Goal: Task Accomplishment & Management: Manage account settings

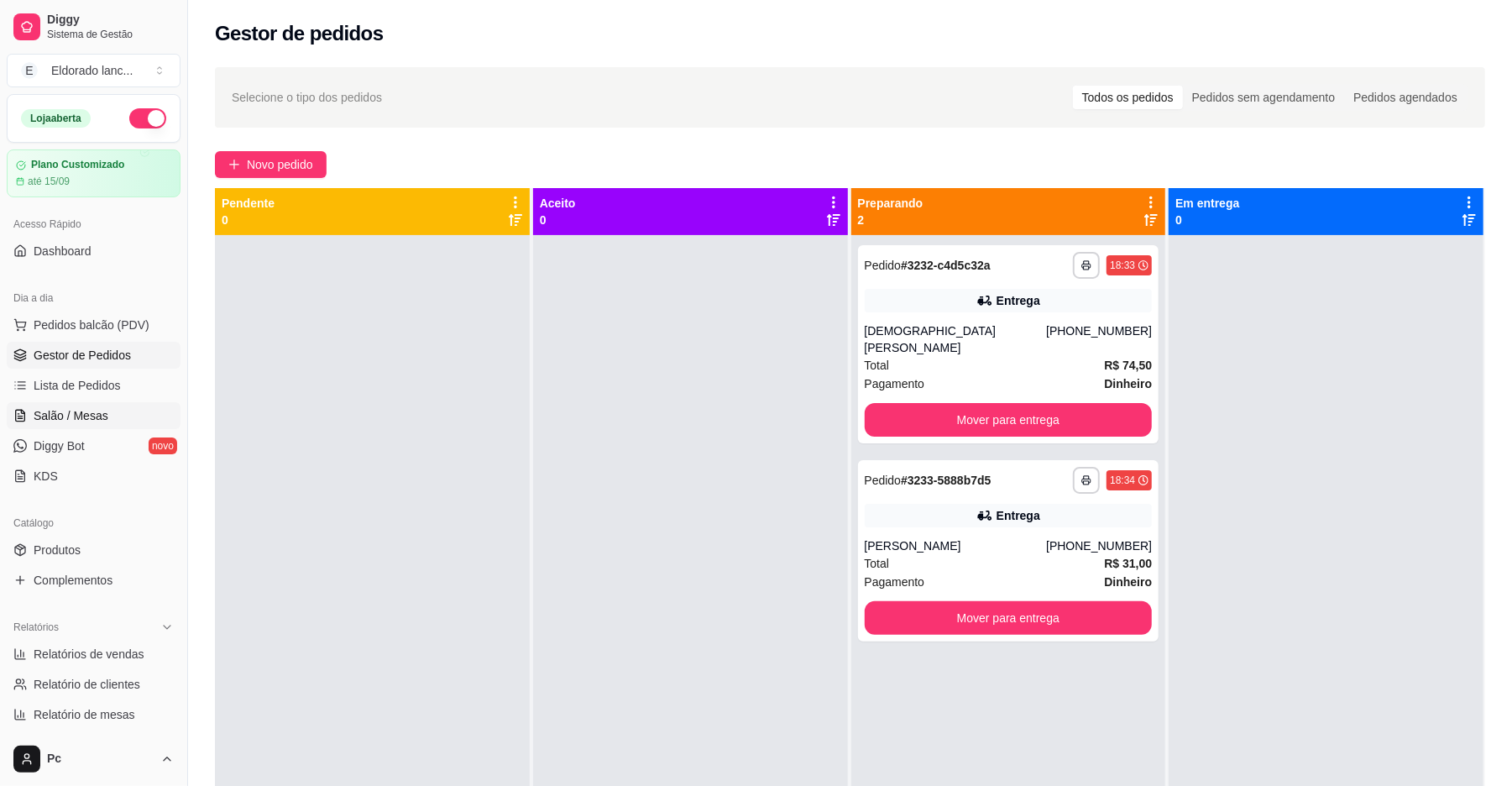
click at [104, 407] on link "Salão / Mesas" at bounding box center [94, 415] width 174 height 27
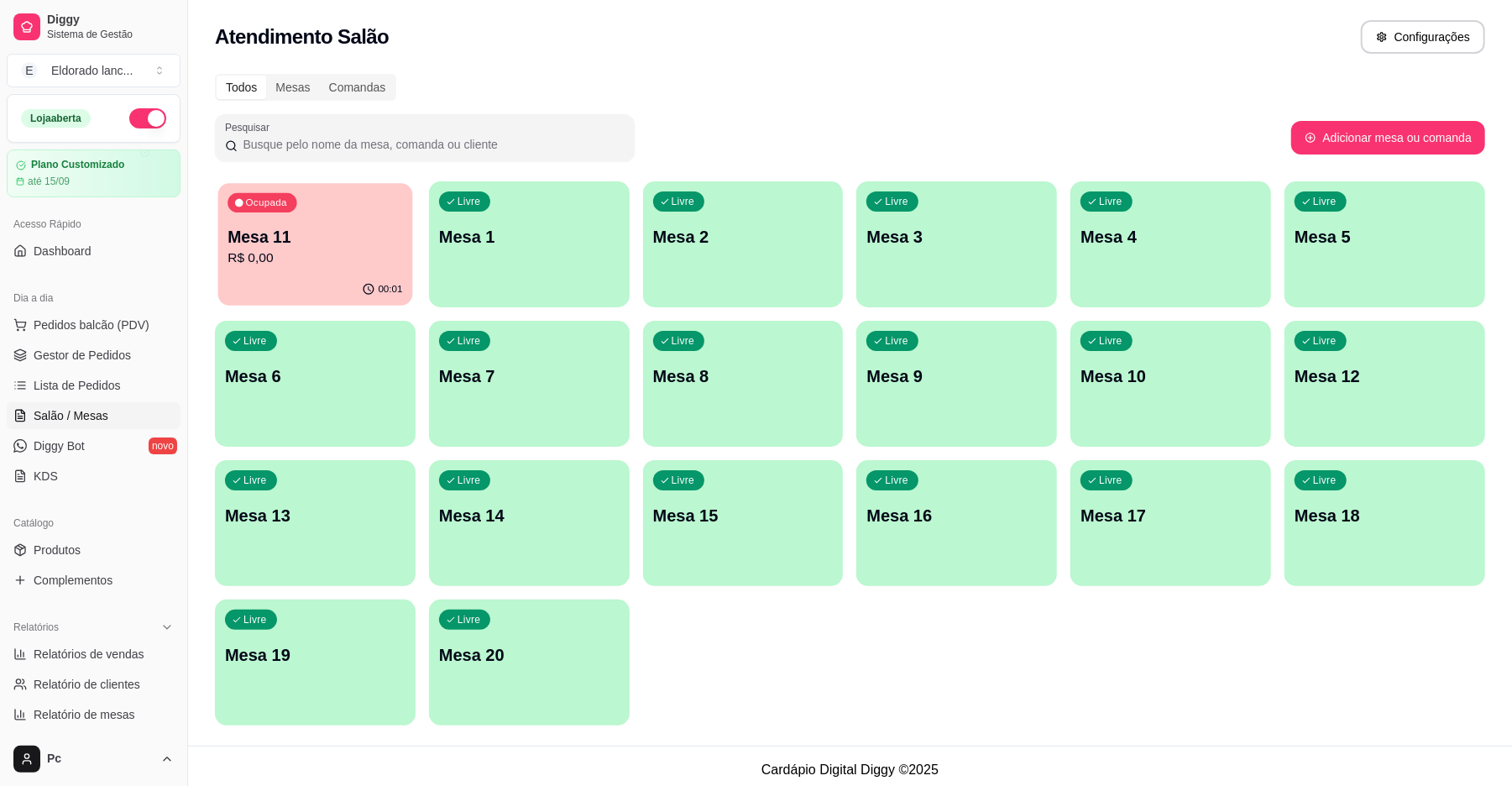
click at [317, 260] on p "R$ 0,00" at bounding box center [314, 258] width 175 height 19
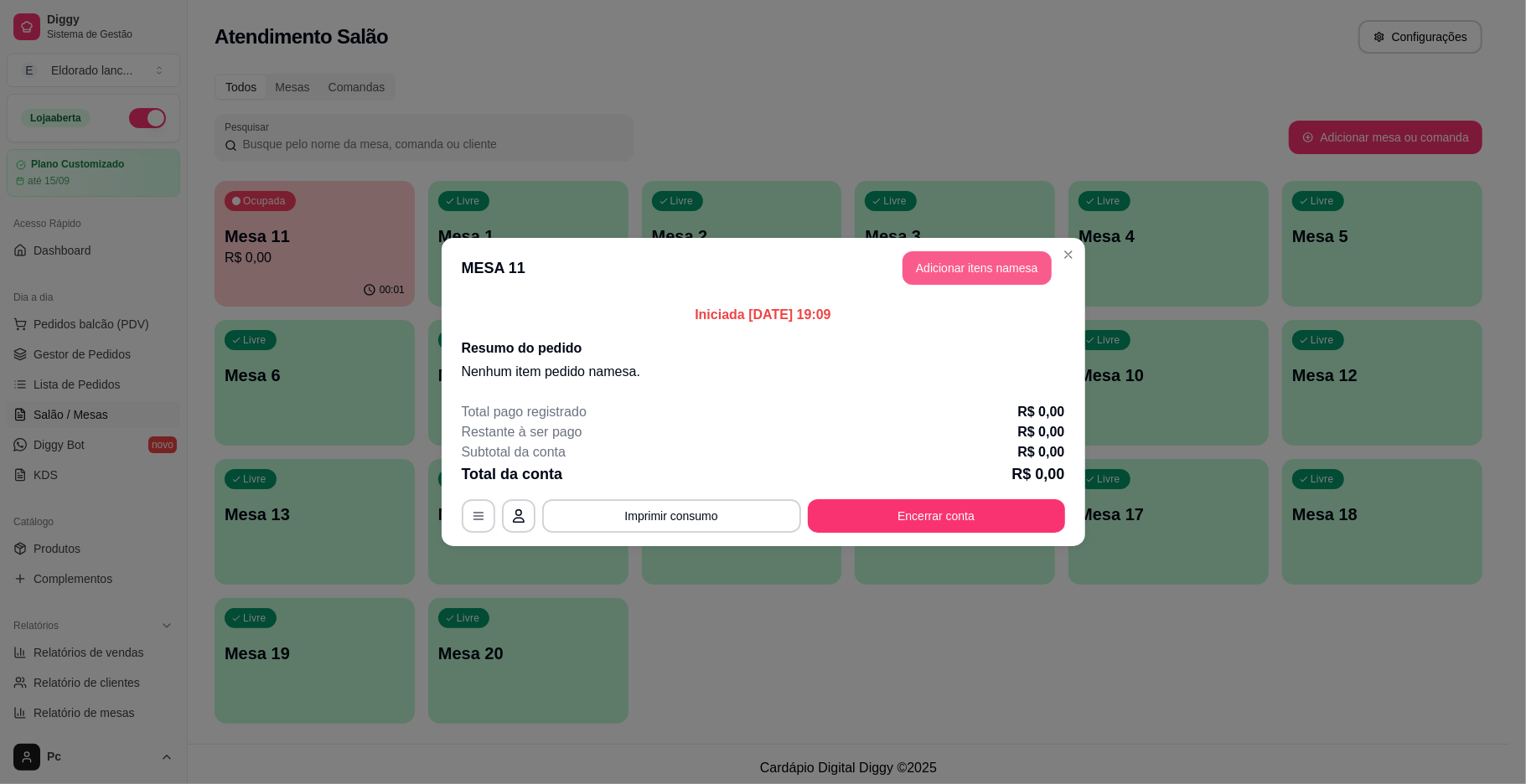
click at [1004, 258] on button "Adicionar itens na mesa" at bounding box center [977, 268] width 149 height 33
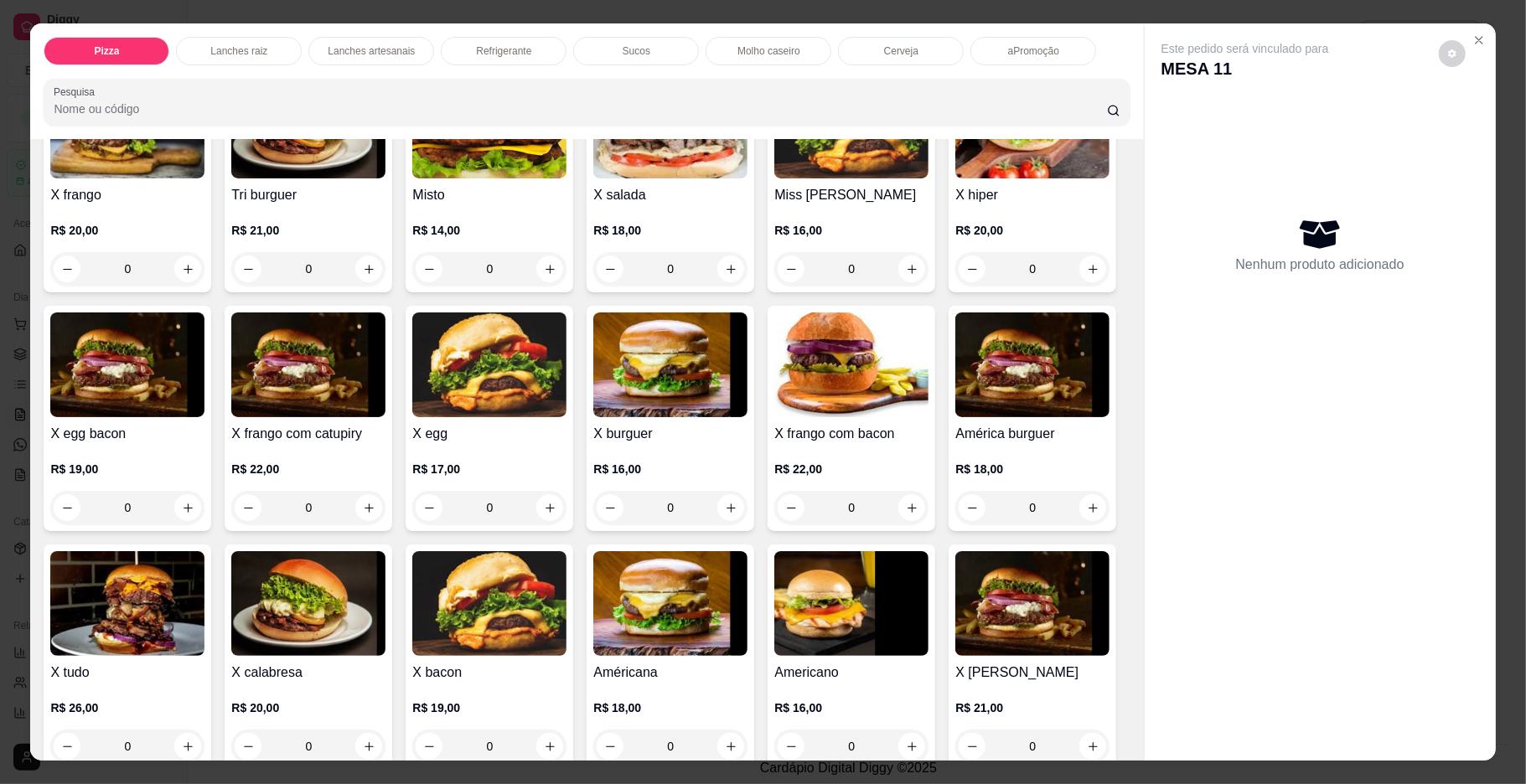
scroll to position [477, 0]
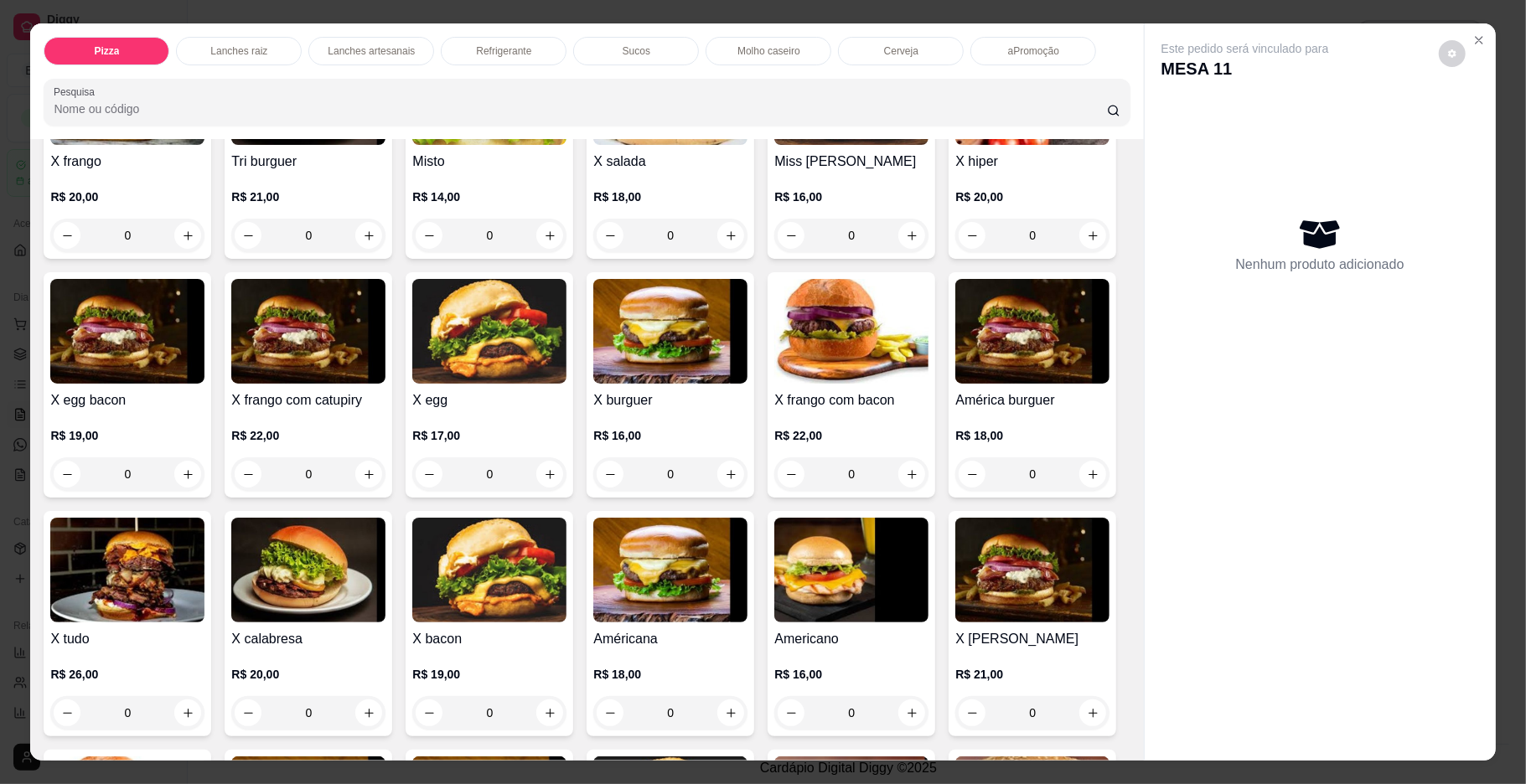
click at [748, 472] on div "0" at bounding box center [671, 474] width 154 height 33
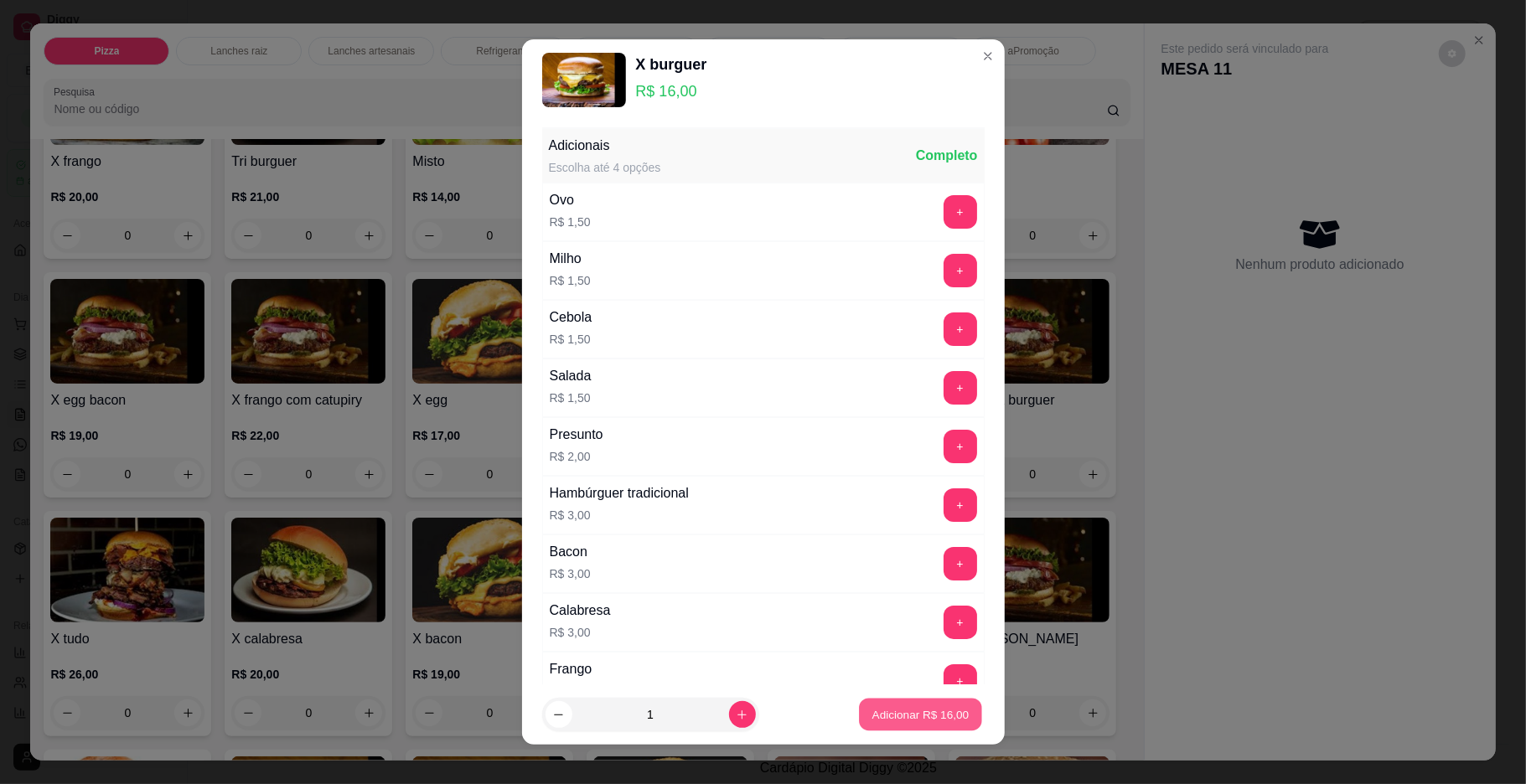
click at [873, 709] on p "Adicionar R$ 16,00" at bounding box center [921, 715] width 97 height 16
type input "1"
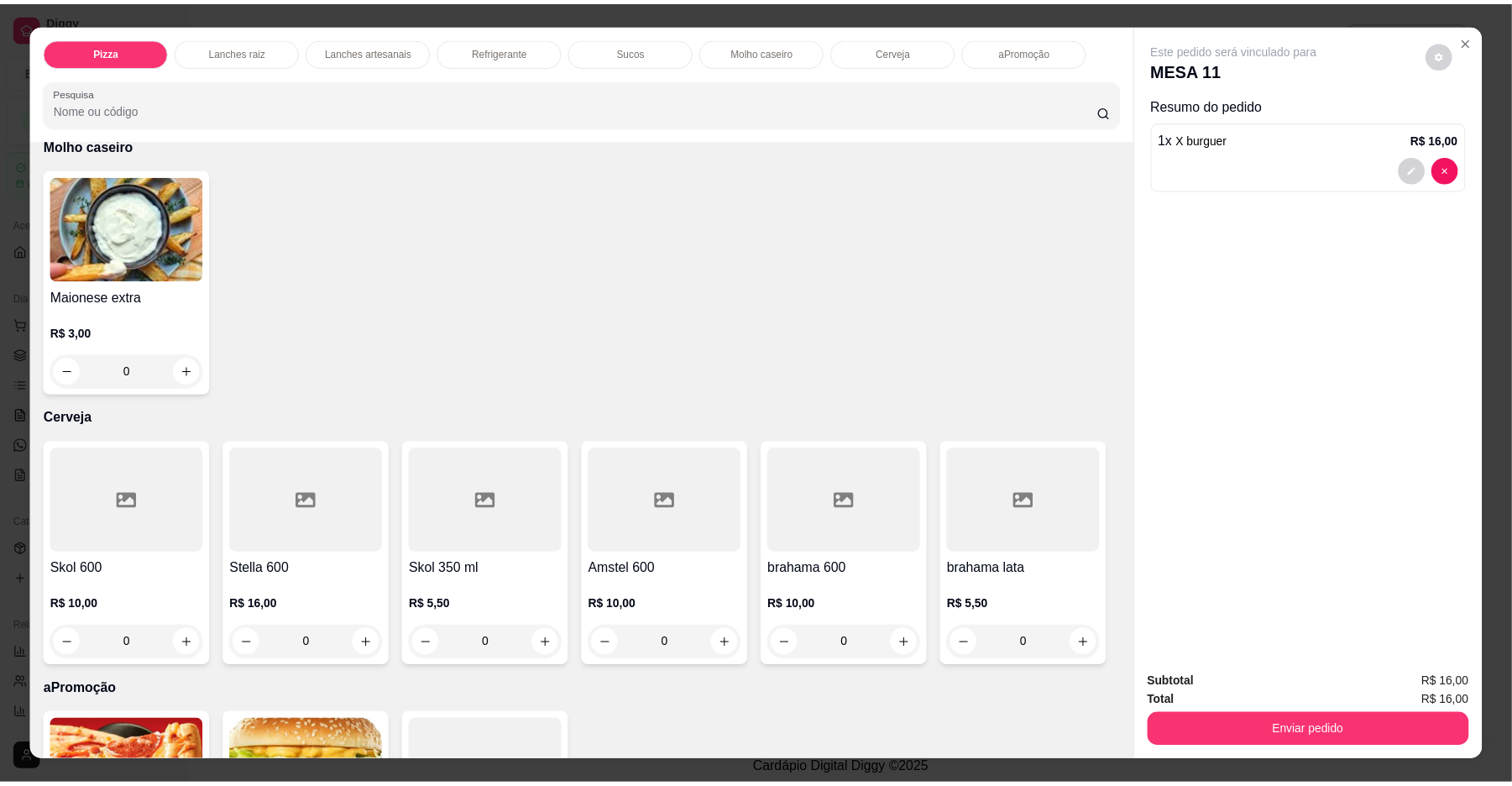
scroll to position [2960, 0]
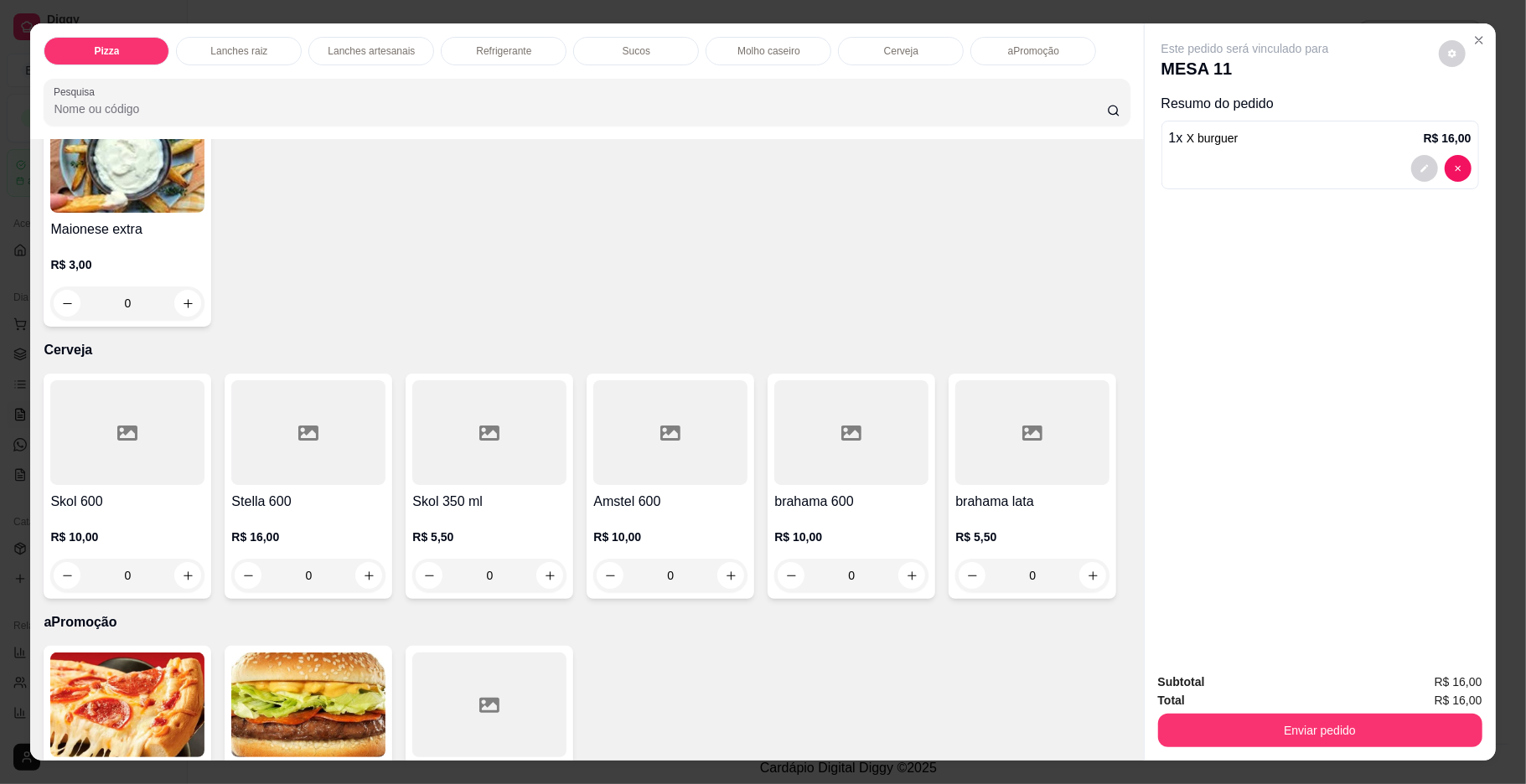
click at [363, 38] on icon "increase-product-quantity" at bounding box center [369, 32] width 12 height 12
type input "1"
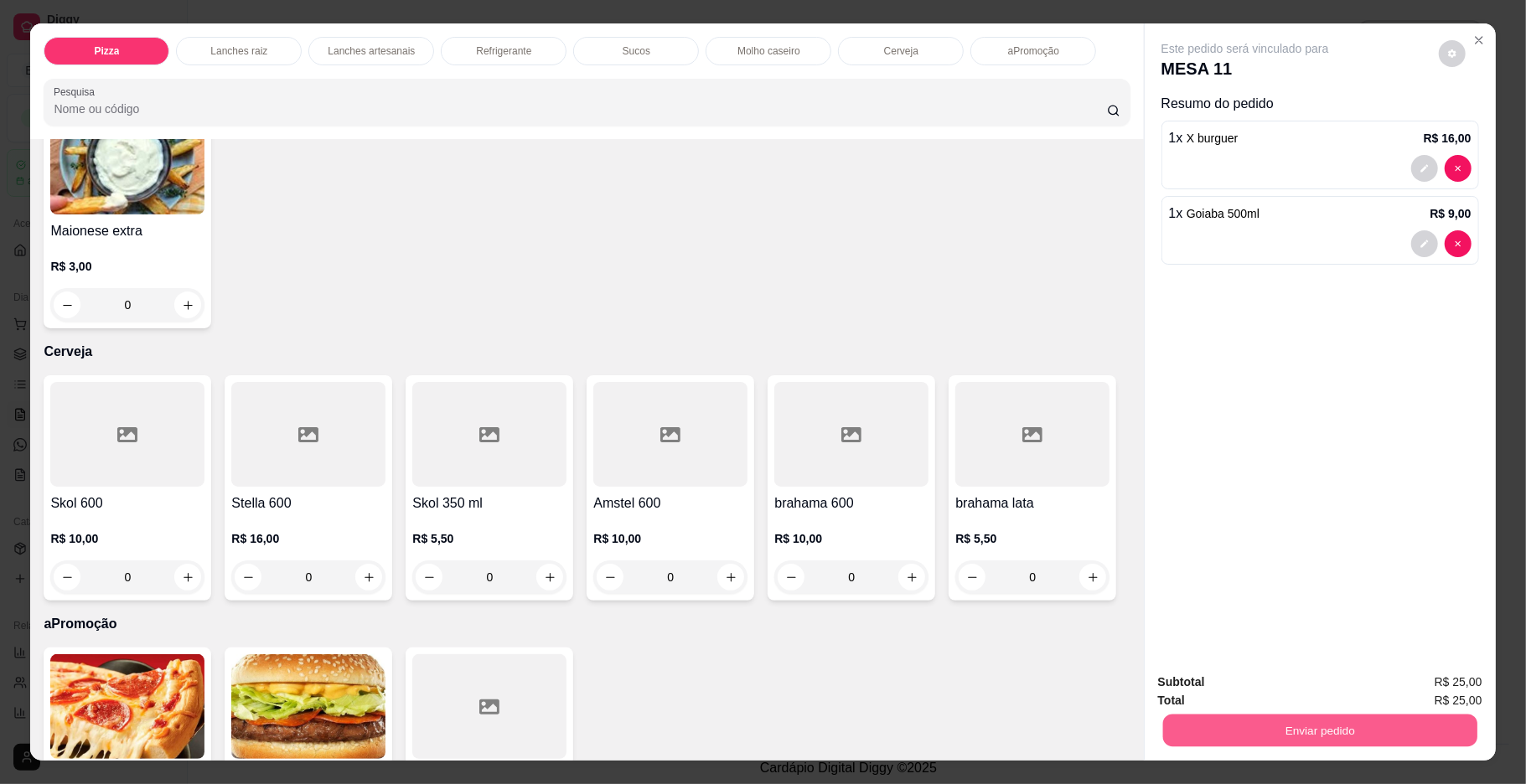
click at [1272, 720] on button "Enviar pedido" at bounding box center [1319, 731] width 315 height 32
click at [1262, 688] on button "Não registrar e enviar pedido" at bounding box center [1263, 689] width 169 height 31
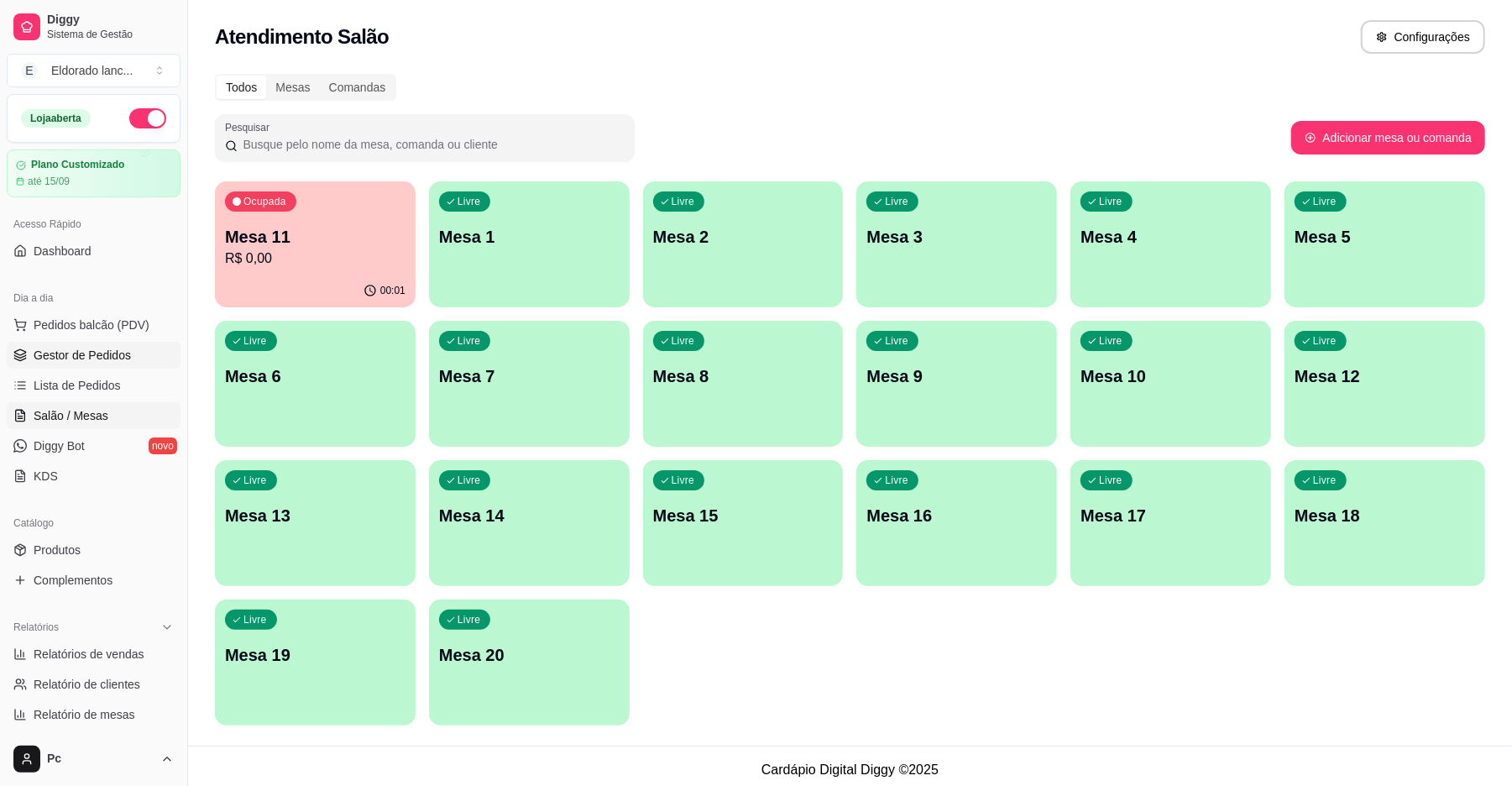
click at [105, 357] on span "Gestor de Pedidos" at bounding box center [82, 355] width 97 height 17
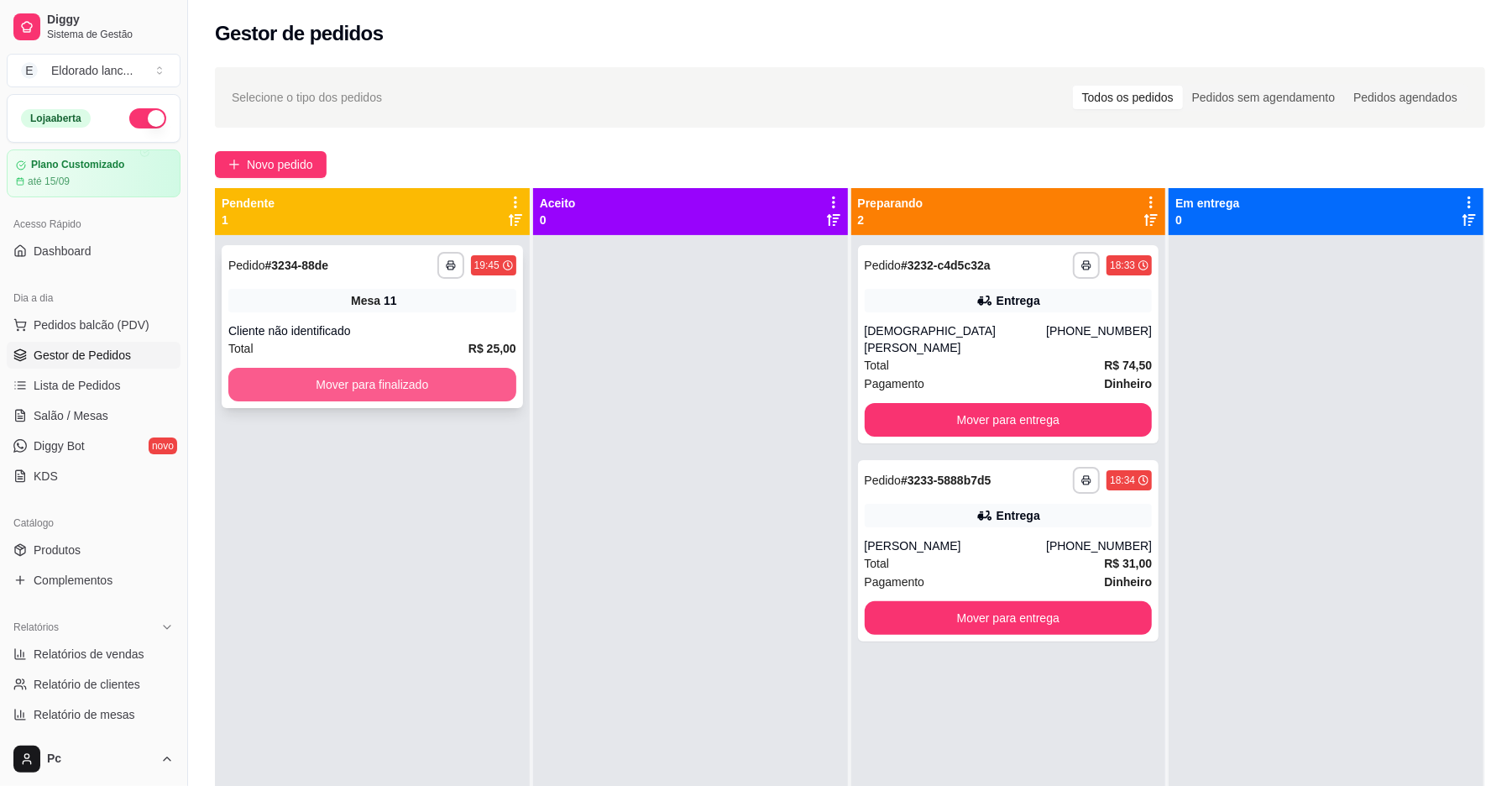
click at [465, 379] on button "Mover para finalizado" at bounding box center [372, 385] width 288 height 33
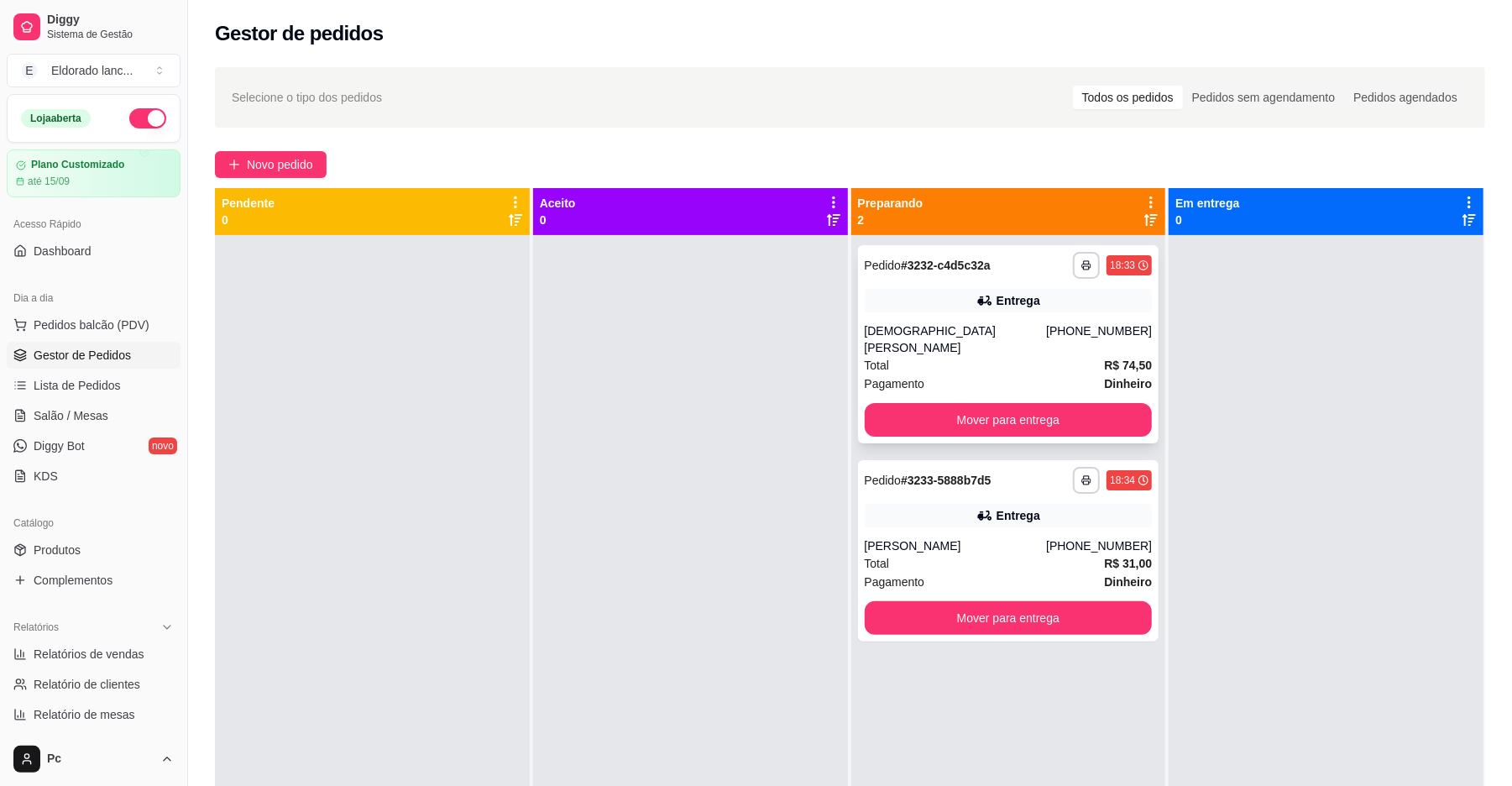
click at [945, 267] on strong "# 3232-c4d5c32a" at bounding box center [946, 265] width 90 height 13
click at [1126, 404] on button "Mover para entrega" at bounding box center [1009, 420] width 279 height 32
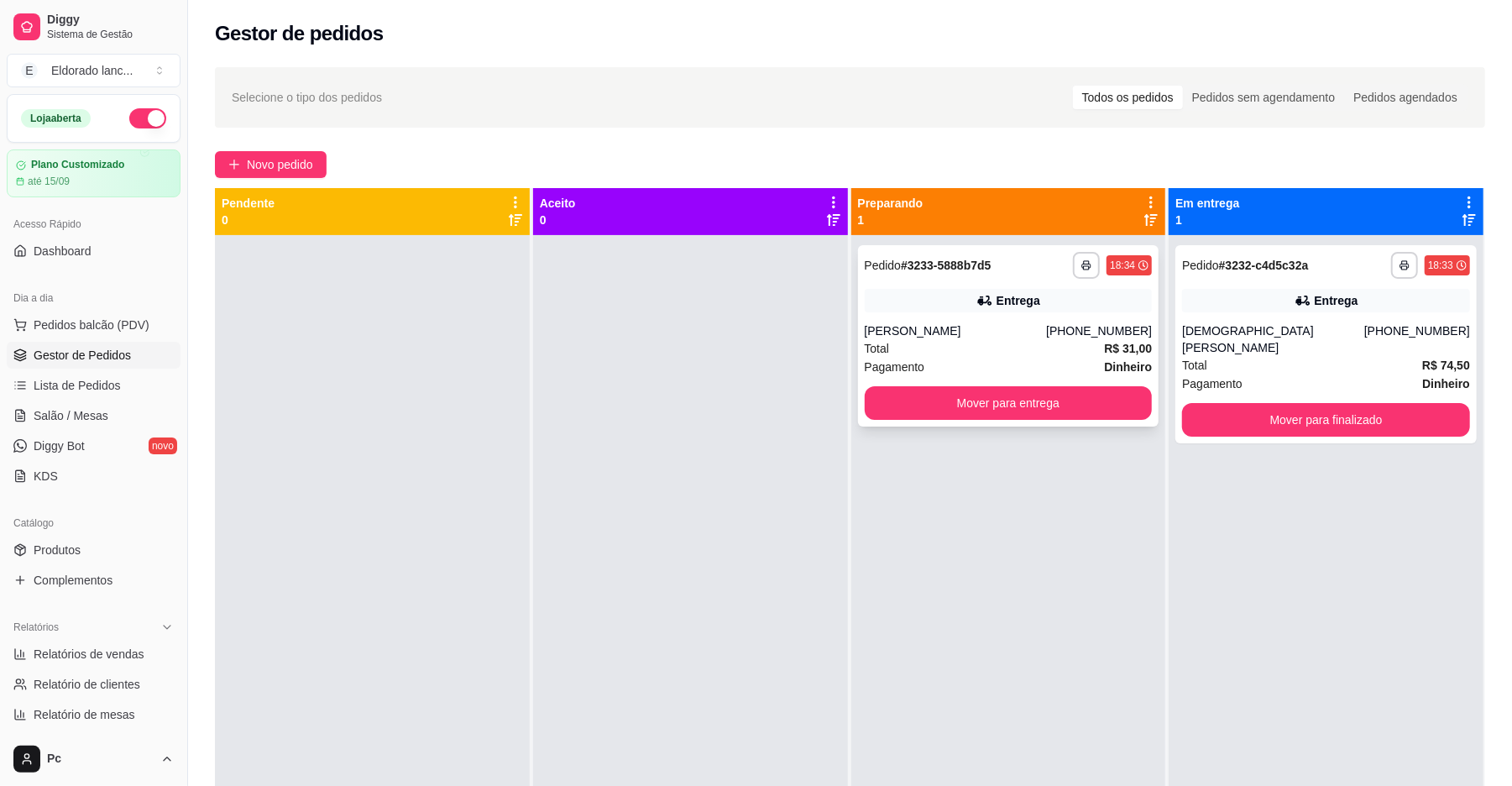
click at [1048, 246] on div "**********" at bounding box center [1008, 335] width 301 height 182
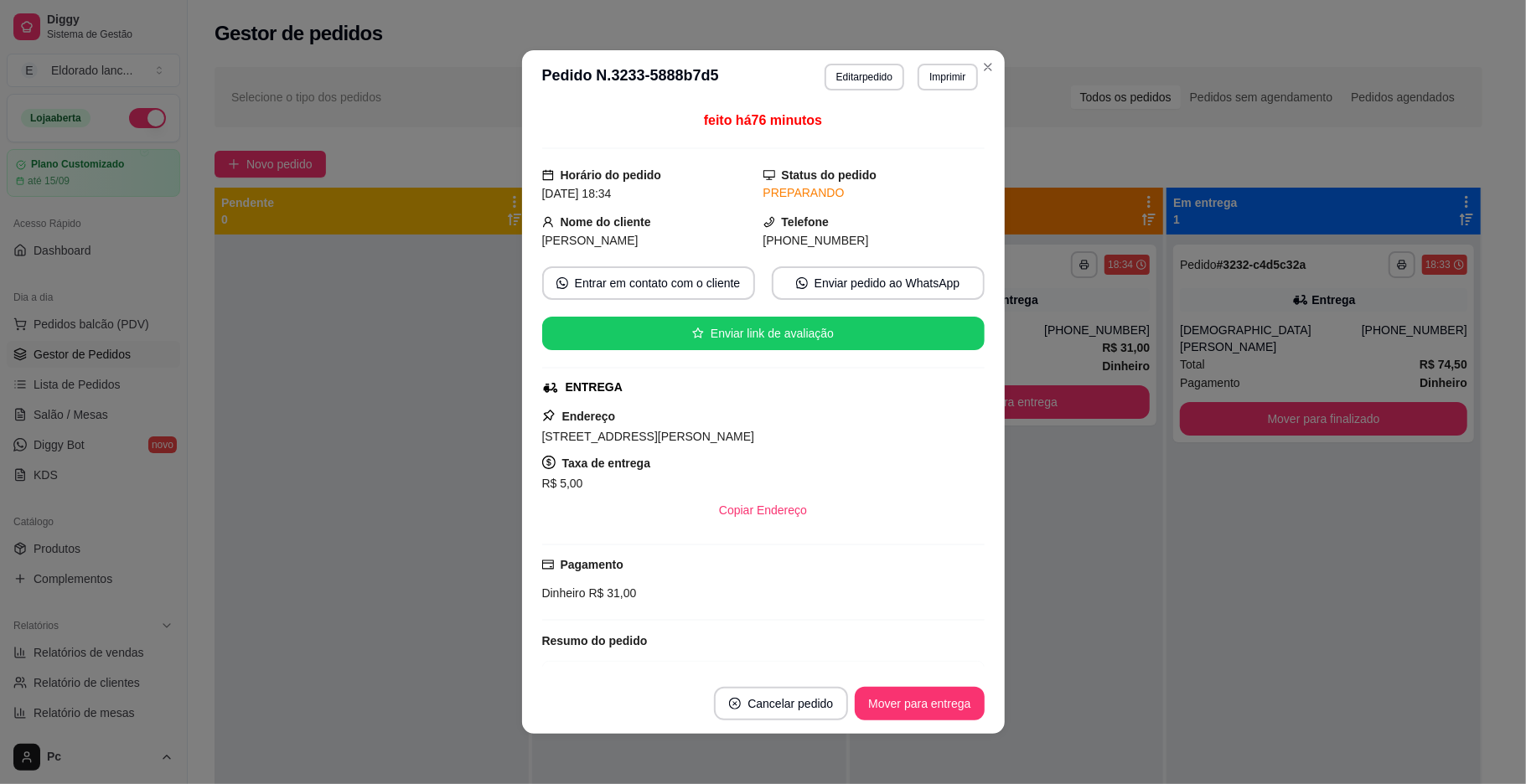
click at [882, 399] on div "**********" at bounding box center [763, 392] width 1526 height 784
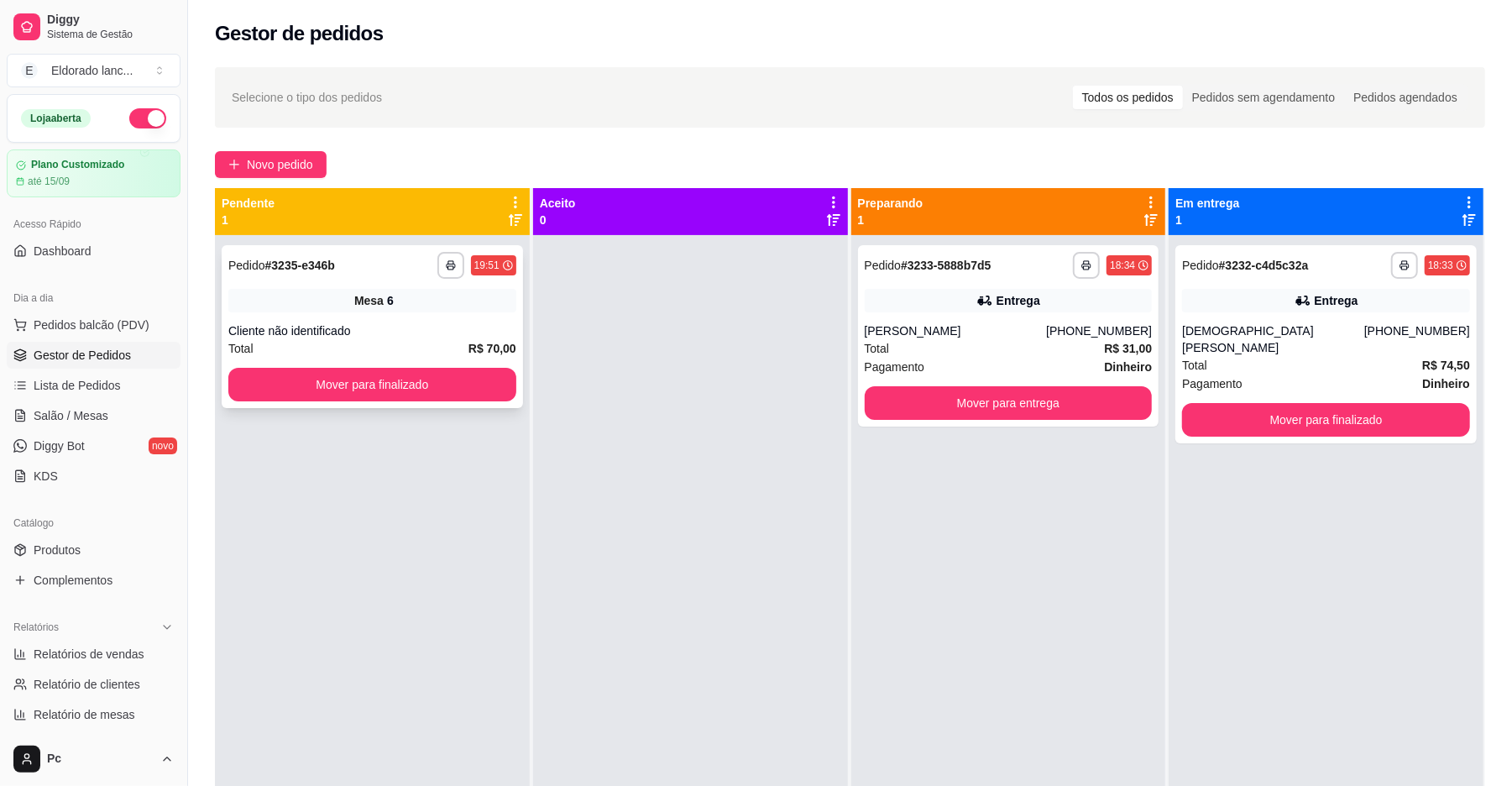
click at [393, 313] on div "**********" at bounding box center [371, 327] width 301 height 163
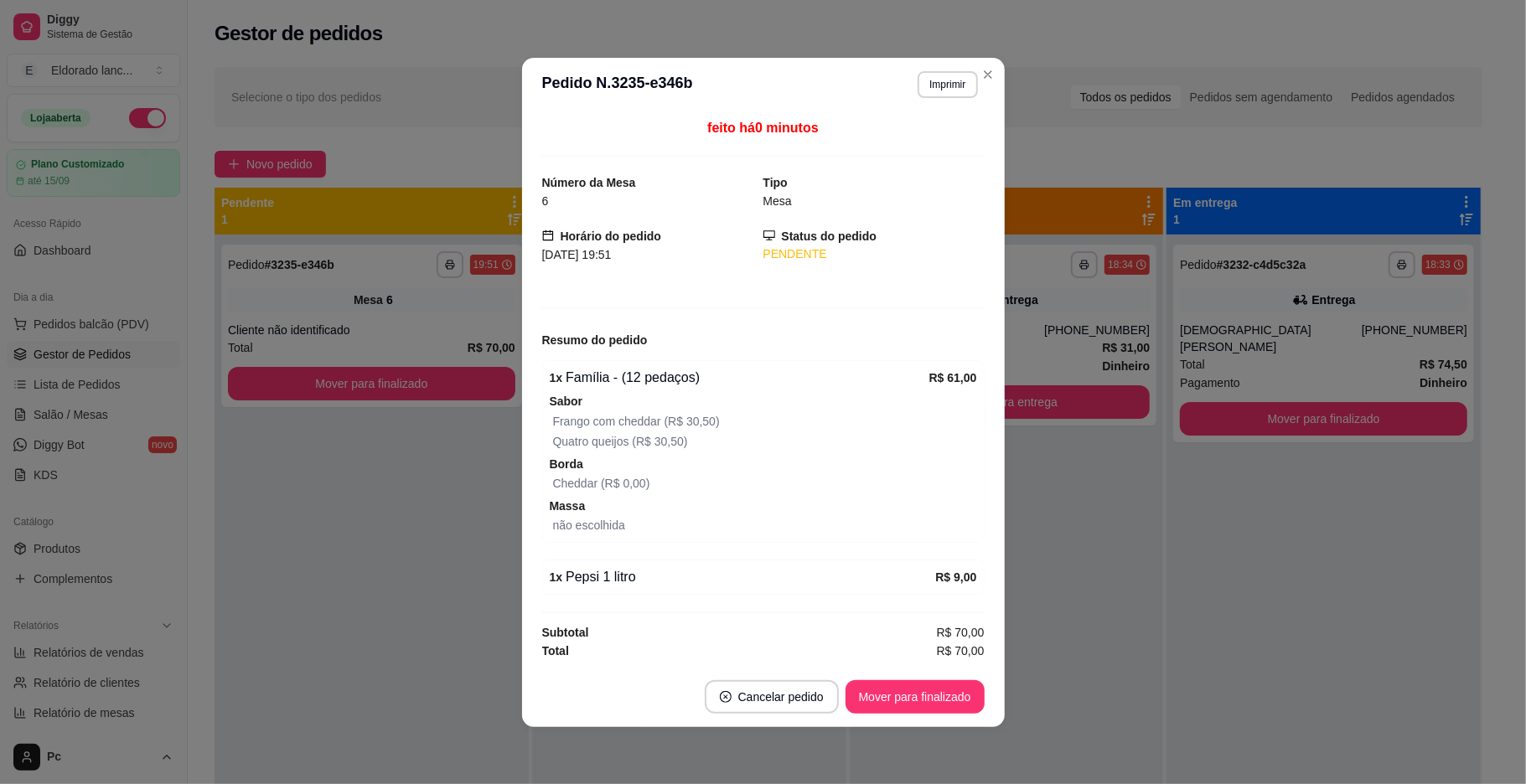
click at [529, 472] on div "feito há 0 minutos Número da Mesa 6 Tipo Mesa Horário do pedido [DATE] 19:51 St…" at bounding box center [763, 389] width 483 height 555
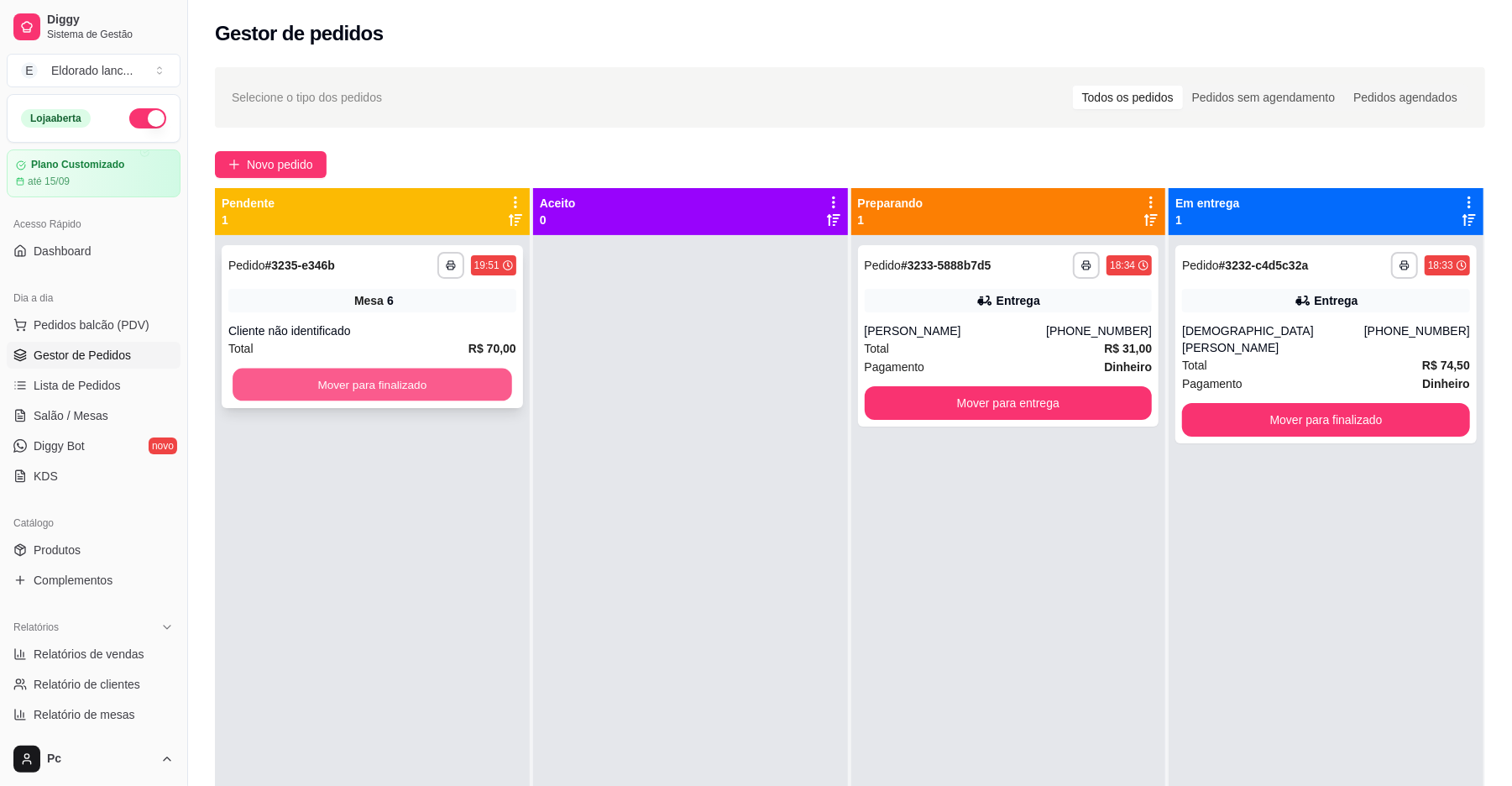
click at [457, 386] on button "Mover para finalizado" at bounding box center [372, 385] width 279 height 32
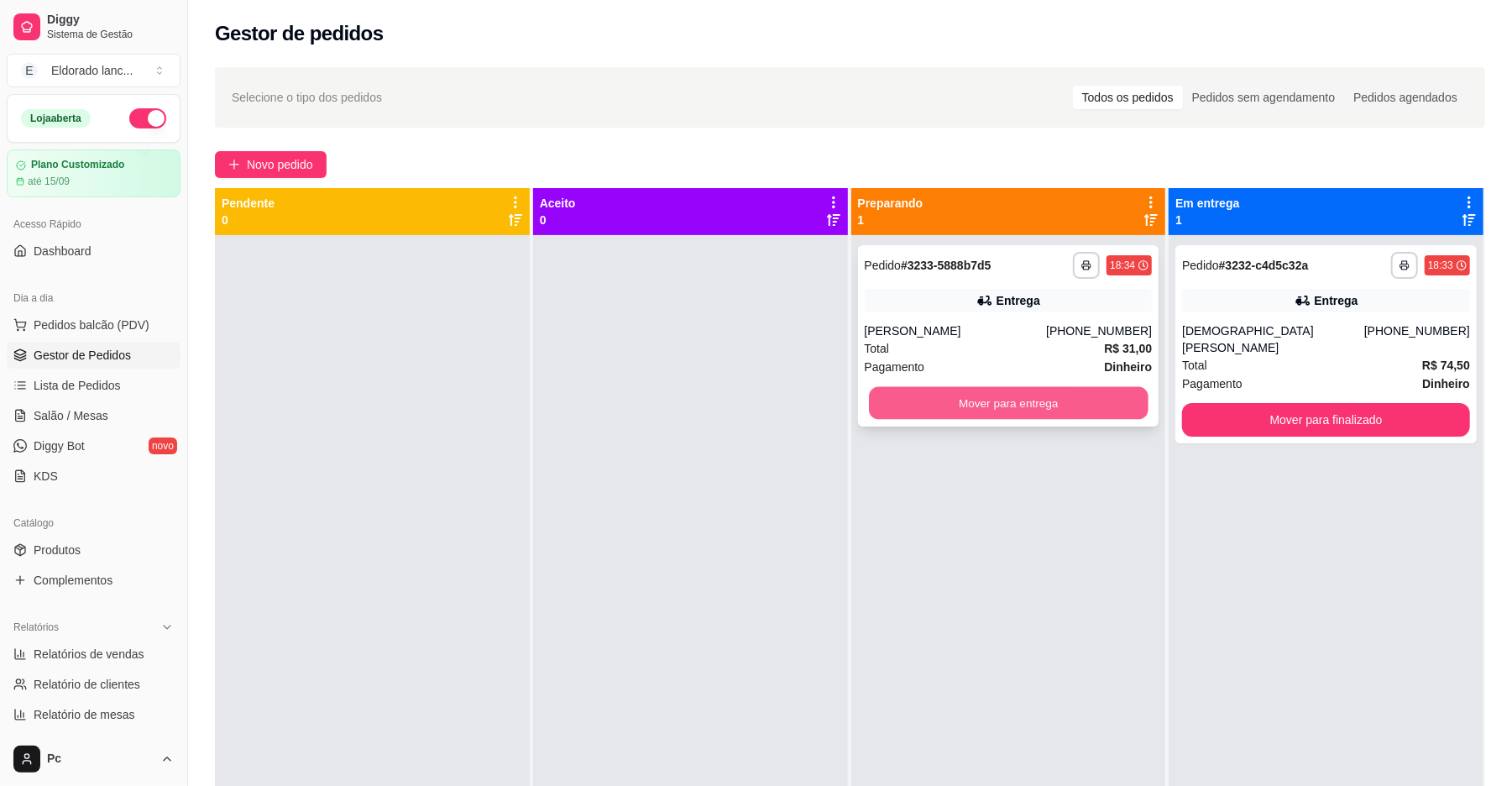
click at [874, 407] on button "Mover para entrega" at bounding box center [1009, 403] width 279 height 32
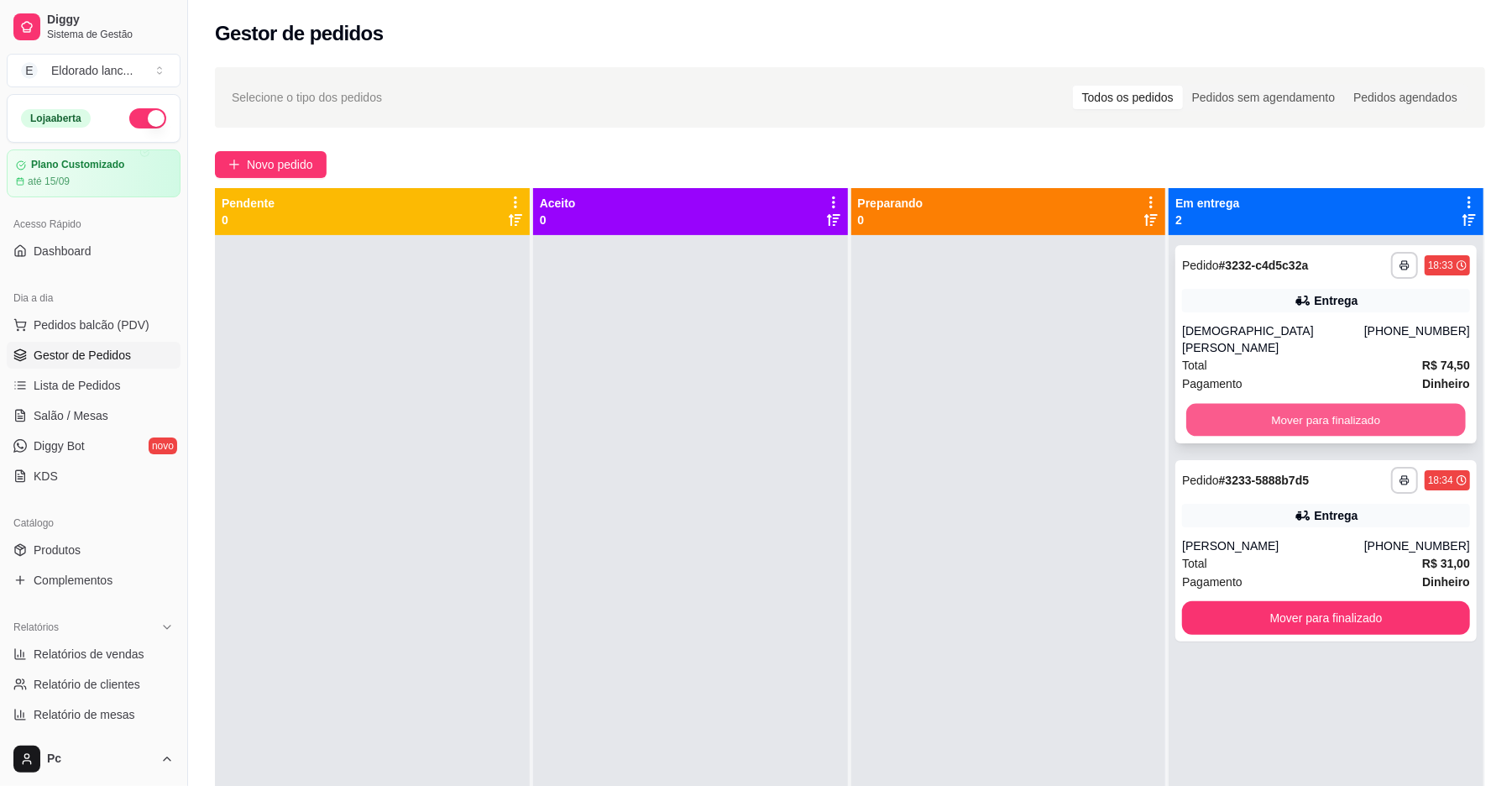
click at [1216, 404] on button "Mover para finalizado" at bounding box center [1326, 420] width 279 height 32
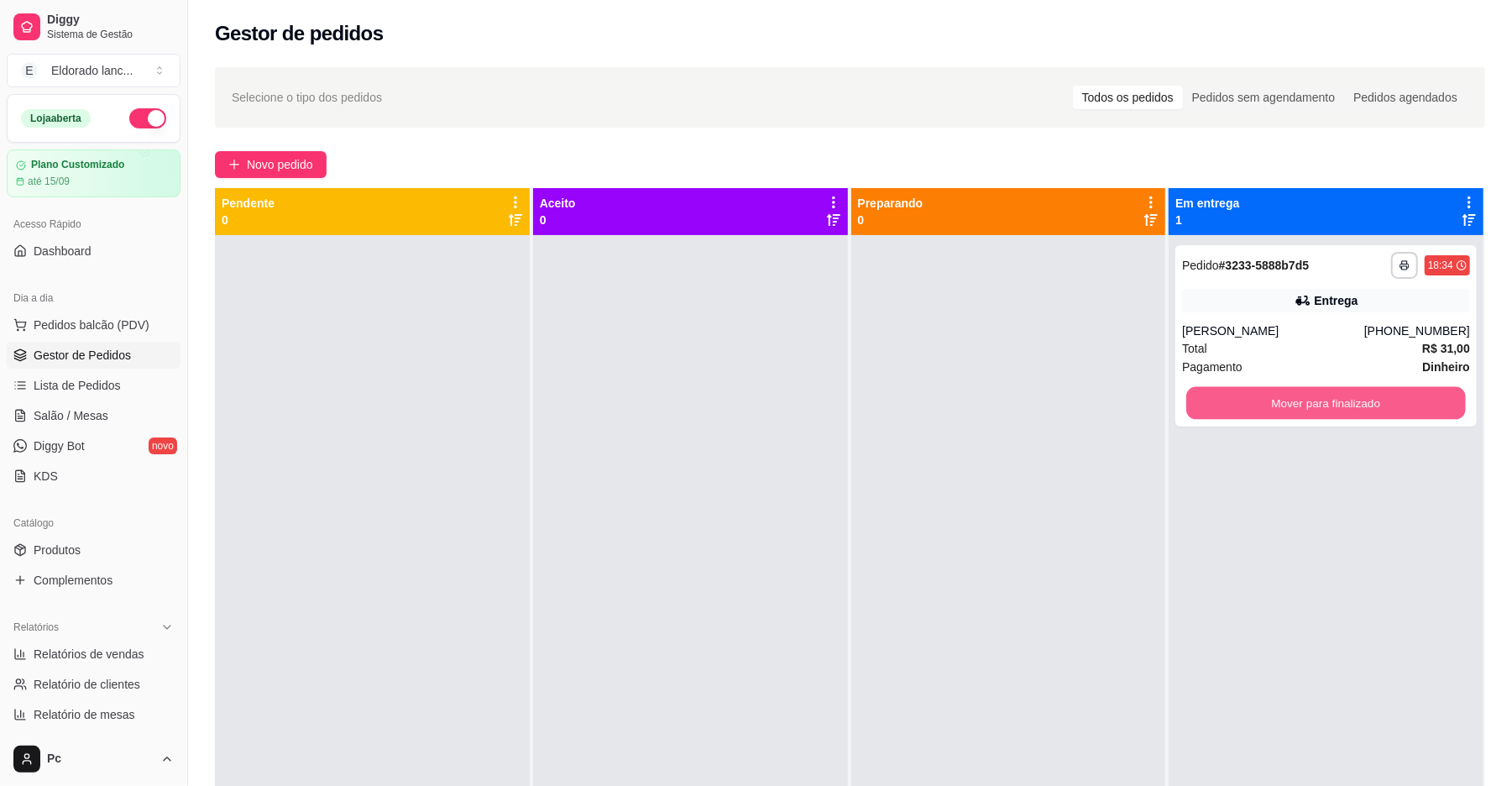
click at [1216, 403] on button "Mover para finalizado" at bounding box center [1326, 403] width 279 height 32
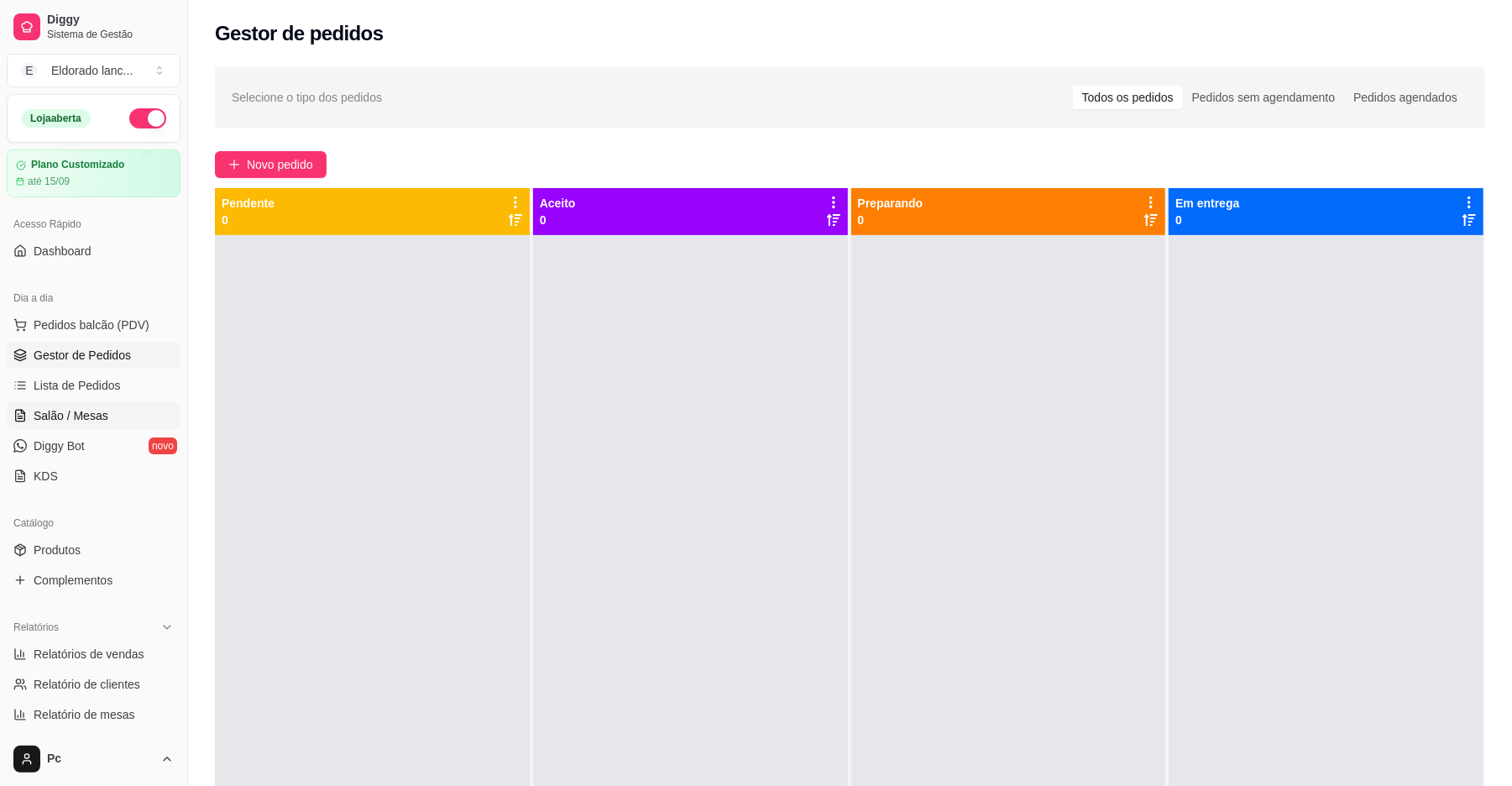
click at [59, 420] on span "Salão / Mesas" at bounding box center [70, 415] width 75 height 17
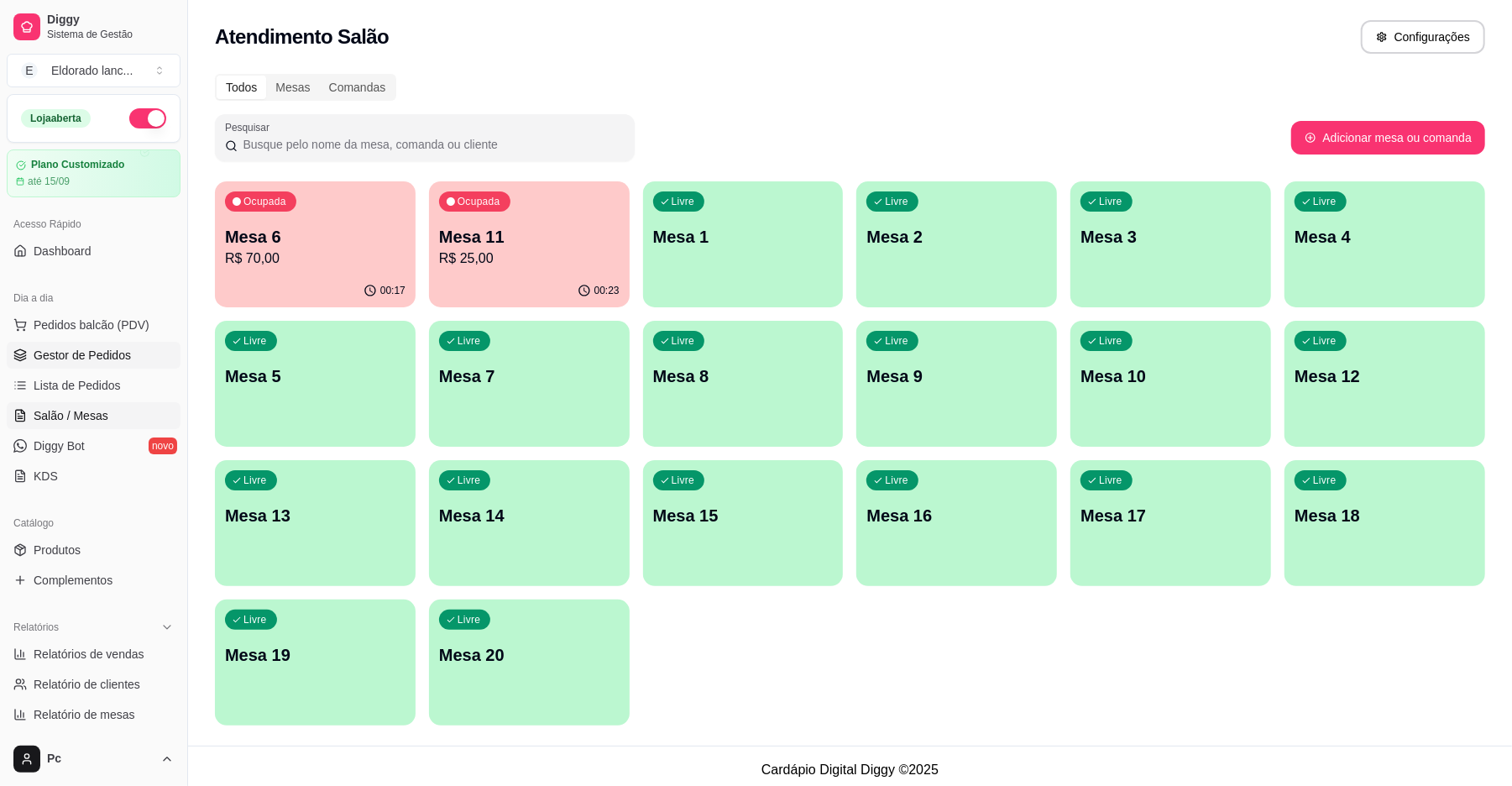
click at [115, 343] on link "Gestor de Pedidos" at bounding box center [94, 355] width 174 height 27
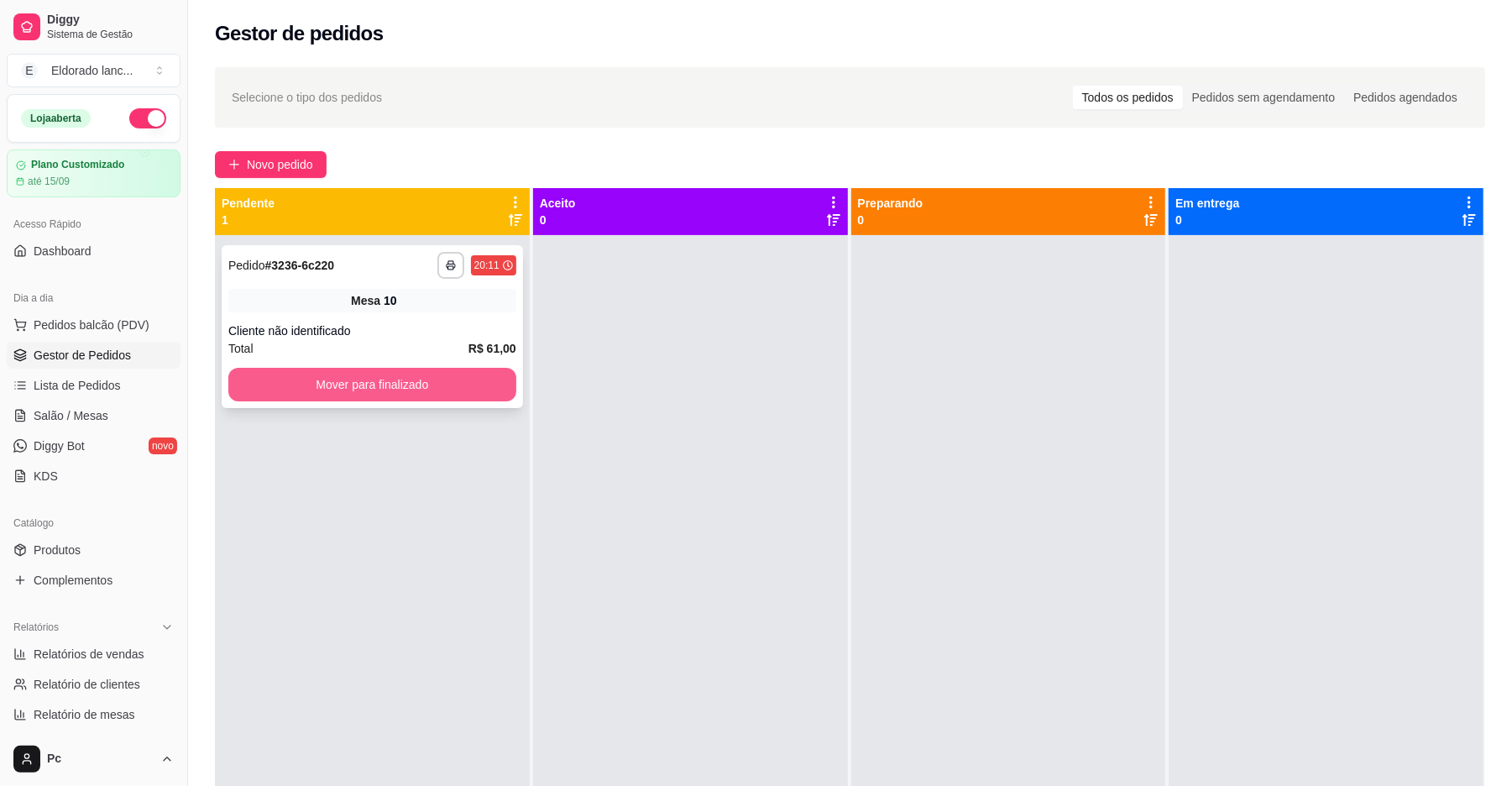
click at [364, 391] on button "Mover para finalizado" at bounding box center [372, 385] width 288 height 33
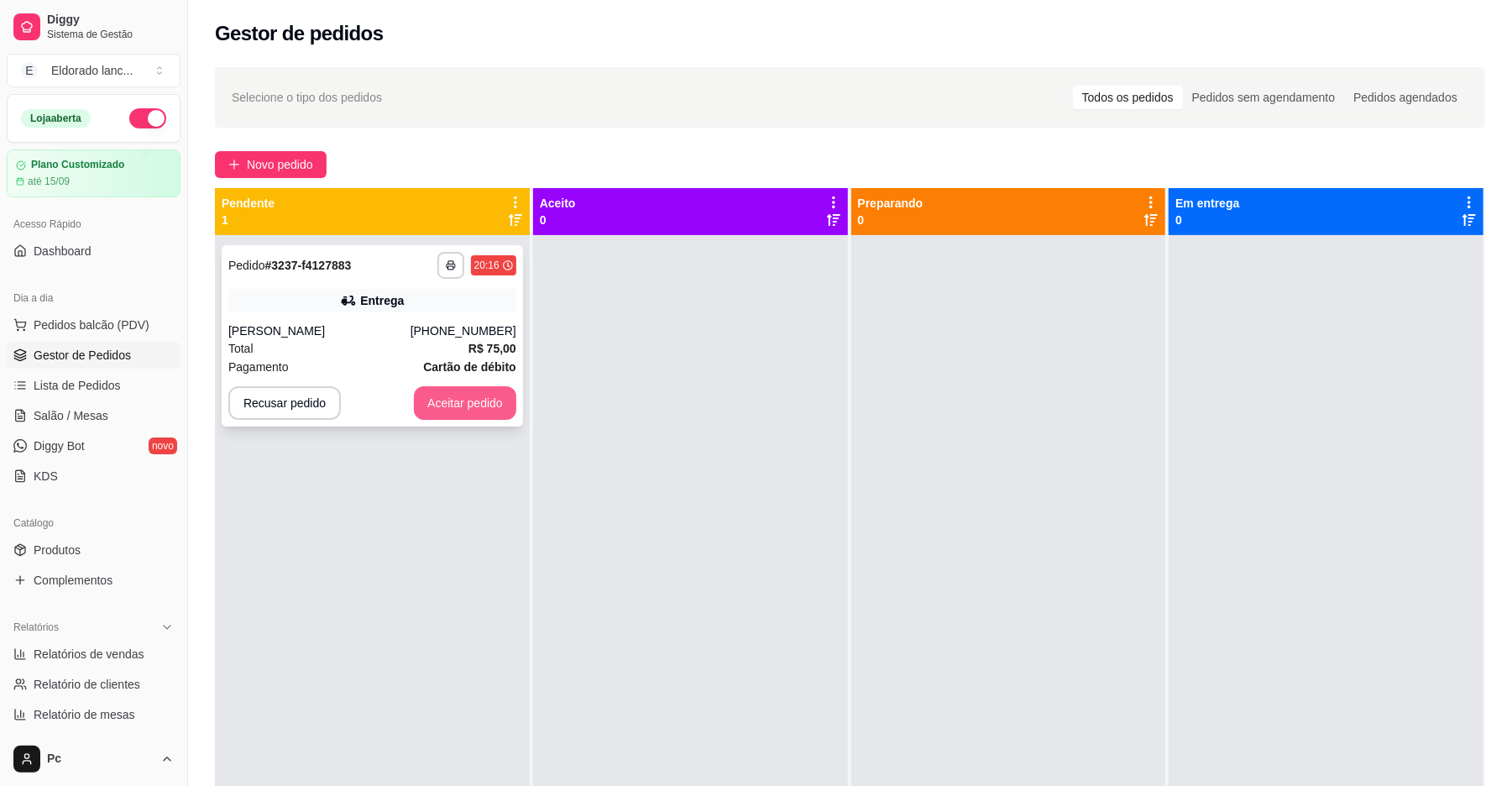
drag, startPoint x: 517, startPoint y: 442, endPoint x: 493, endPoint y: 407, distance: 42.4
click at [493, 407] on div "**********" at bounding box center [372, 628] width 315 height 786
click at [493, 407] on button "Aceitar pedido" at bounding box center [464, 403] width 103 height 33
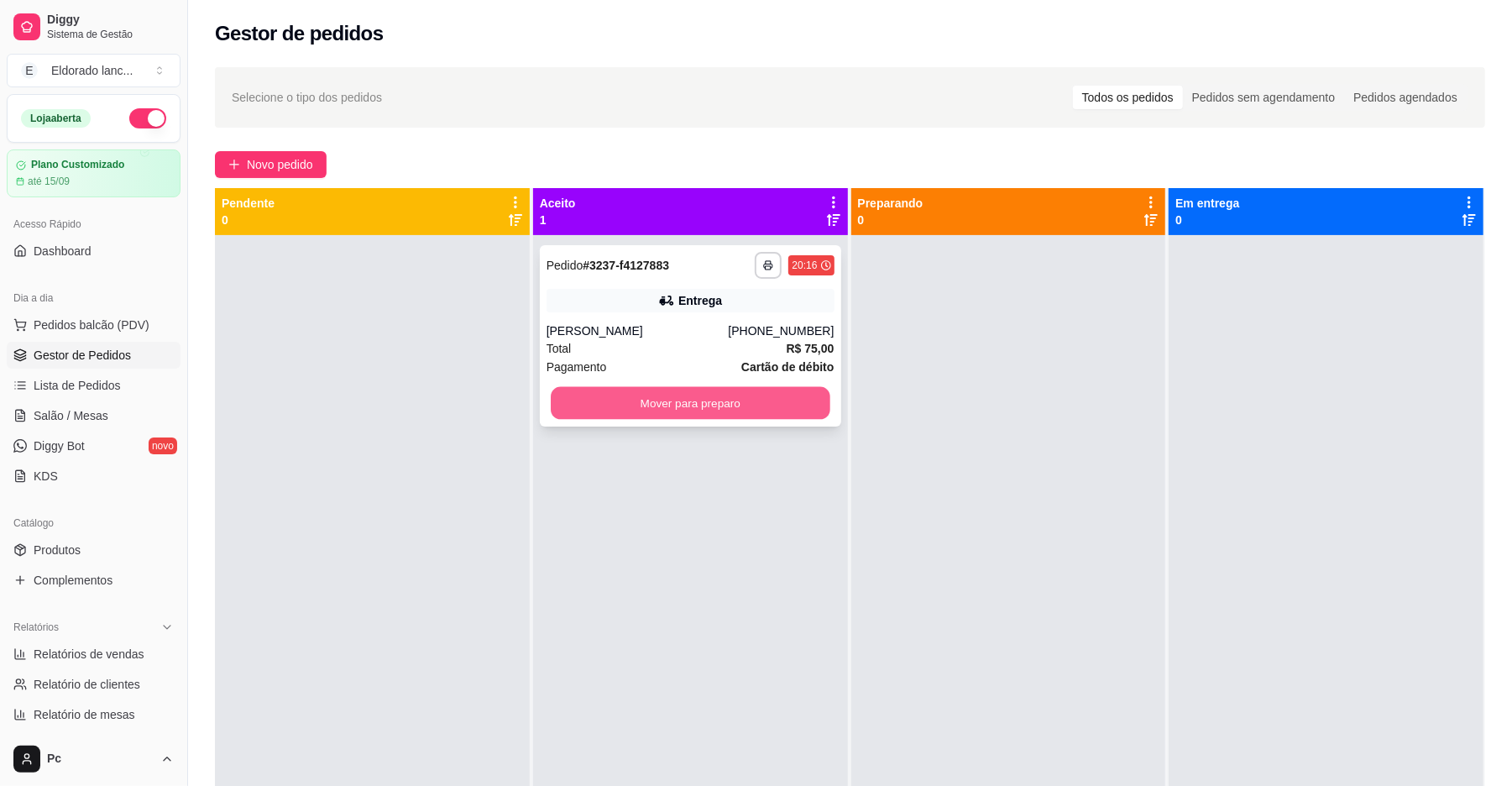
click at [656, 401] on button "Mover para preparo" at bounding box center [690, 403] width 279 height 32
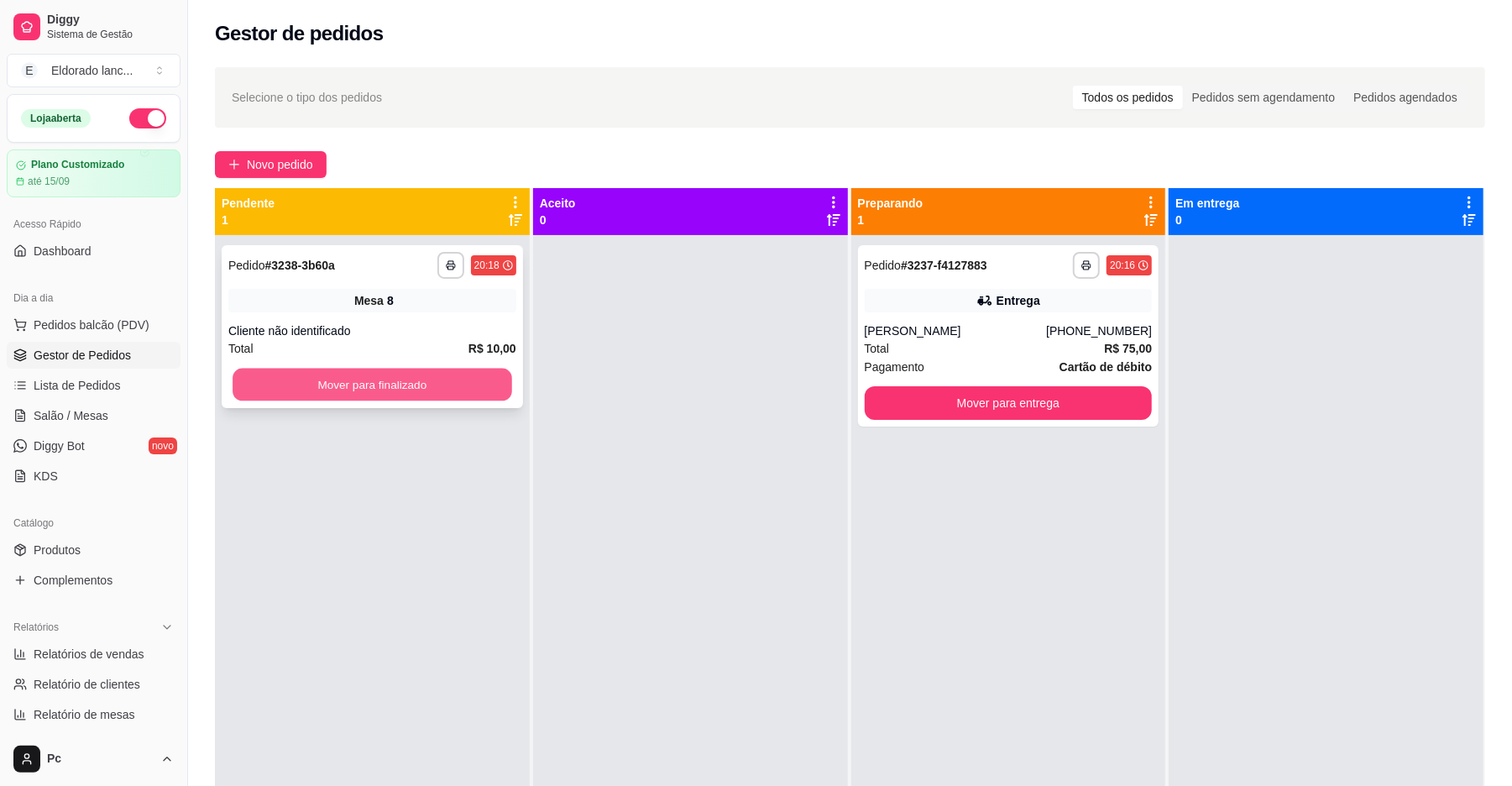
click at [343, 376] on button "Mover para finalizado" at bounding box center [372, 385] width 279 height 32
click at [343, 376] on button "Mover para finalizado" at bounding box center [372, 385] width 288 height 33
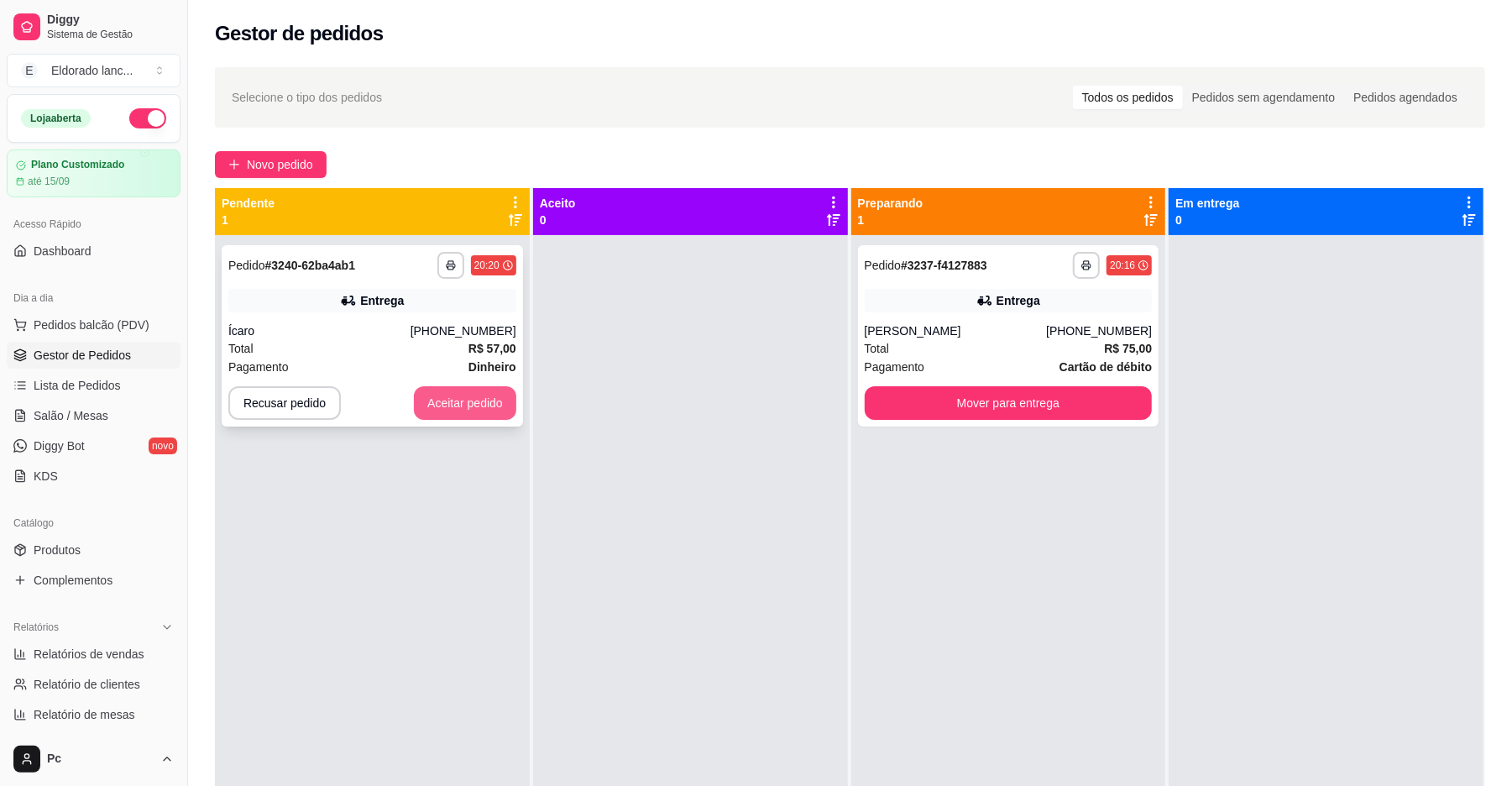
click at [450, 407] on button "Aceitar pedido" at bounding box center [464, 403] width 103 height 33
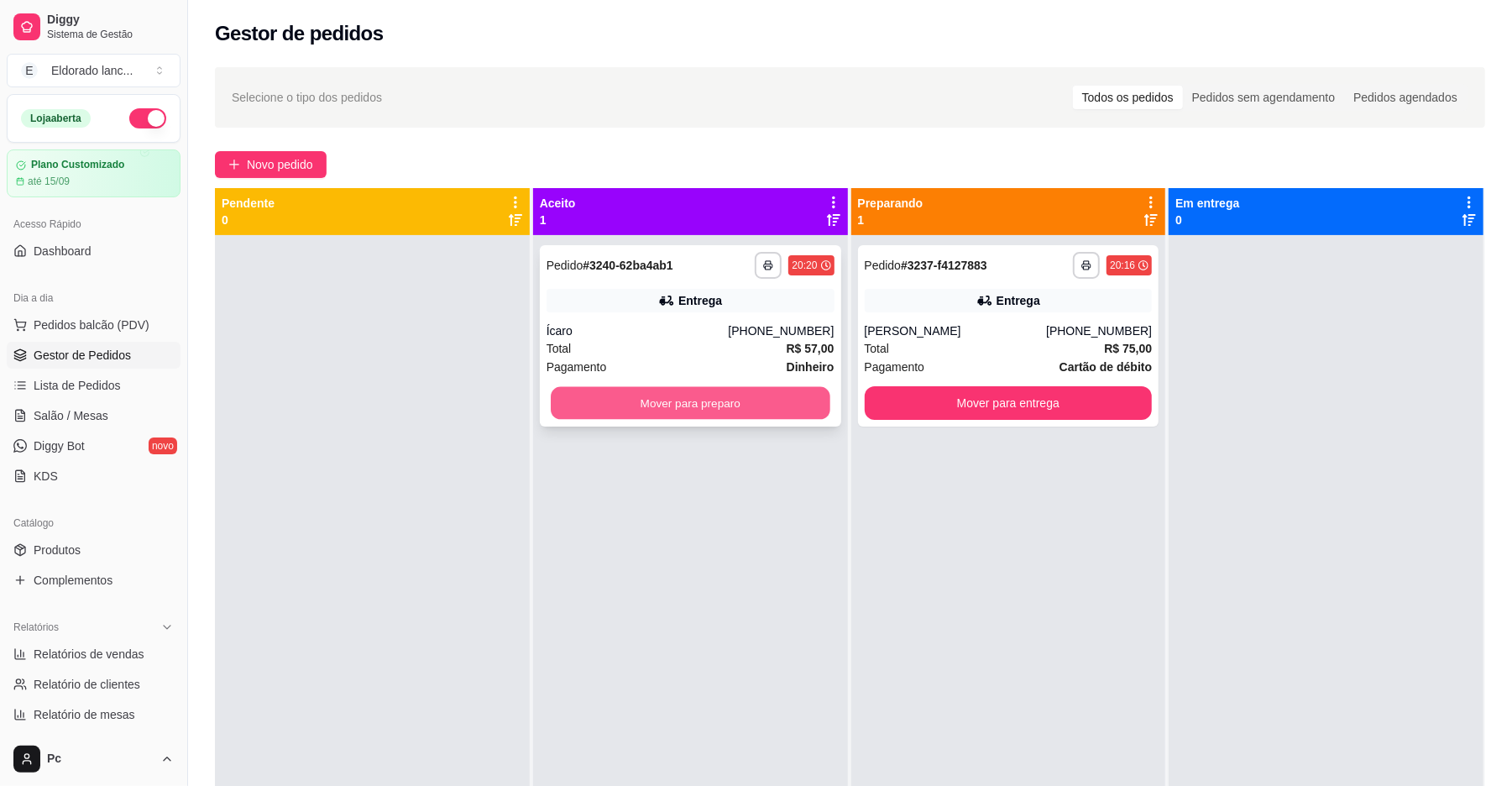
click at [646, 397] on button "Mover para preparo" at bounding box center [690, 403] width 279 height 32
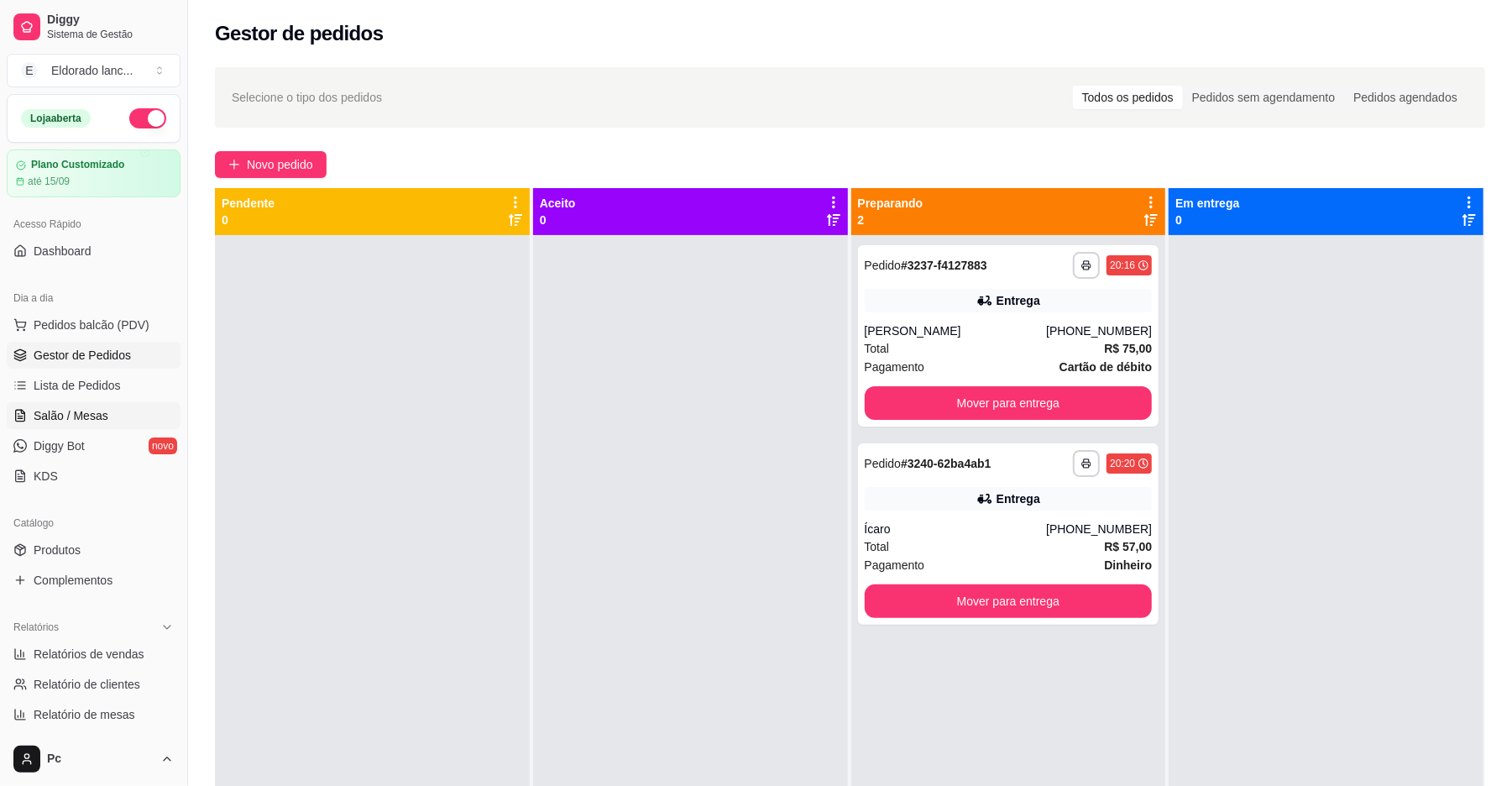
click at [94, 410] on span "Salão / Mesas" at bounding box center [70, 415] width 75 height 17
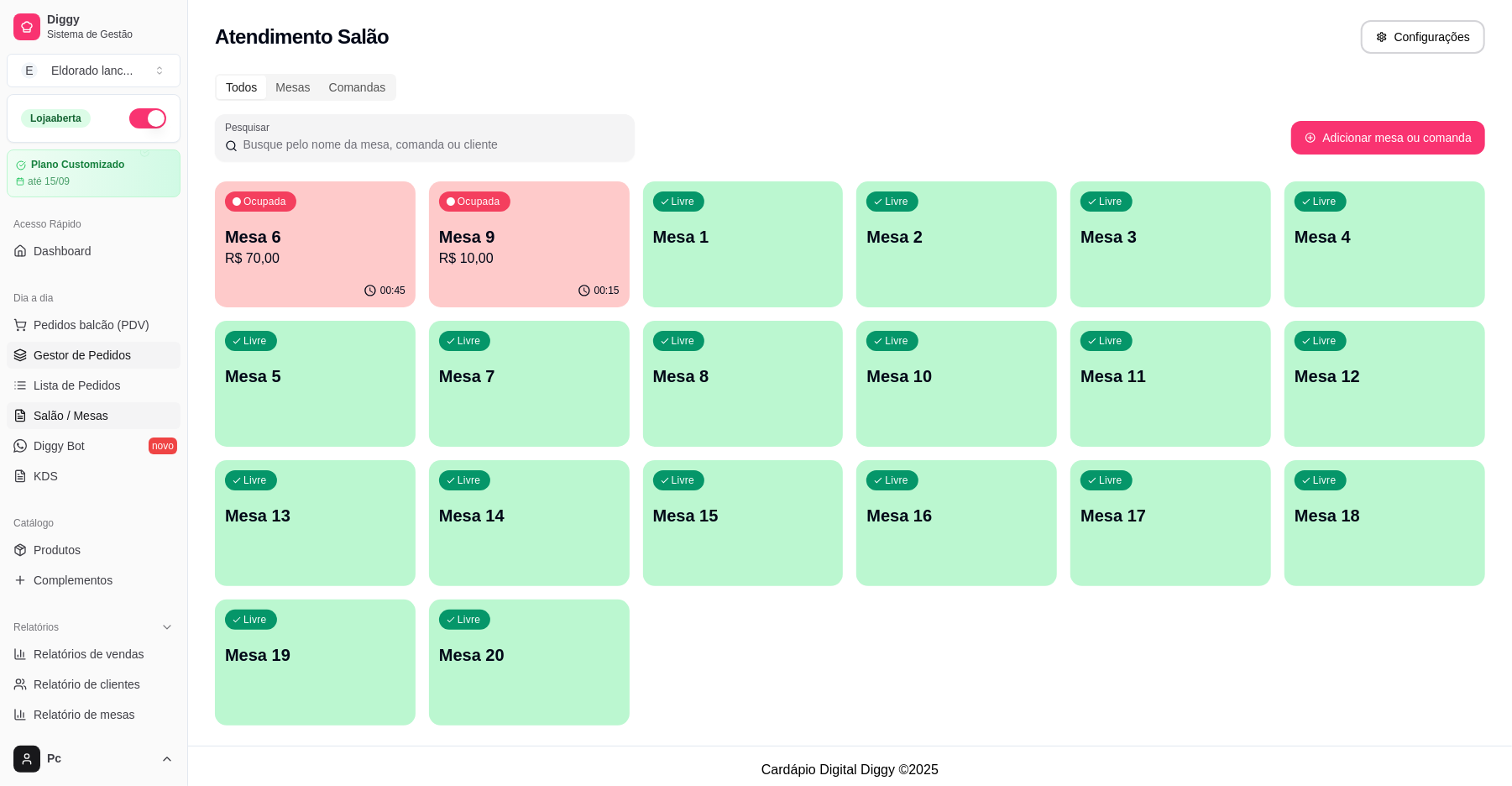
click at [59, 357] on span "Gestor de Pedidos" at bounding box center [82, 355] width 97 height 17
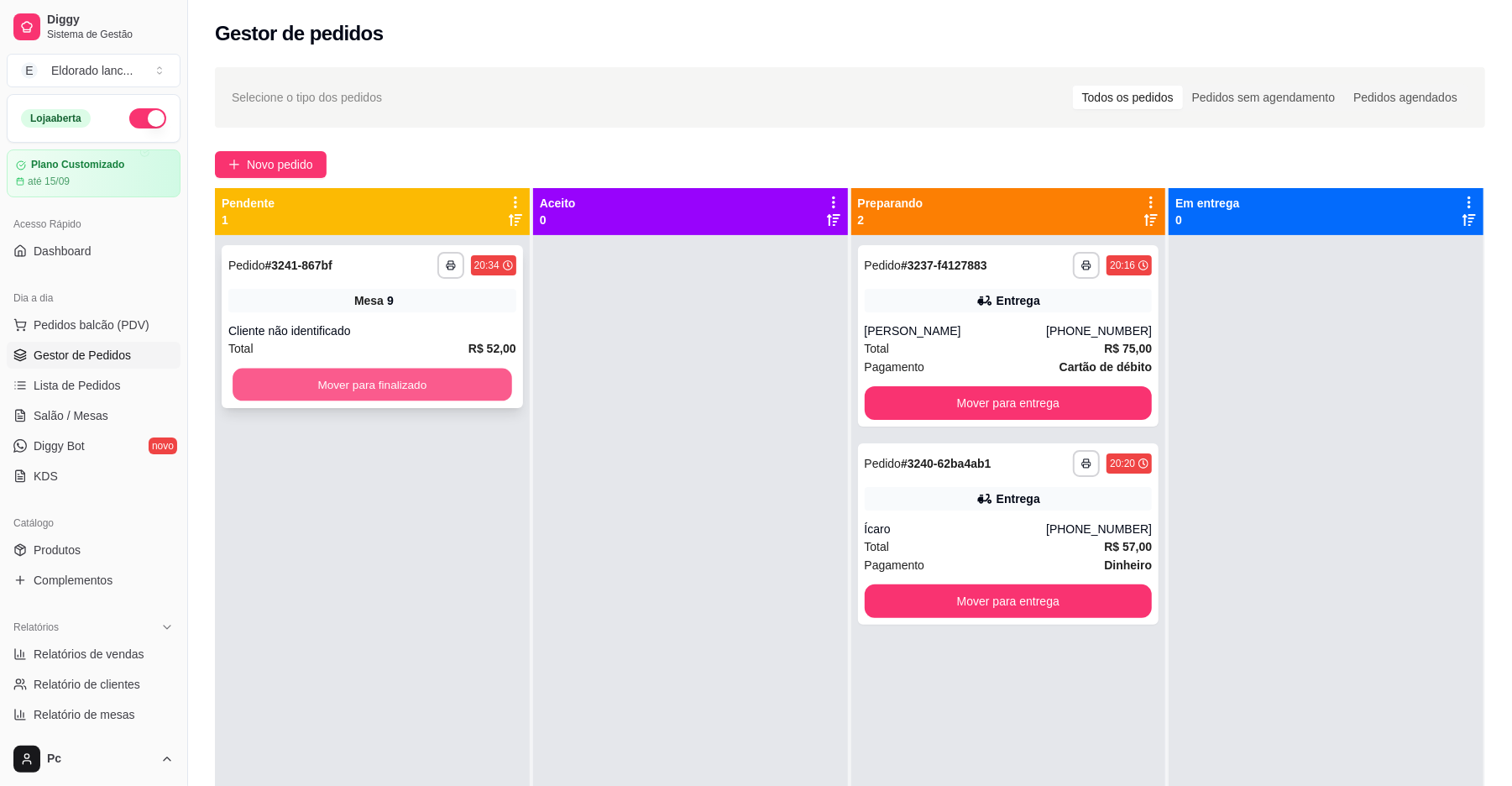
click at [322, 380] on button "Mover para finalizado" at bounding box center [372, 385] width 279 height 32
click at [475, 378] on button "Mover para finalizado" at bounding box center [372, 385] width 279 height 32
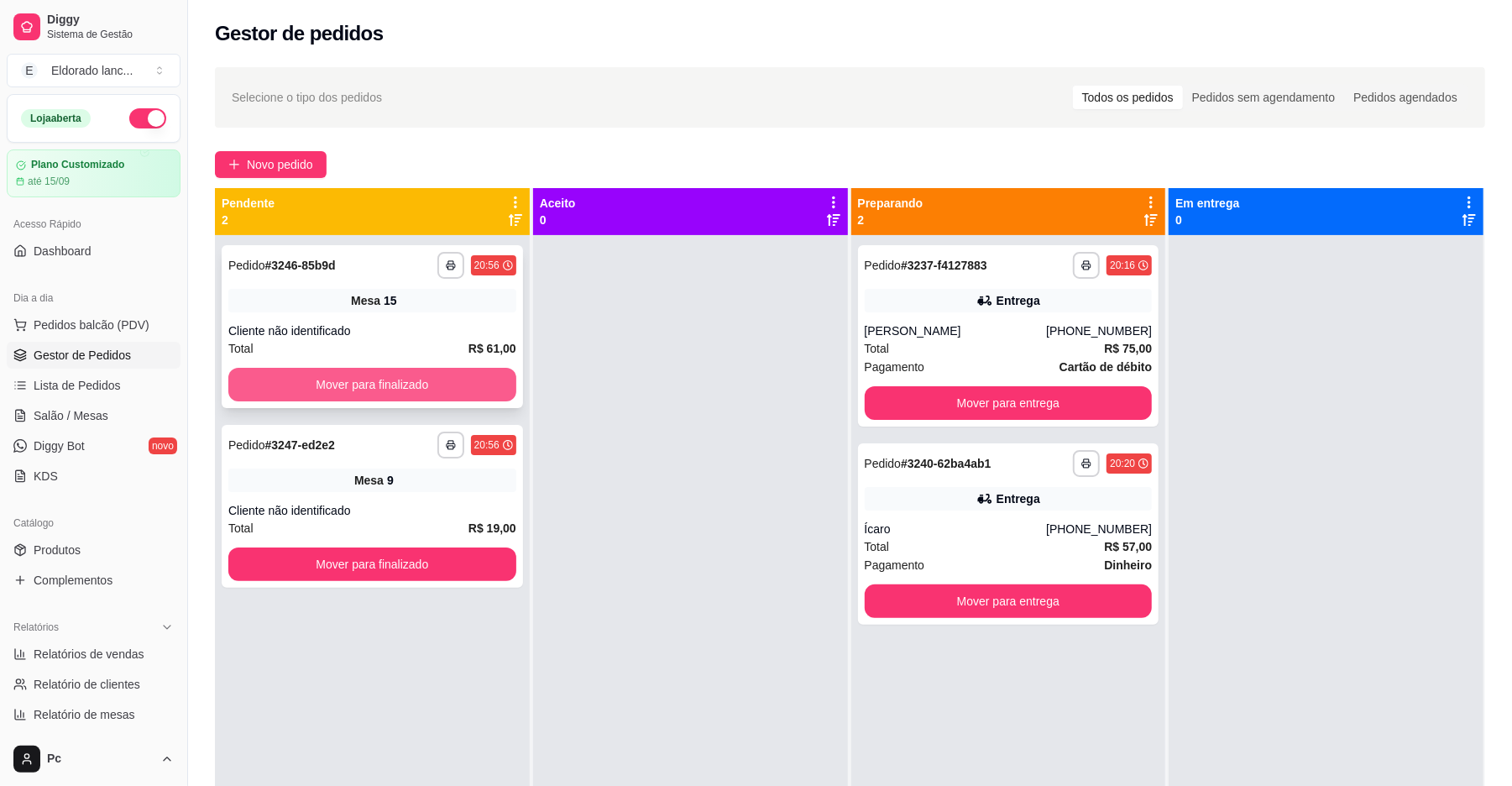
click at [464, 393] on button "Mover para finalizado" at bounding box center [372, 385] width 288 height 33
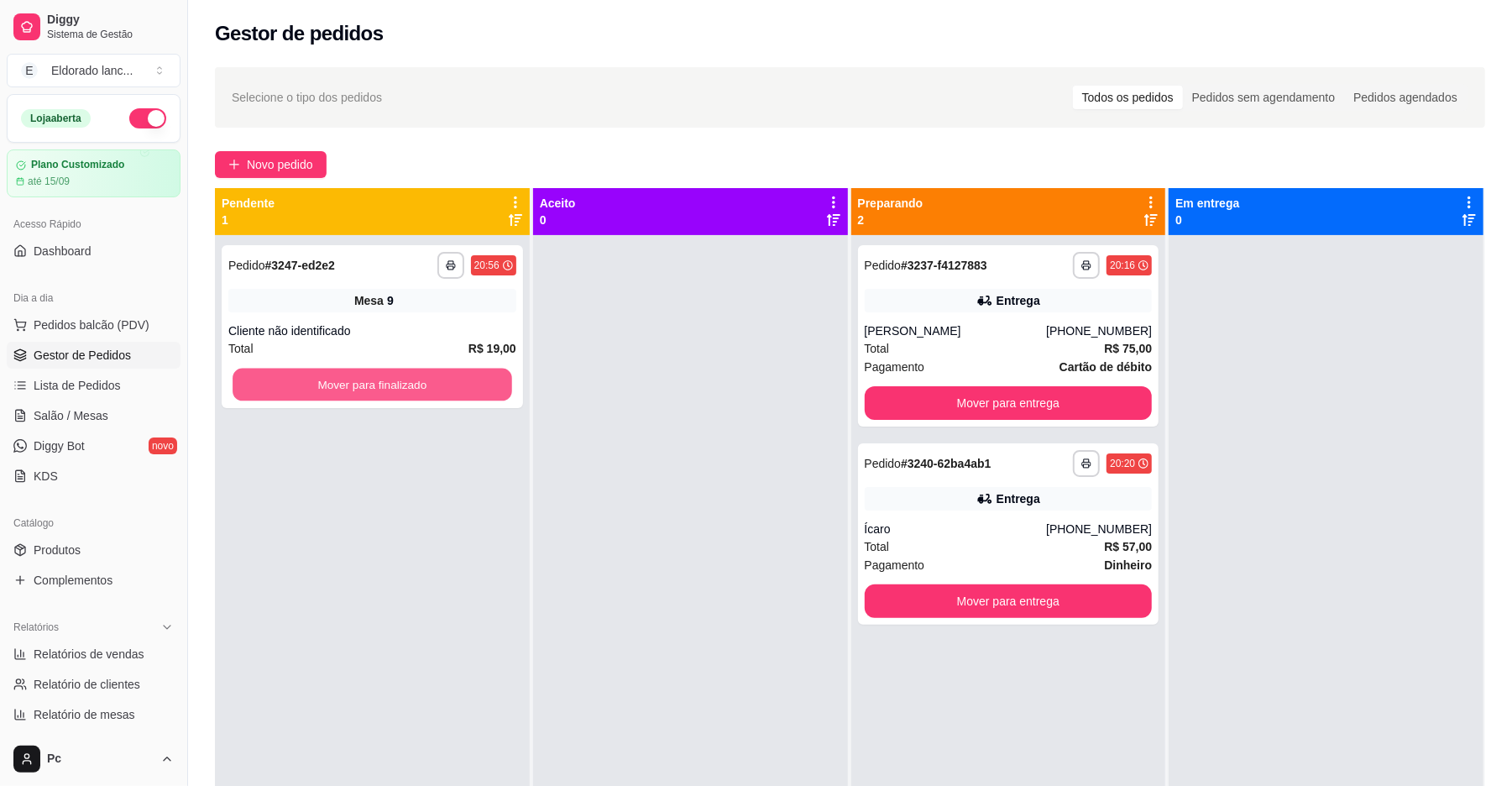
click at [464, 393] on button "Mover para finalizado" at bounding box center [372, 385] width 279 height 32
click at [469, 380] on button "Mover para finalizado" at bounding box center [372, 385] width 279 height 32
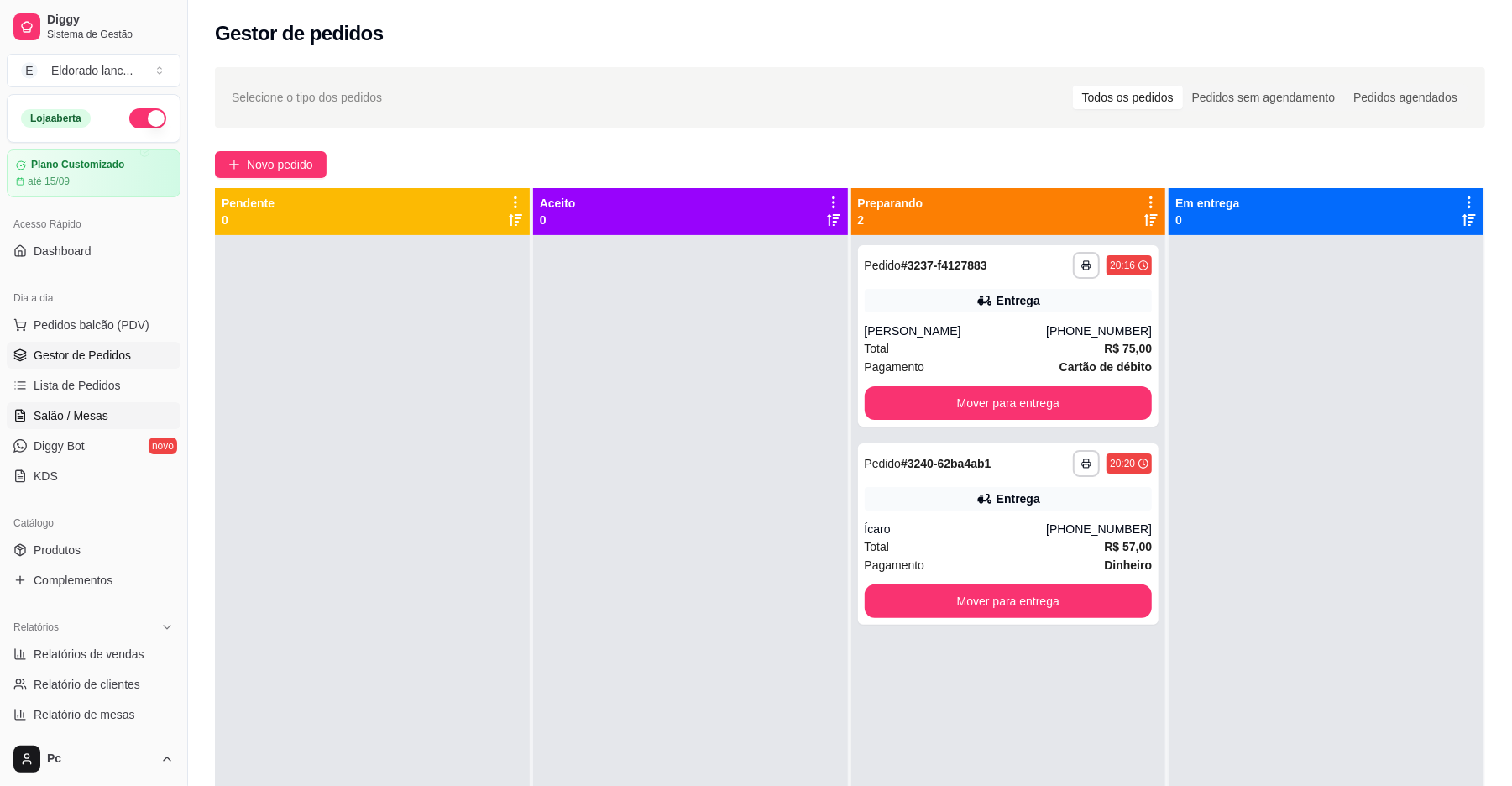
click at [123, 412] on link "Salão / Mesas" at bounding box center [94, 415] width 174 height 27
click at [81, 412] on span "Salão / Mesas" at bounding box center [70, 415] width 75 height 17
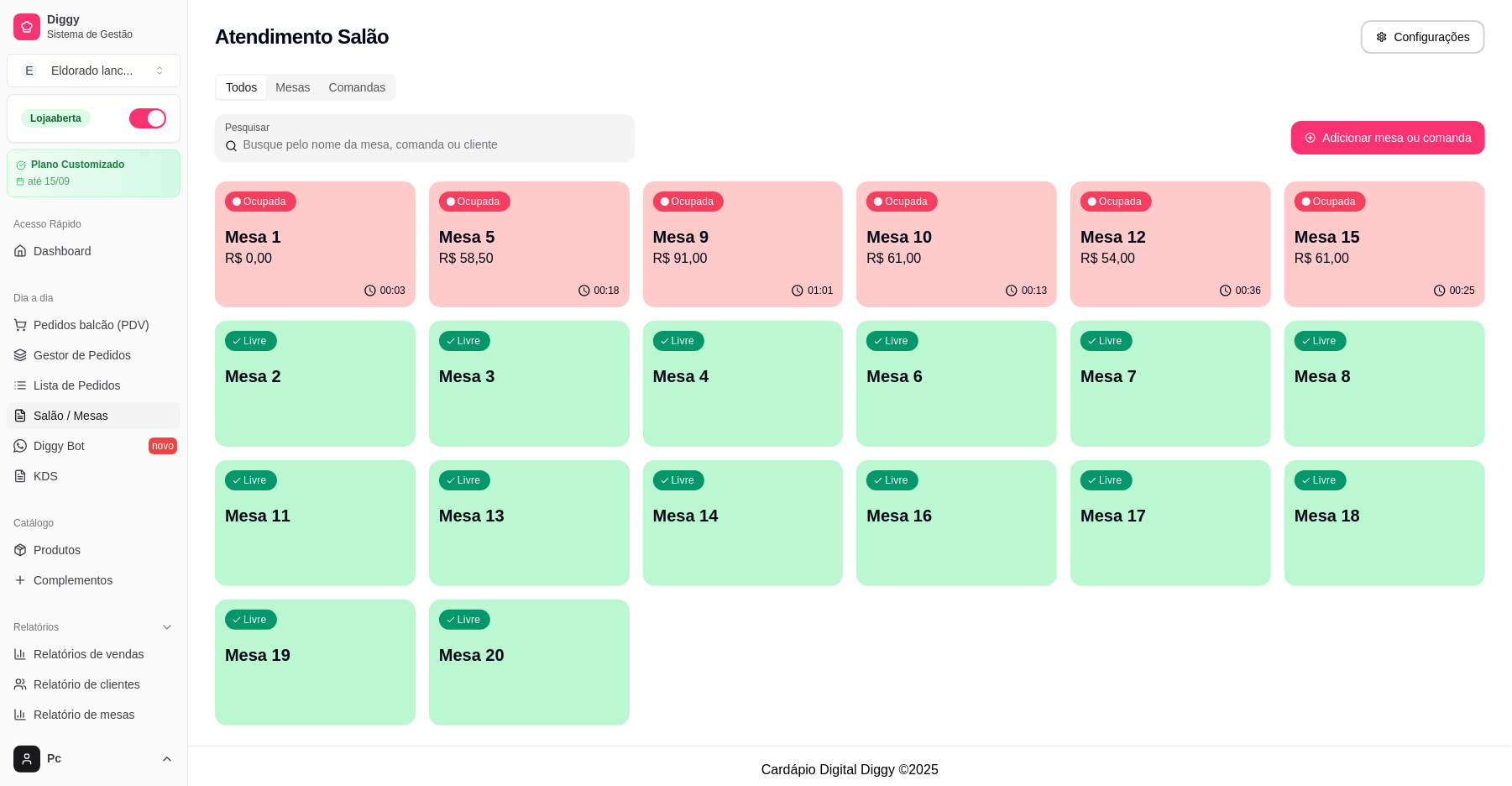
click at [314, 246] on p "Mesa 1" at bounding box center [315, 236] width 181 height 24
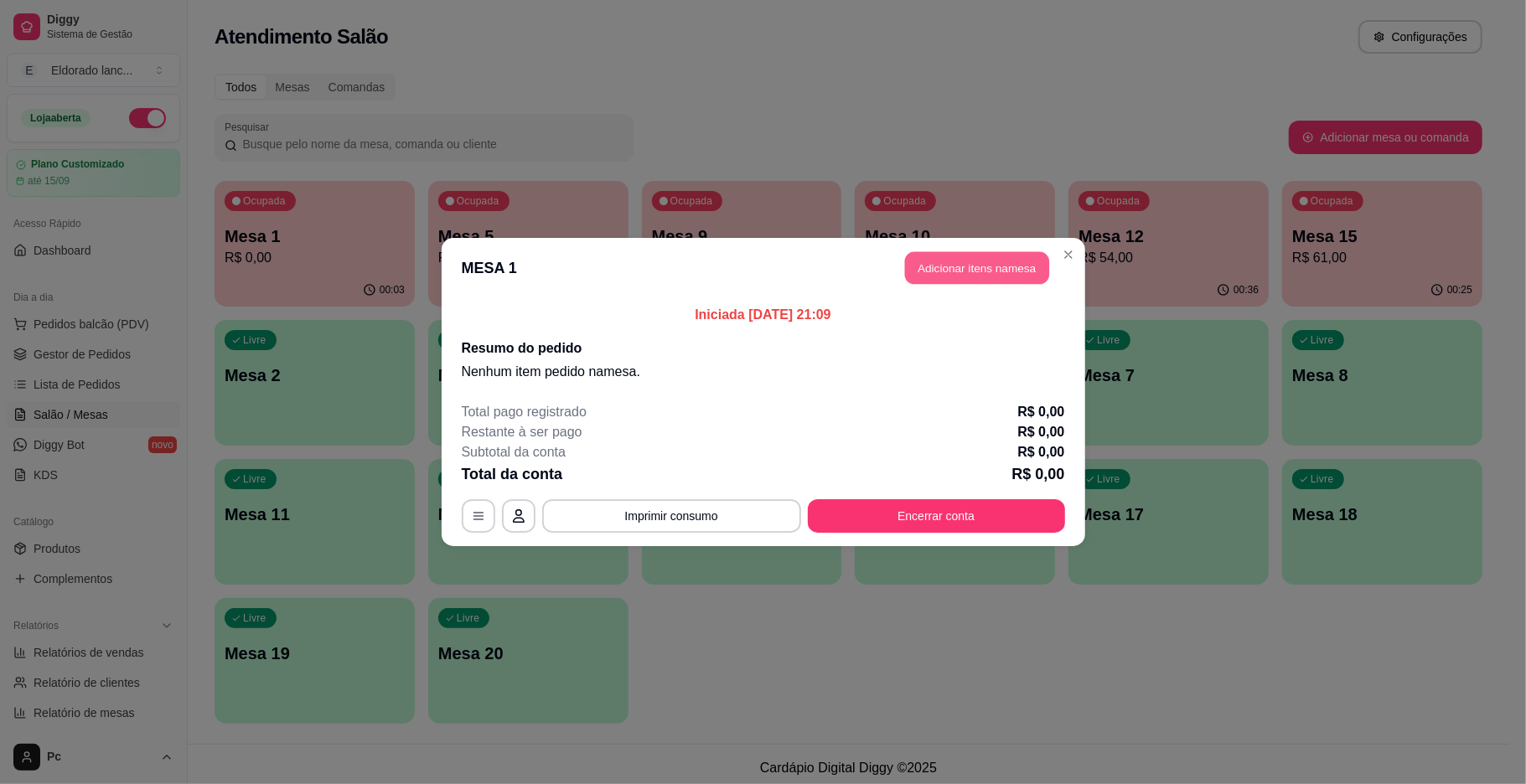
click at [962, 276] on button "Adicionar itens na mesa" at bounding box center [977, 268] width 144 height 32
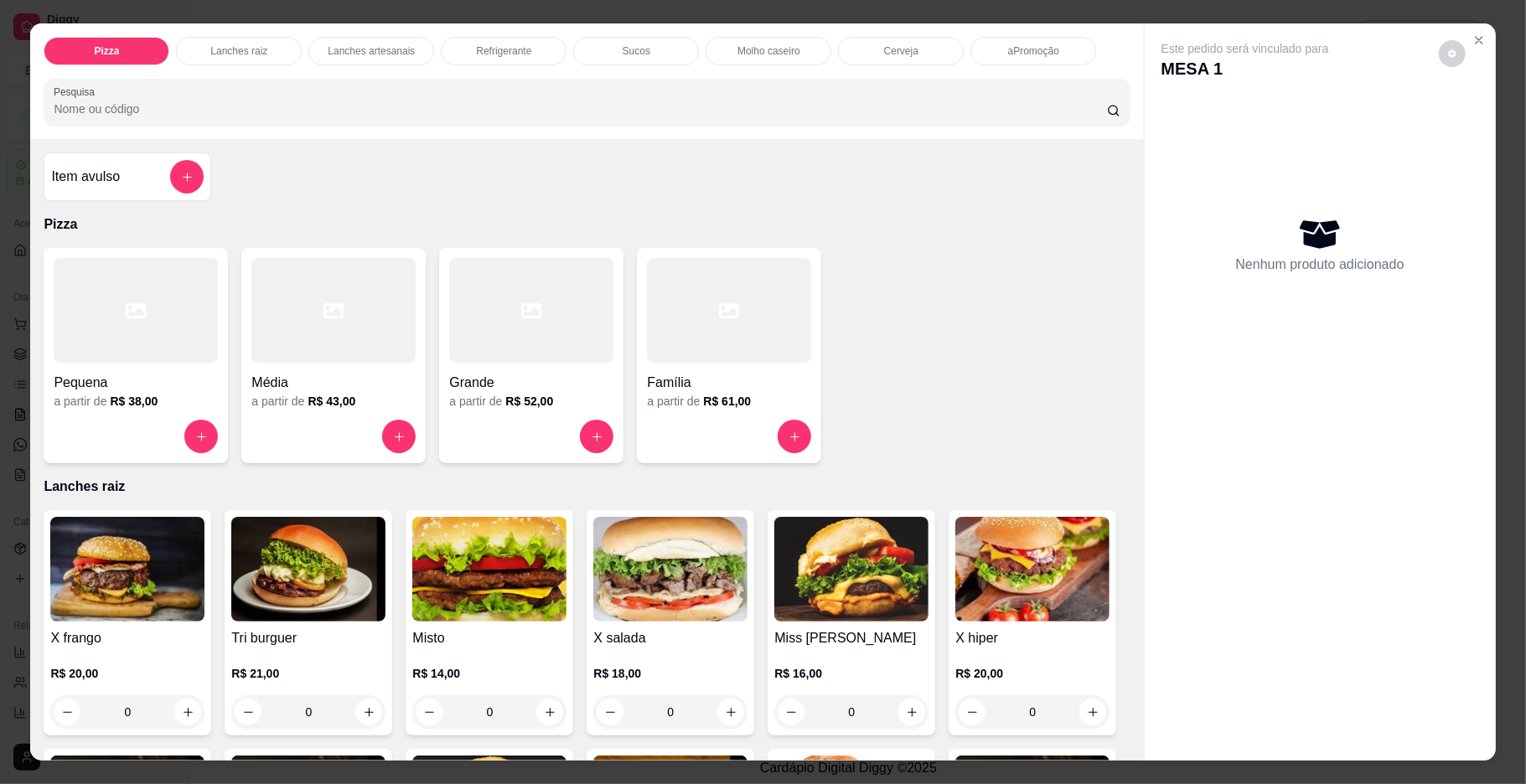
click at [759, 449] on div at bounding box center [728, 436] width 164 height 33
click at [783, 436] on p "Molho mussarela bacon catupiry e orégano - Bacon catupiry" at bounding box center [653, 434] width 364 height 20
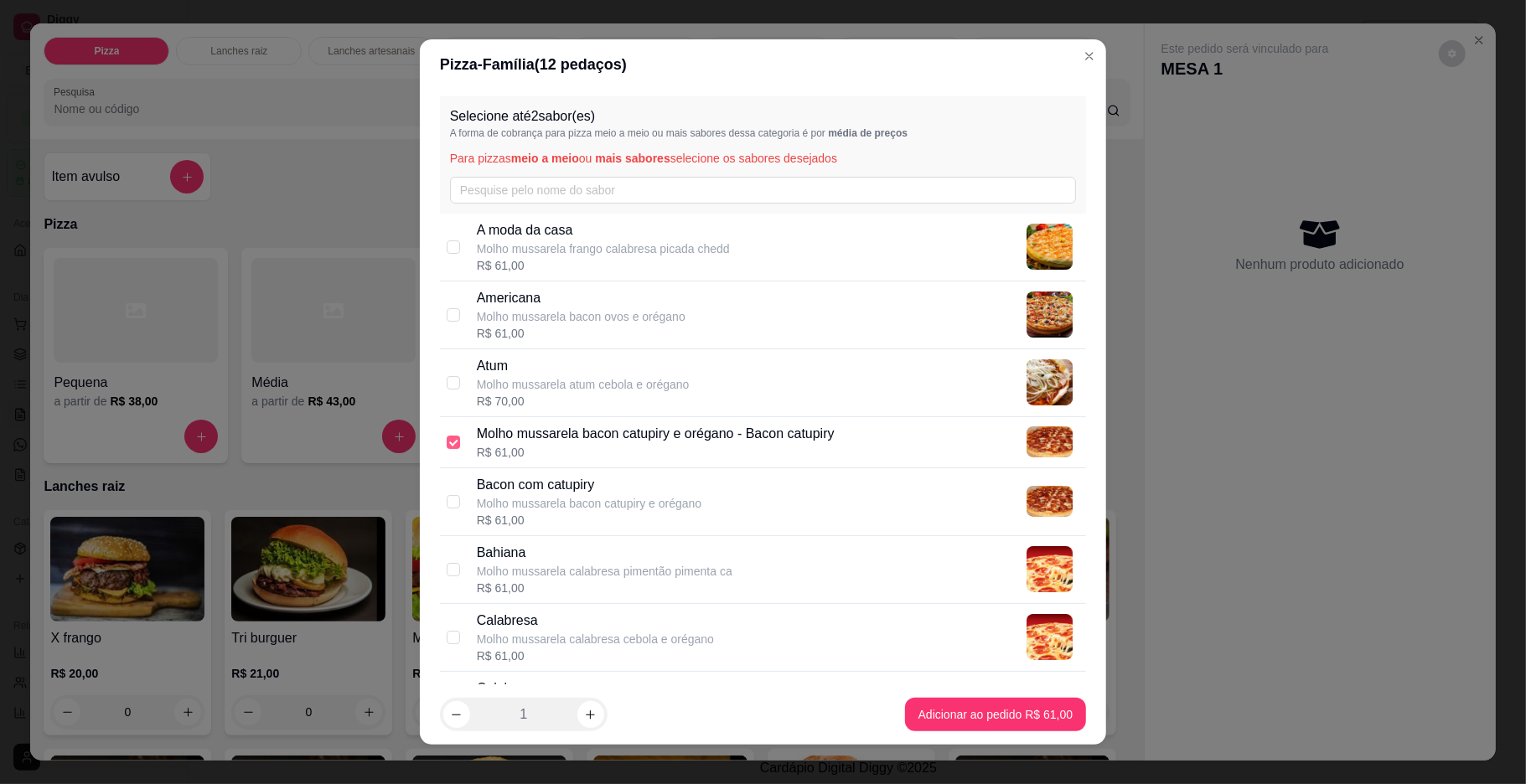
click at [450, 434] on label at bounding box center [453, 441] width 13 height 18
click at [450, 435] on input "checkbox" at bounding box center [453, 441] width 13 height 13
click at [448, 441] on input "checkbox" at bounding box center [453, 441] width 13 height 13
checkbox input "false"
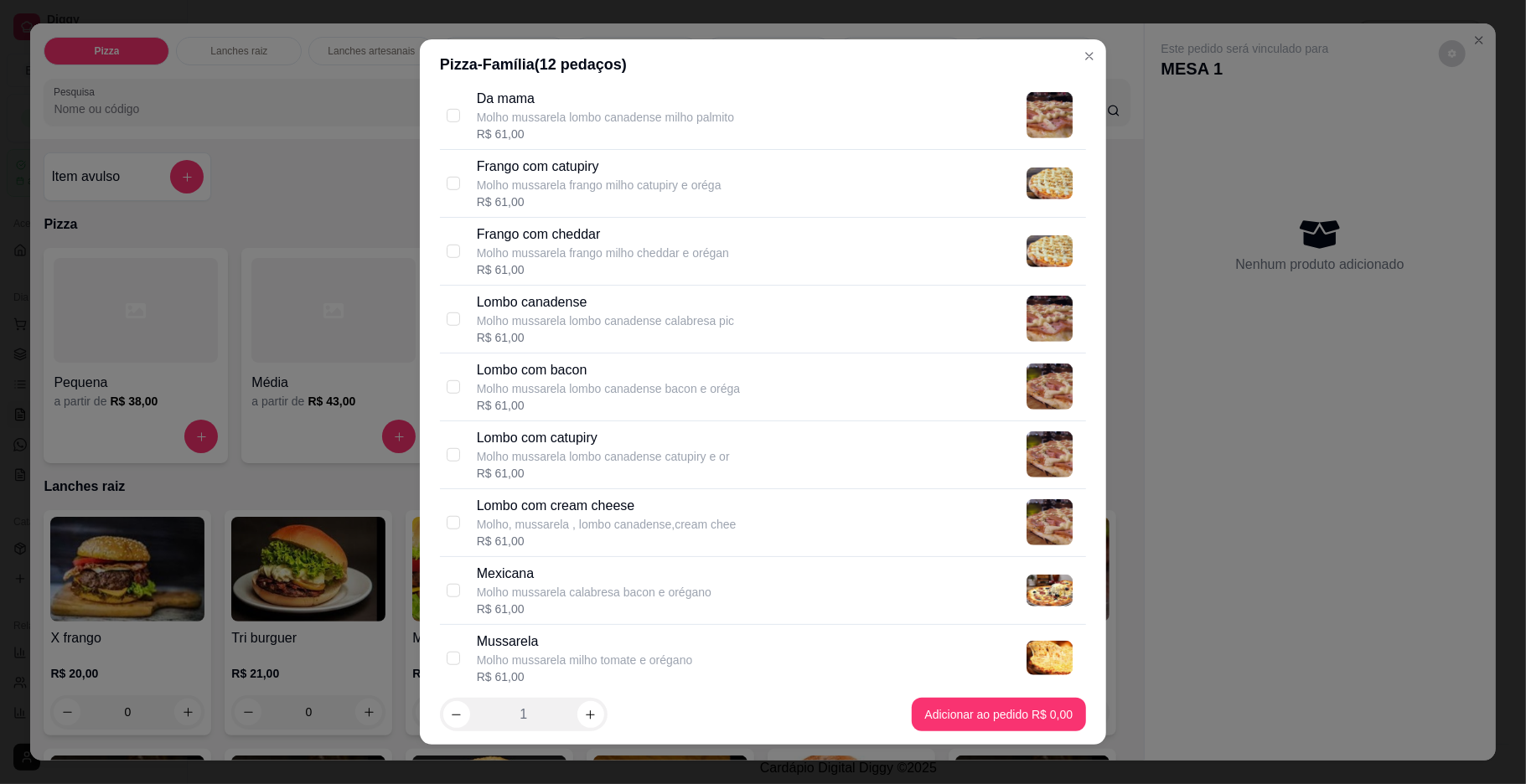
scroll to position [946, 0]
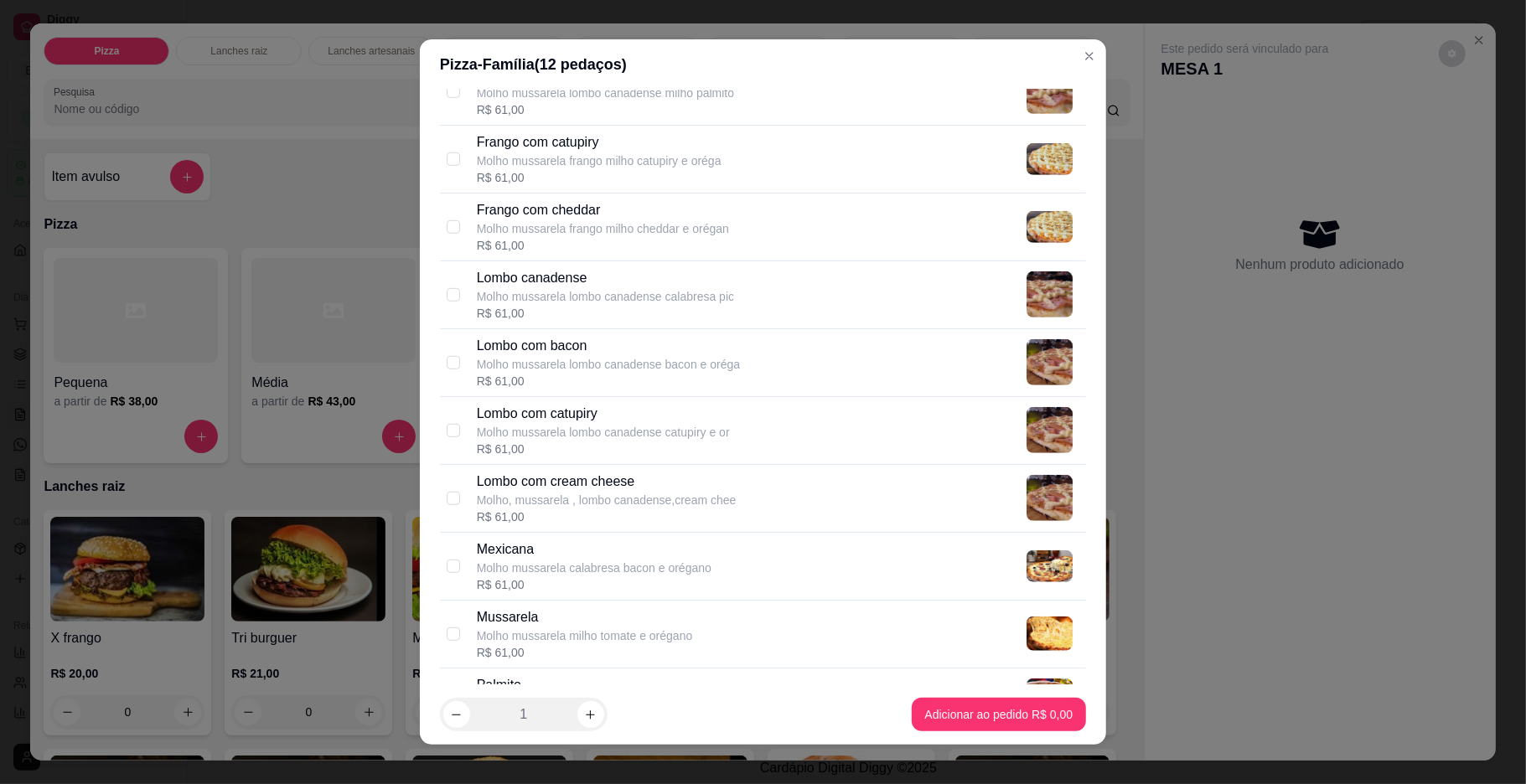
click at [855, 343] on div "Lombo com bacon Molho mussarela lombo canadense bacon e oréga R$ 61,00" at bounding box center [778, 362] width 603 height 53
checkbox input "true"
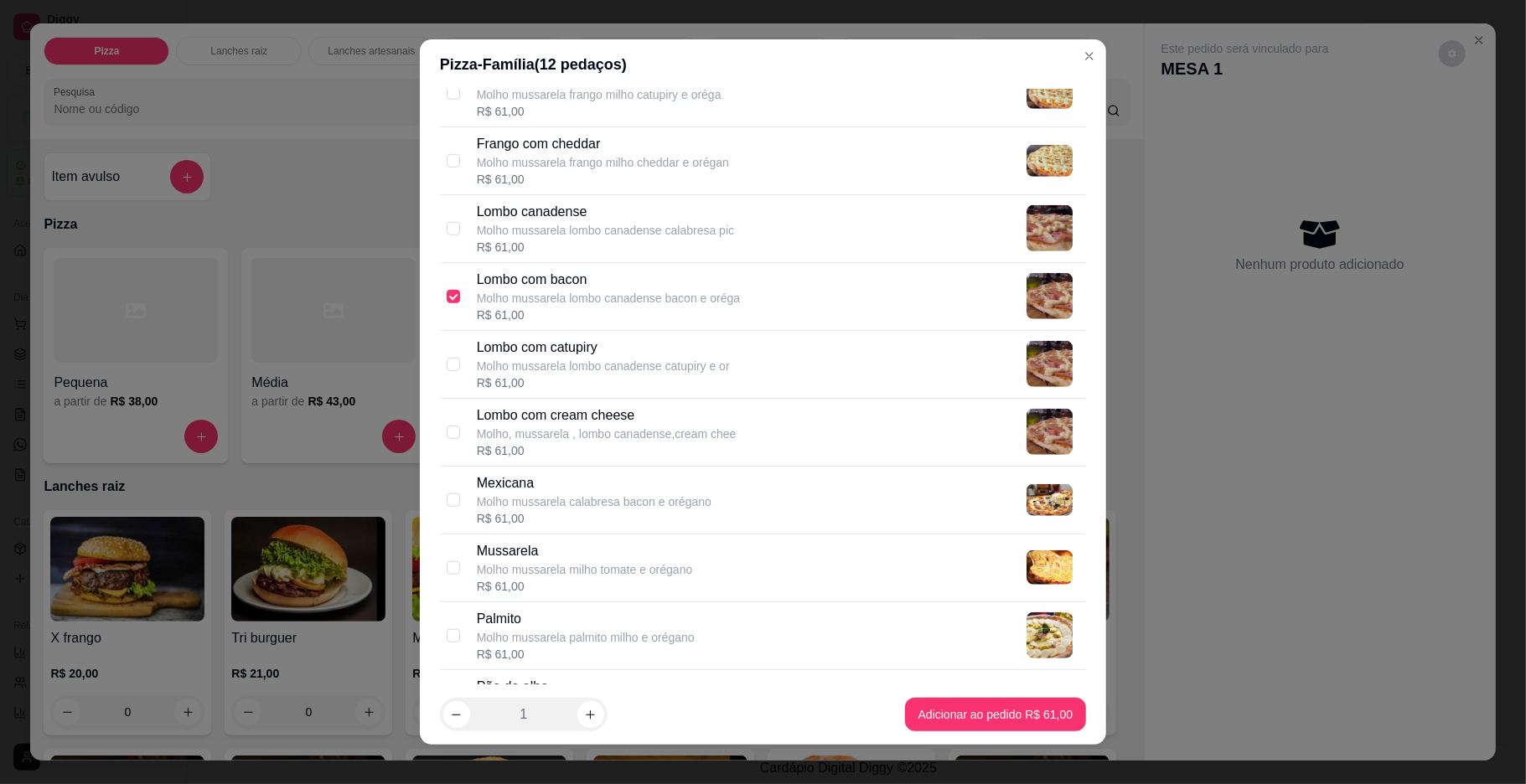
scroll to position [562, 0]
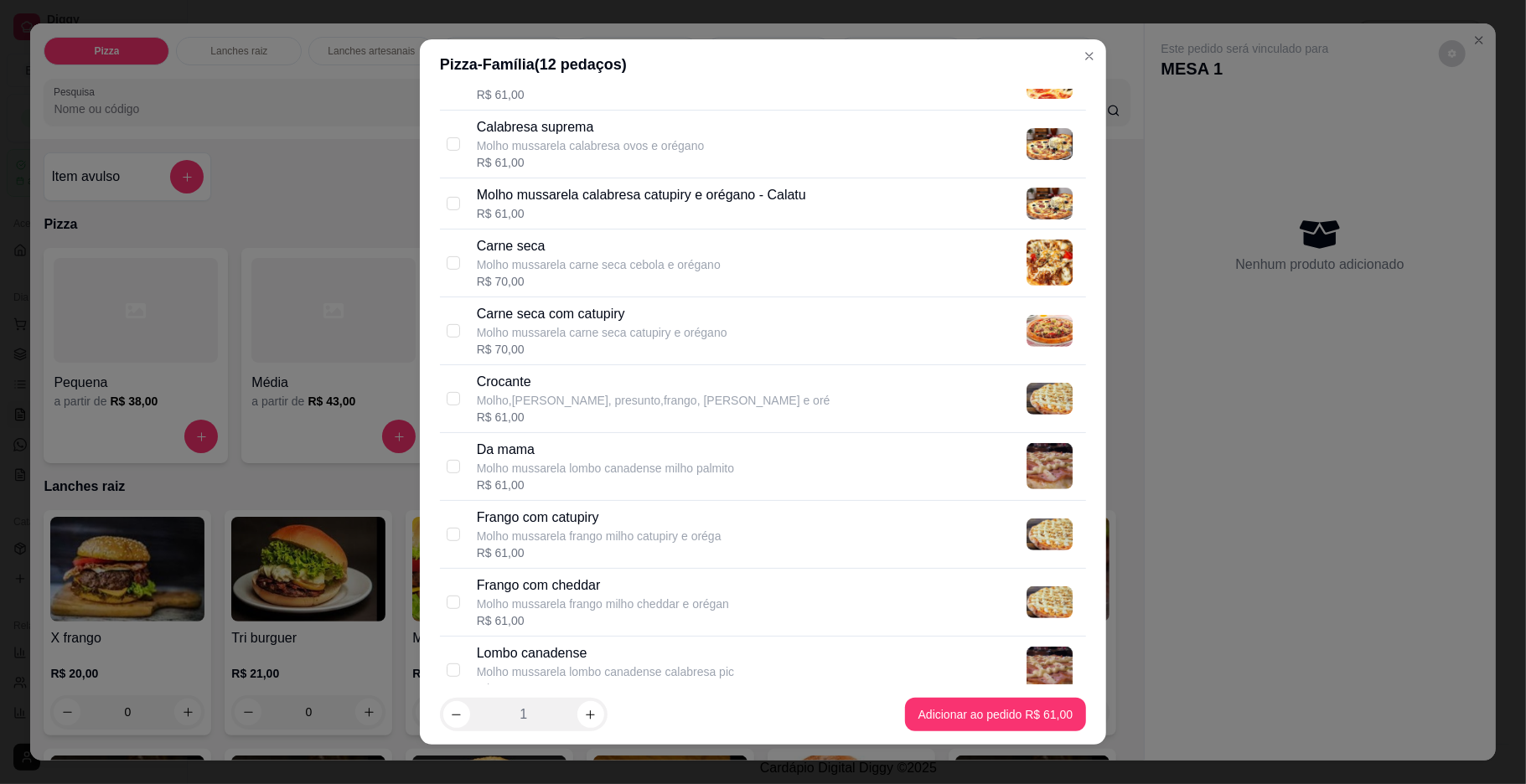
click at [689, 272] on p "Molho mussarela carne seca cebola e orégano" at bounding box center [599, 265] width 244 height 17
checkbox input "true"
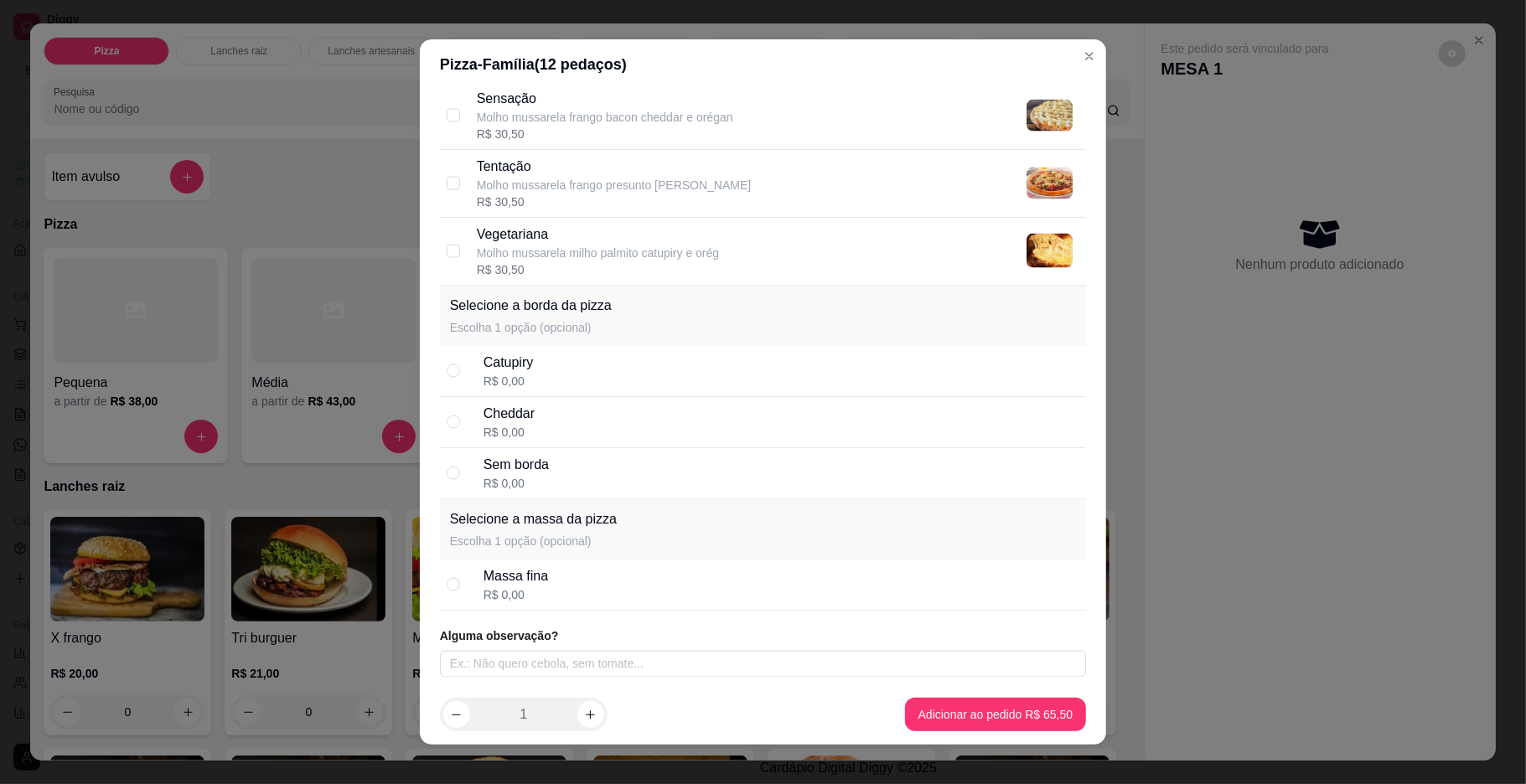
click at [758, 481] on div "Sem borda R$ 0,00" at bounding box center [782, 473] width 596 height 37
radio input "true"
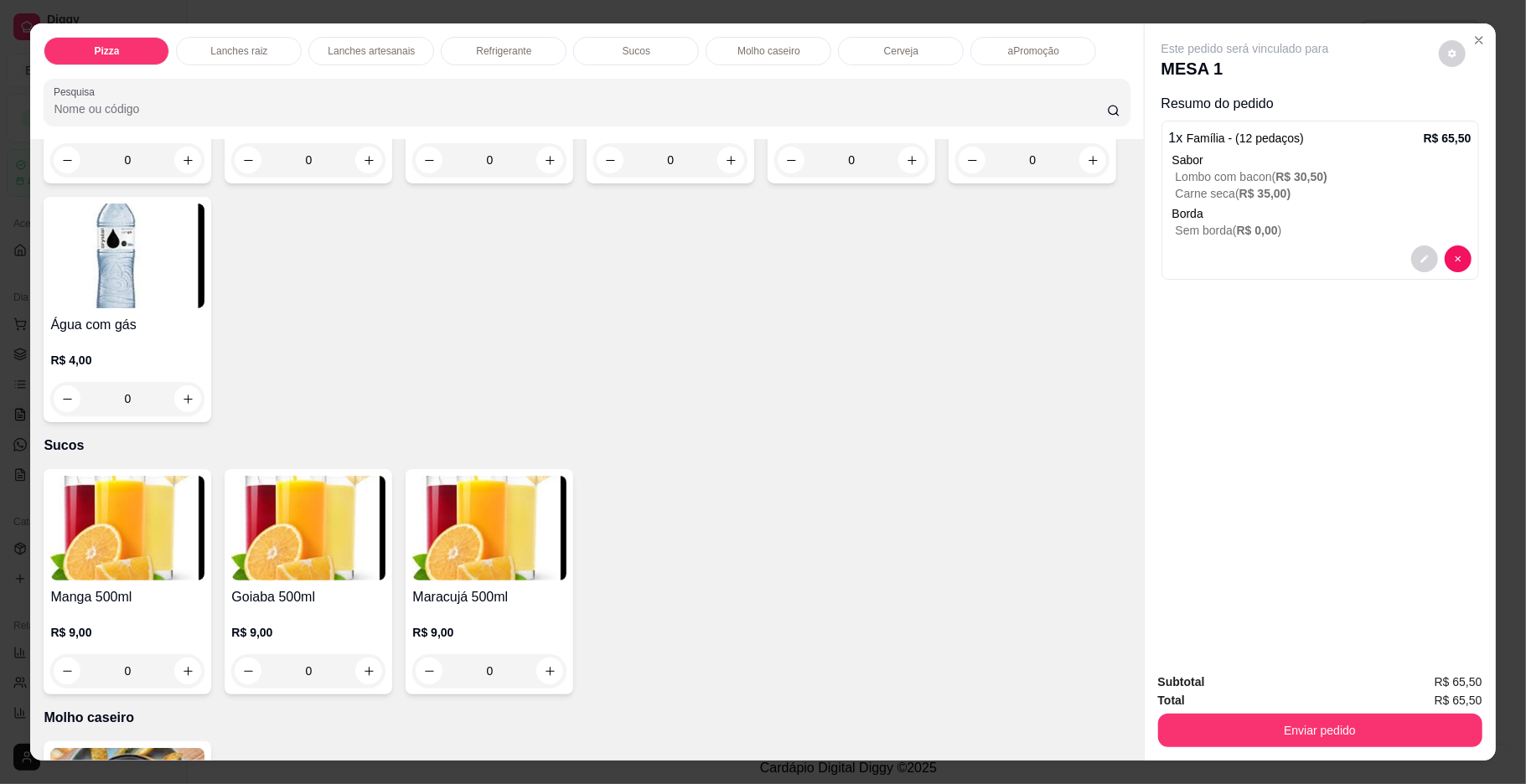
scroll to position [2440, 0]
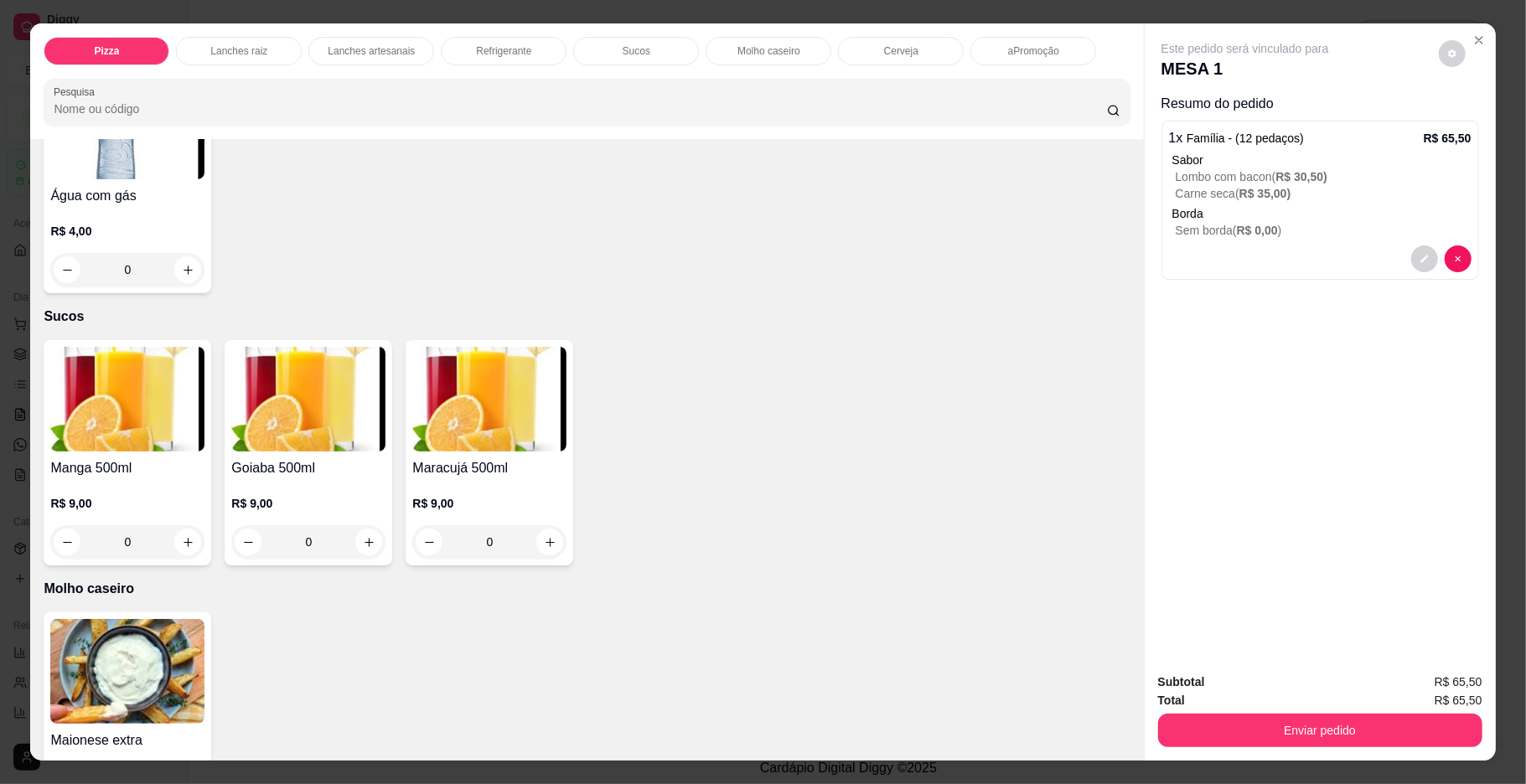
click at [366, 45] on button "increase-product-quantity" at bounding box center [369, 32] width 26 height 26
type input "1"
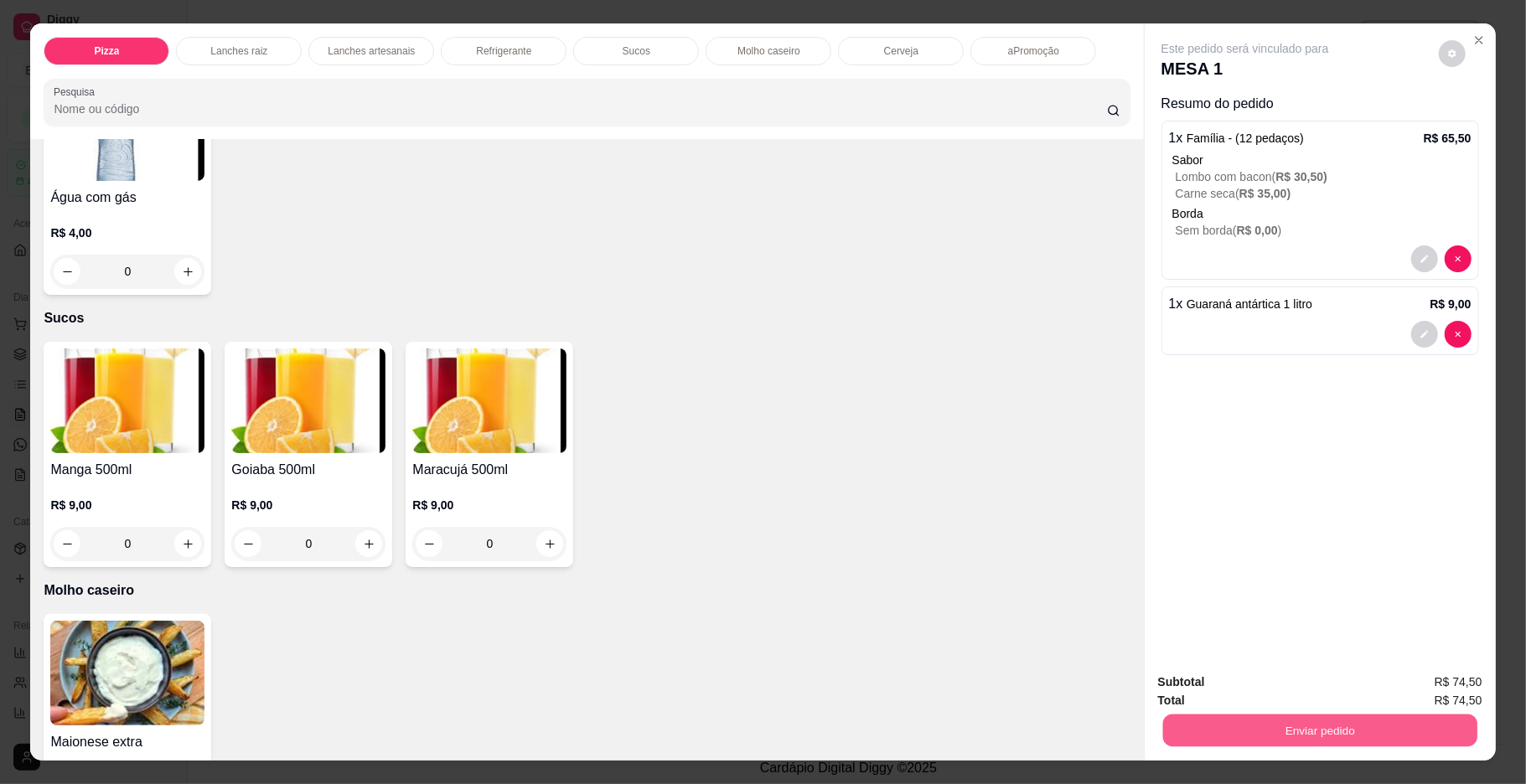
click at [1268, 736] on button "Enviar pedido" at bounding box center [1319, 731] width 315 height 32
click at [1269, 674] on button "Não registrar e enviar pedido" at bounding box center [1263, 689] width 174 height 32
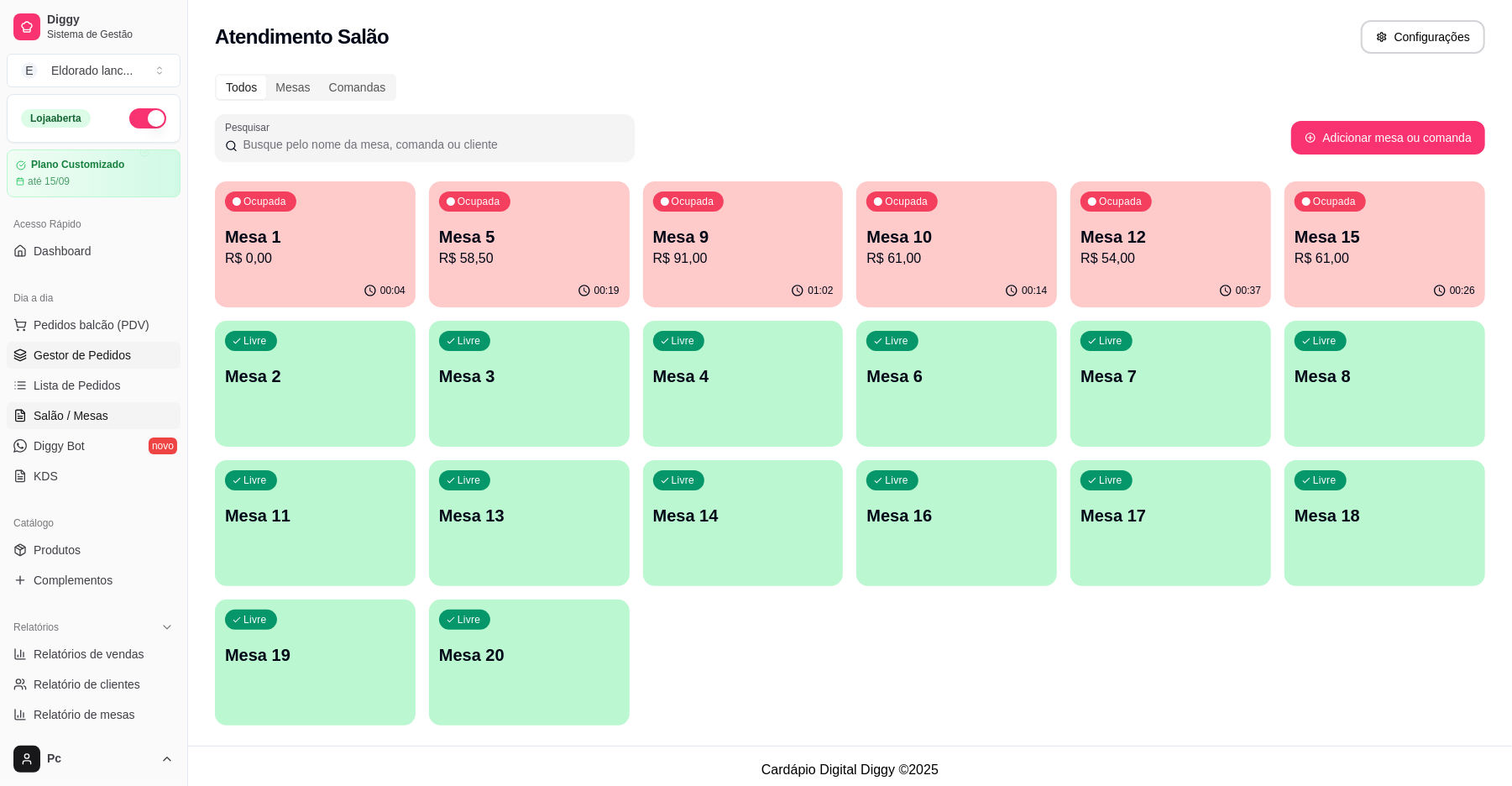
click at [125, 357] on span "Gestor de Pedidos" at bounding box center [82, 355] width 97 height 17
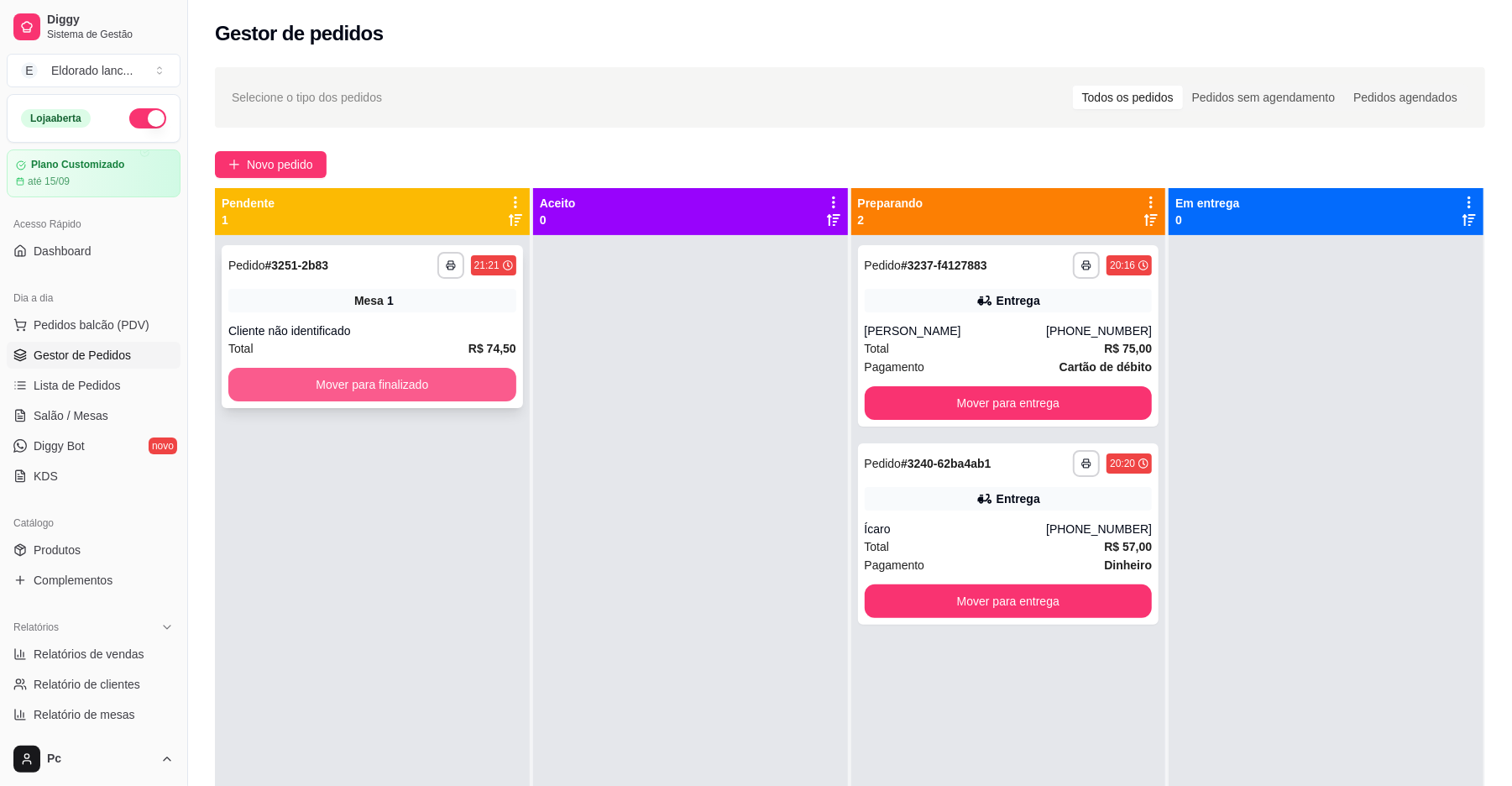
click at [396, 390] on button "Mover para finalizado" at bounding box center [372, 385] width 288 height 33
click at [396, 390] on button "Mover para finalizado" at bounding box center [372, 385] width 279 height 32
click at [396, 390] on button "Mover para finalizado" at bounding box center [372, 385] width 288 height 33
click at [396, 390] on button "Mover para finalizado" at bounding box center [372, 385] width 279 height 32
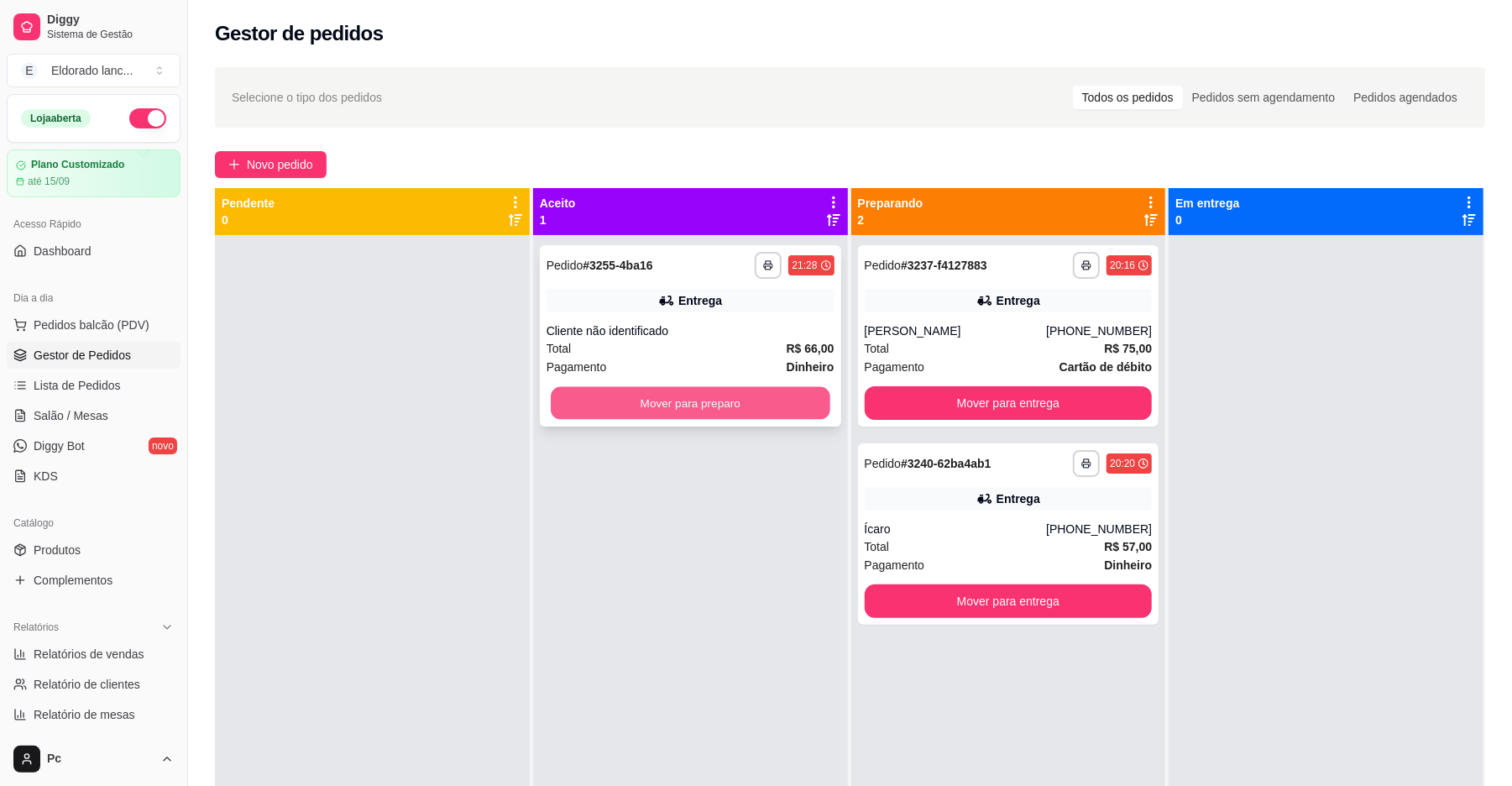
click at [613, 400] on button "Mover para preparo" at bounding box center [690, 403] width 279 height 32
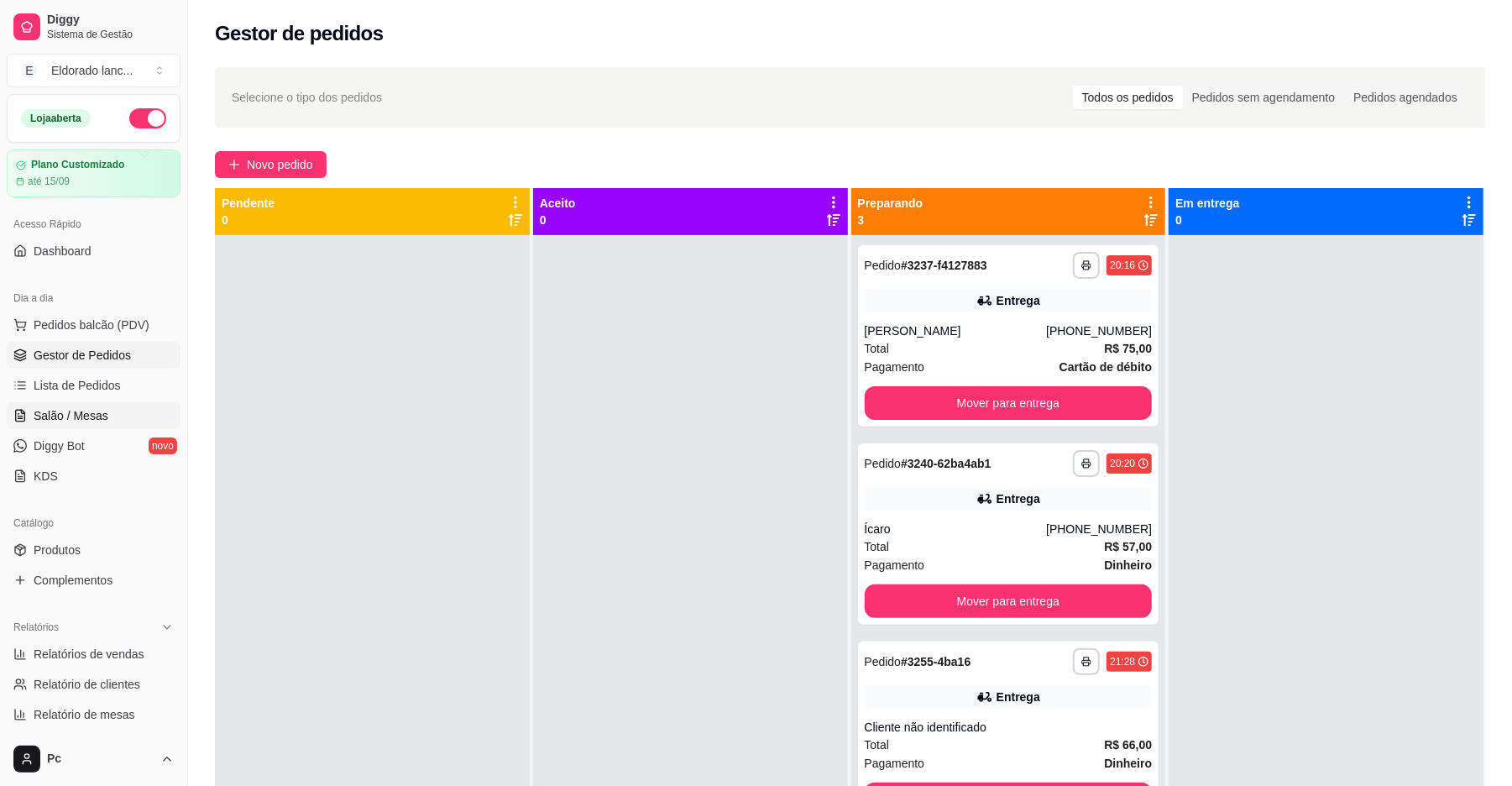
click at [101, 407] on span "Salão / Mesas" at bounding box center [70, 415] width 75 height 17
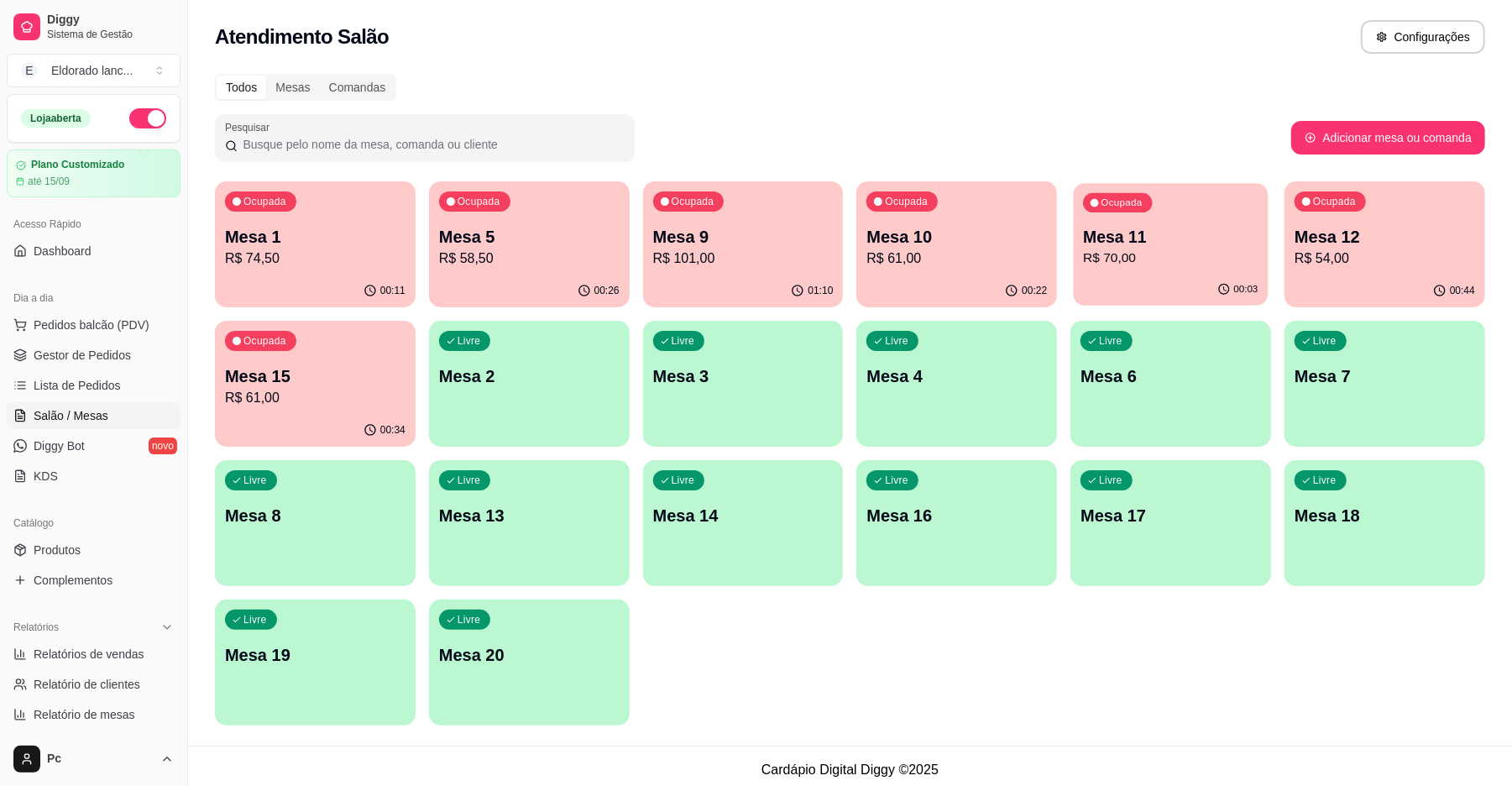
click at [1108, 243] on p "Mesa 11" at bounding box center [1171, 237] width 175 height 23
click at [1357, 249] on p "R$ 54,00" at bounding box center [1385, 258] width 175 height 19
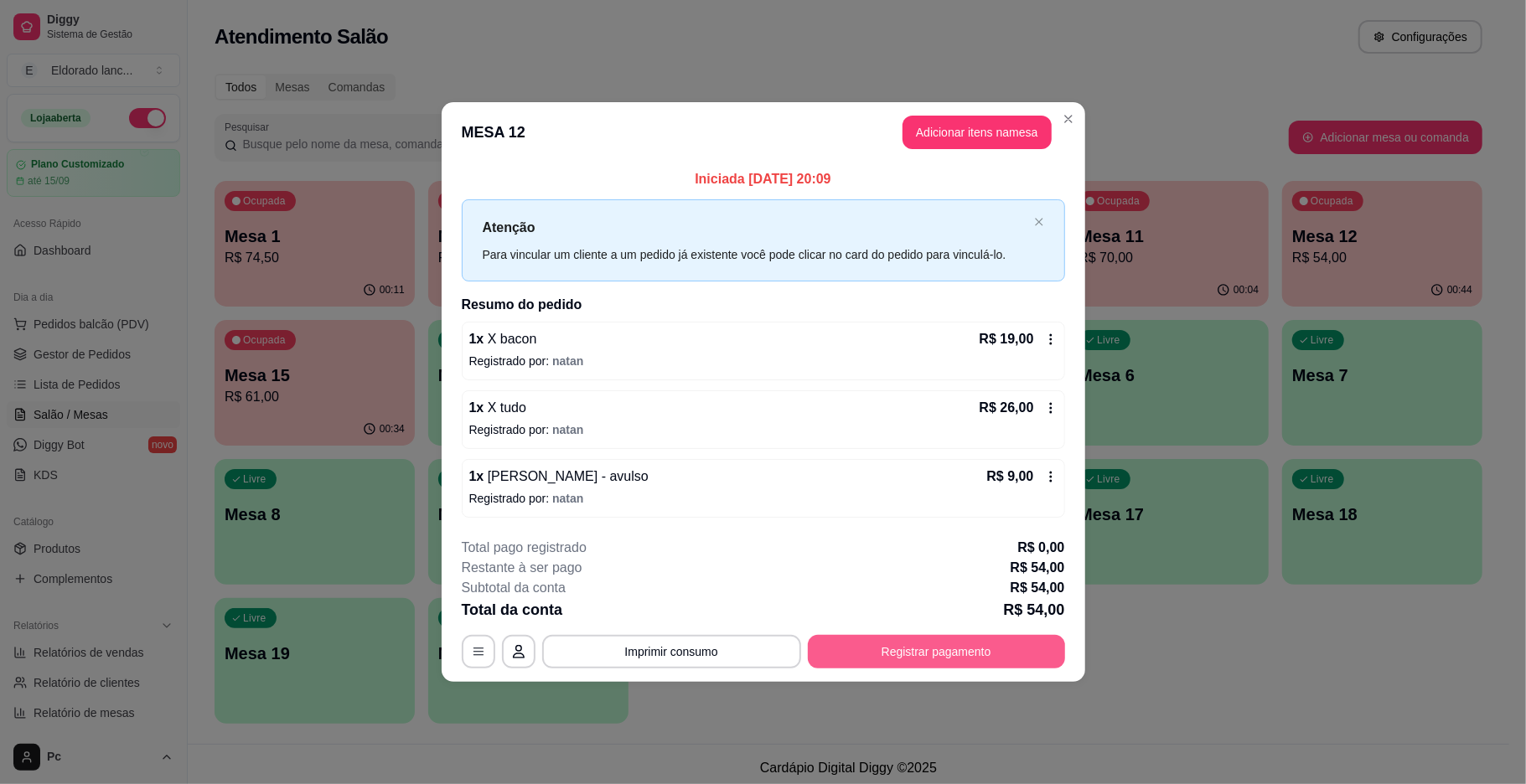
click at [919, 664] on button "Registrar pagamento" at bounding box center [937, 652] width 258 height 33
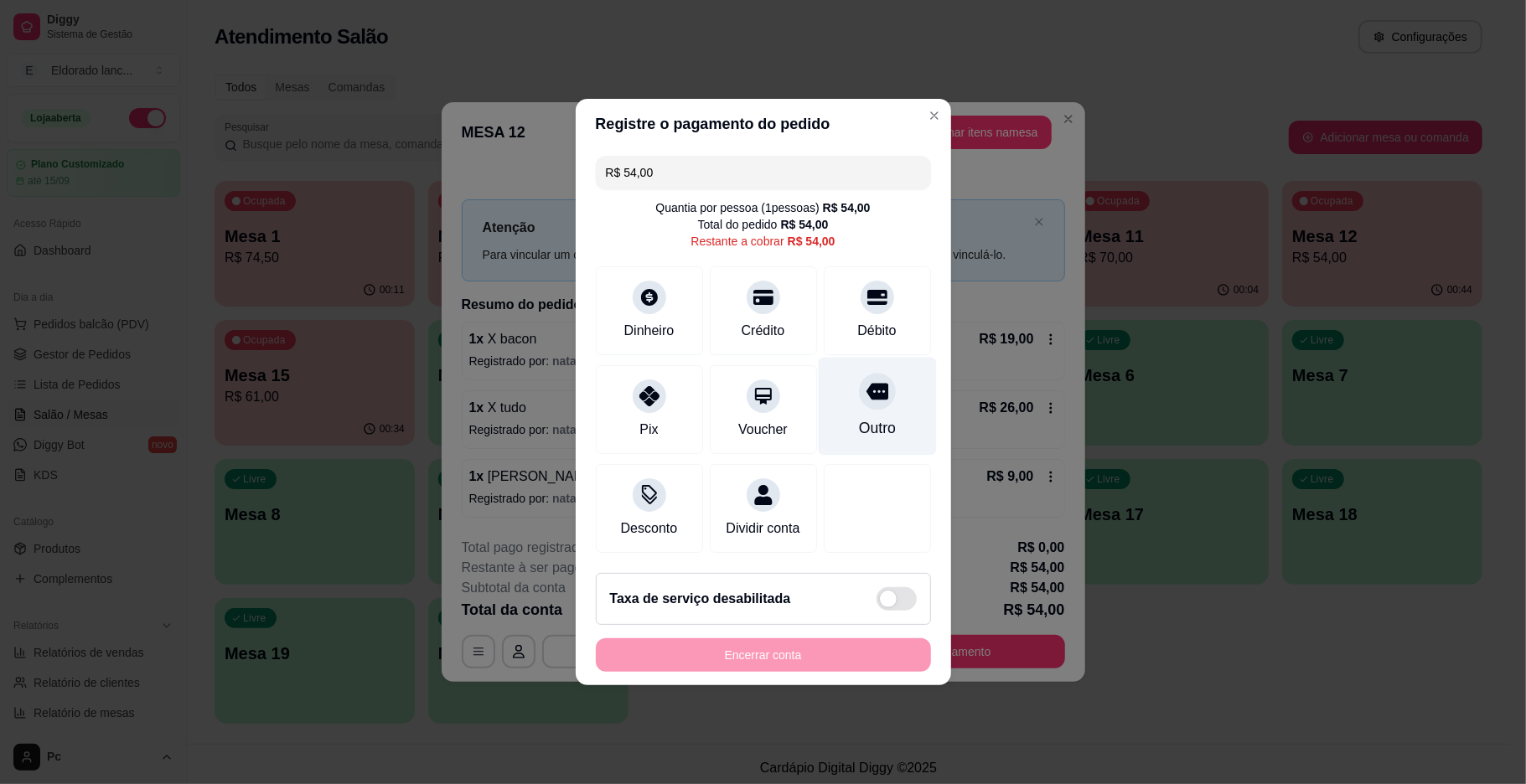
click at [866, 384] on icon at bounding box center [877, 392] width 22 height 17
type input "R$ 0,00"
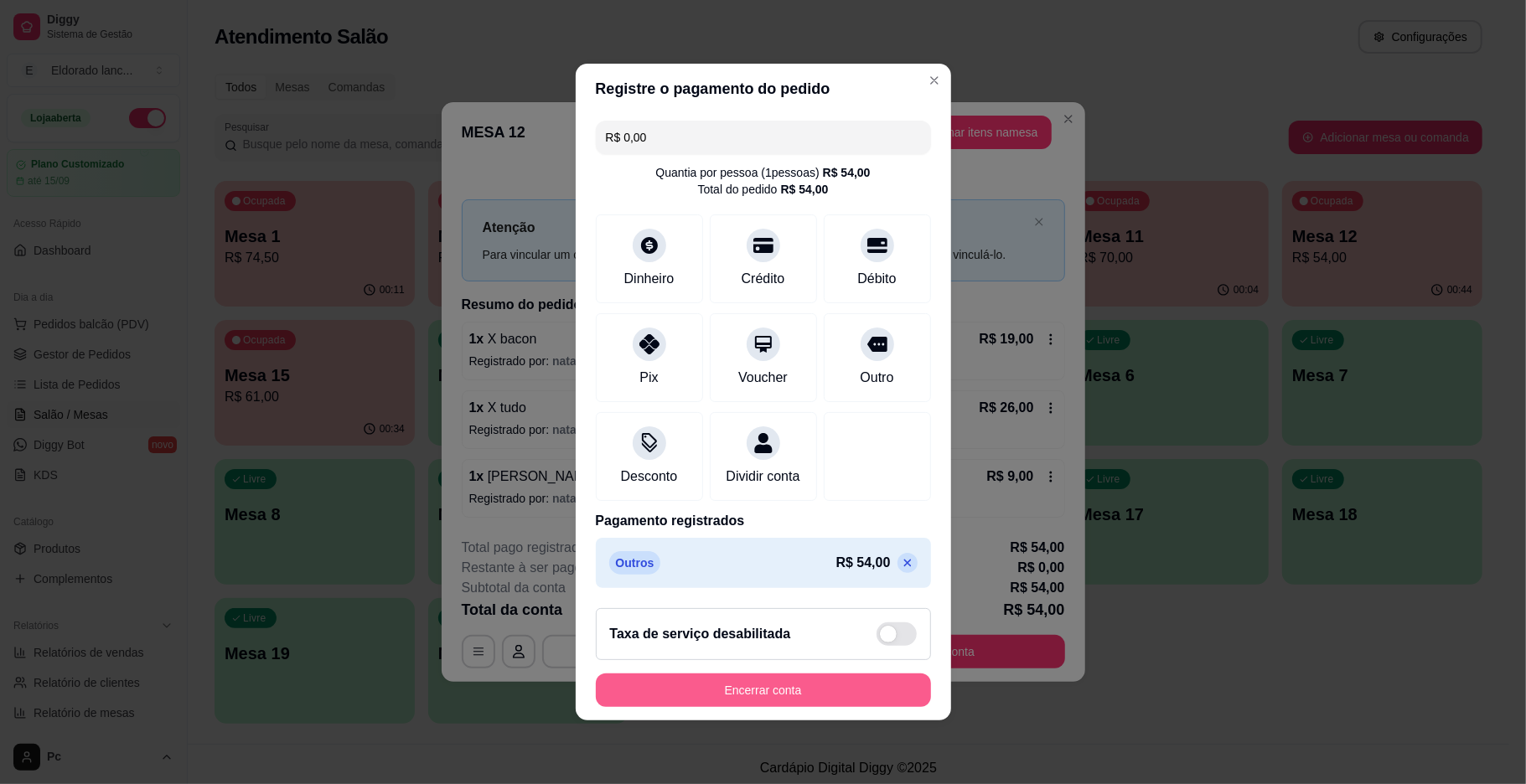
click at [792, 701] on button "Encerrar conta" at bounding box center [763, 690] width 336 height 33
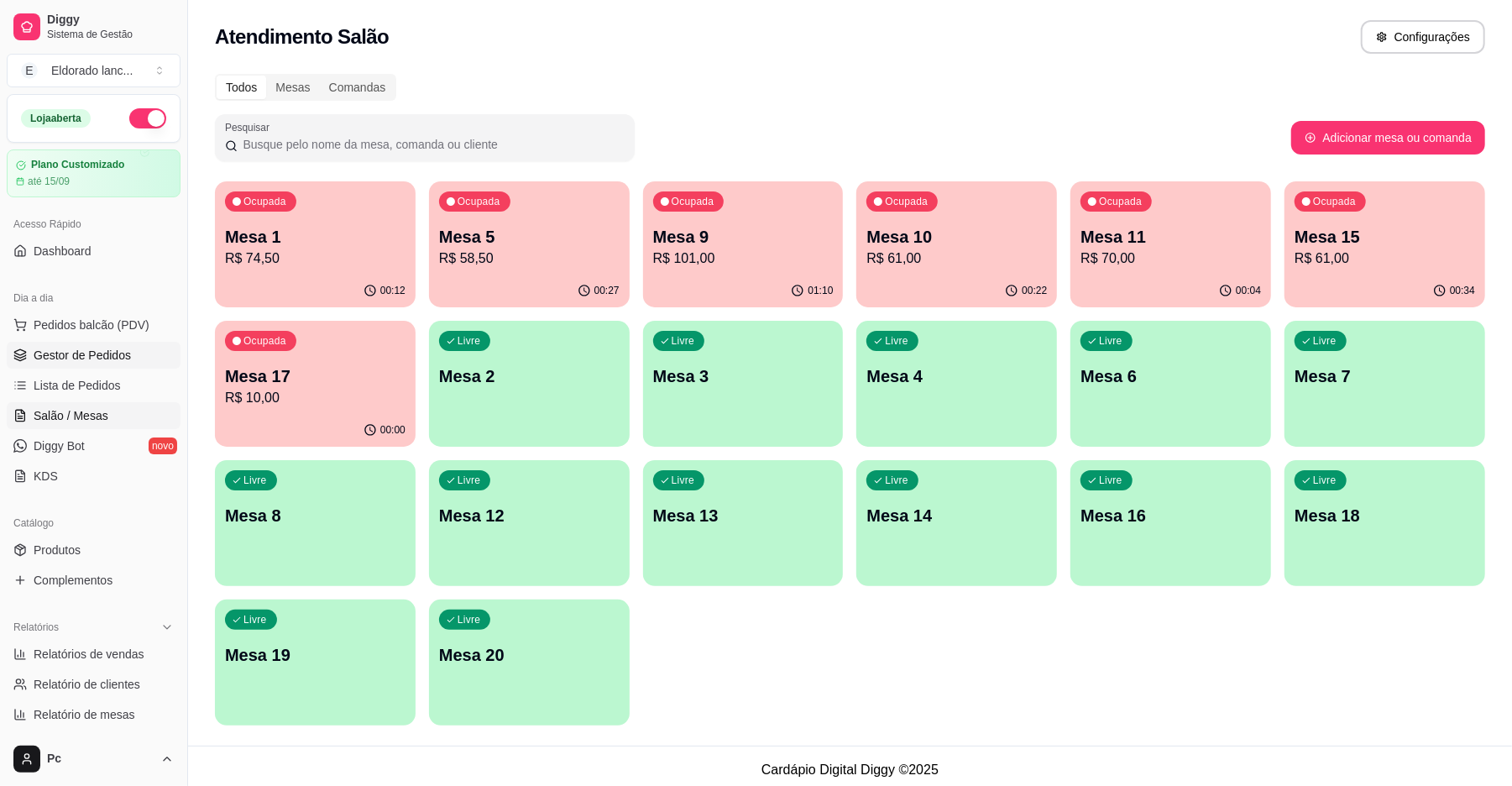
click at [111, 350] on span "Gestor de Pedidos" at bounding box center [82, 355] width 97 height 17
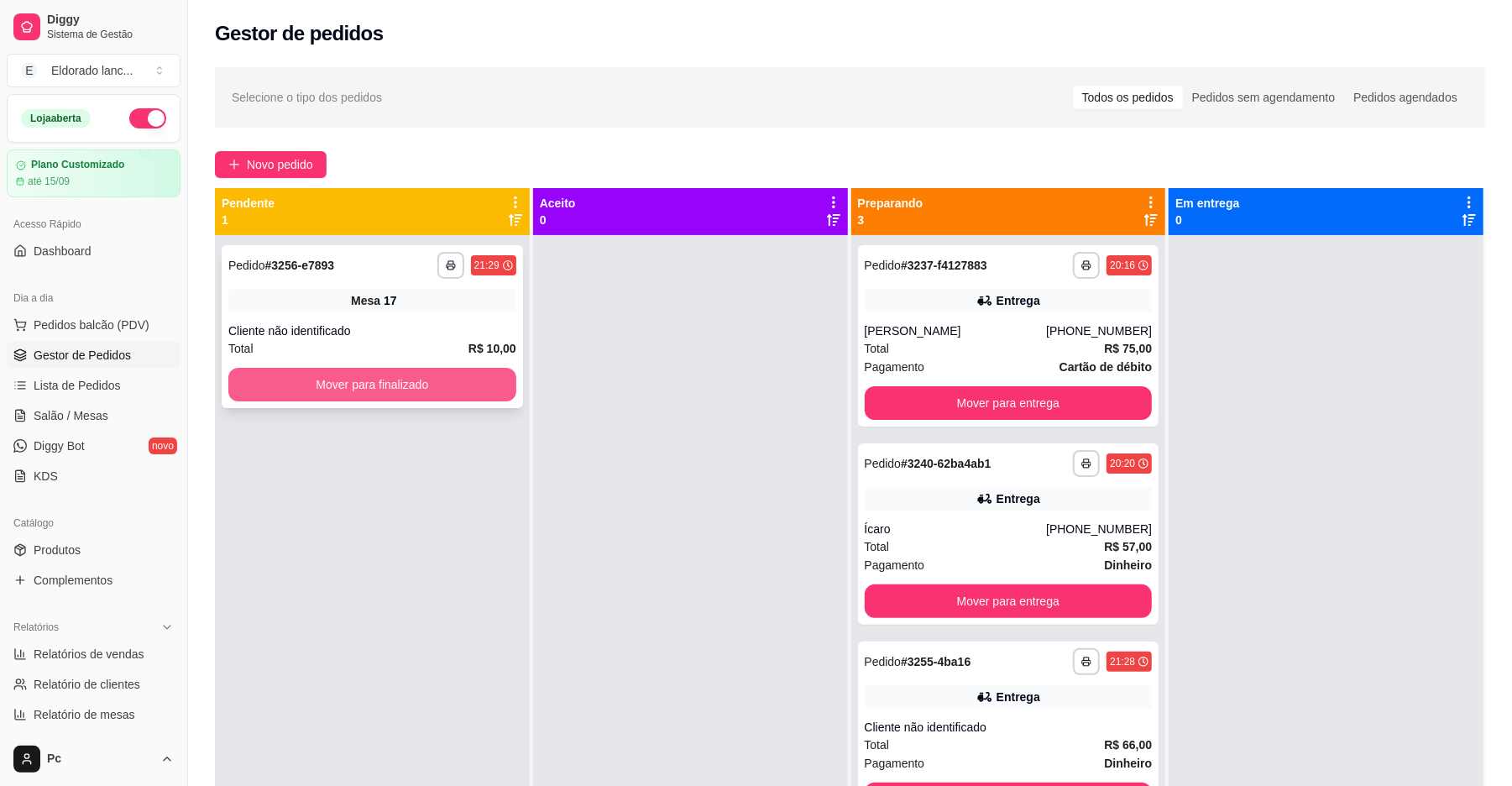
click at [359, 388] on button "Mover para finalizado" at bounding box center [372, 385] width 288 height 33
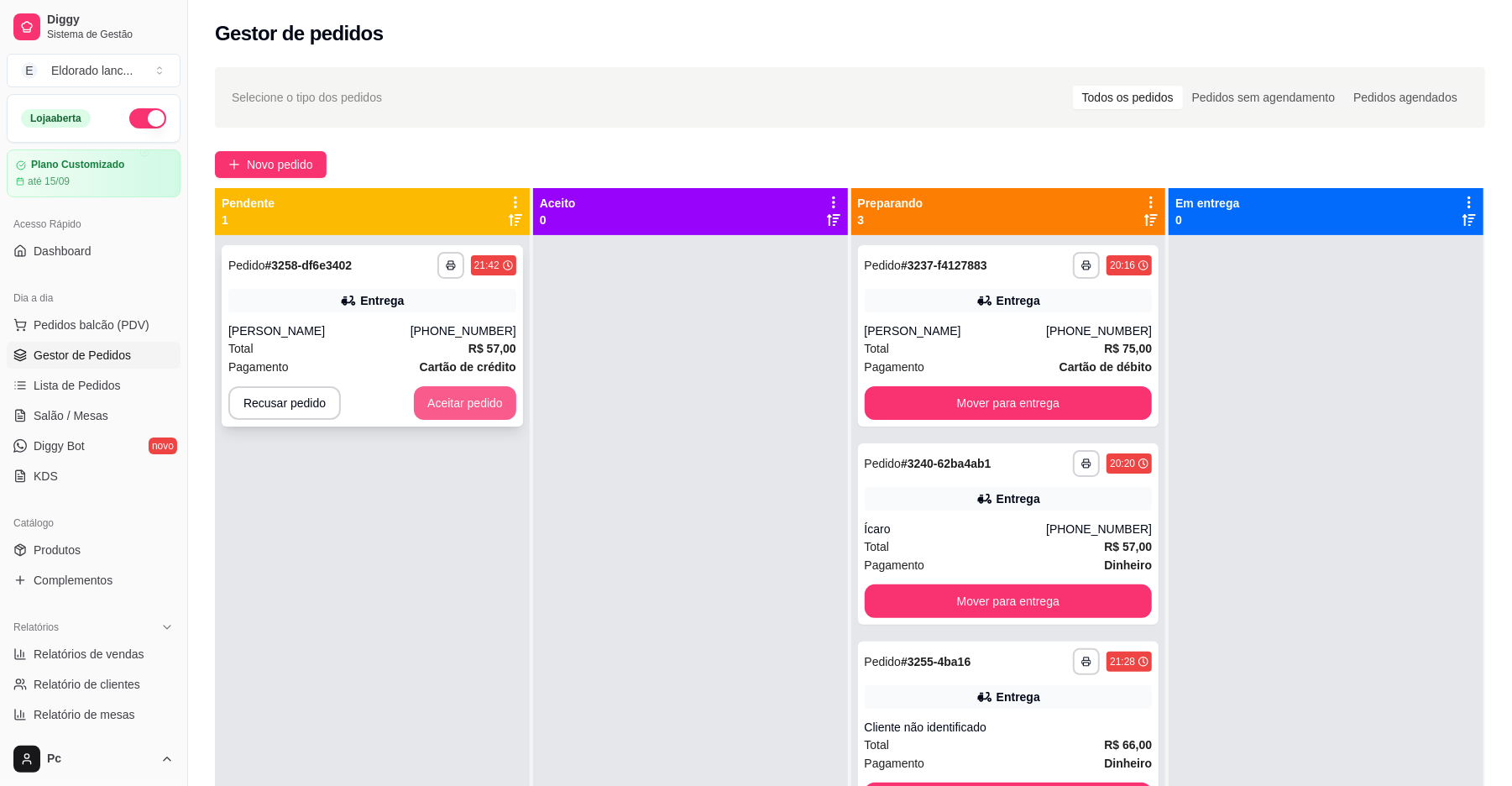
click at [489, 400] on button "Aceitar pedido" at bounding box center [464, 403] width 103 height 33
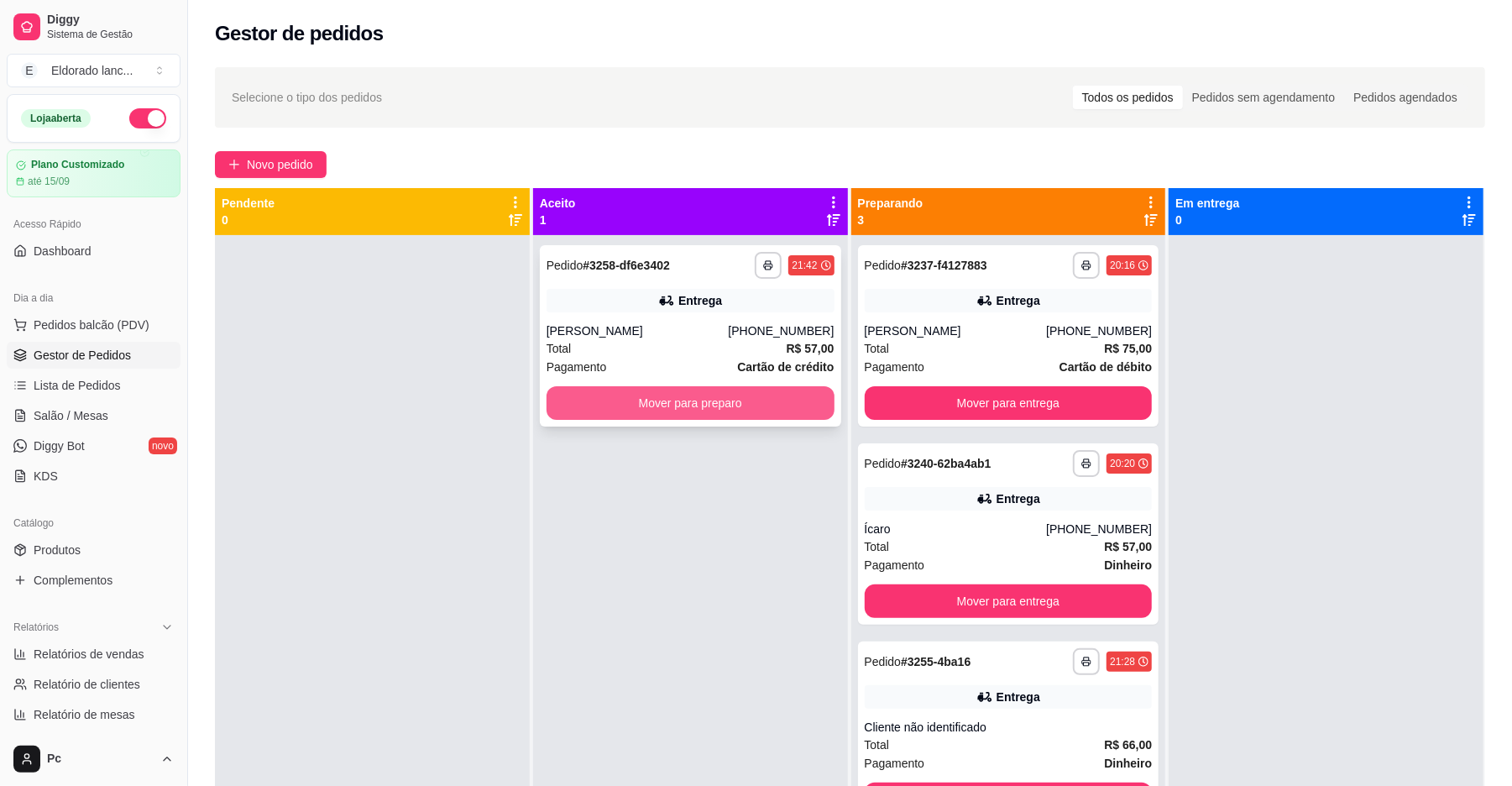
click at [642, 407] on button "Mover para preparo" at bounding box center [691, 403] width 288 height 33
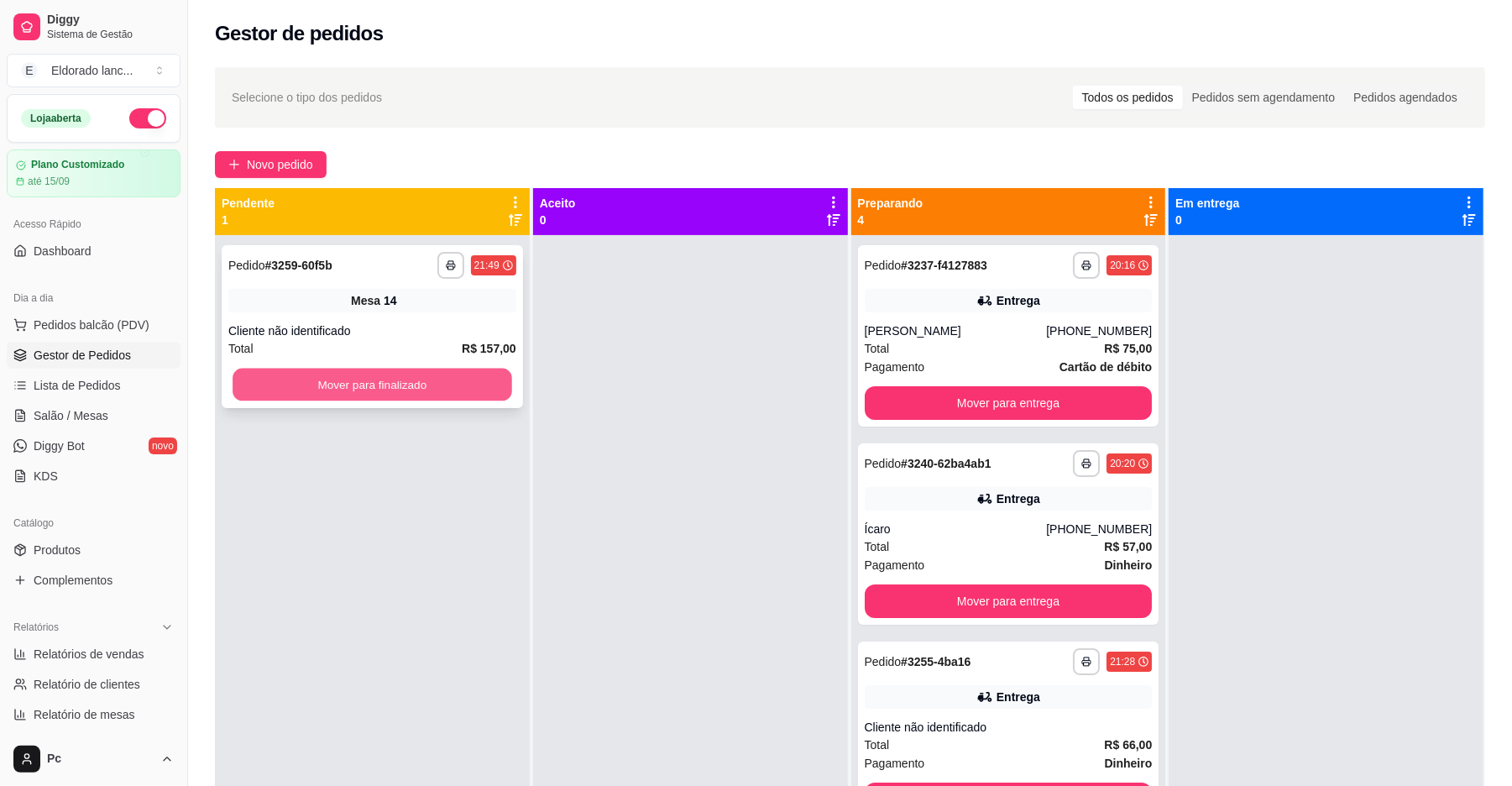
click at [498, 375] on button "Mover para finalizado" at bounding box center [372, 385] width 279 height 32
click at [497, 375] on button "Mover para finalizado" at bounding box center [372, 385] width 288 height 33
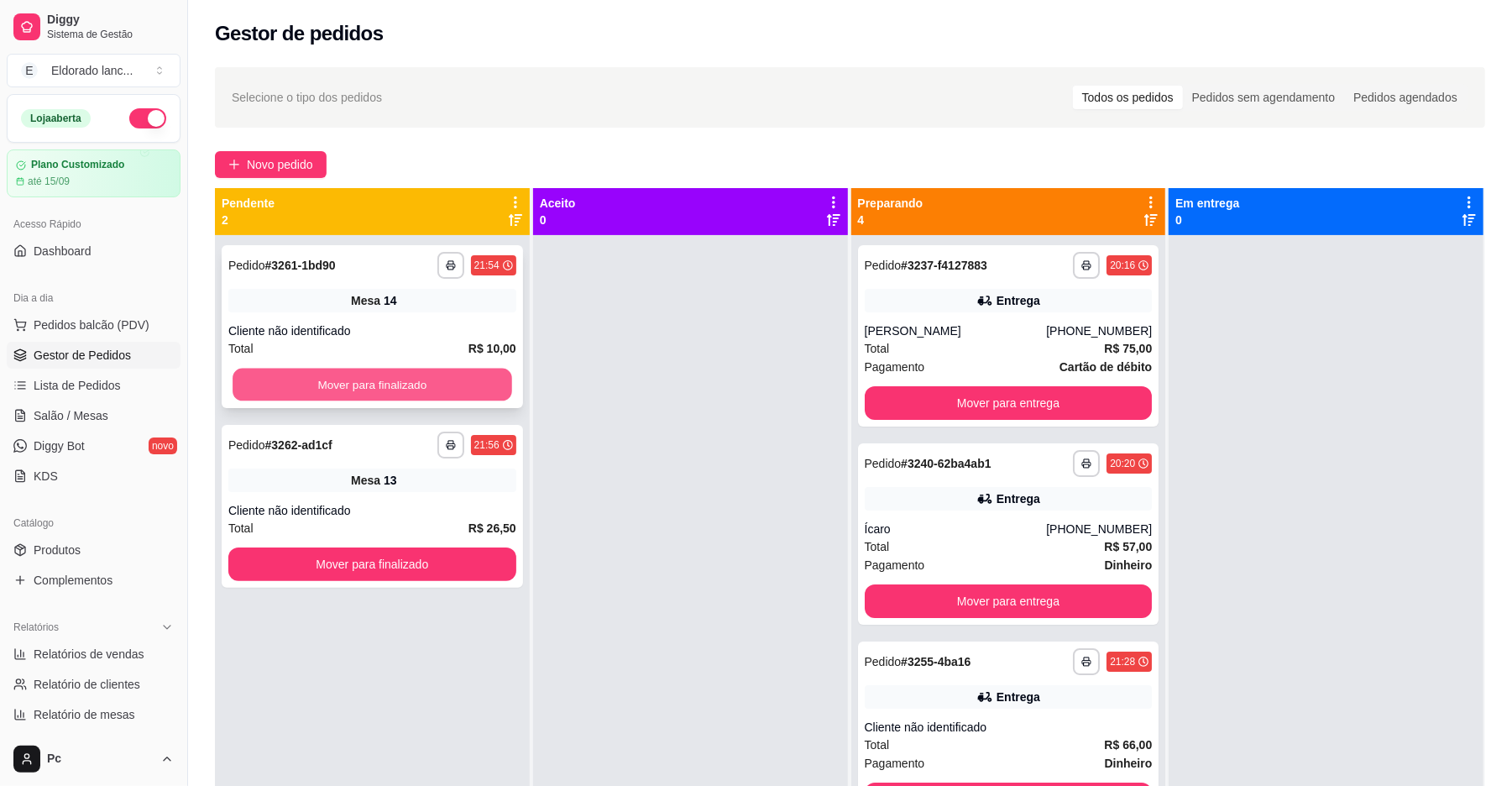
click at [497, 375] on button "Mover para finalizado" at bounding box center [372, 385] width 279 height 32
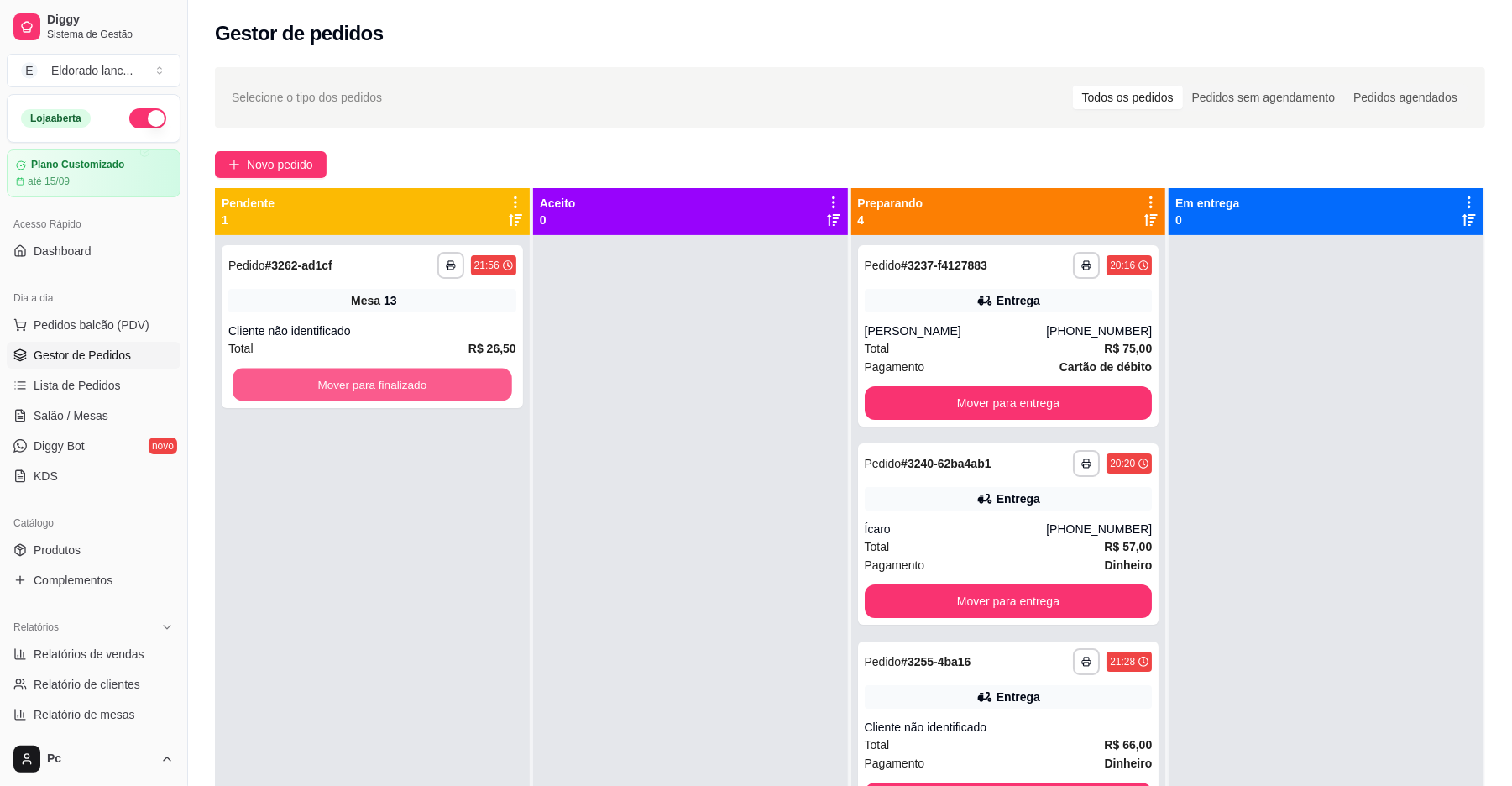
click at [497, 375] on button "Mover para finalizado" at bounding box center [372, 385] width 279 height 32
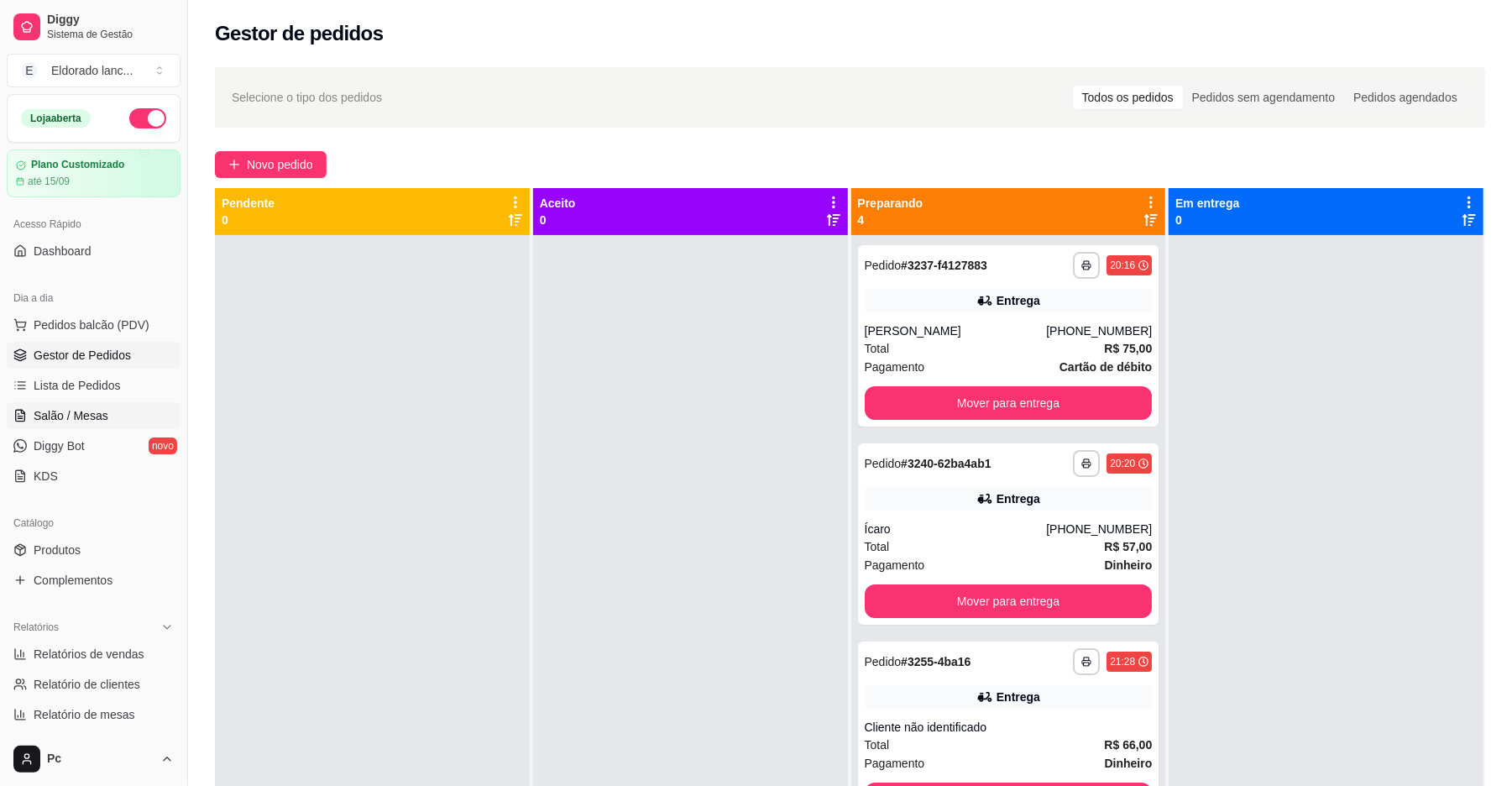
click at [101, 424] on span "Salão / Mesas" at bounding box center [70, 415] width 75 height 17
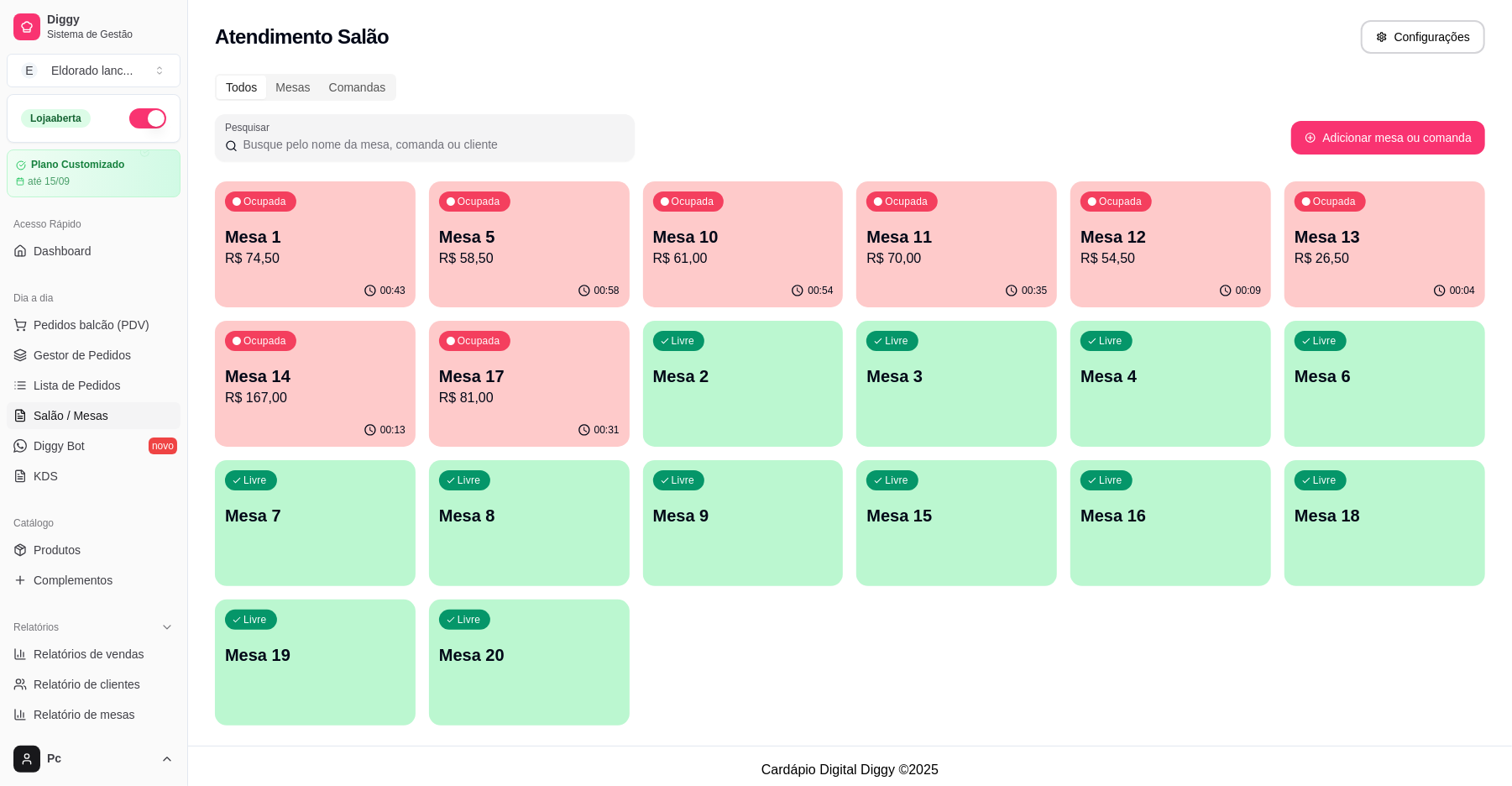
click at [508, 245] on p "Mesa 5" at bounding box center [529, 236] width 181 height 24
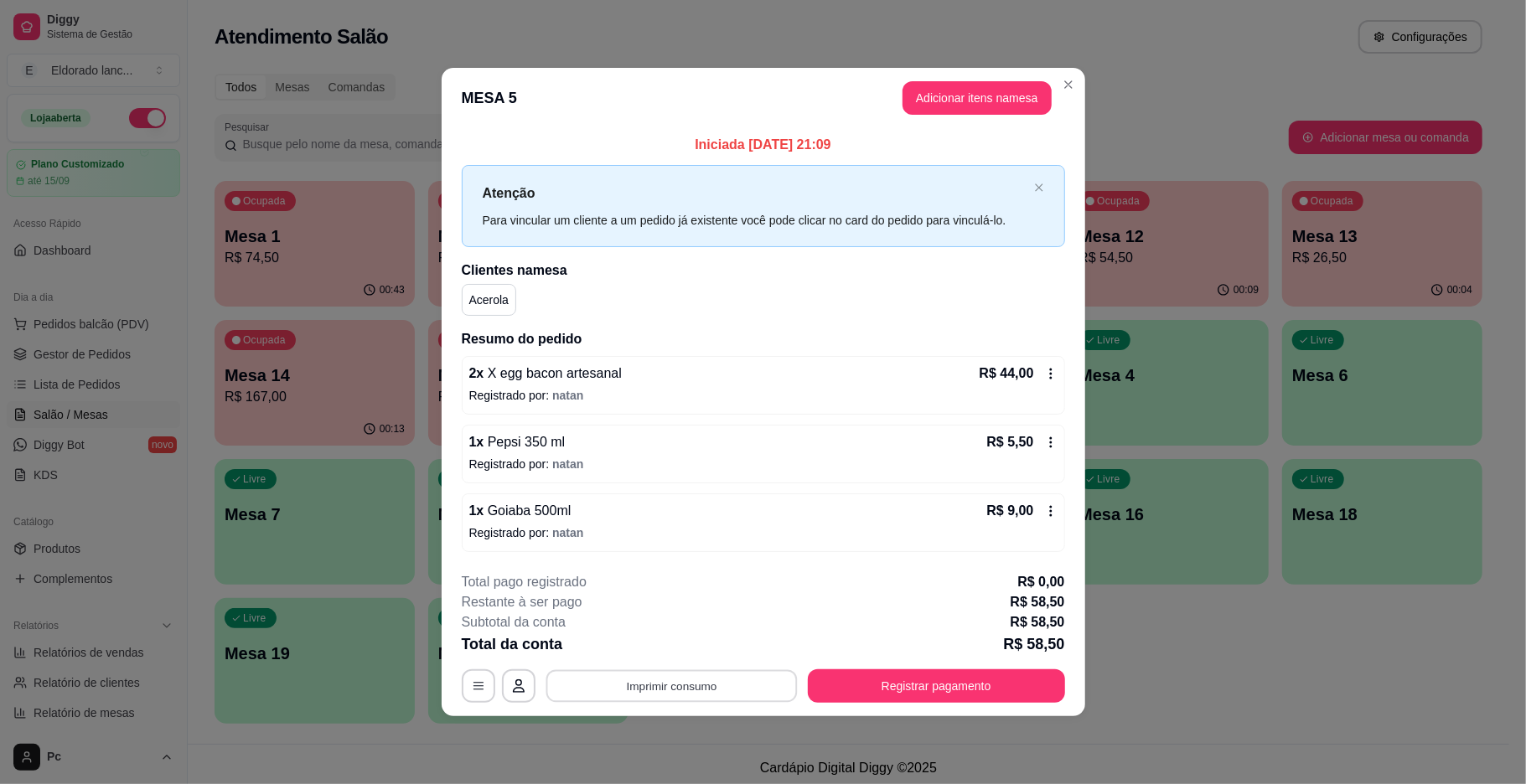
click at [744, 696] on button "Imprimir consumo" at bounding box center [671, 685] width 252 height 32
click at [709, 643] on button "IMPRESSORA" at bounding box center [677, 648] width 117 height 26
click at [892, 675] on button "Registrar pagamento" at bounding box center [937, 686] width 258 height 33
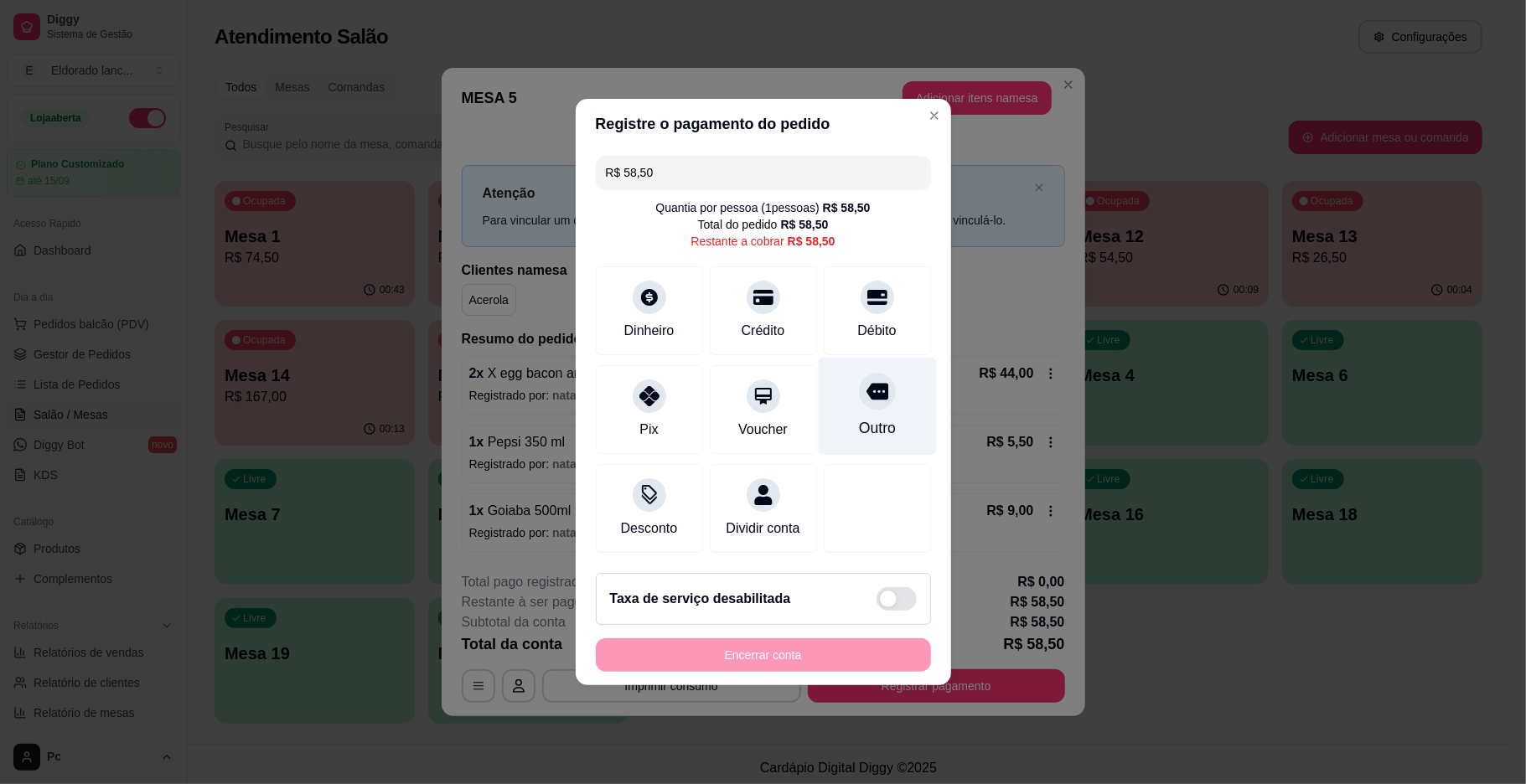
click at [856, 402] on div "Outro" at bounding box center [877, 406] width 118 height 98
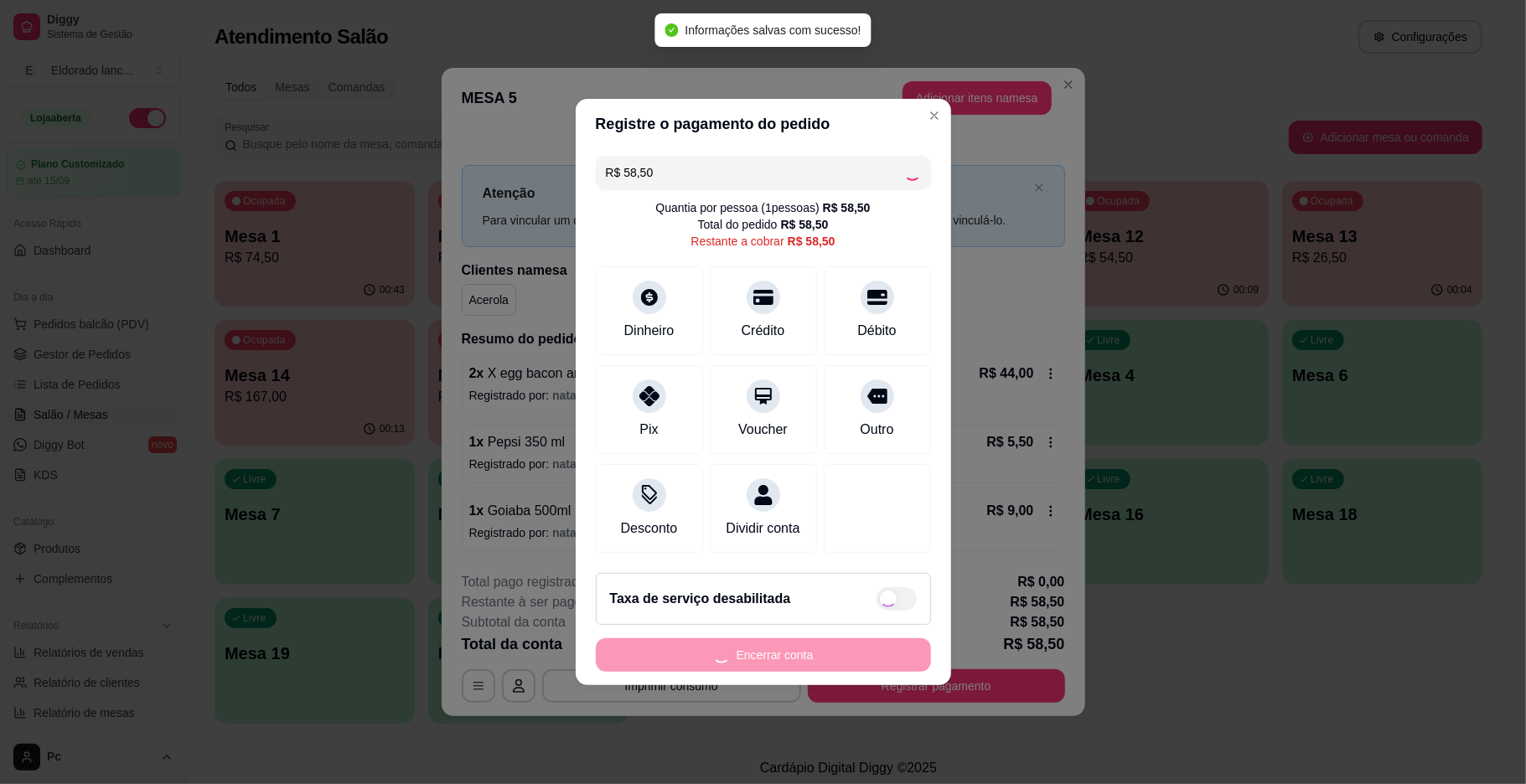
type input "R$ 0,00"
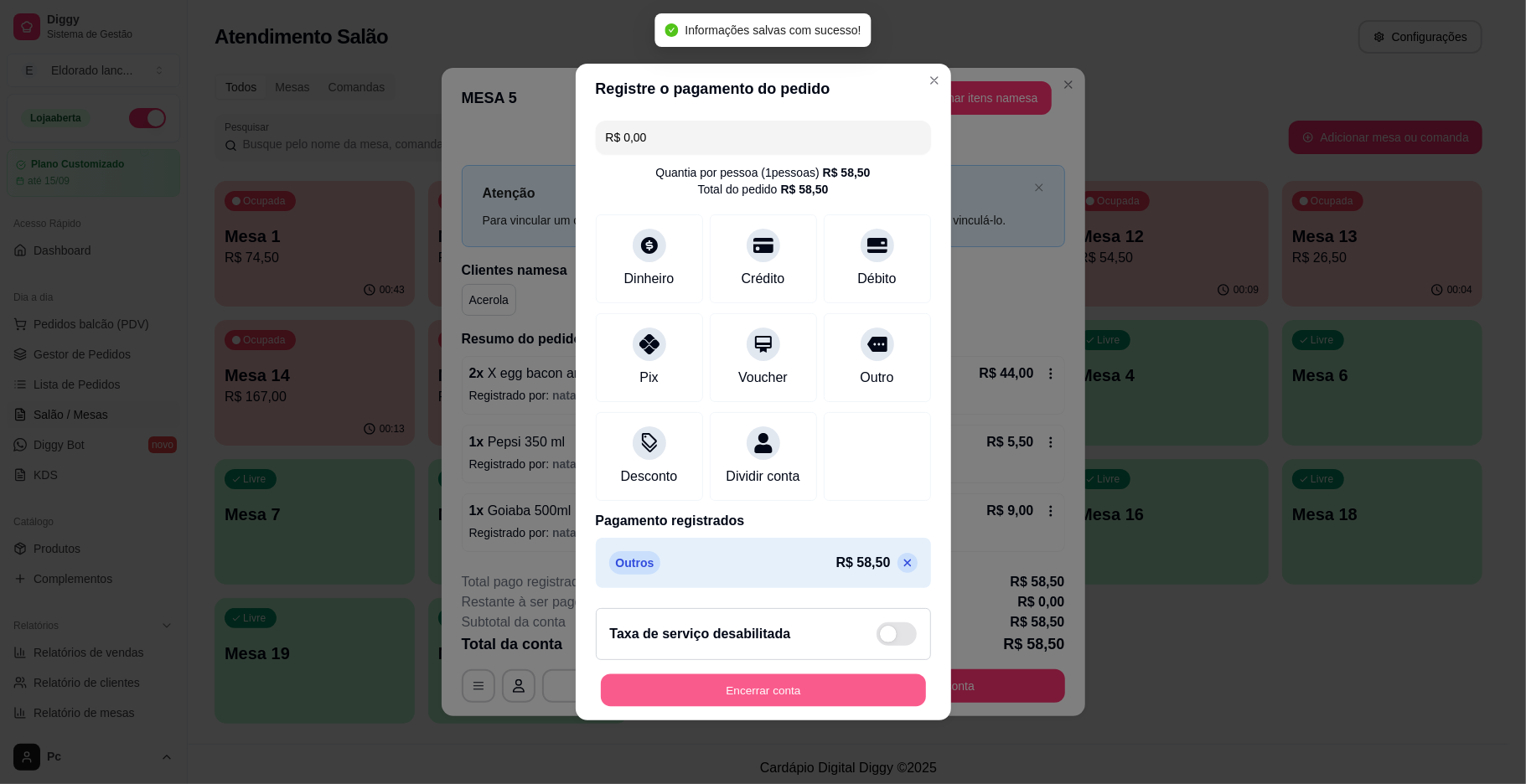
click at [772, 695] on button "Encerrar conta" at bounding box center [763, 690] width 325 height 32
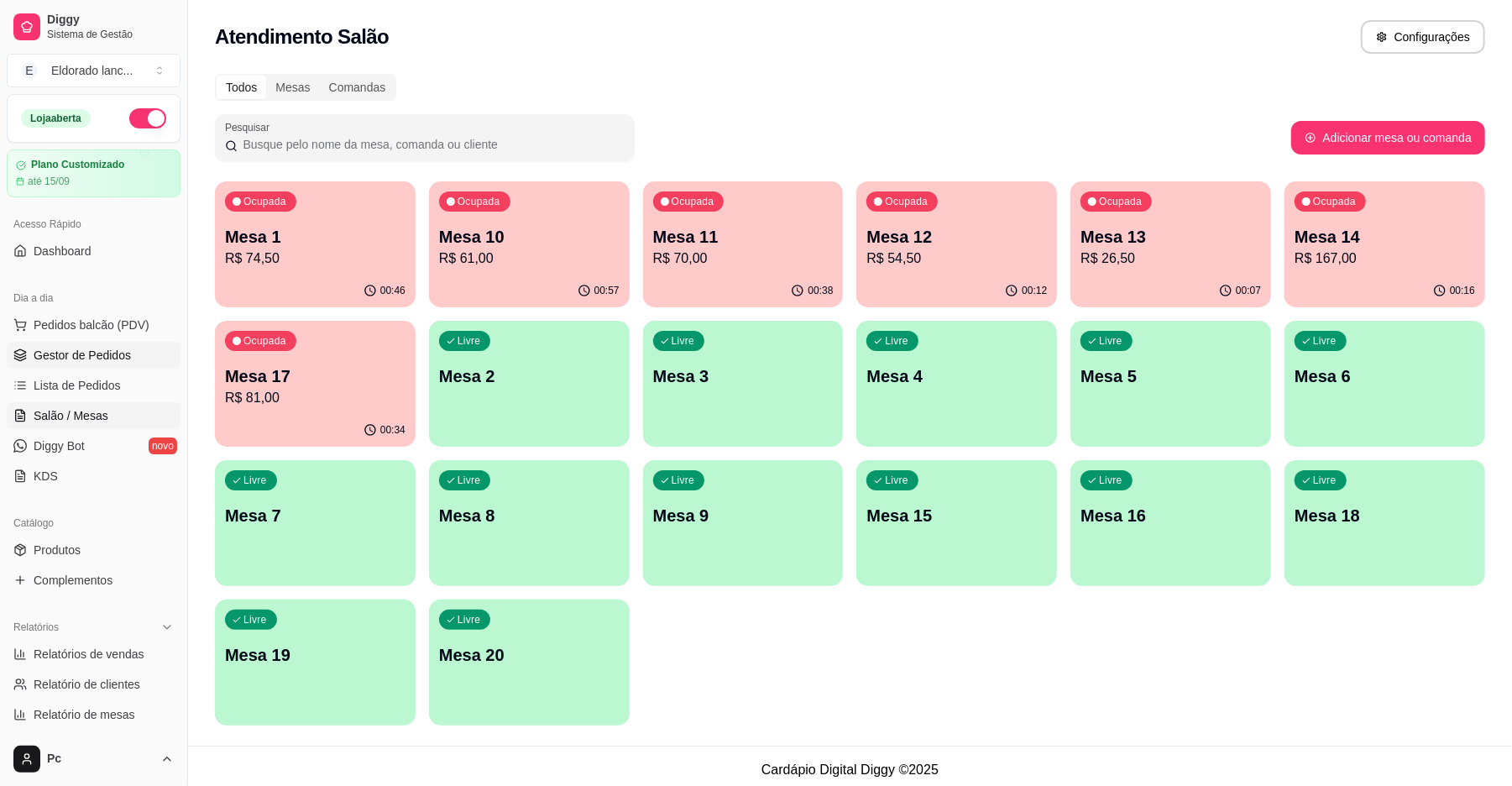
click at [125, 364] on span "Gestor de Pedidos" at bounding box center [82, 355] width 97 height 17
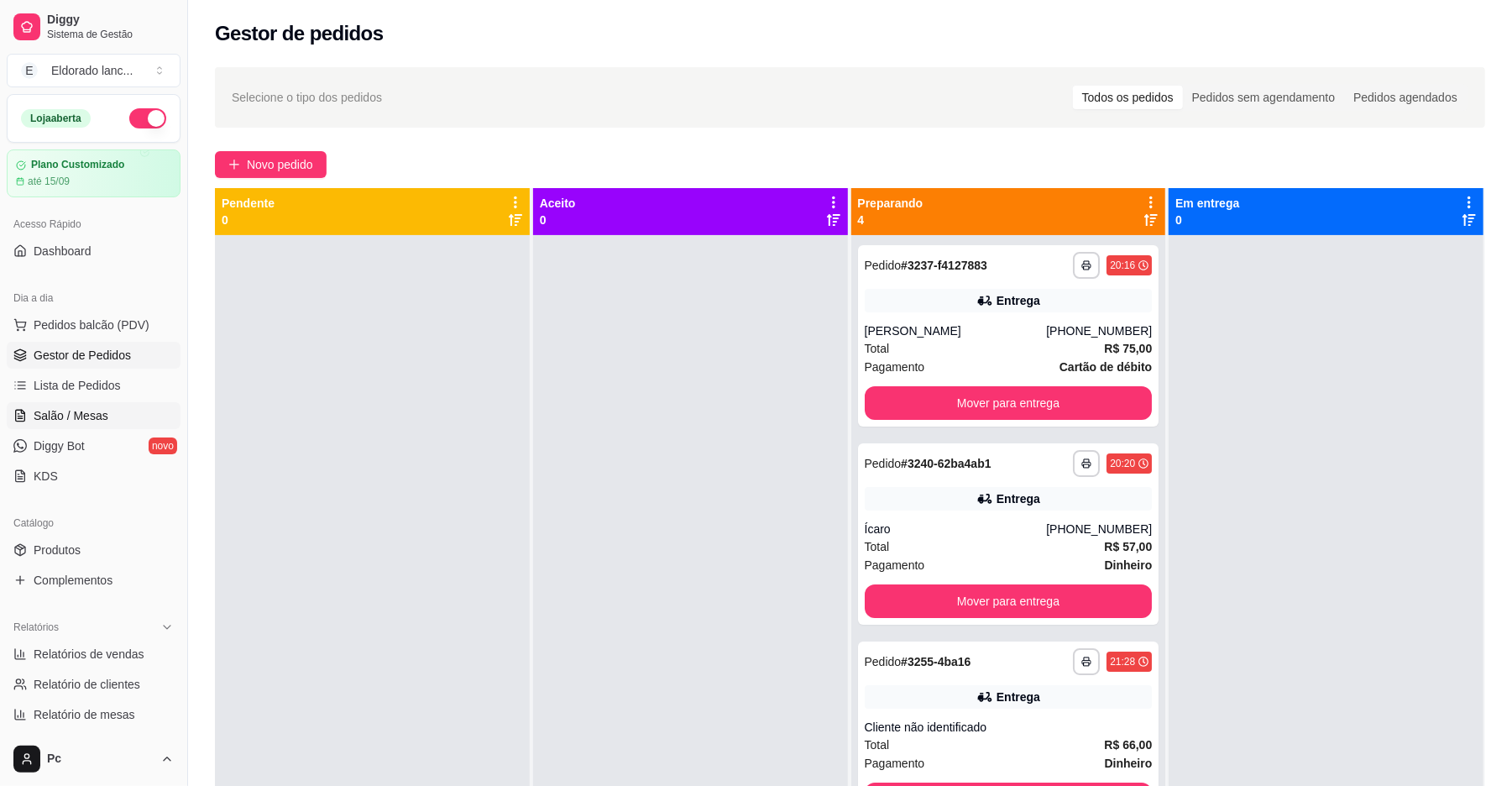
click at [54, 420] on span "Salão / Mesas" at bounding box center [70, 415] width 75 height 17
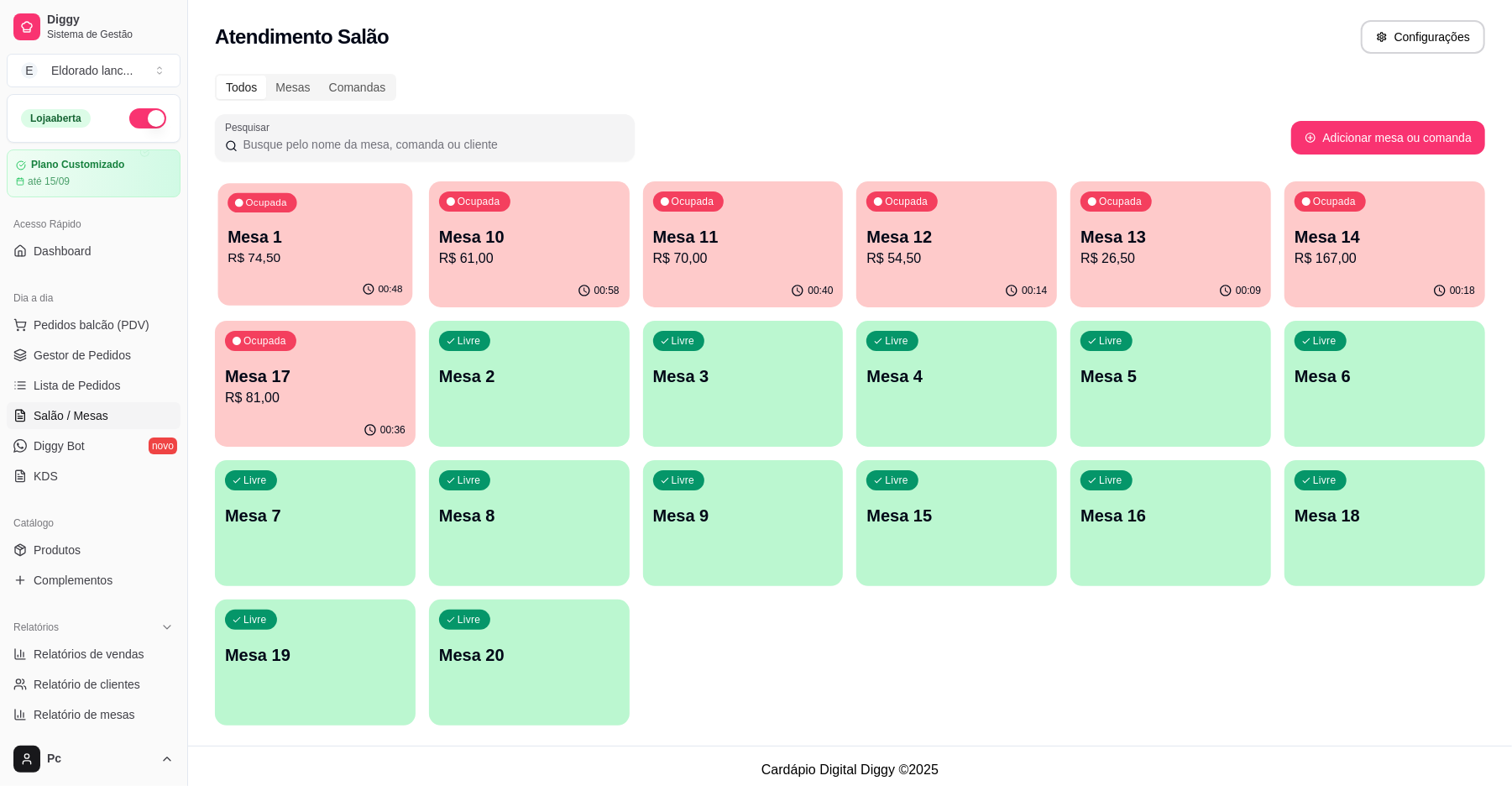
click at [317, 220] on div "Ocupada Mesa 1 R$ 74,50" at bounding box center [316, 227] width 195 height 90
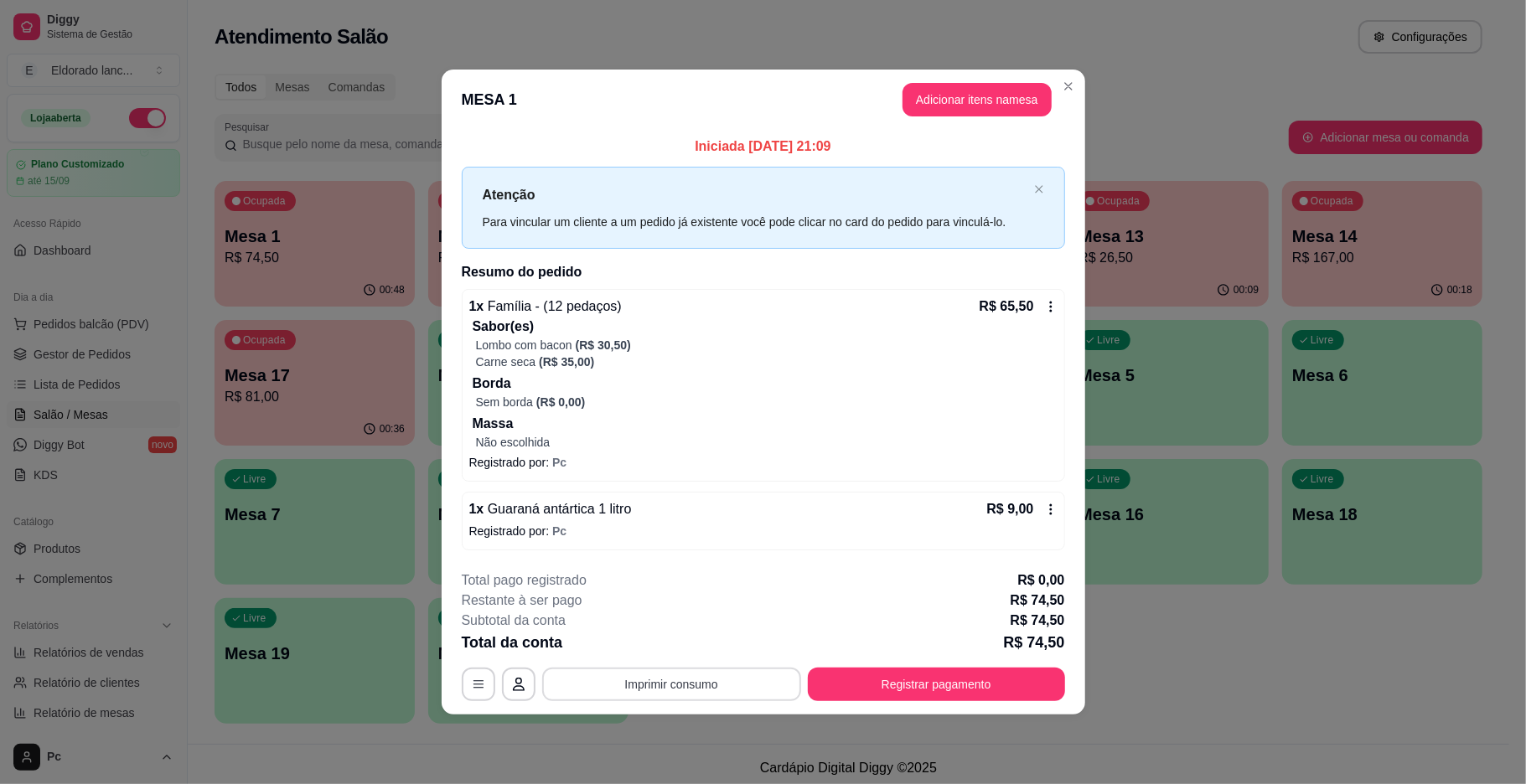
click at [746, 682] on button "Imprimir consumo" at bounding box center [672, 684] width 259 height 33
click at [708, 642] on button "IMPRESSORA" at bounding box center [677, 646] width 117 height 26
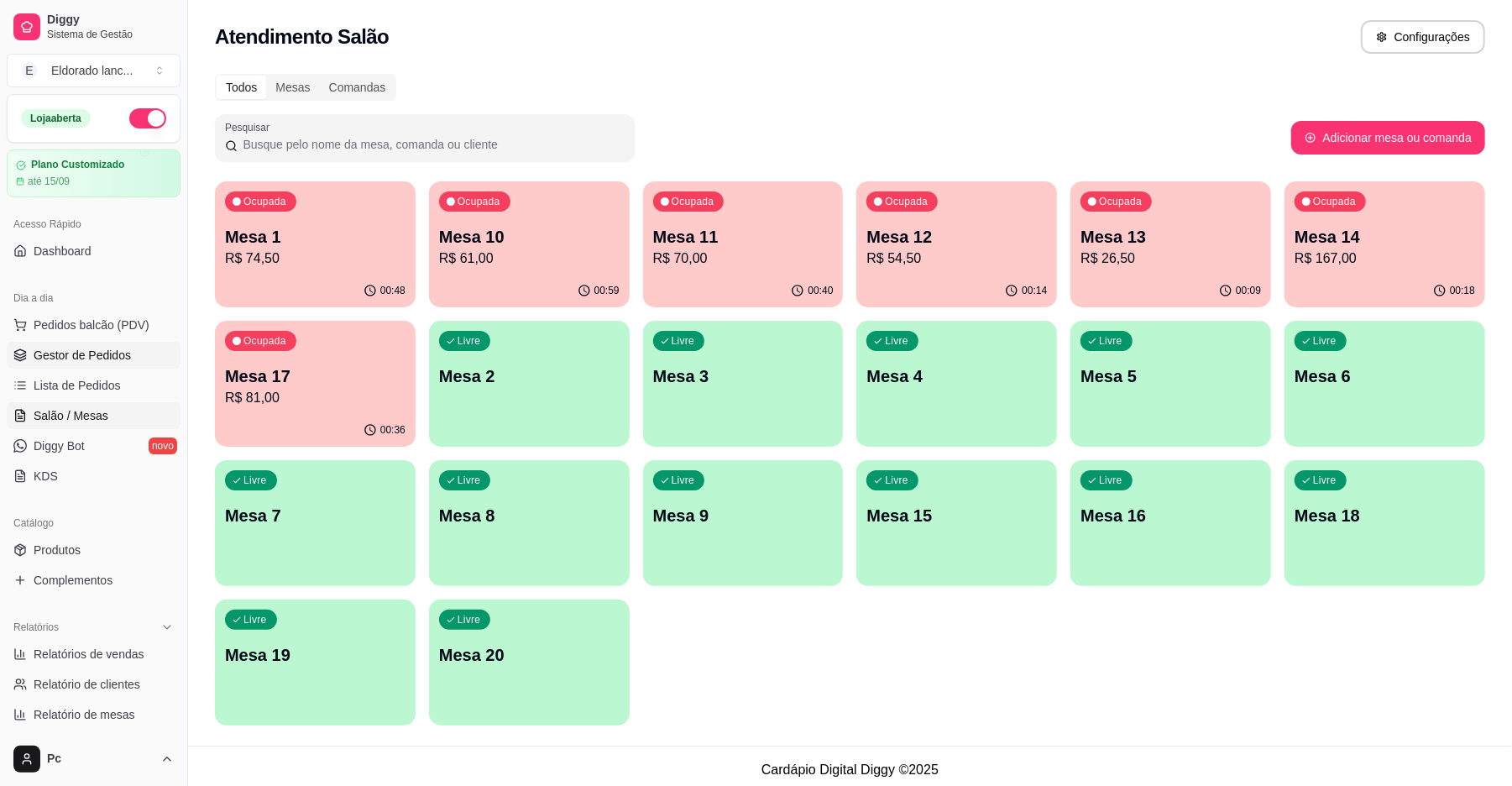
click at [128, 357] on link "Gestor de Pedidos" at bounding box center [94, 355] width 174 height 27
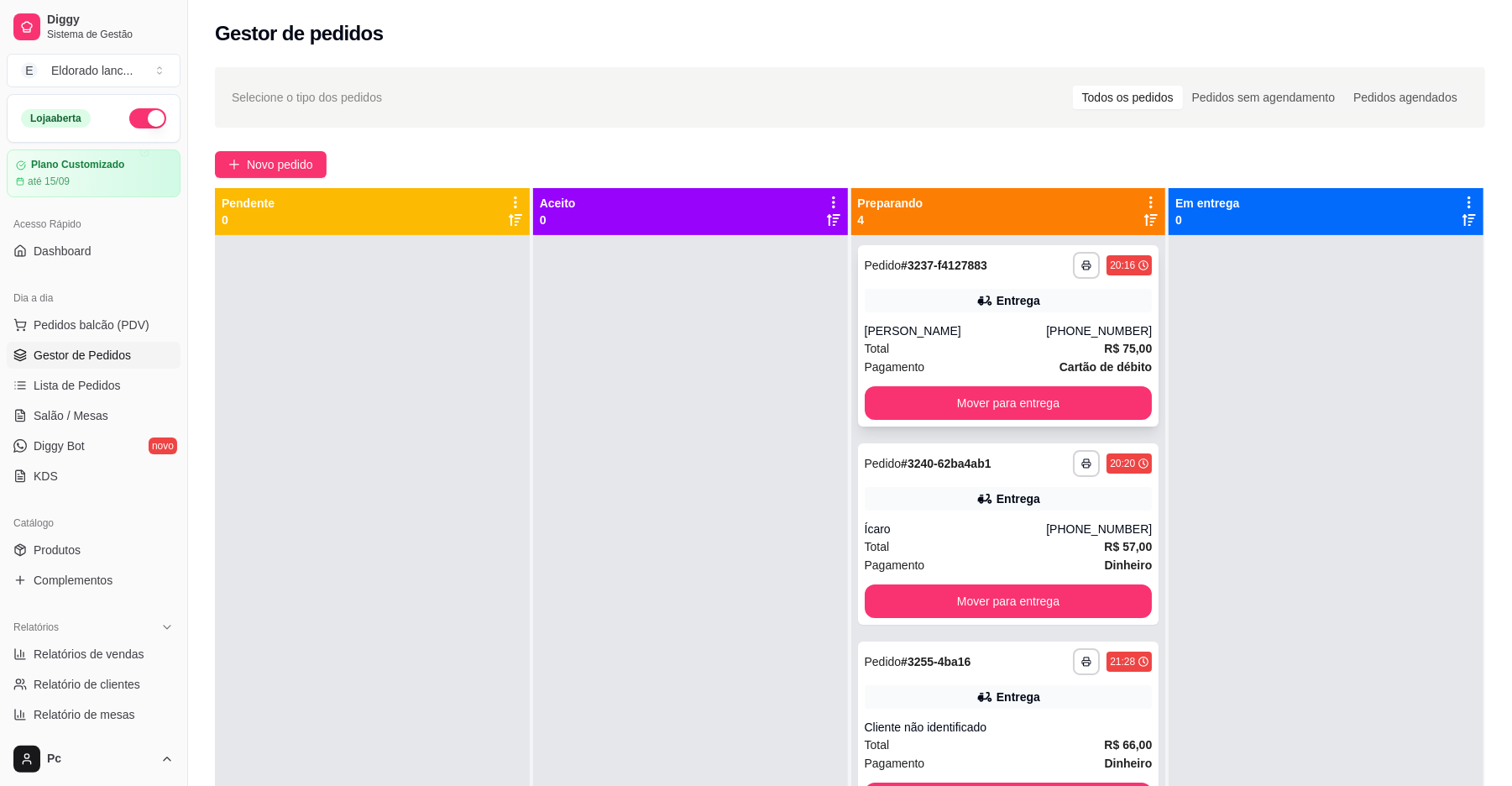
click at [968, 313] on div "**********" at bounding box center [1008, 335] width 301 height 182
click at [1079, 400] on button "Mover para entrega" at bounding box center [1009, 403] width 279 height 32
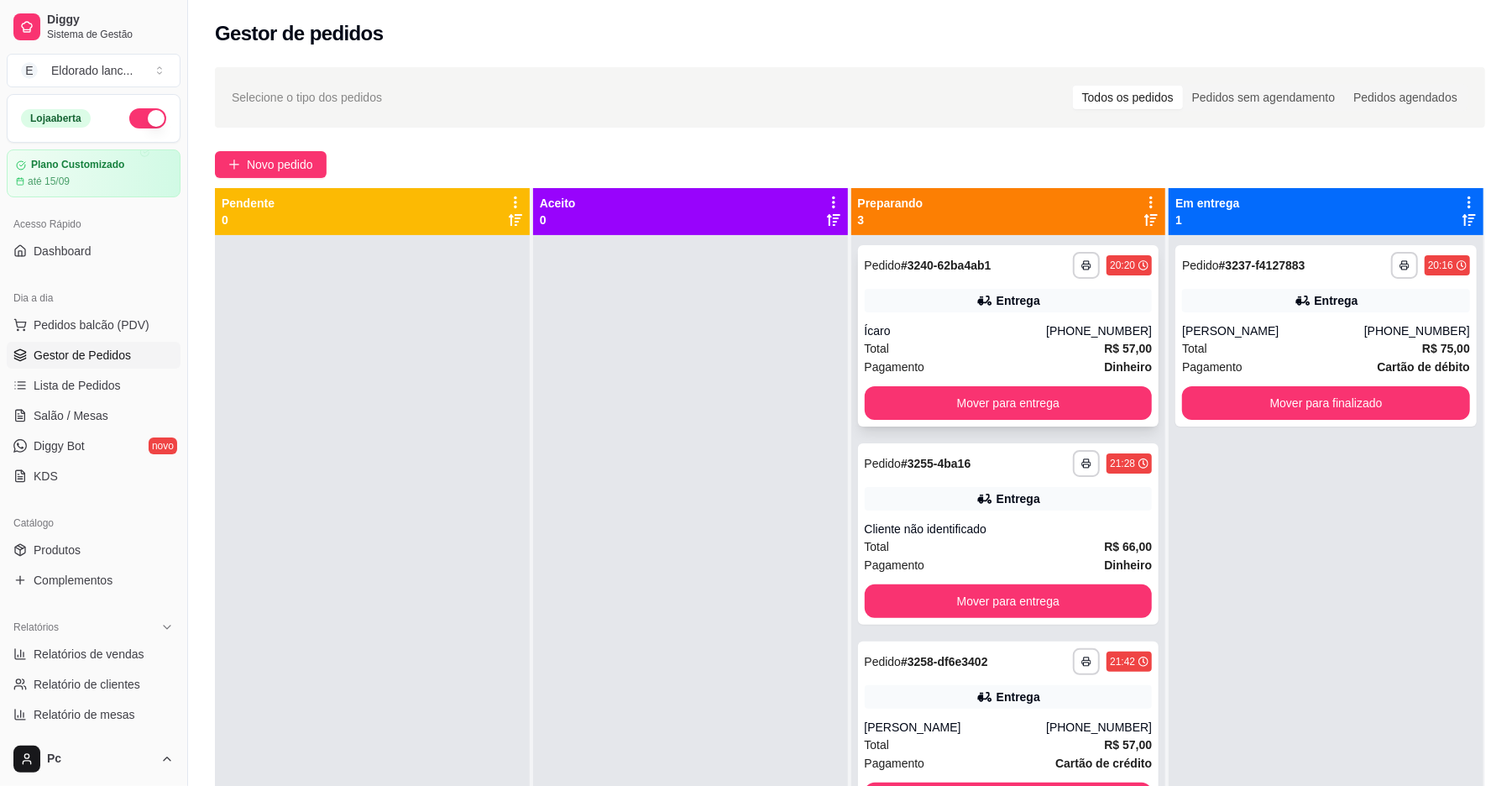
click at [995, 313] on div "**********" at bounding box center [1008, 335] width 301 height 182
click at [1062, 403] on button "Mover para entrega" at bounding box center [1009, 403] width 288 height 33
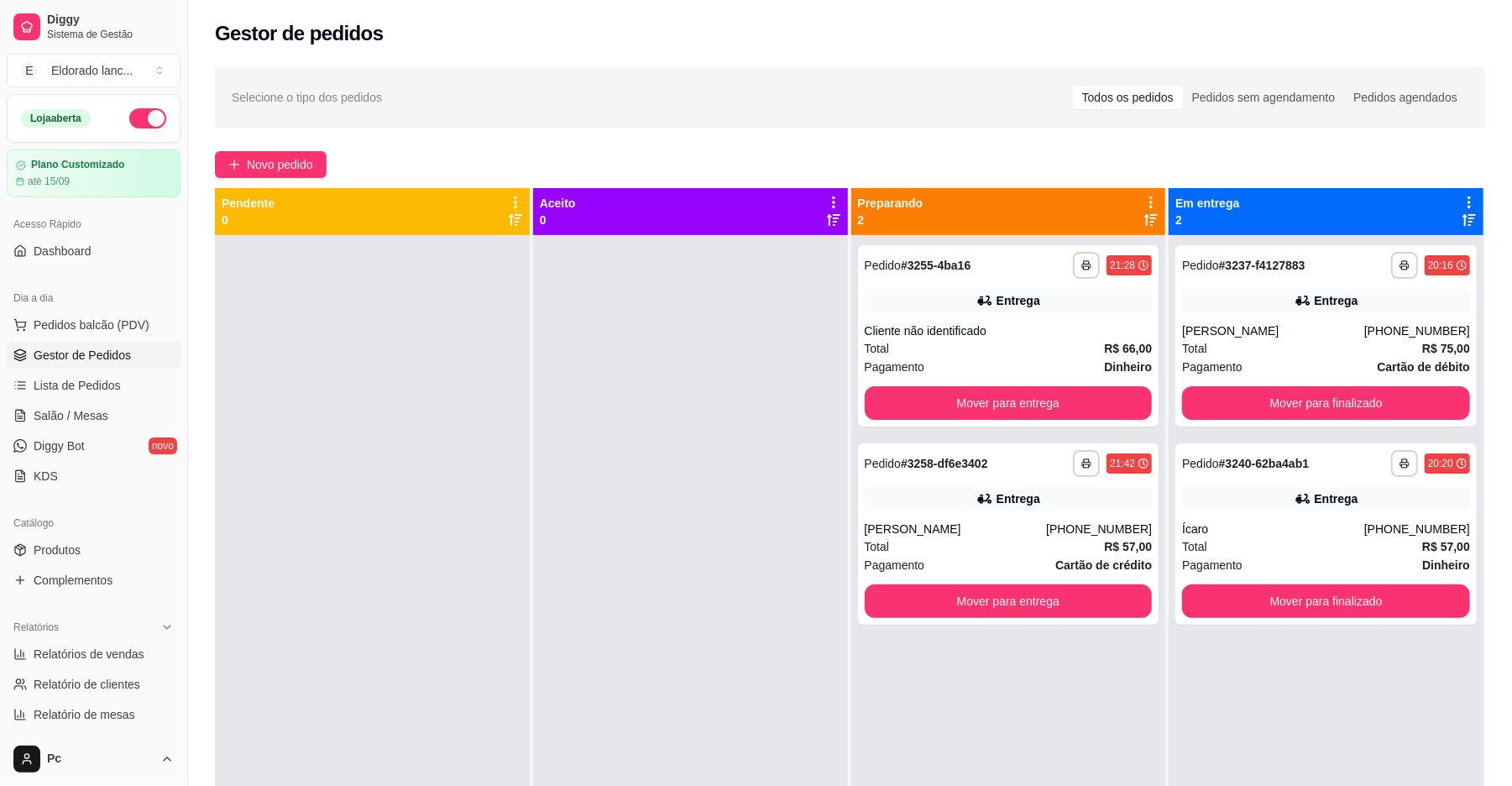
click at [965, 270] on div "**********" at bounding box center [1009, 265] width 288 height 27
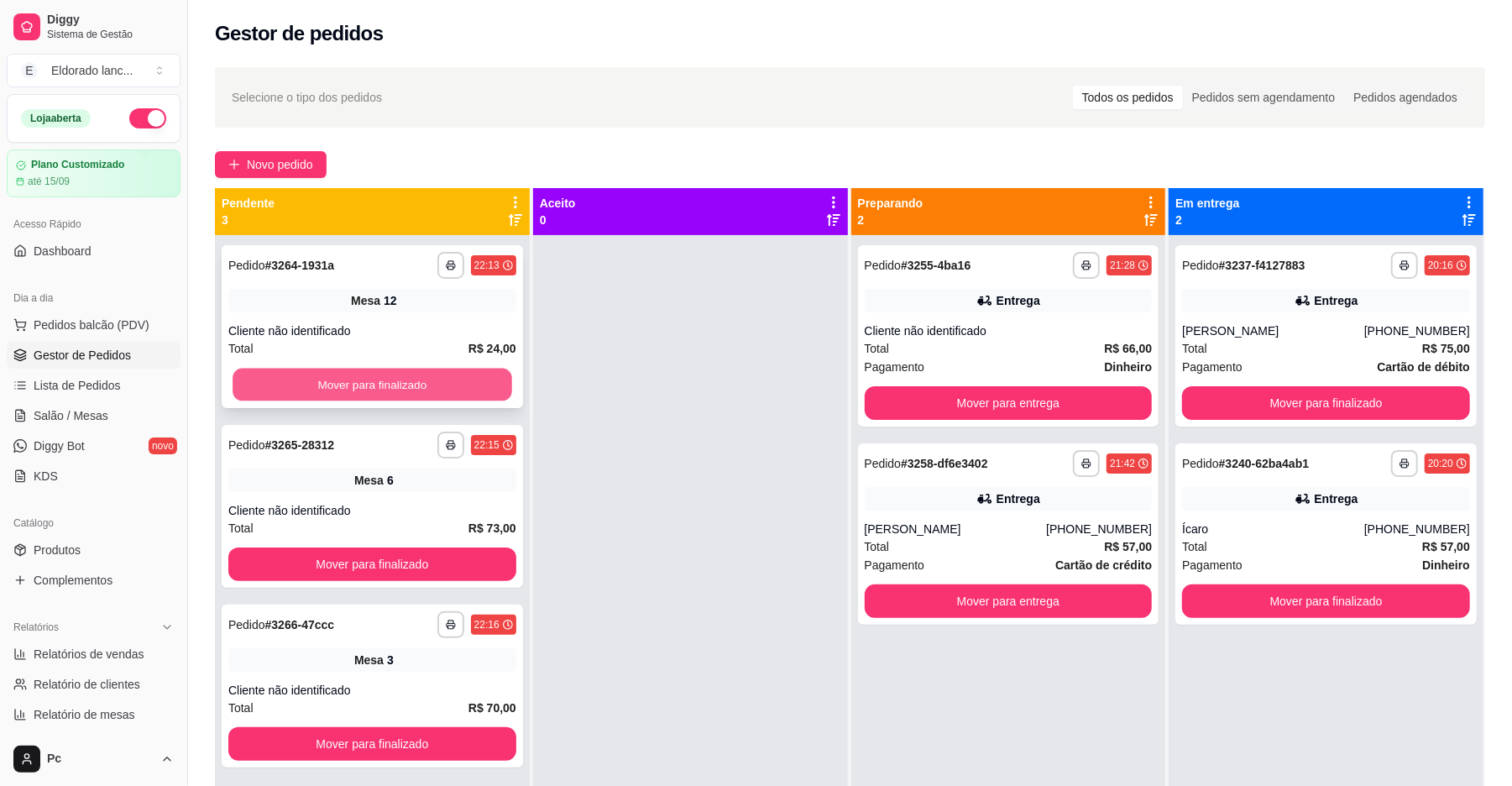
click at [378, 387] on button "Mover para finalizado" at bounding box center [372, 385] width 279 height 32
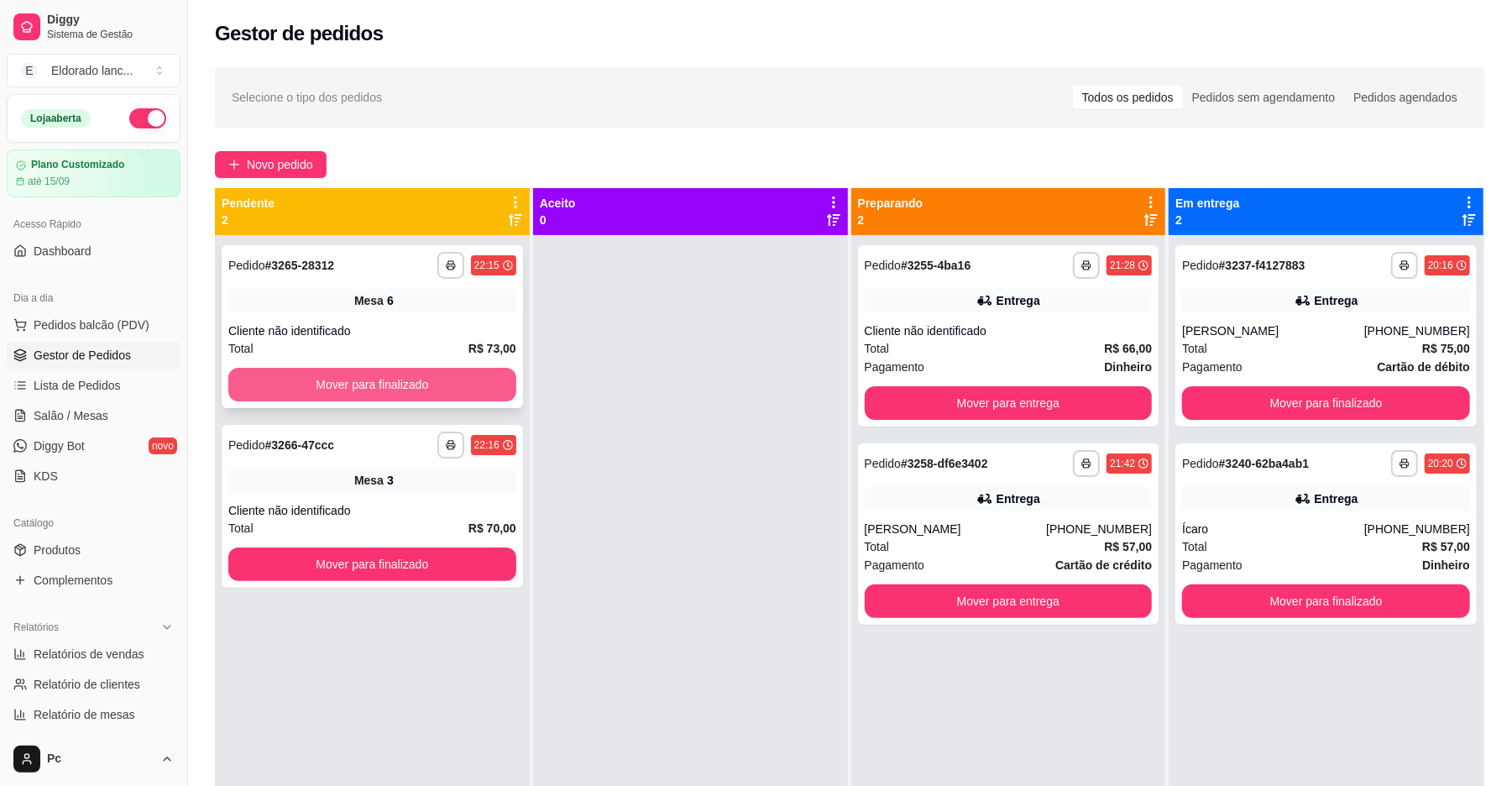
click at [340, 387] on button "Mover para finalizado" at bounding box center [372, 385] width 288 height 33
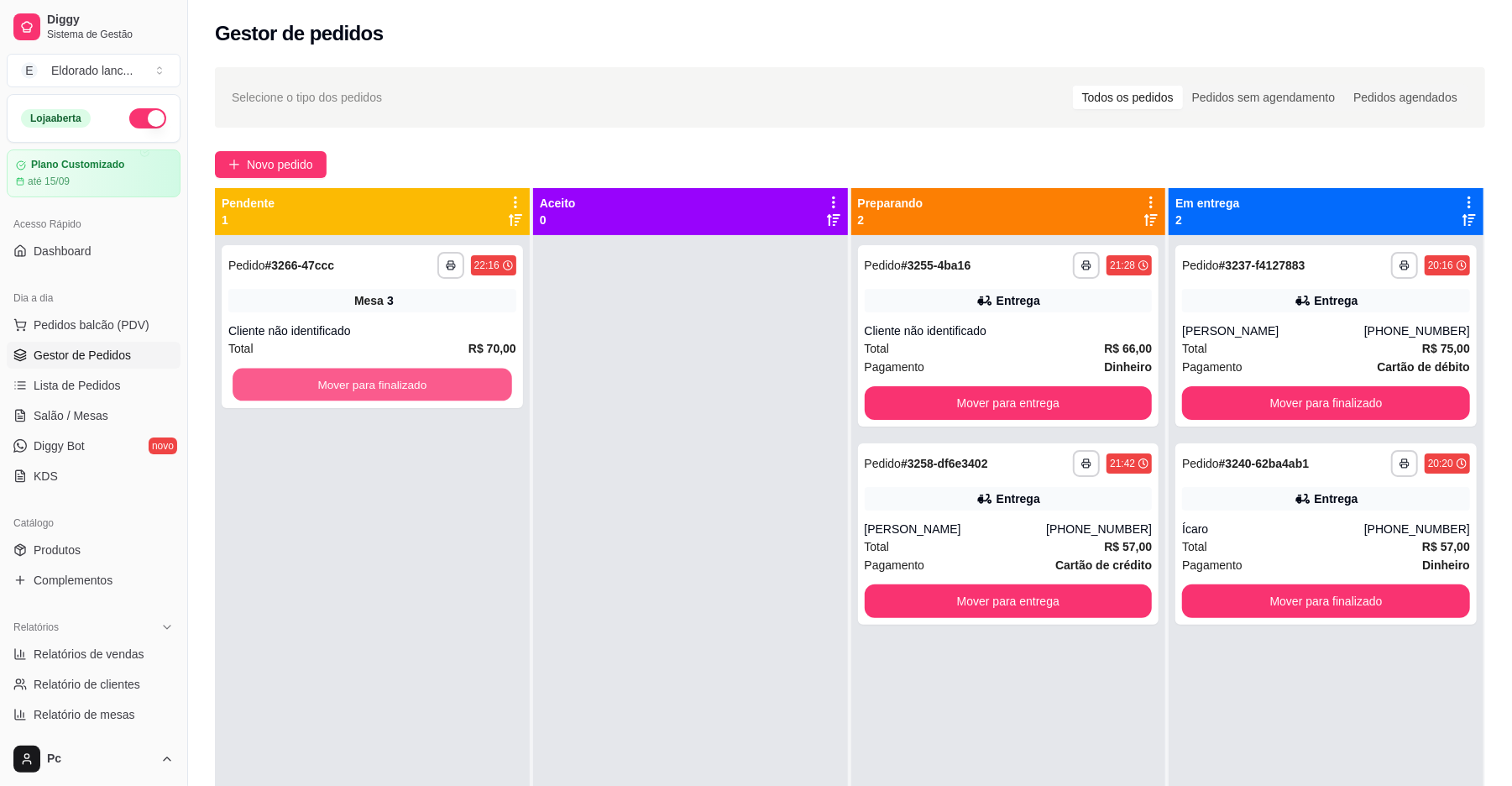
click at [340, 387] on button "Mover para finalizado" at bounding box center [372, 385] width 279 height 32
click at [289, 376] on button "Mover para finalizado" at bounding box center [372, 385] width 288 height 33
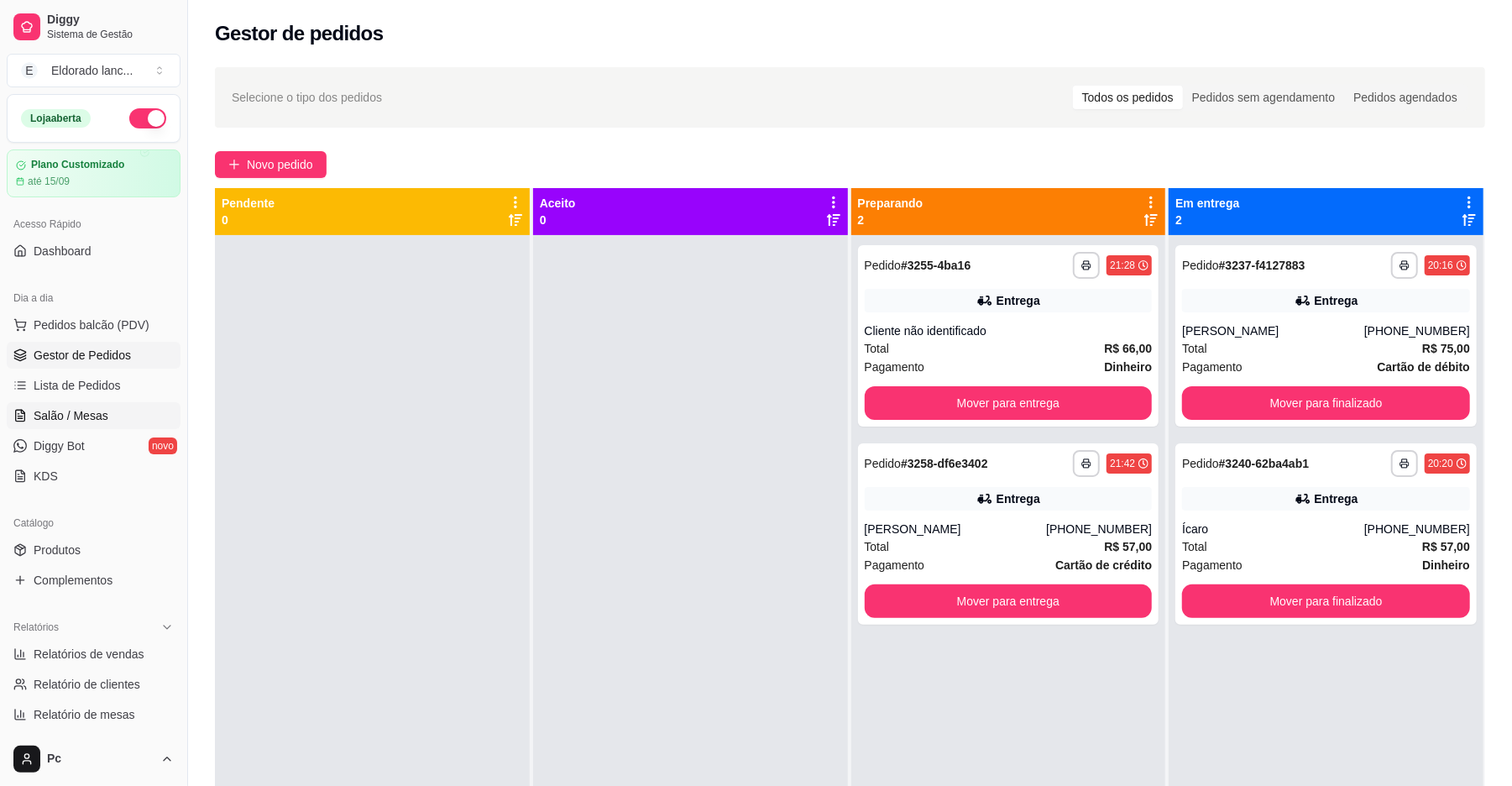
click at [116, 424] on link "Salão / Mesas" at bounding box center [94, 415] width 174 height 27
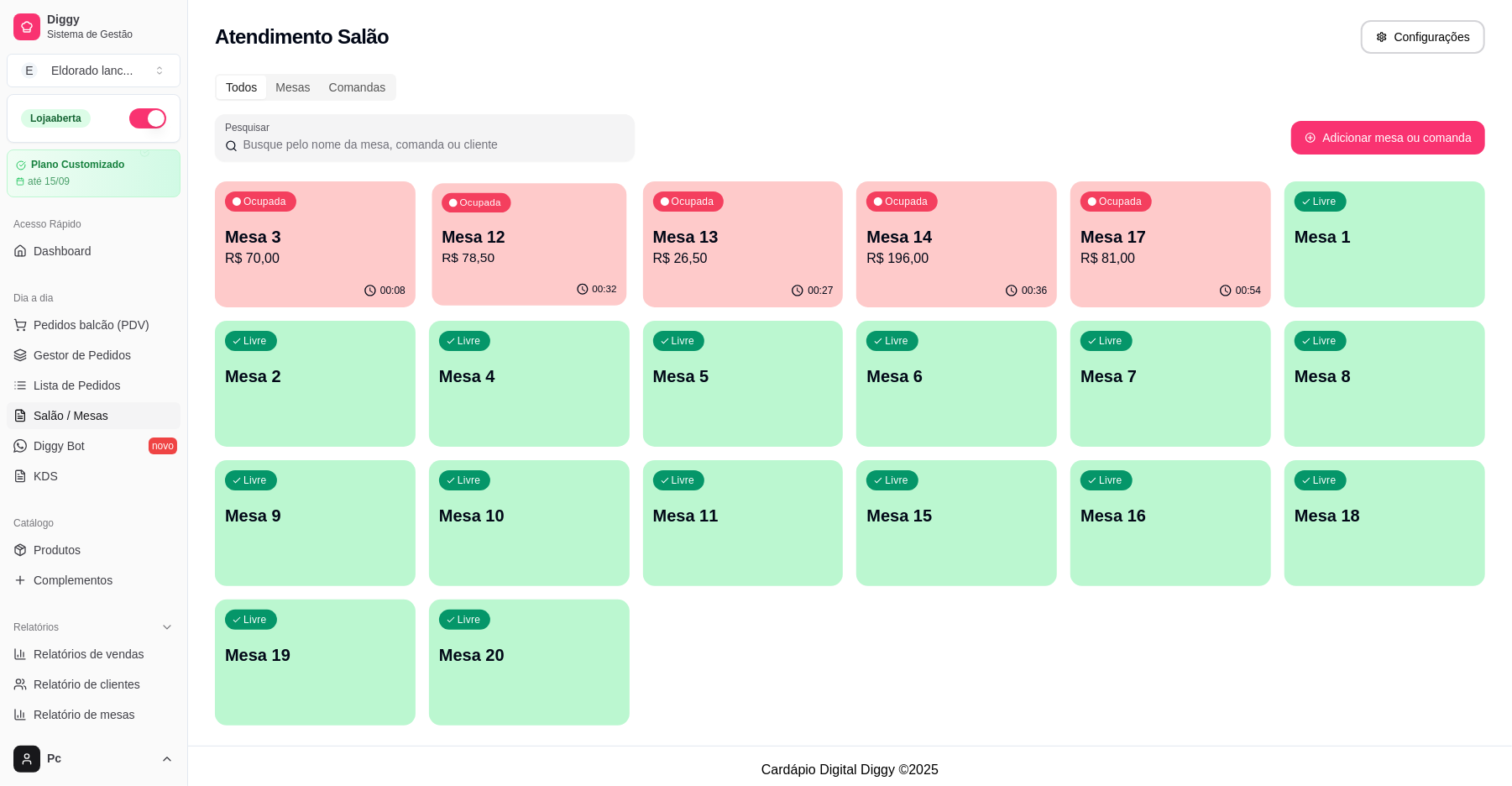
click at [511, 228] on p "Mesa 12" at bounding box center [529, 237] width 175 height 23
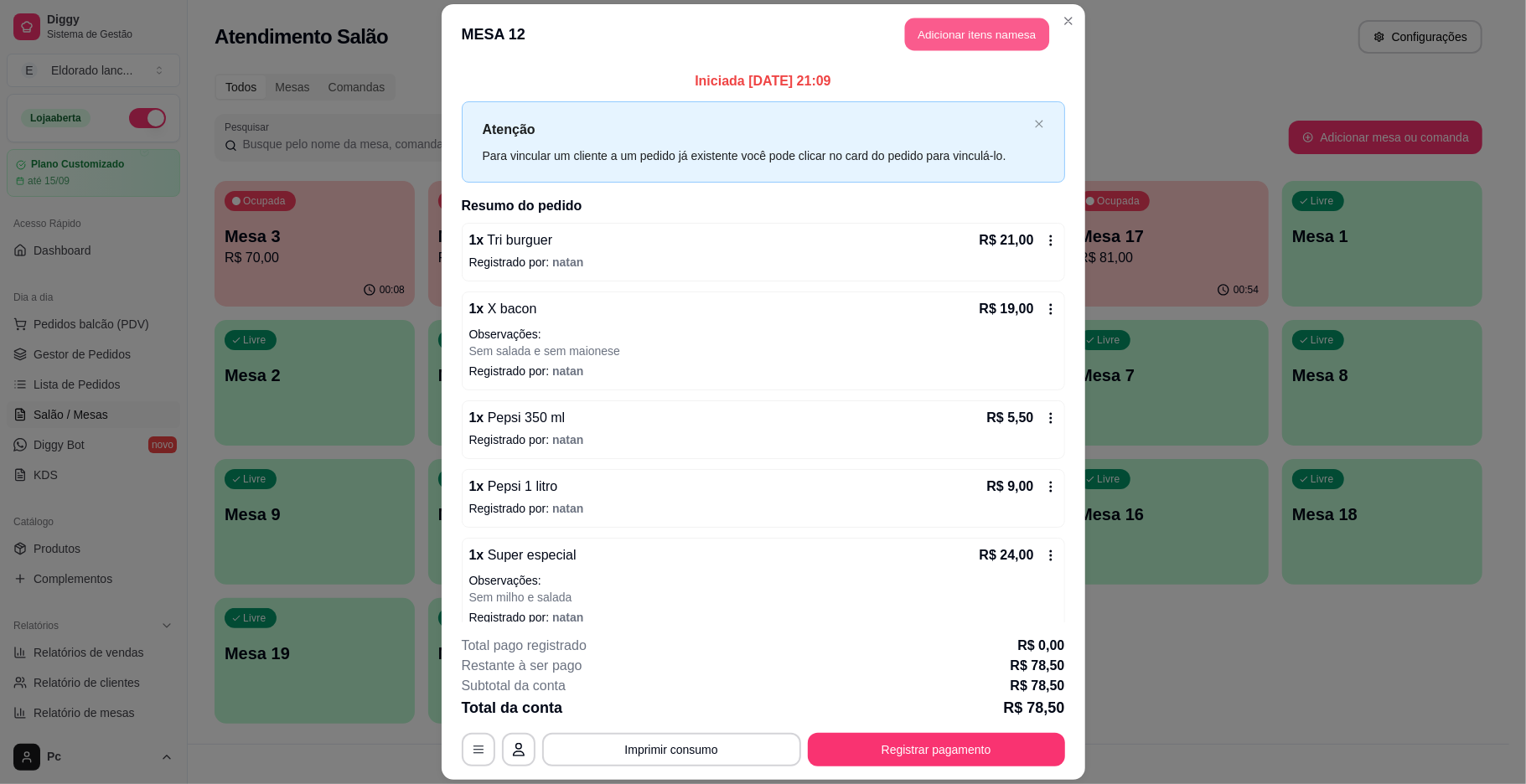
click at [986, 44] on button "Adicionar itens na mesa" at bounding box center [977, 33] width 144 height 32
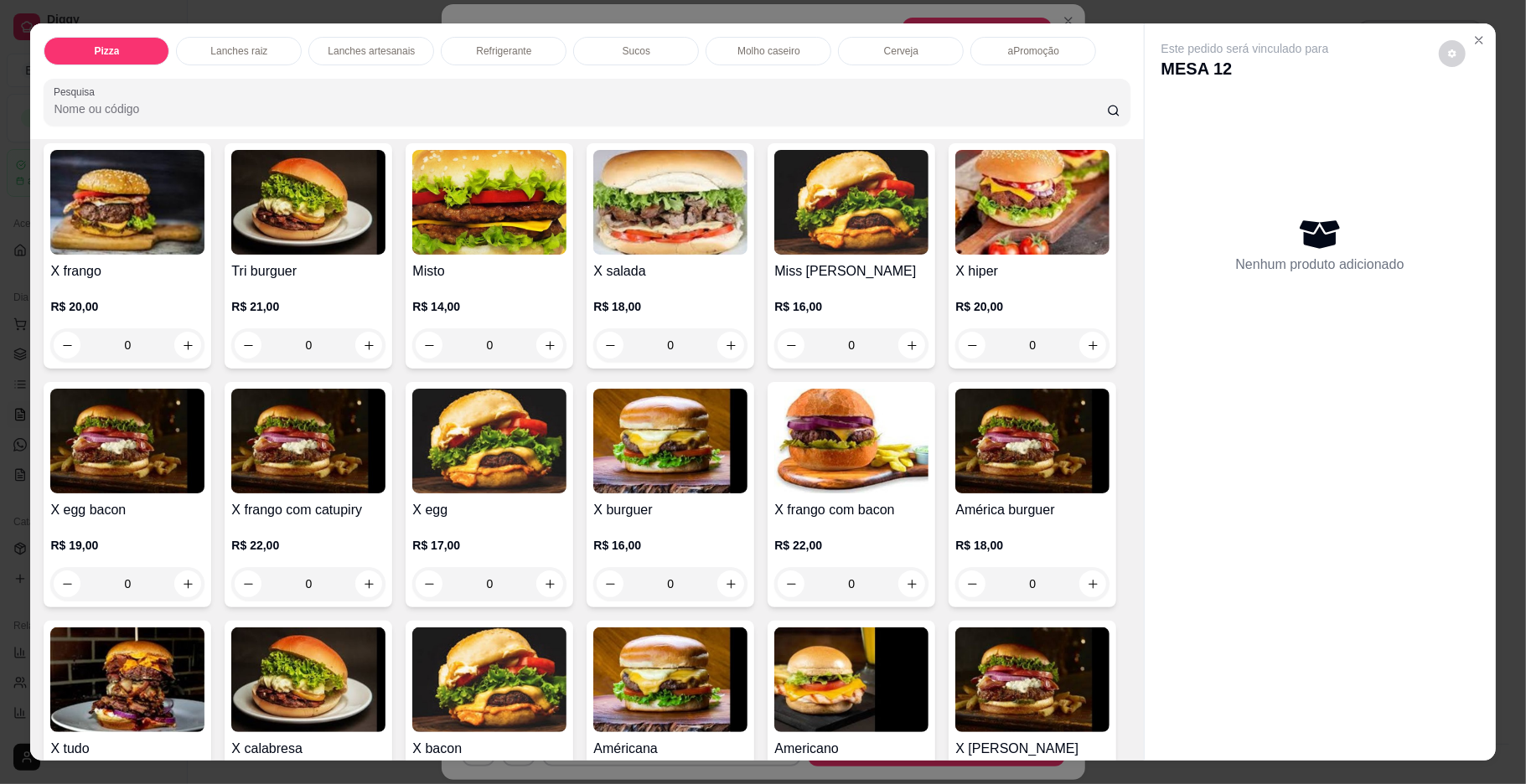
scroll to position [350, 0]
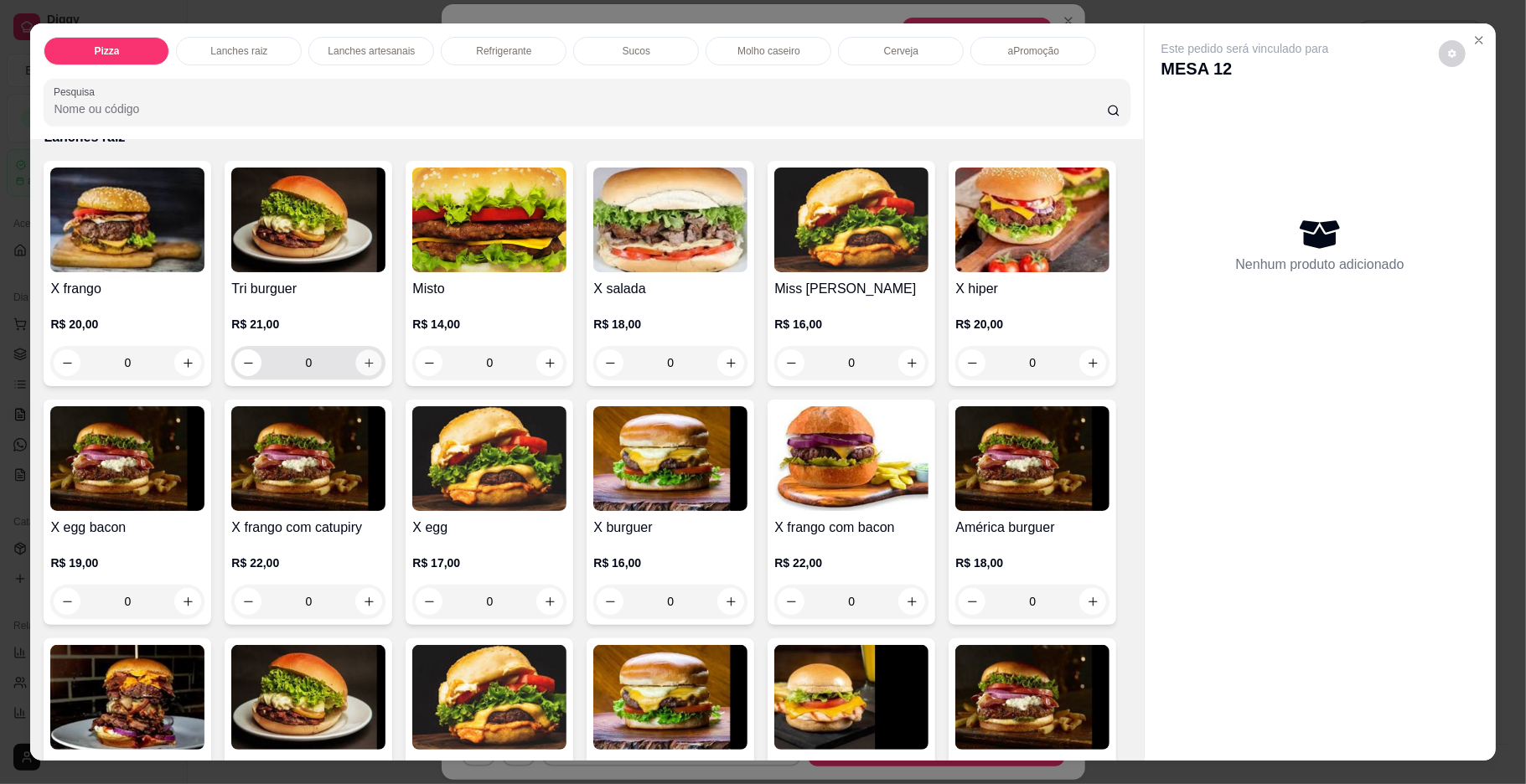
click at [363, 363] on icon "increase-product-quantity" at bounding box center [369, 363] width 12 height 12
type input "1"
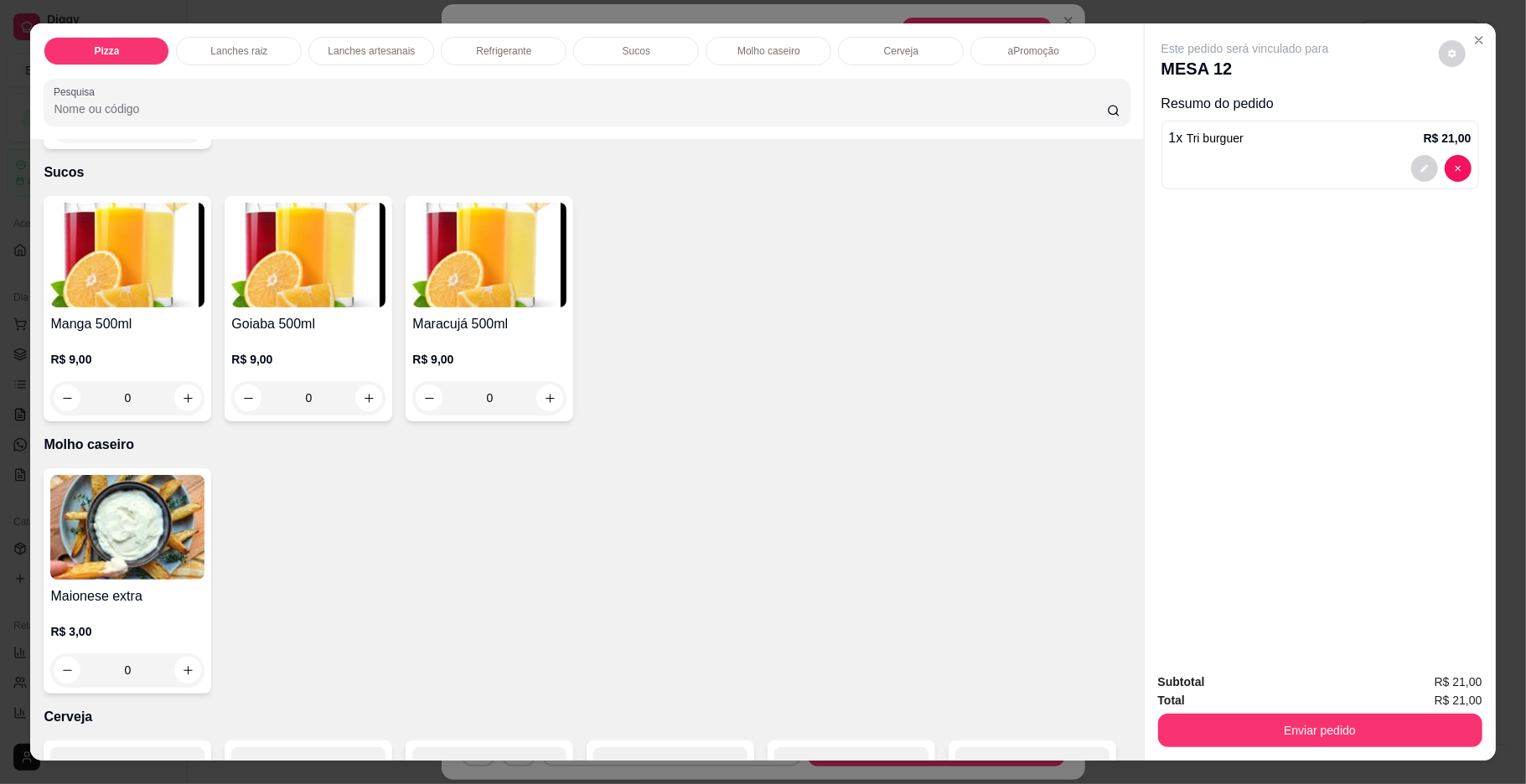
scroll to position [2560, 0]
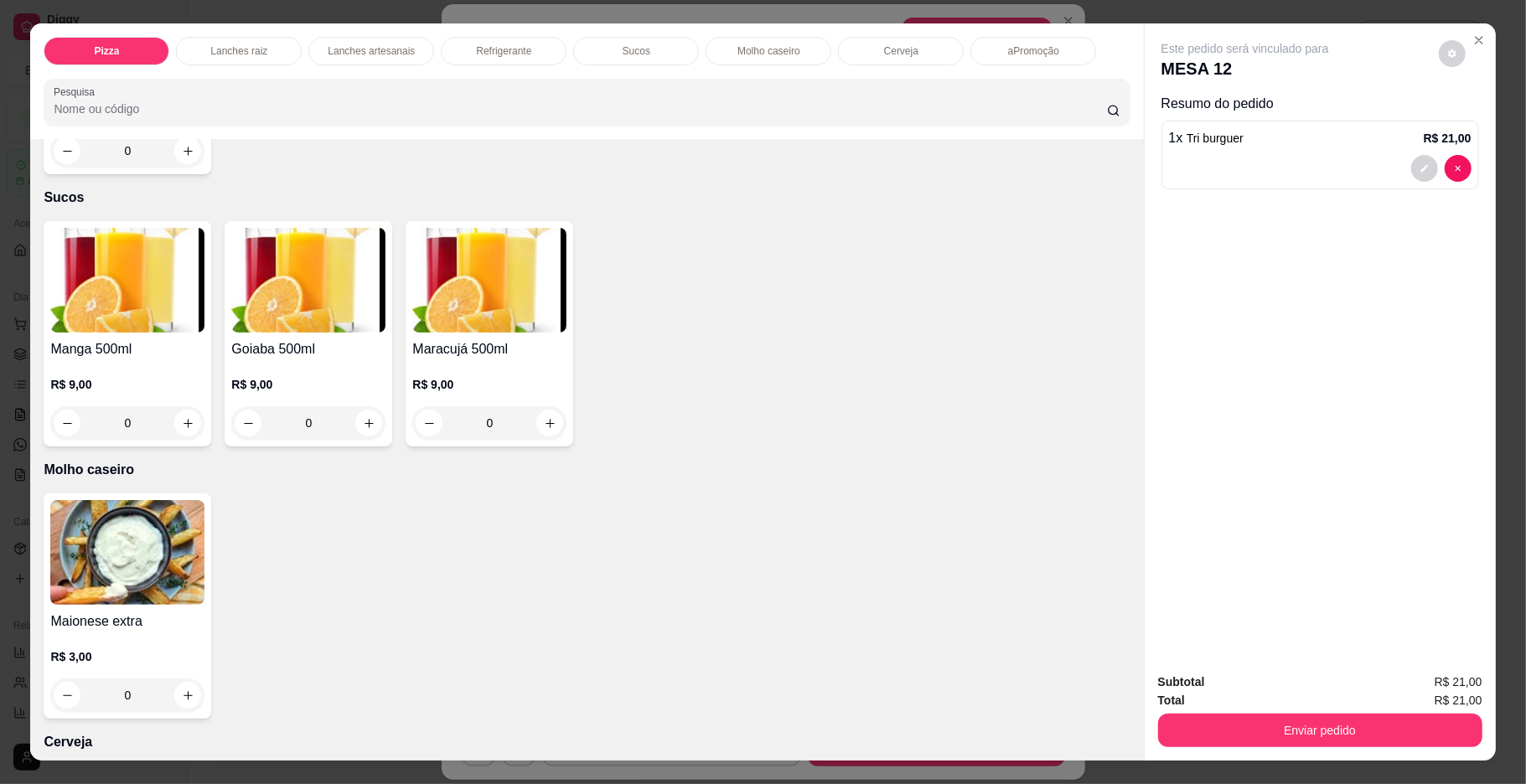
type input "1"
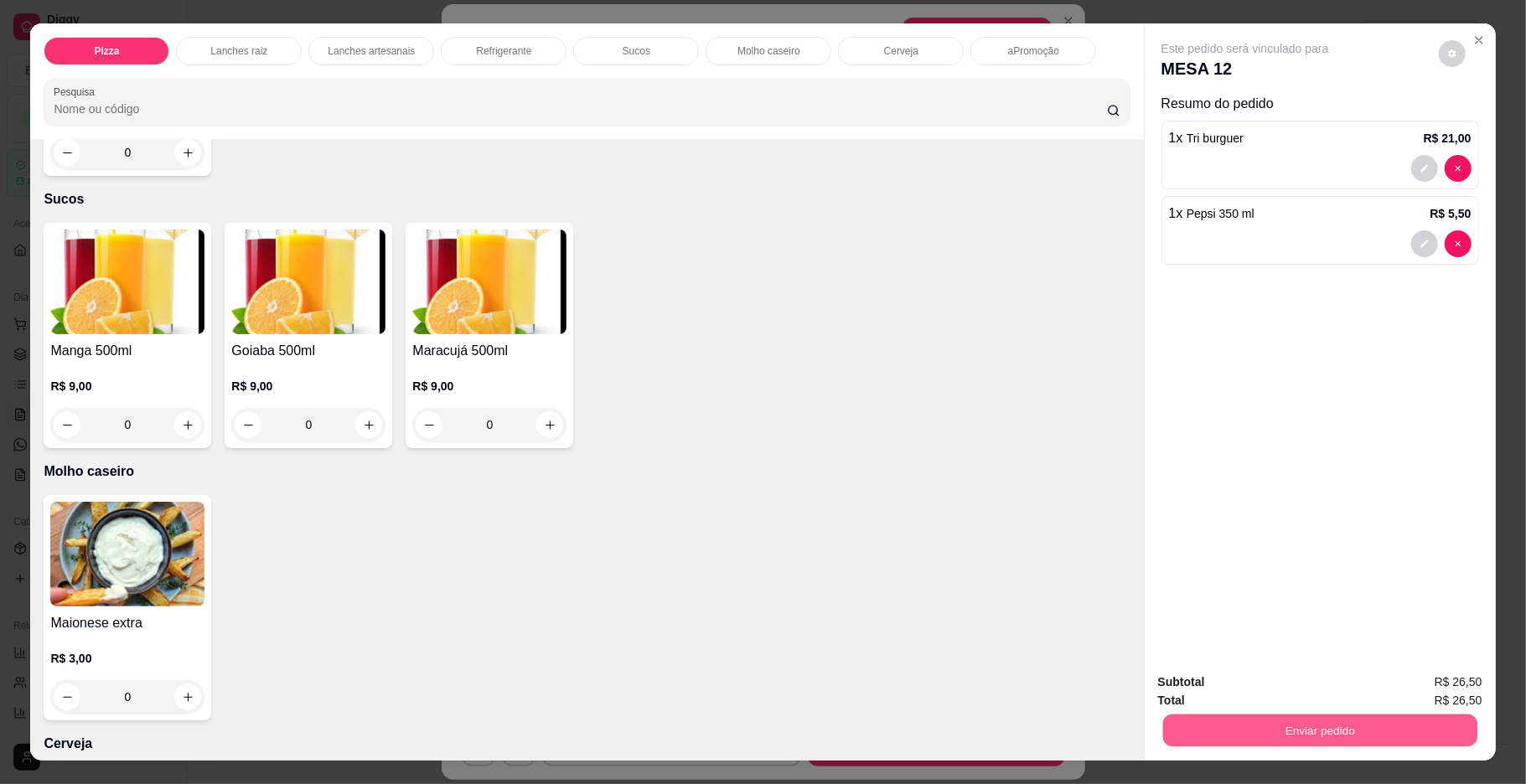
click at [1217, 724] on button "Enviar pedido" at bounding box center [1319, 731] width 315 height 32
click at [1217, 688] on button "Não registrar e enviar pedido" at bounding box center [1263, 689] width 169 height 31
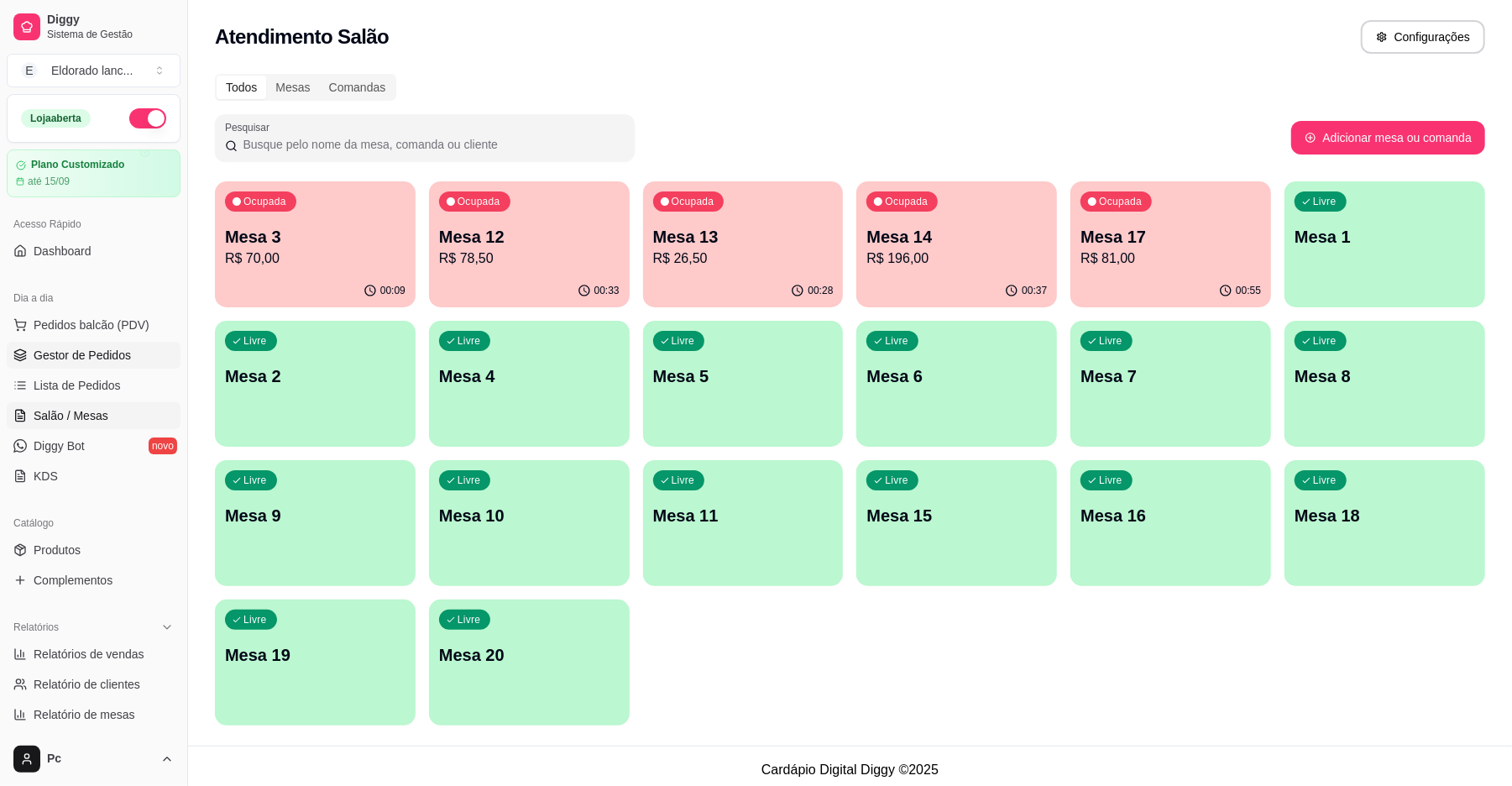
click at [108, 366] on link "Gestor de Pedidos" at bounding box center [94, 355] width 174 height 27
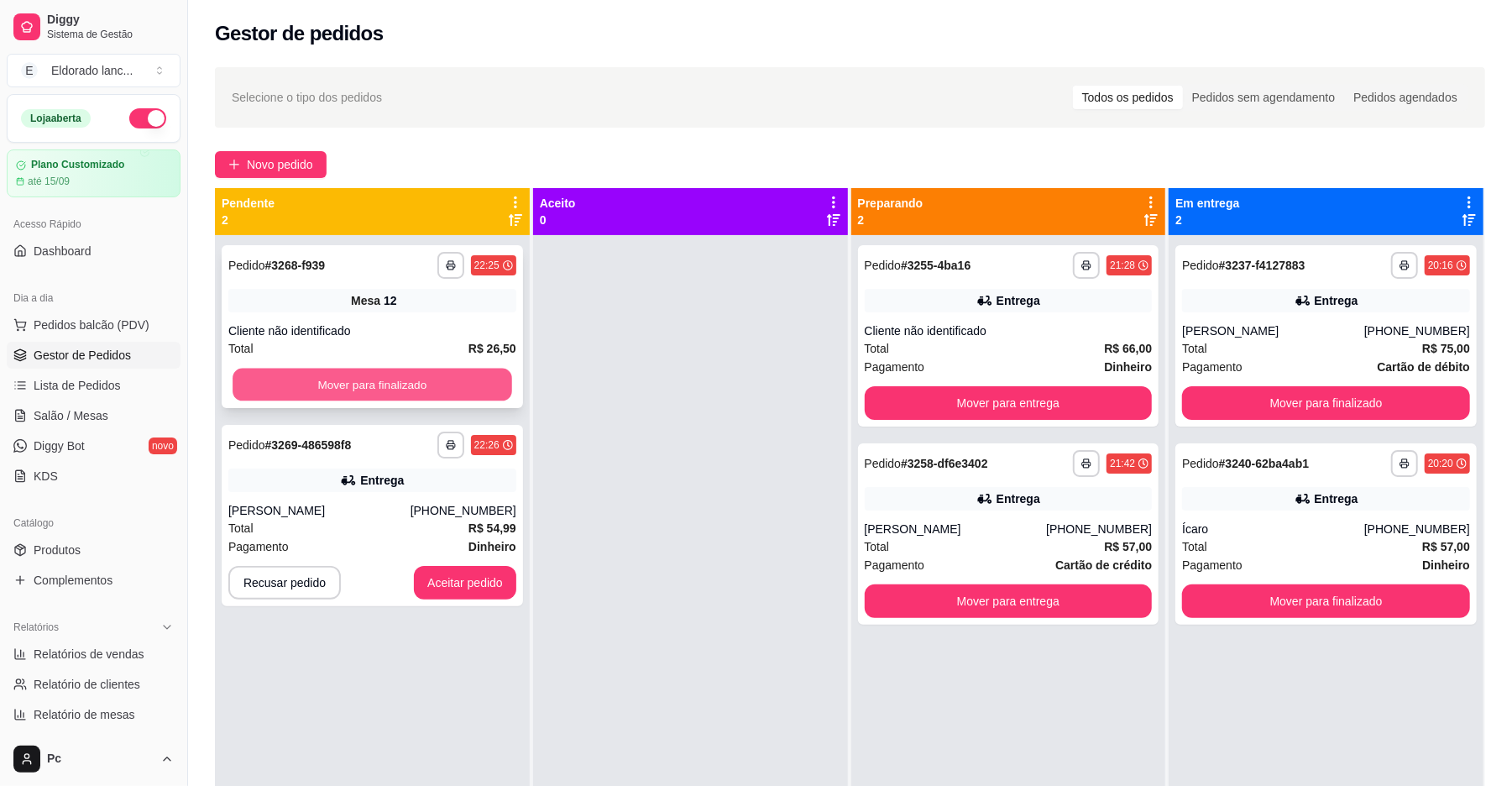
click at [341, 386] on button "Mover para finalizado" at bounding box center [372, 385] width 279 height 32
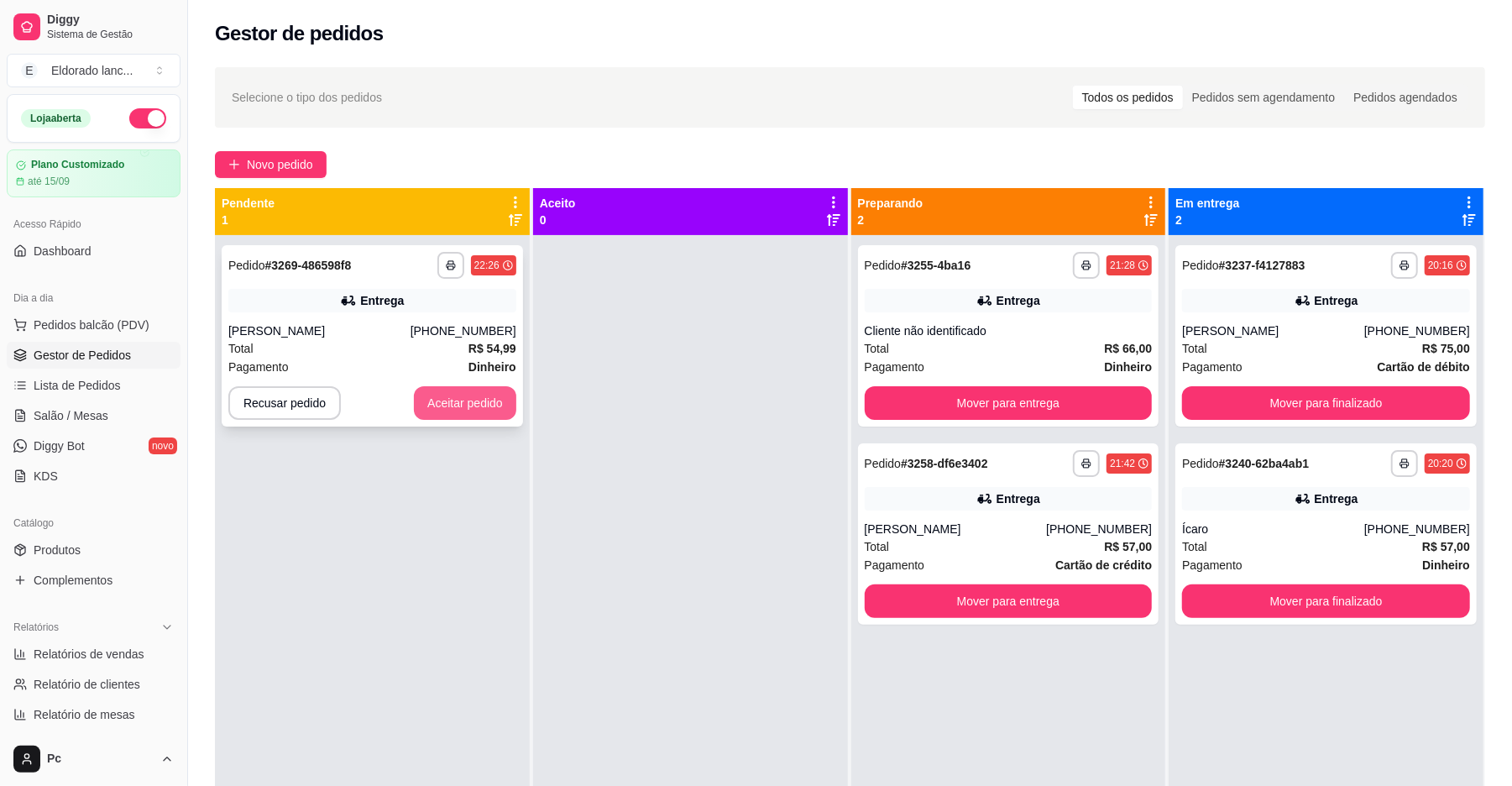
click at [453, 388] on button "Aceitar pedido" at bounding box center [464, 403] width 103 height 33
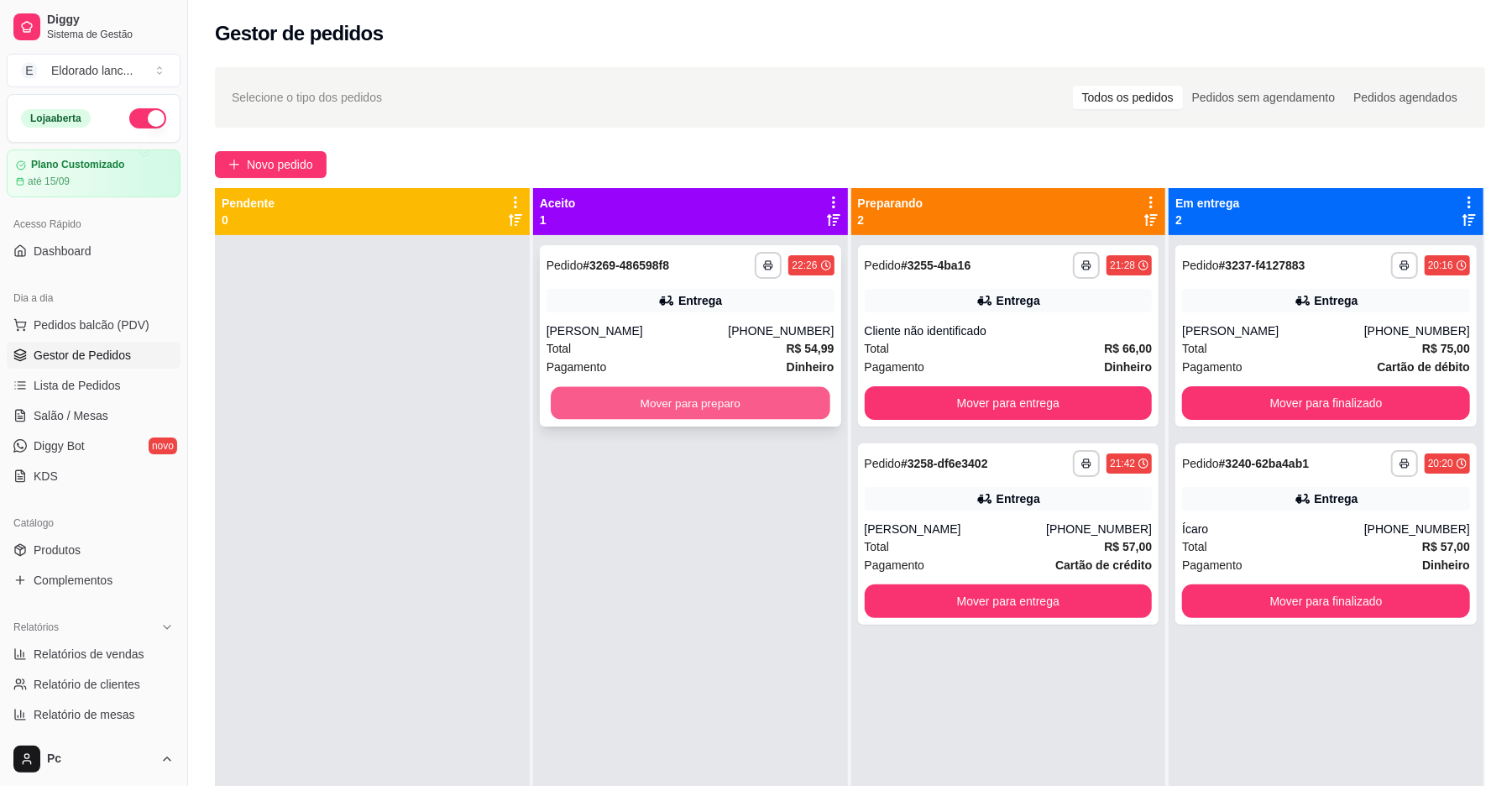
click at [686, 403] on button "Mover para preparo" at bounding box center [690, 403] width 279 height 32
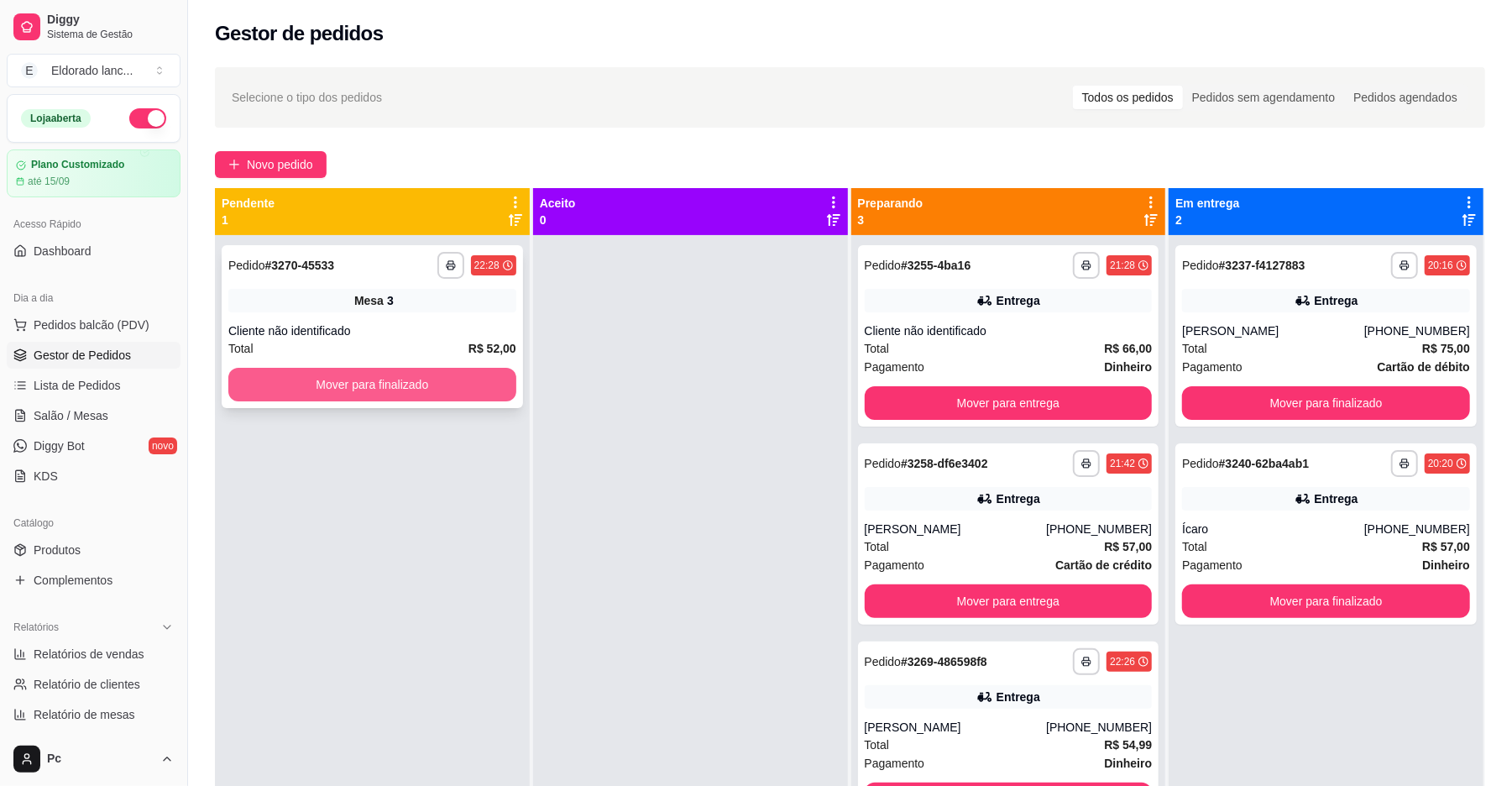
click at [485, 381] on button "Mover para finalizado" at bounding box center [372, 385] width 288 height 33
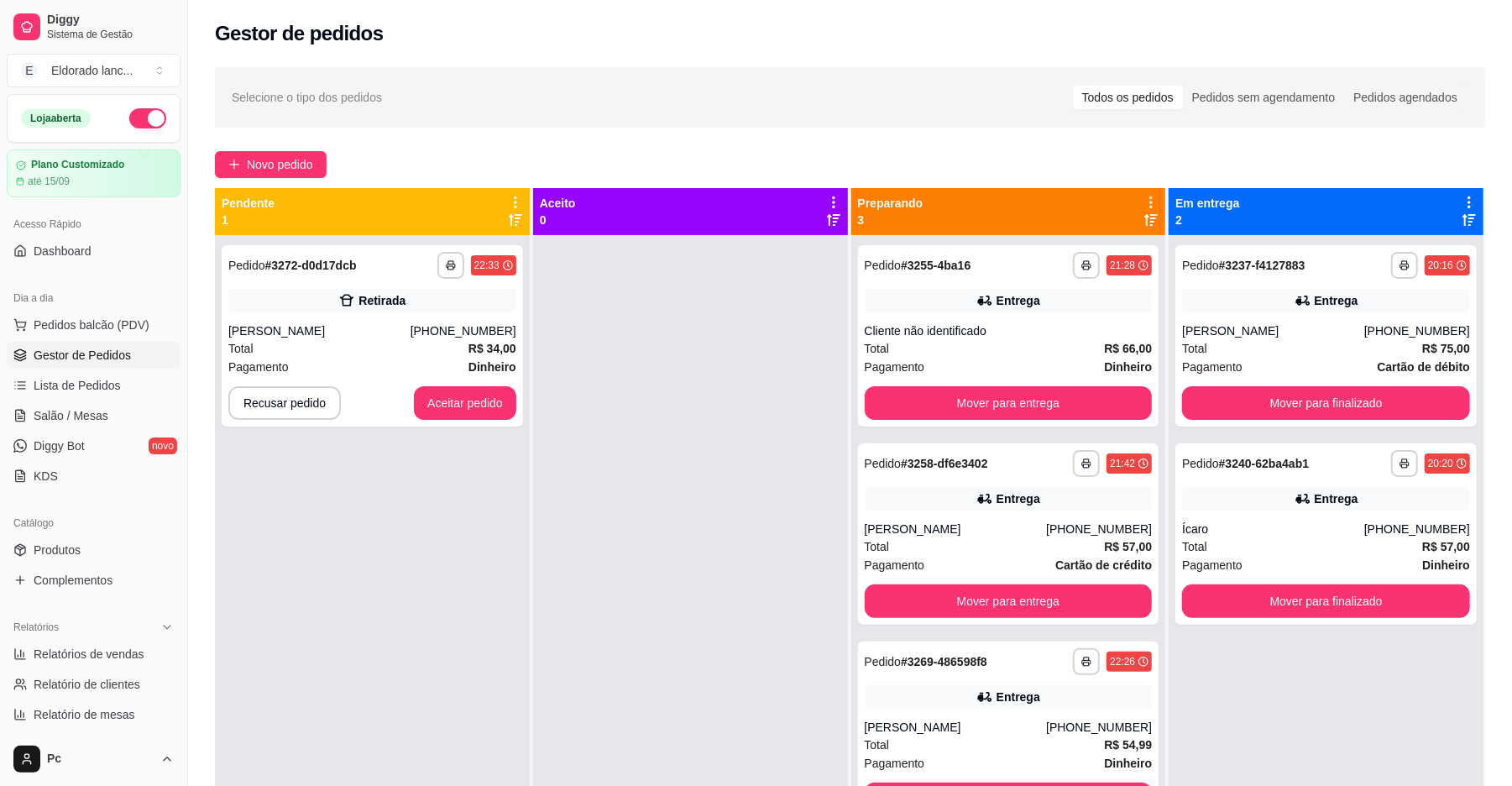
click at [485, 381] on div "**********" at bounding box center [371, 335] width 301 height 182
click at [485, 400] on button "Aceitar pedido" at bounding box center [464, 403] width 103 height 33
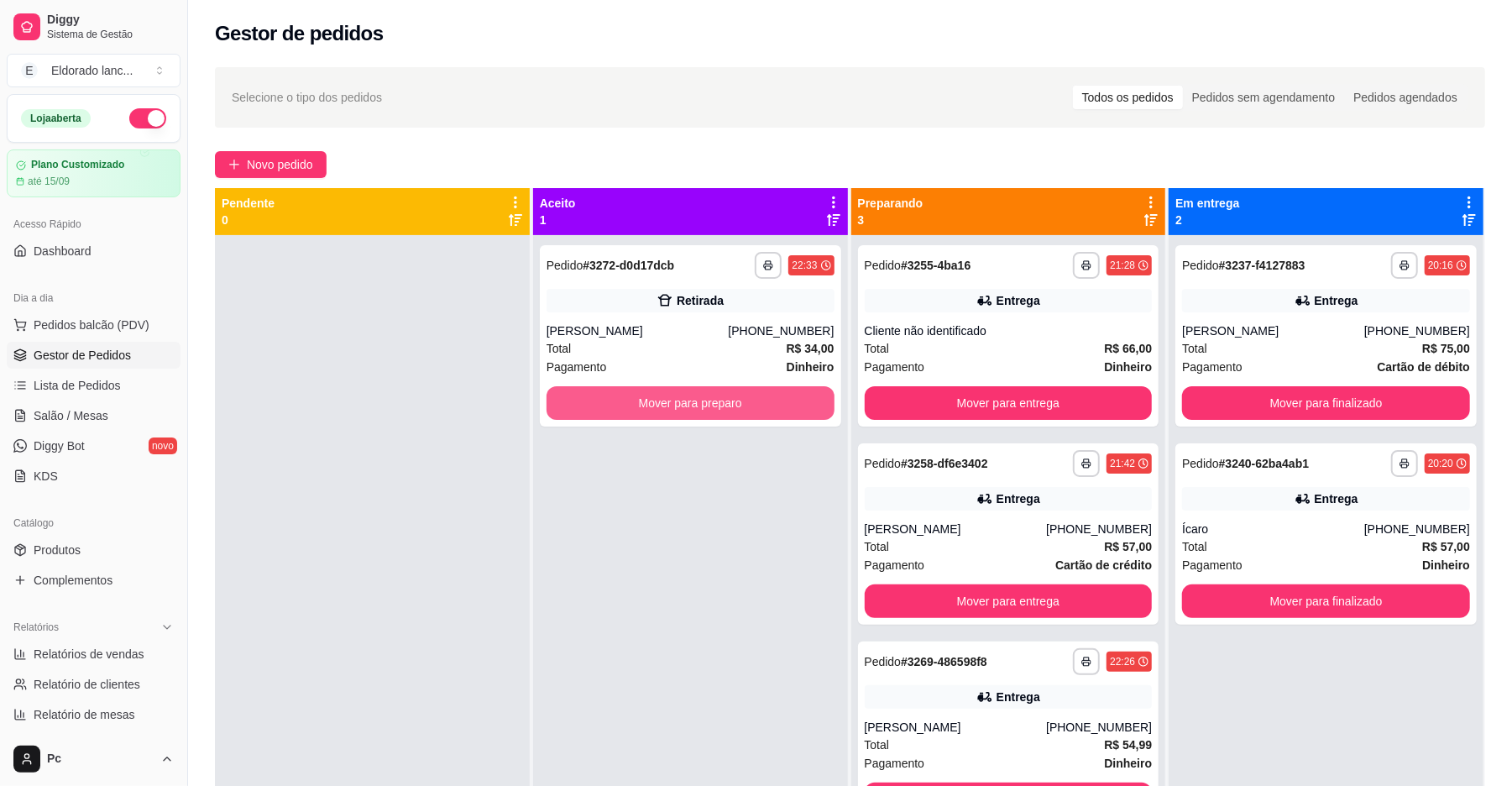
click at [611, 398] on button "Mover para preparo" at bounding box center [691, 403] width 288 height 33
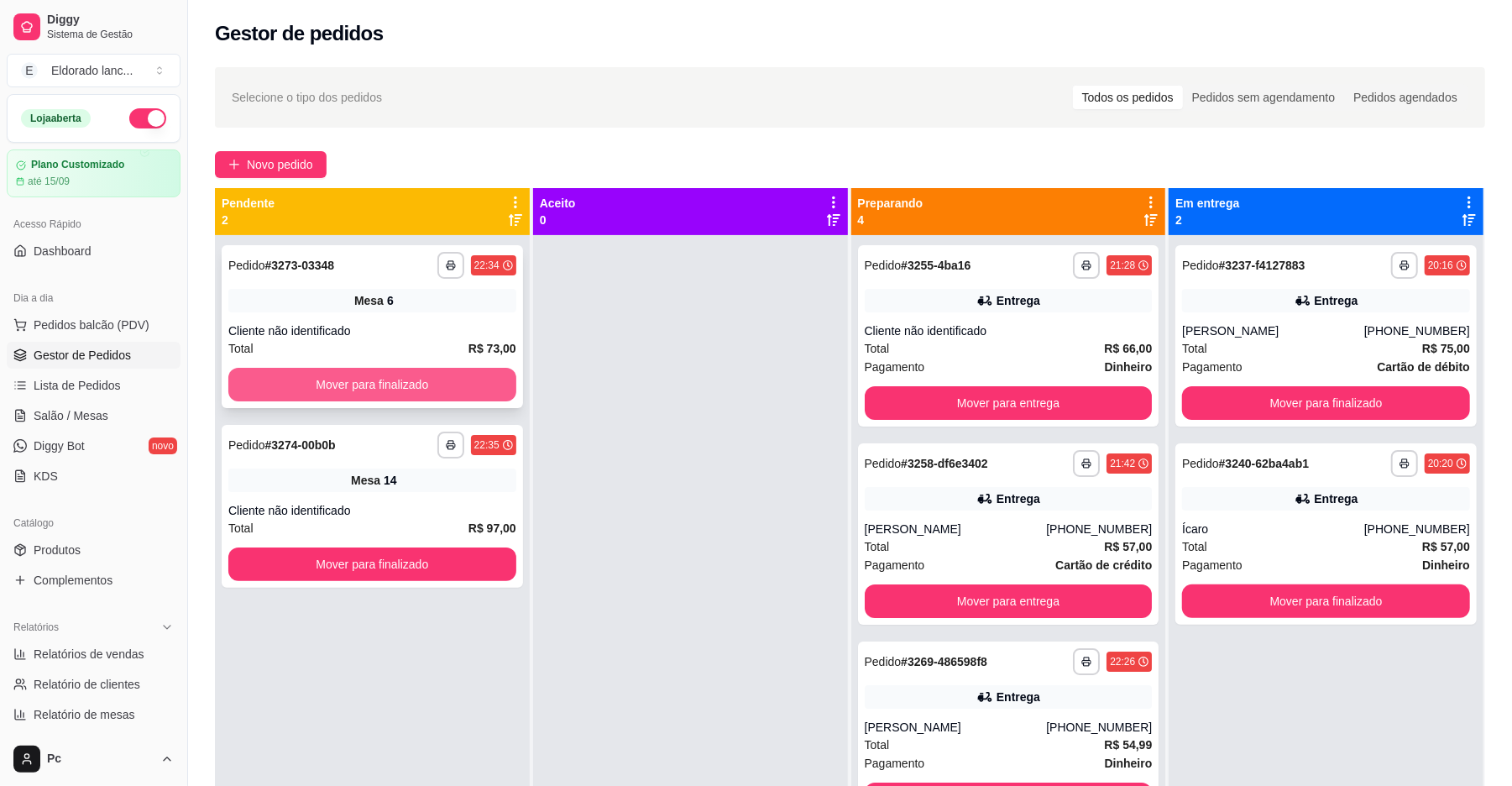
click at [322, 368] on div "Mover para finalizado" at bounding box center [372, 385] width 288 height 33
click at [339, 361] on div "**********" at bounding box center [371, 327] width 301 height 163
click at [340, 377] on button "Mover para finalizado" at bounding box center [372, 385] width 288 height 33
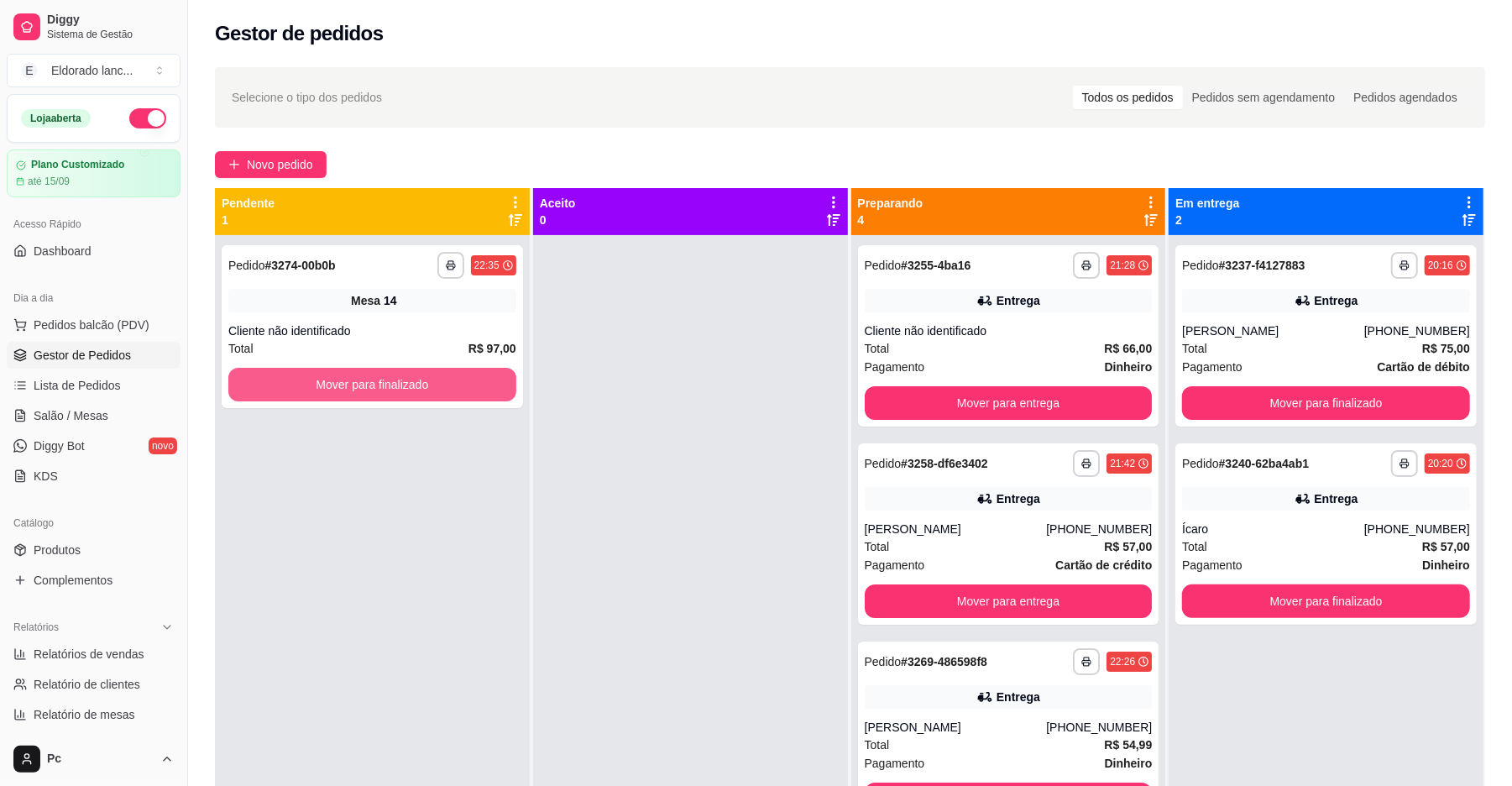
click at [340, 377] on button "Mover para finalizado" at bounding box center [372, 385] width 288 height 33
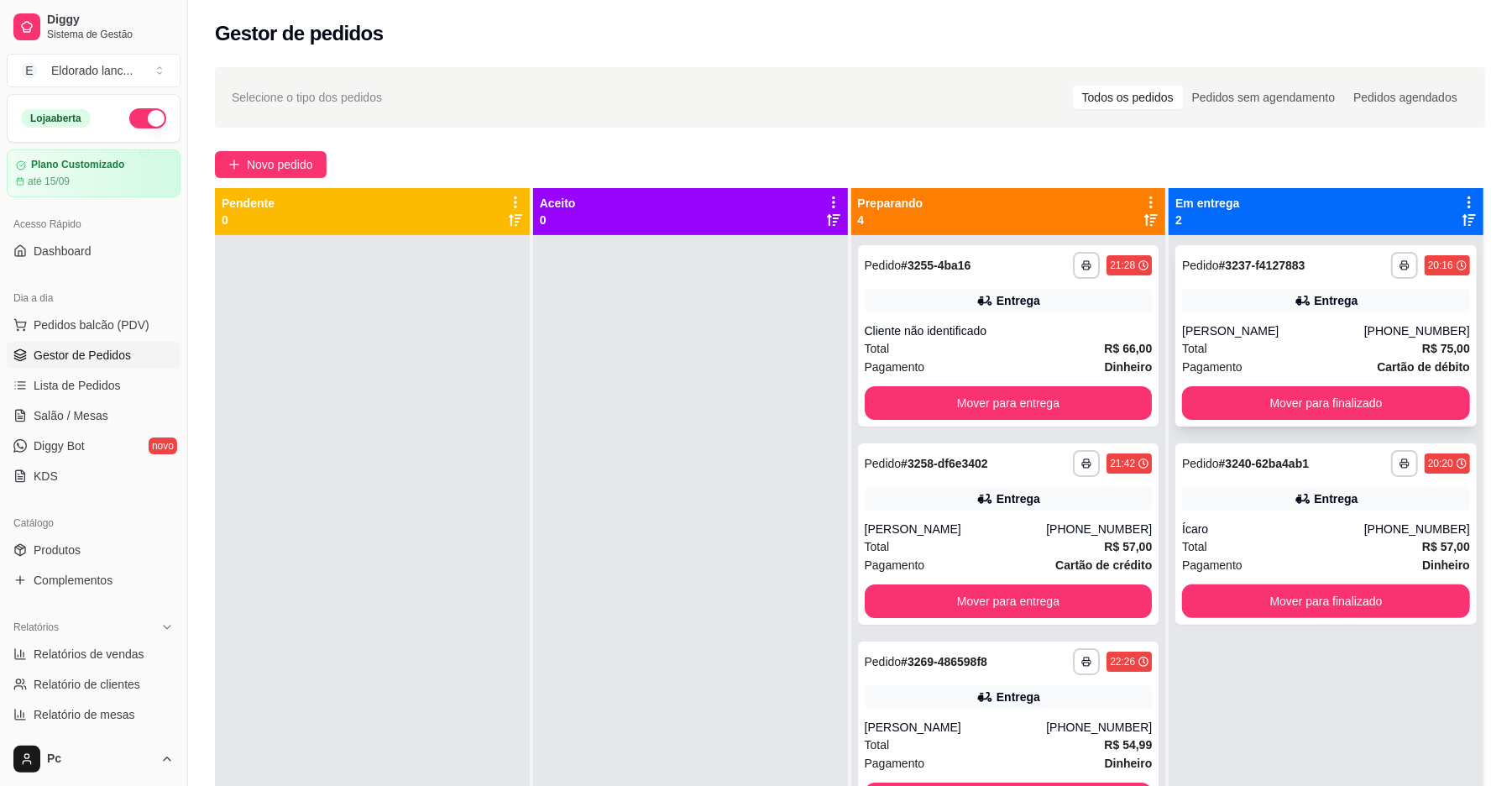
click at [1394, 320] on div "**********" at bounding box center [1326, 335] width 301 height 182
click at [1362, 397] on button "Mover para finalizado" at bounding box center [1326, 403] width 279 height 32
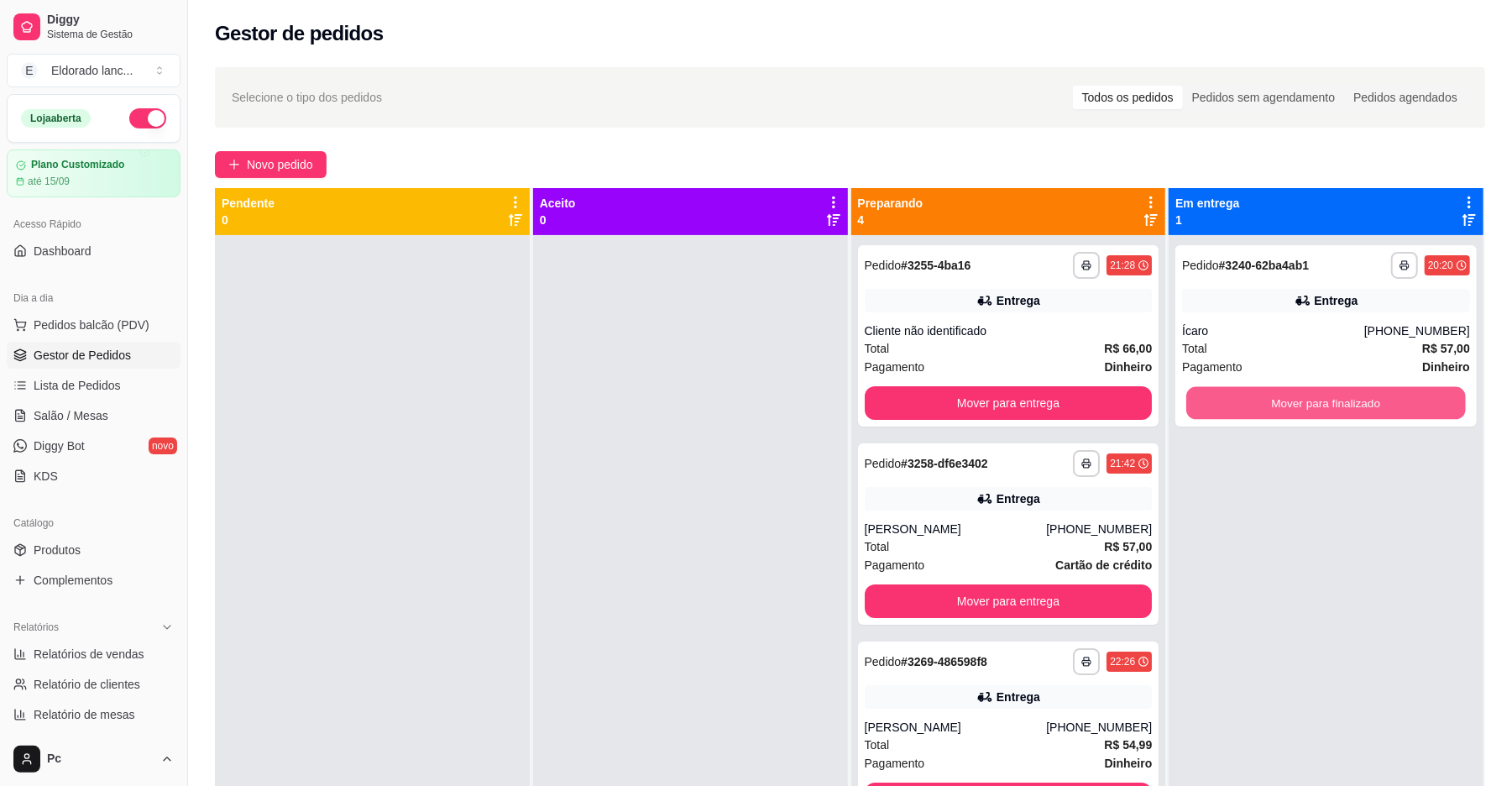
click at [1362, 397] on button "Mover para finalizado" at bounding box center [1326, 403] width 279 height 32
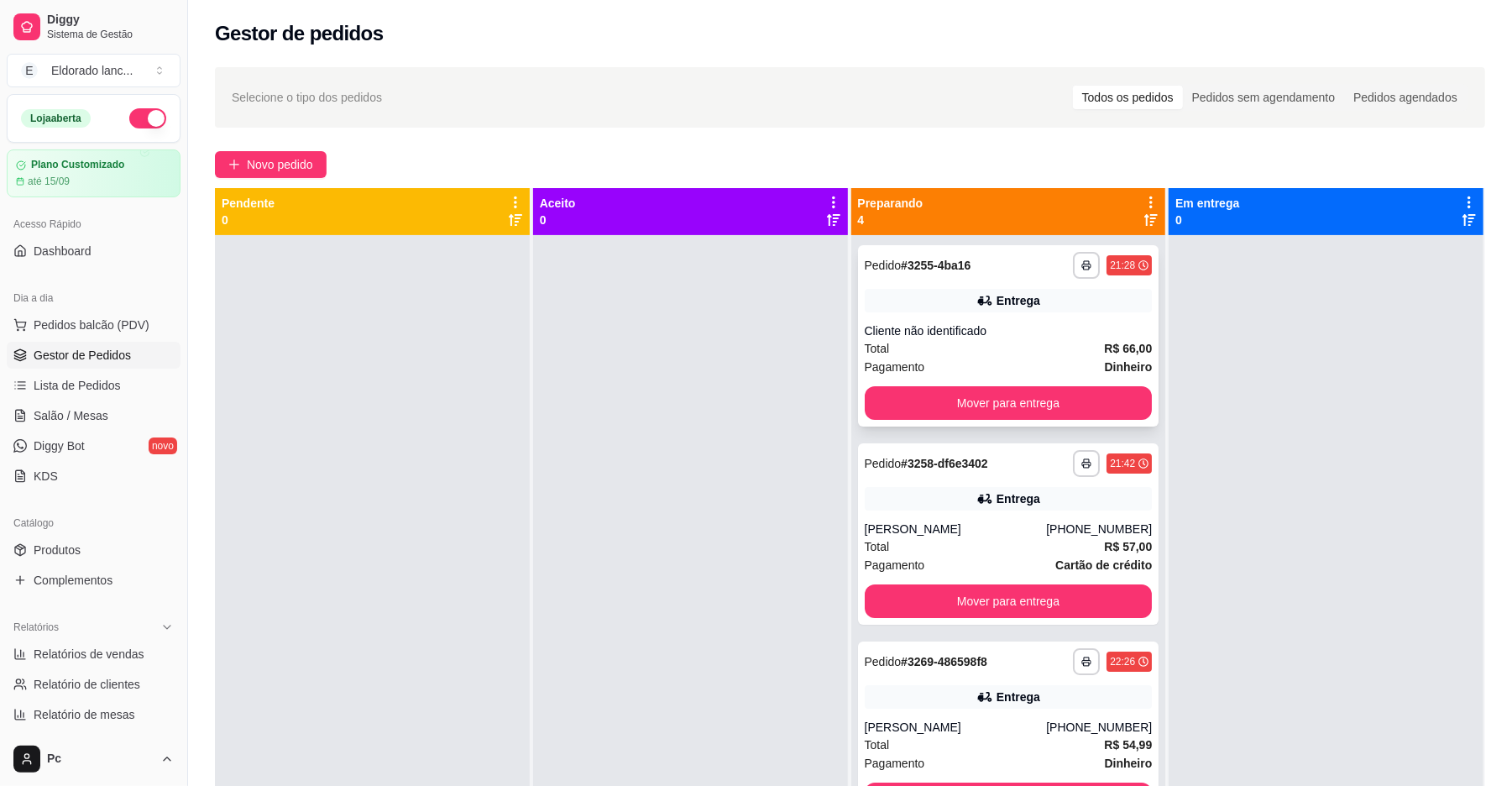
click at [1042, 298] on div "Entrega" at bounding box center [1009, 300] width 288 height 24
click at [1071, 414] on button "Mover para entrega" at bounding box center [1009, 403] width 279 height 32
click at [1053, 350] on div "Total R$ 66,00" at bounding box center [1009, 348] width 288 height 18
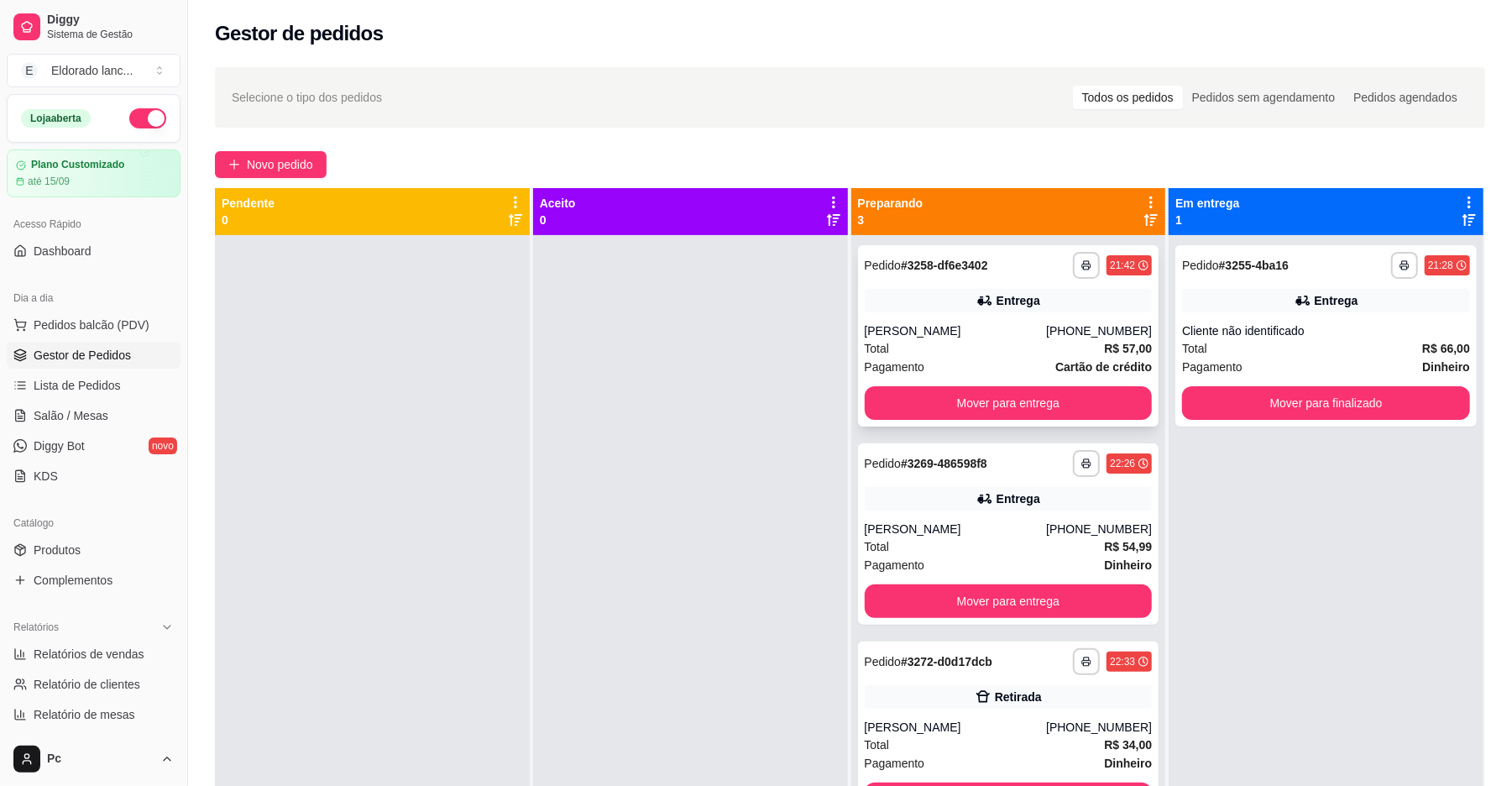
click at [1068, 285] on div "**********" at bounding box center [1008, 335] width 301 height 182
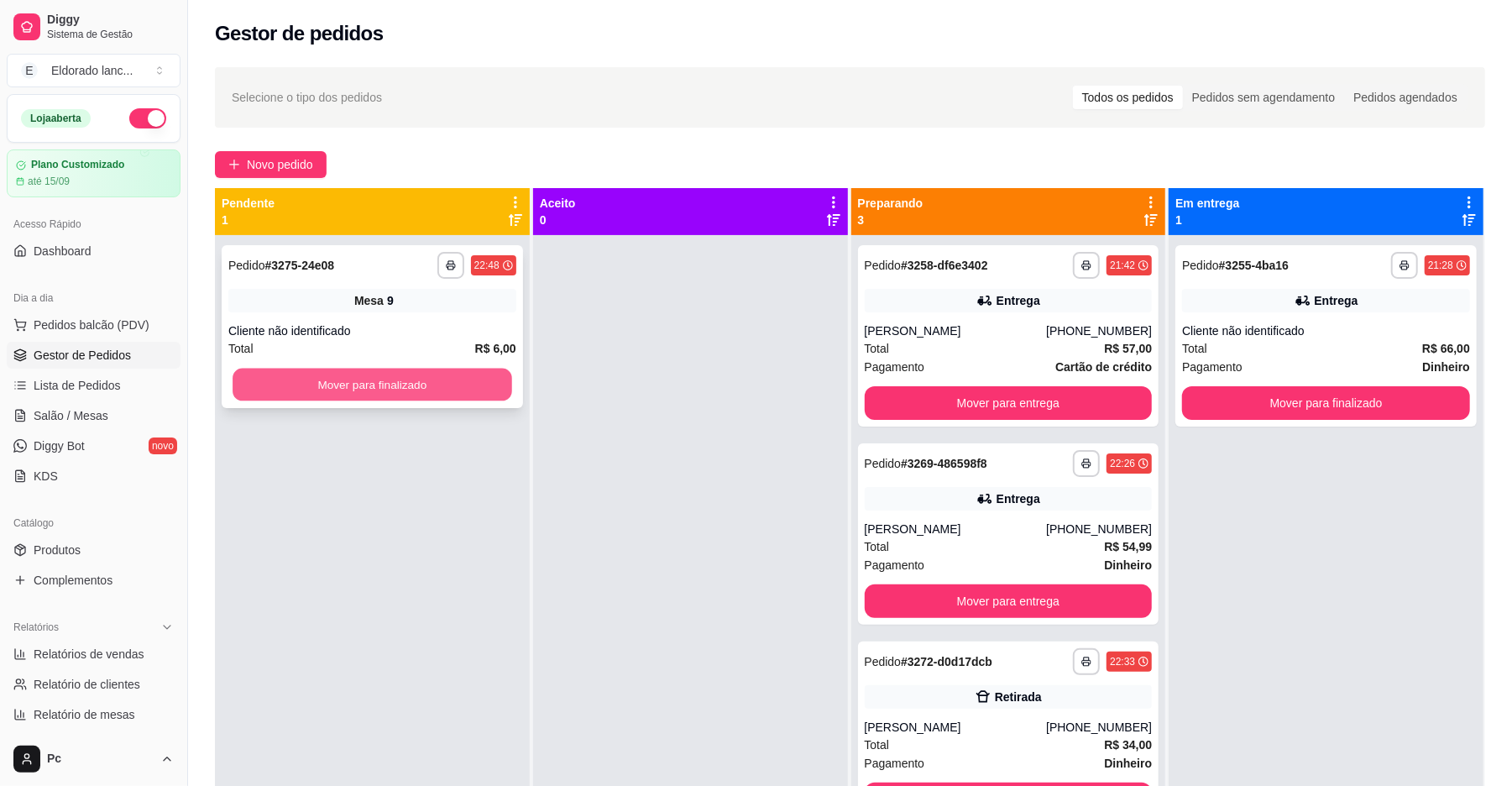
click at [320, 394] on button "Mover para finalizado" at bounding box center [372, 385] width 279 height 32
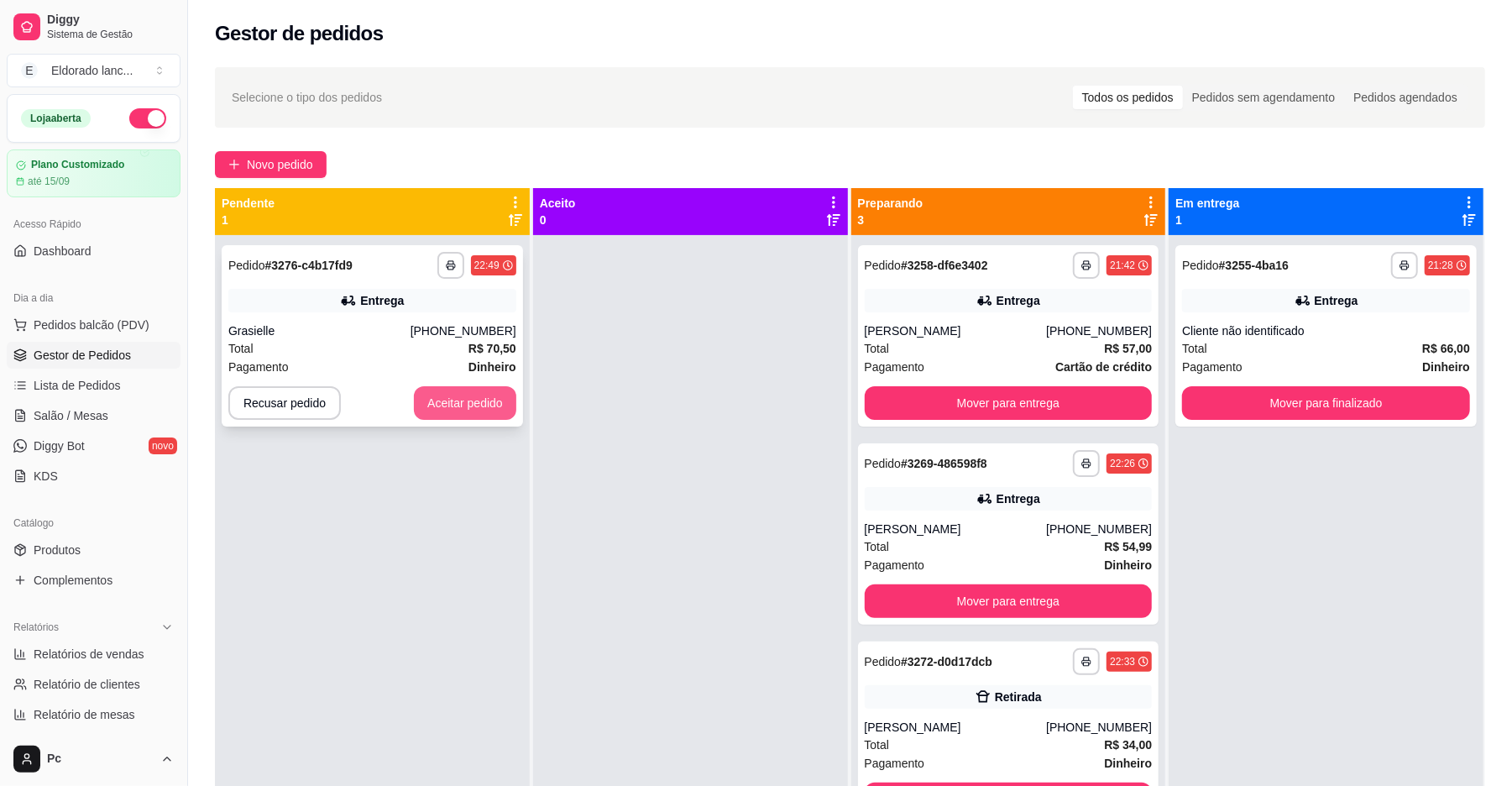
click at [457, 394] on button "Aceitar pedido" at bounding box center [464, 403] width 103 height 33
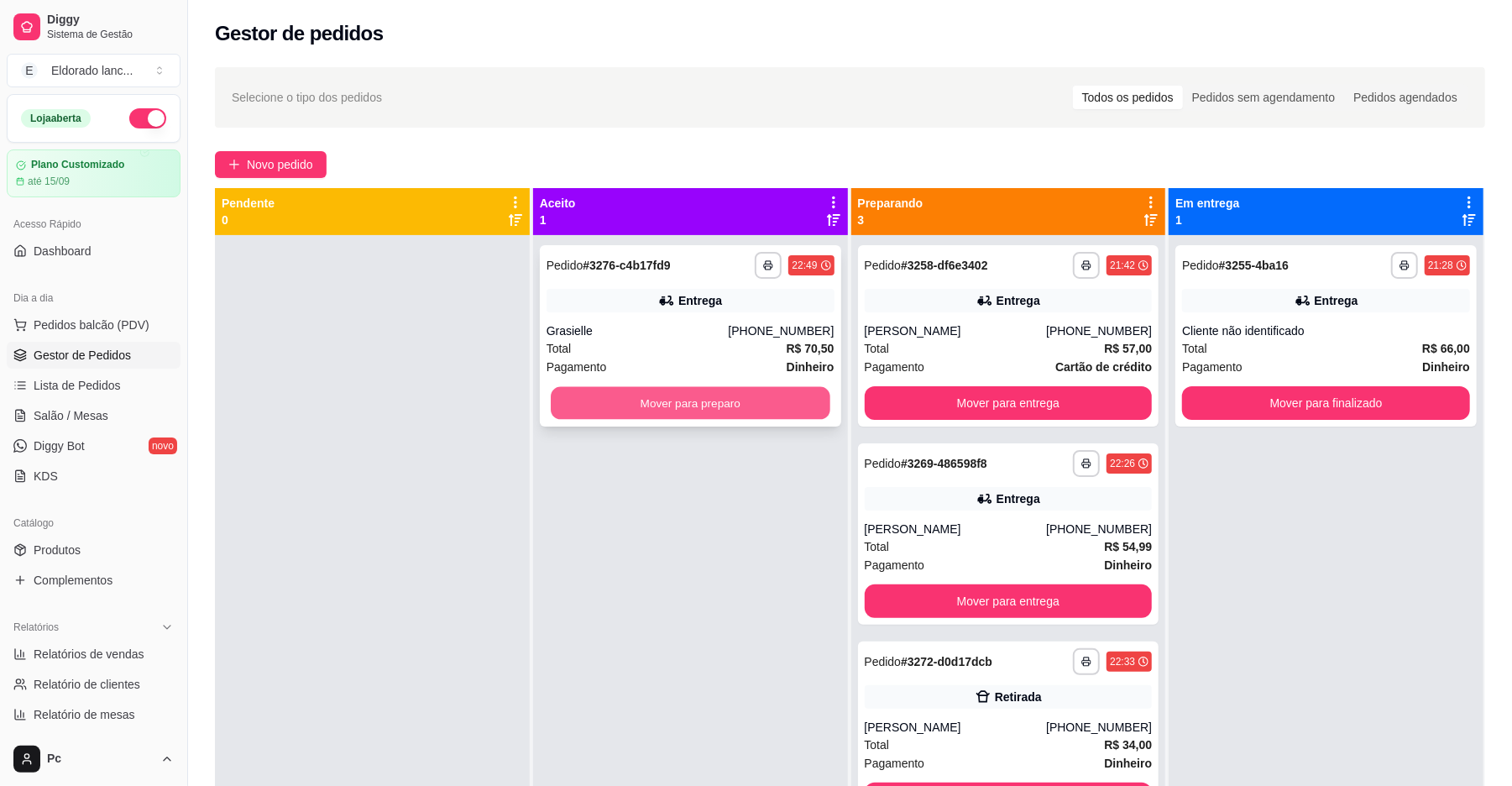
click at [682, 400] on button "Mover para preparo" at bounding box center [690, 403] width 279 height 32
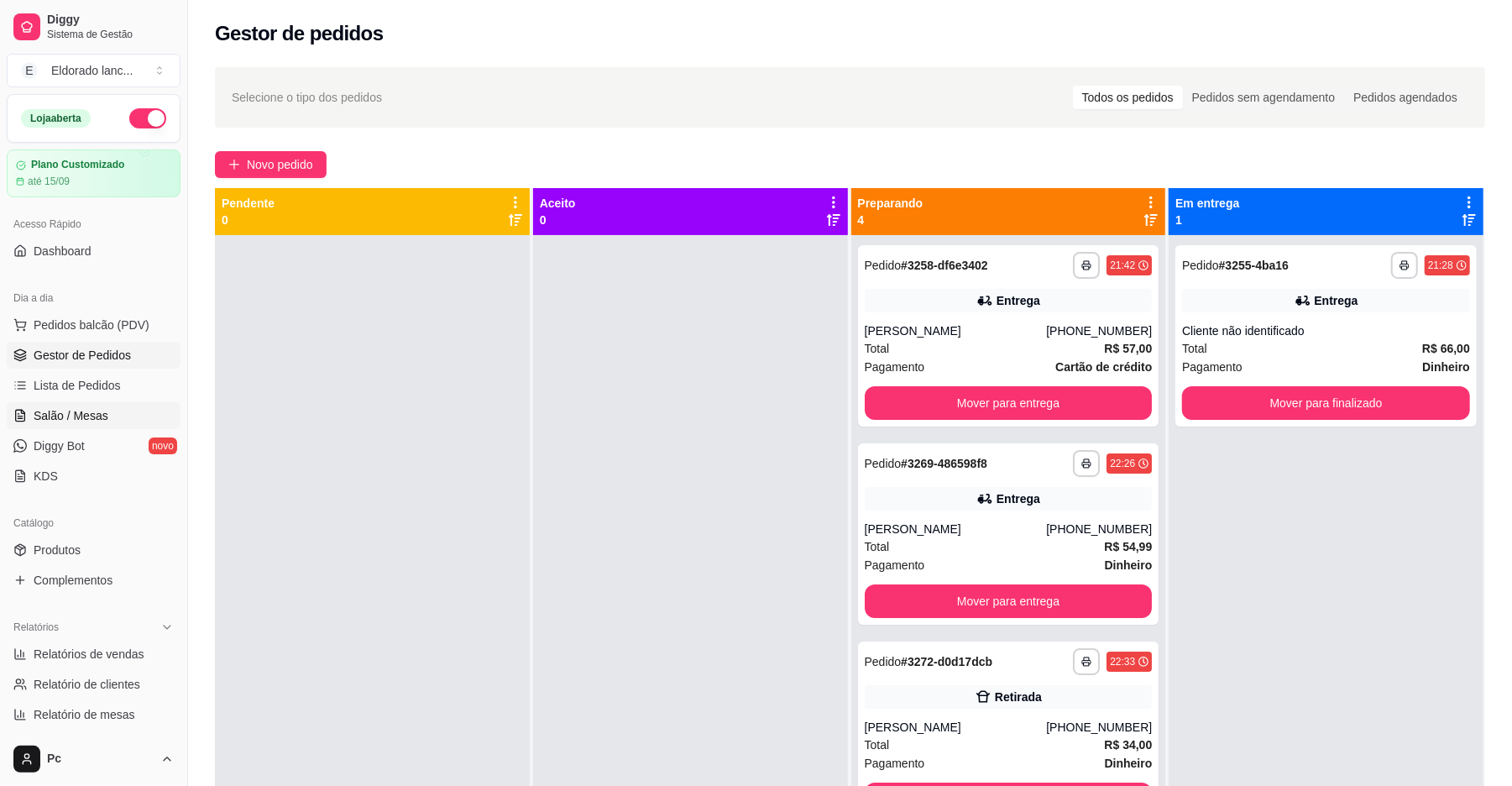
click at [68, 412] on span "Salão / Mesas" at bounding box center [70, 415] width 75 height 17
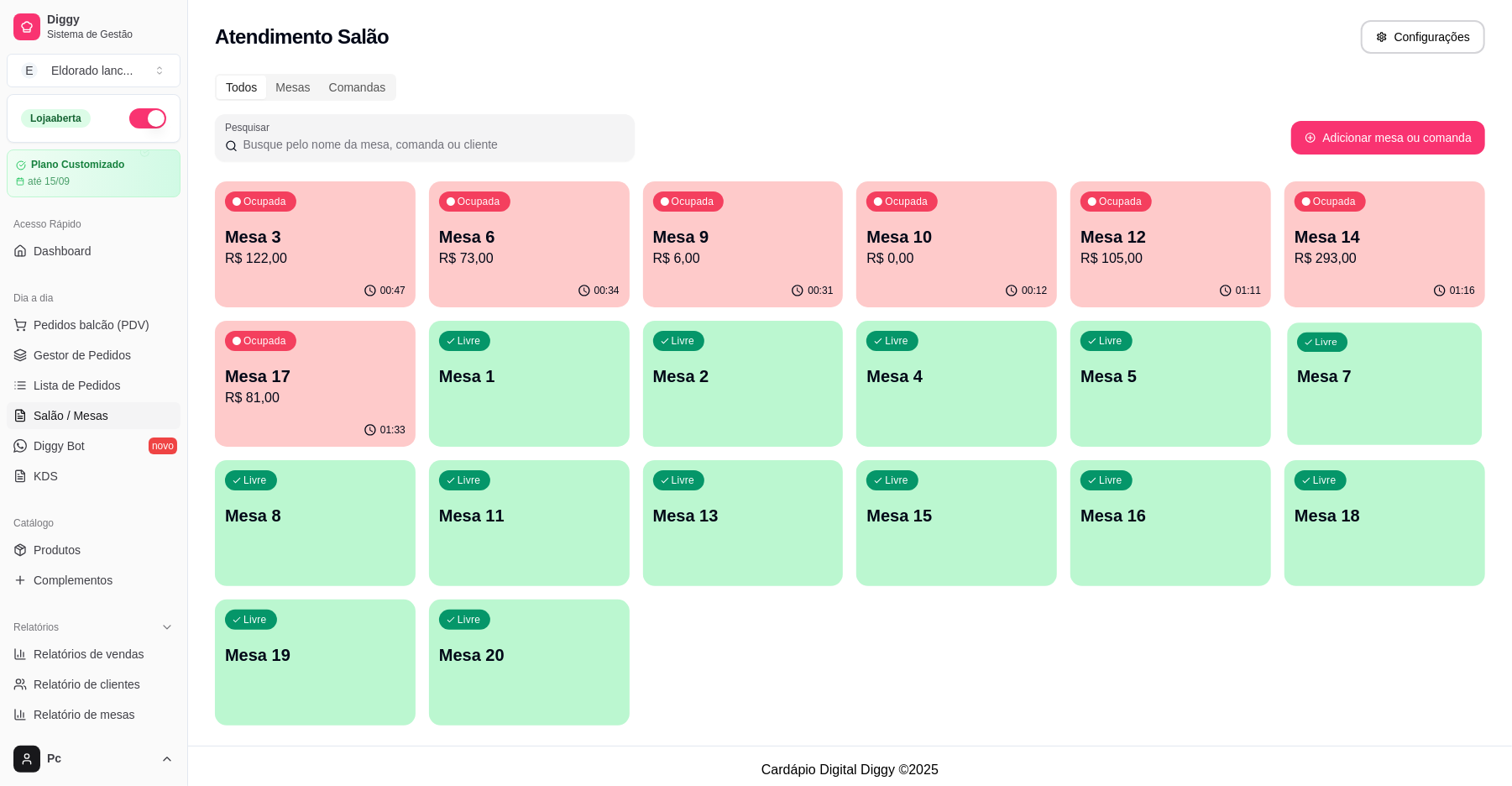
click at [1378, 398] on div "Livre Mesa 7" at bounding box center [1386, 373] width 195 height 103
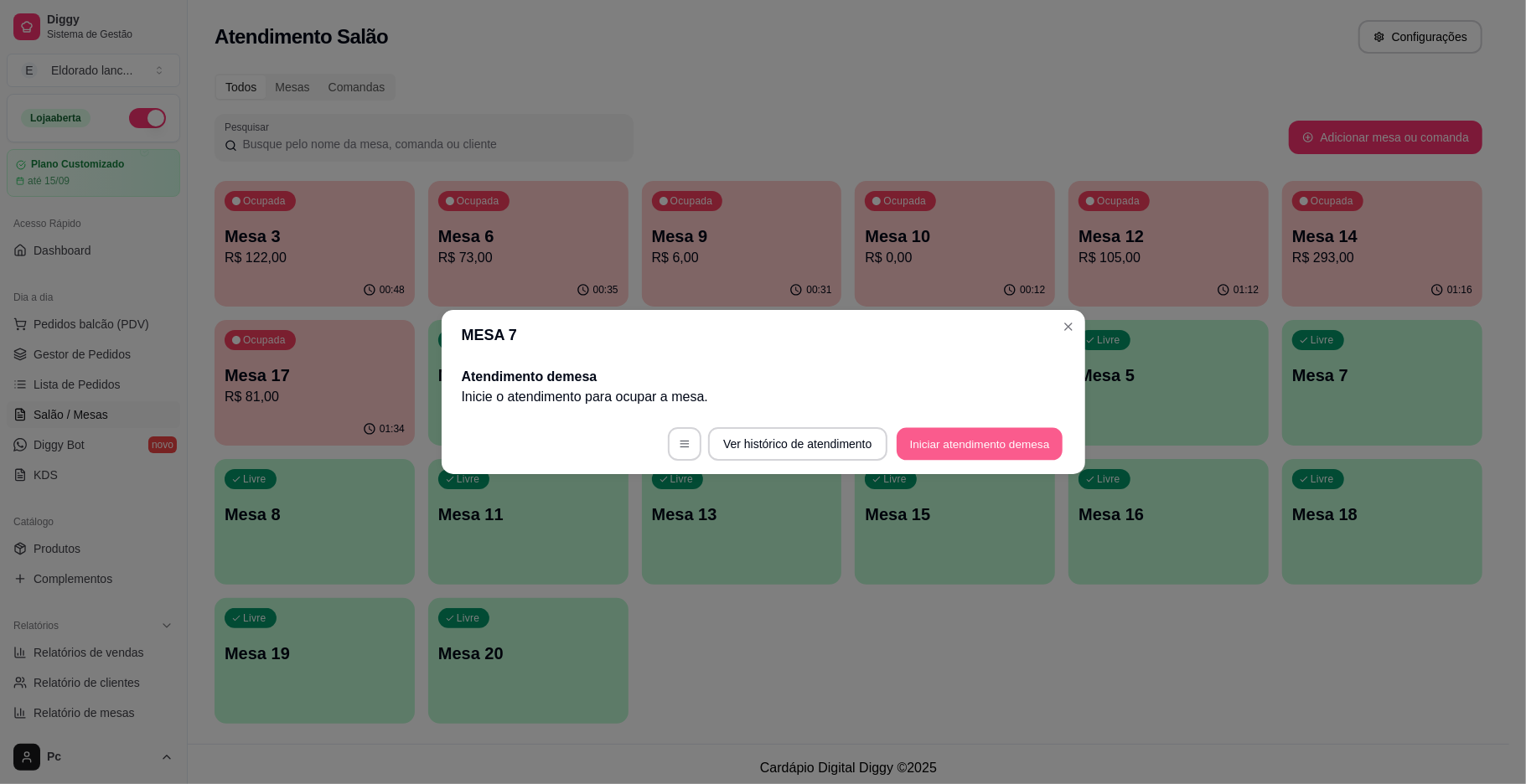
click at [1041, 436] on button "Iniciar atendimento de mesa" at bounding box center [979, 444] width 166 height 32
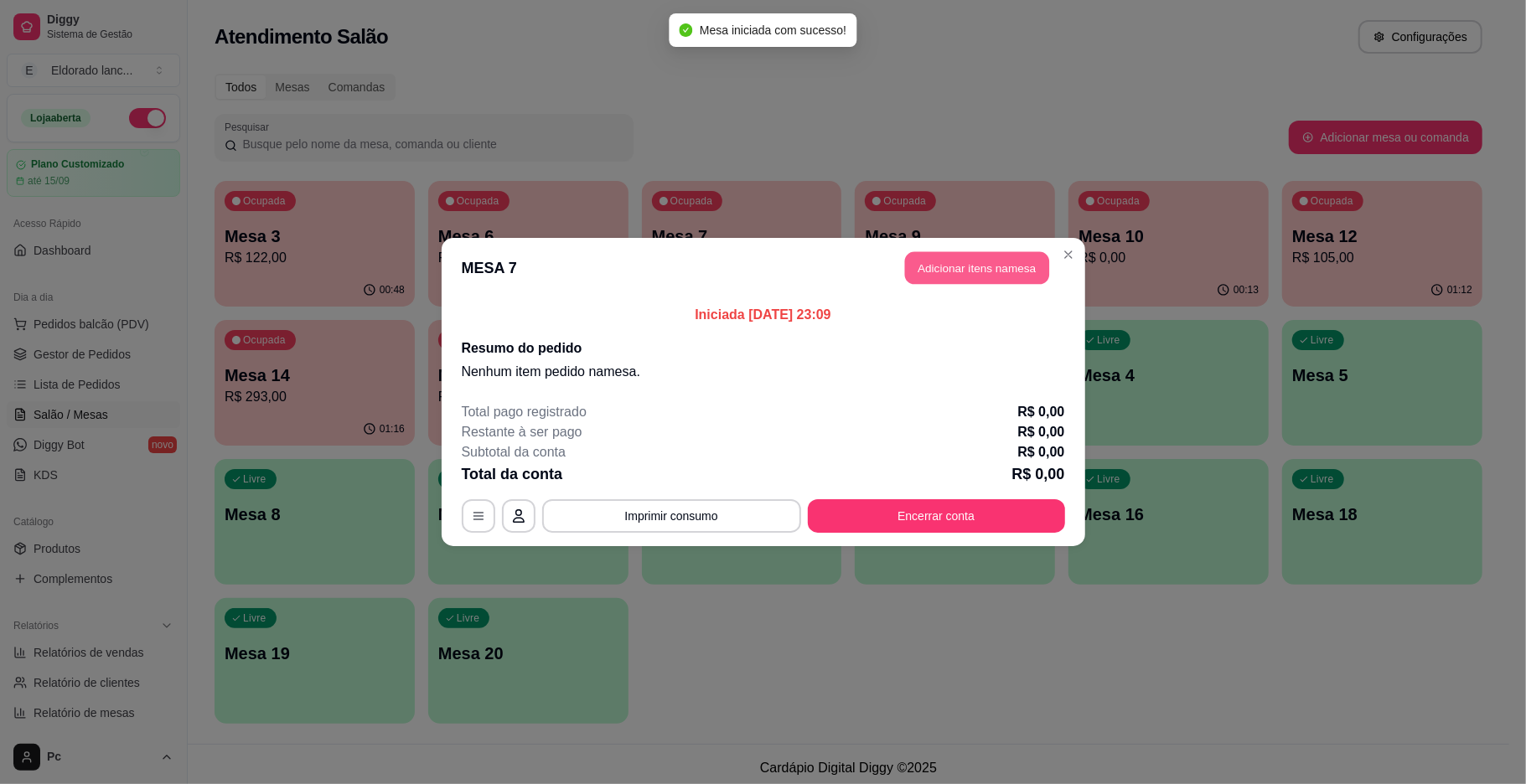
click at [984, 262] on button "Adicionar itens na mesa" at bounding box center [977, 268] width 144 height 32
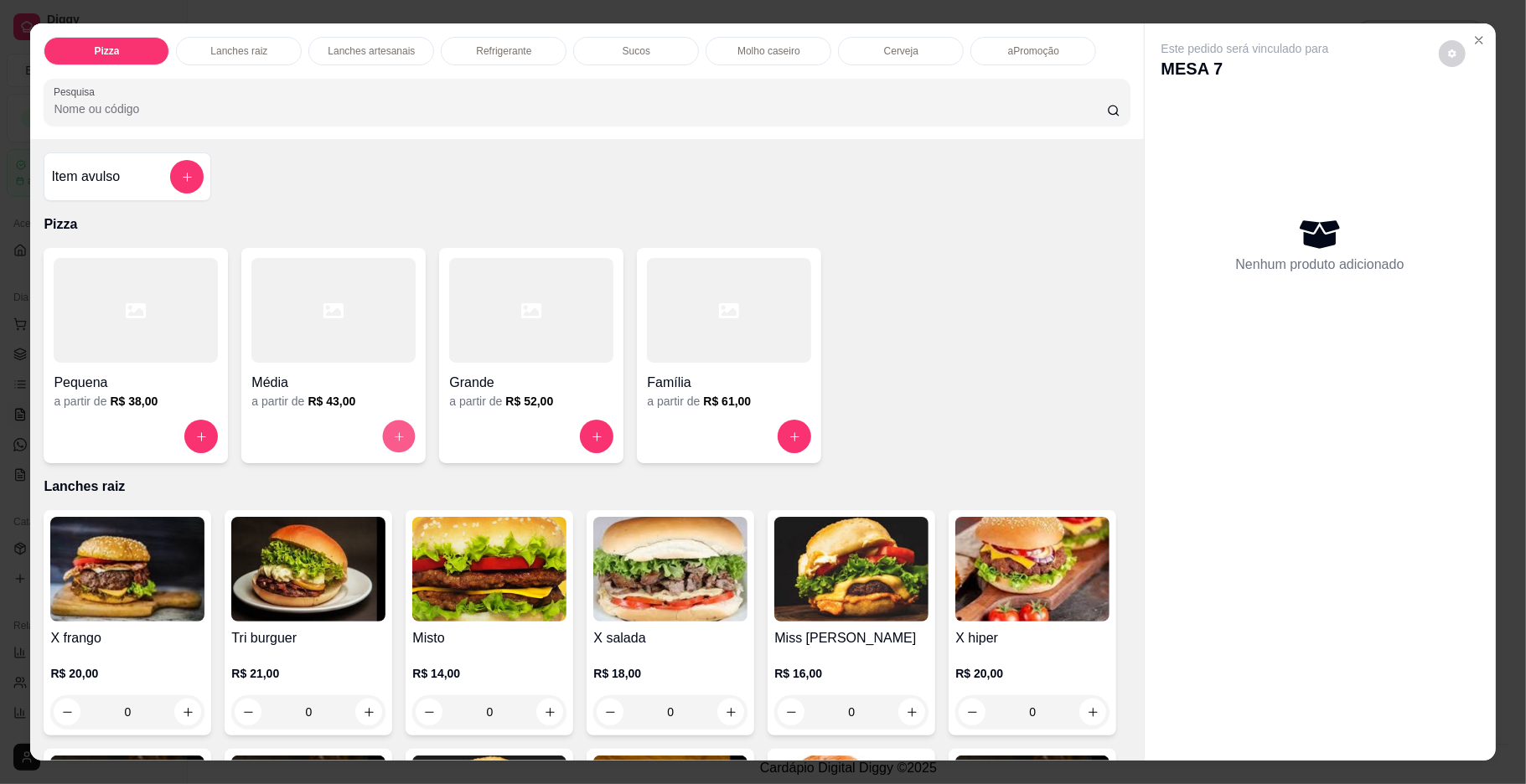
click at [394, 440] on icon "increase-product-quantity" at bounding box center [400, 437] width 12 height 12
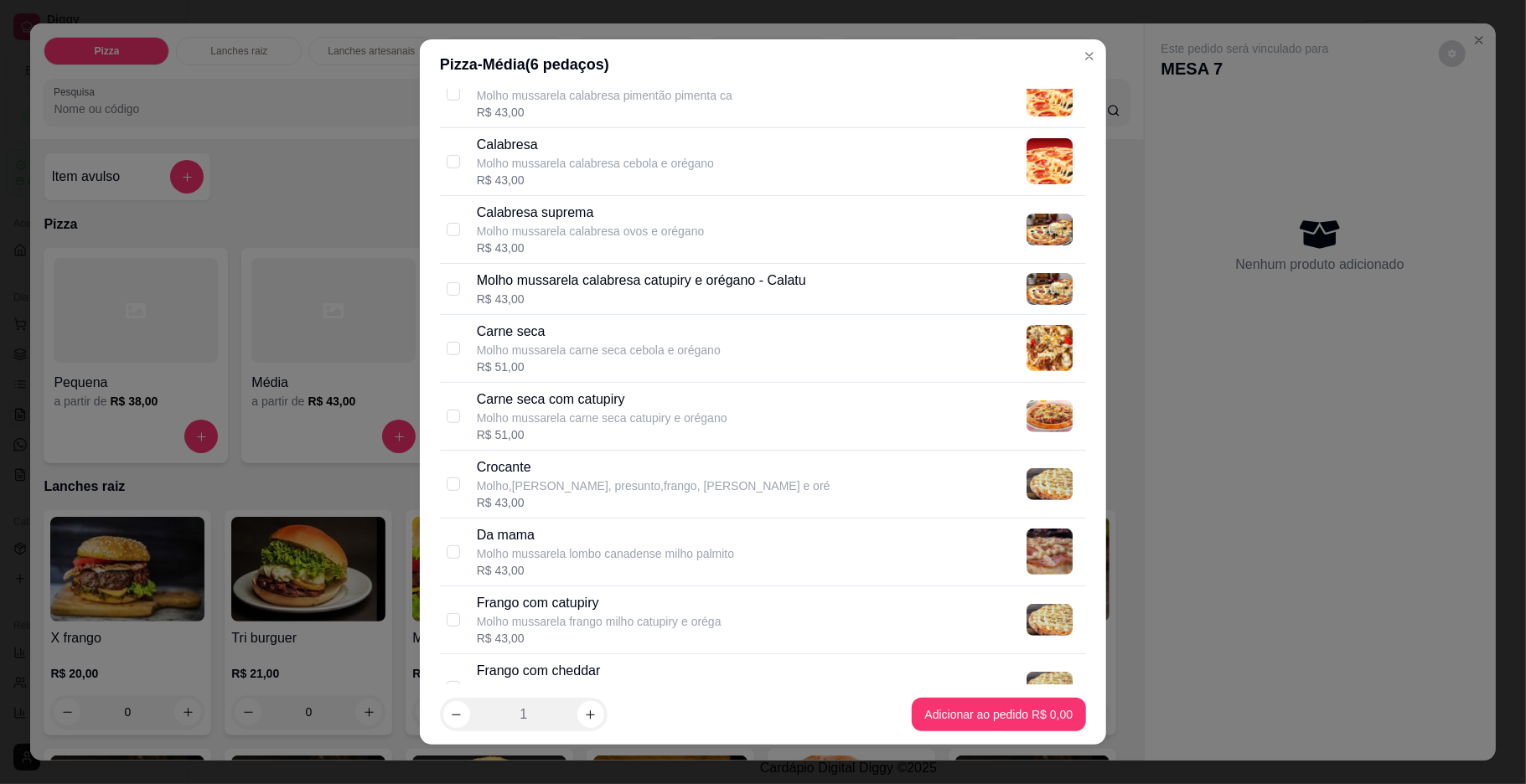
scroll to position [481, 0]
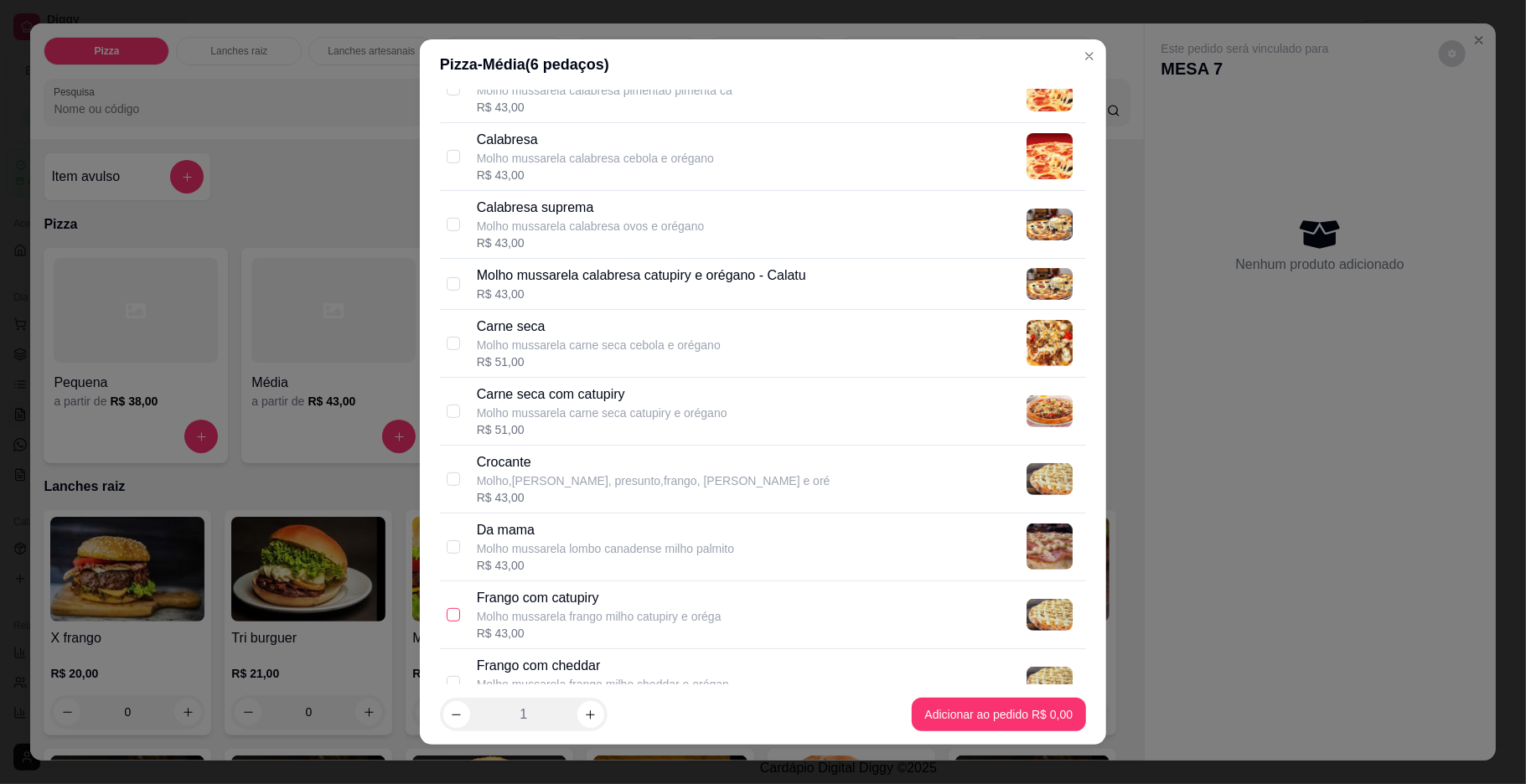
click at [447, 618] on input "checkbox" at bounding box center [453, 614] width 13 height 13
checkbox input "true"
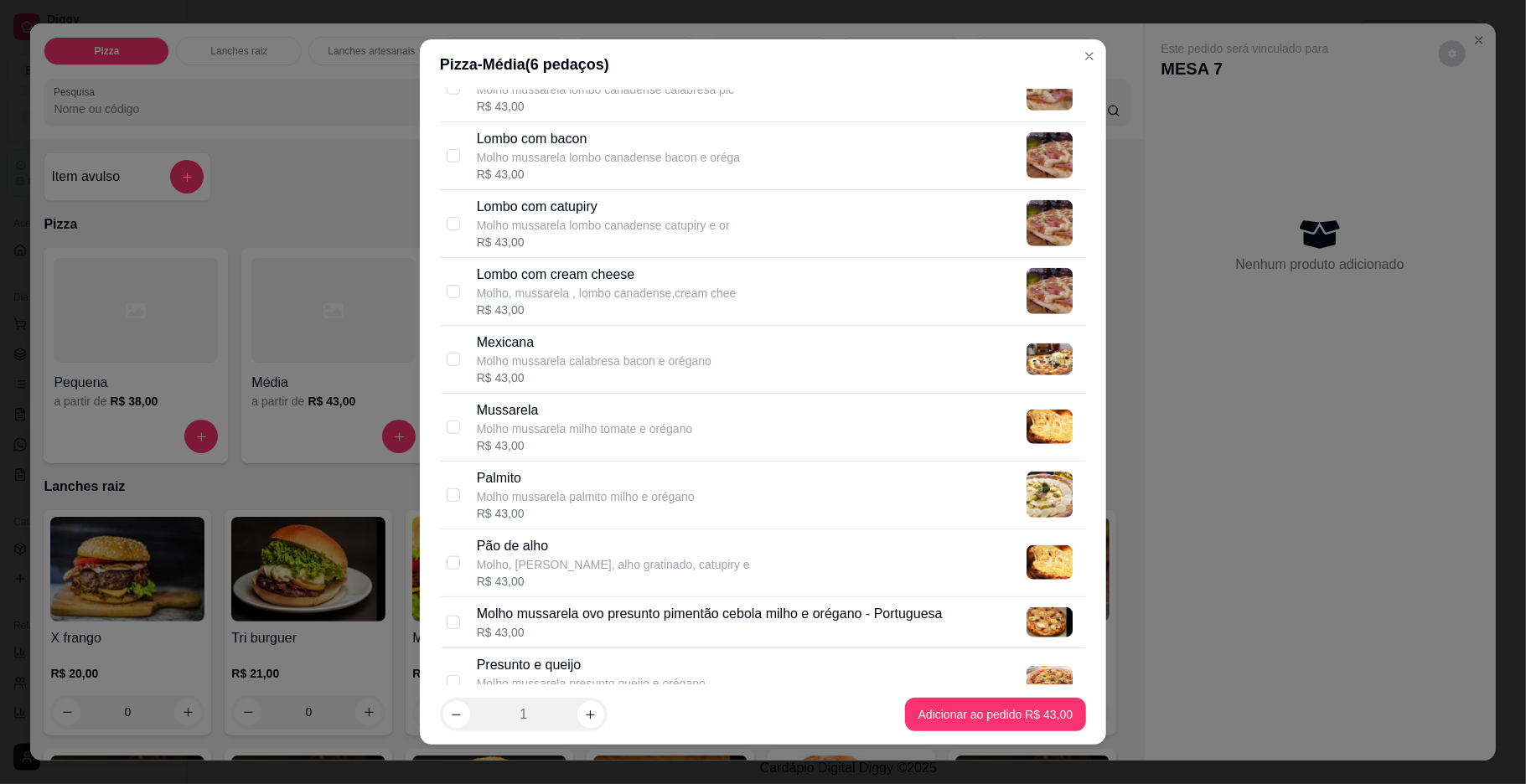
scroll to position [1255, 0]
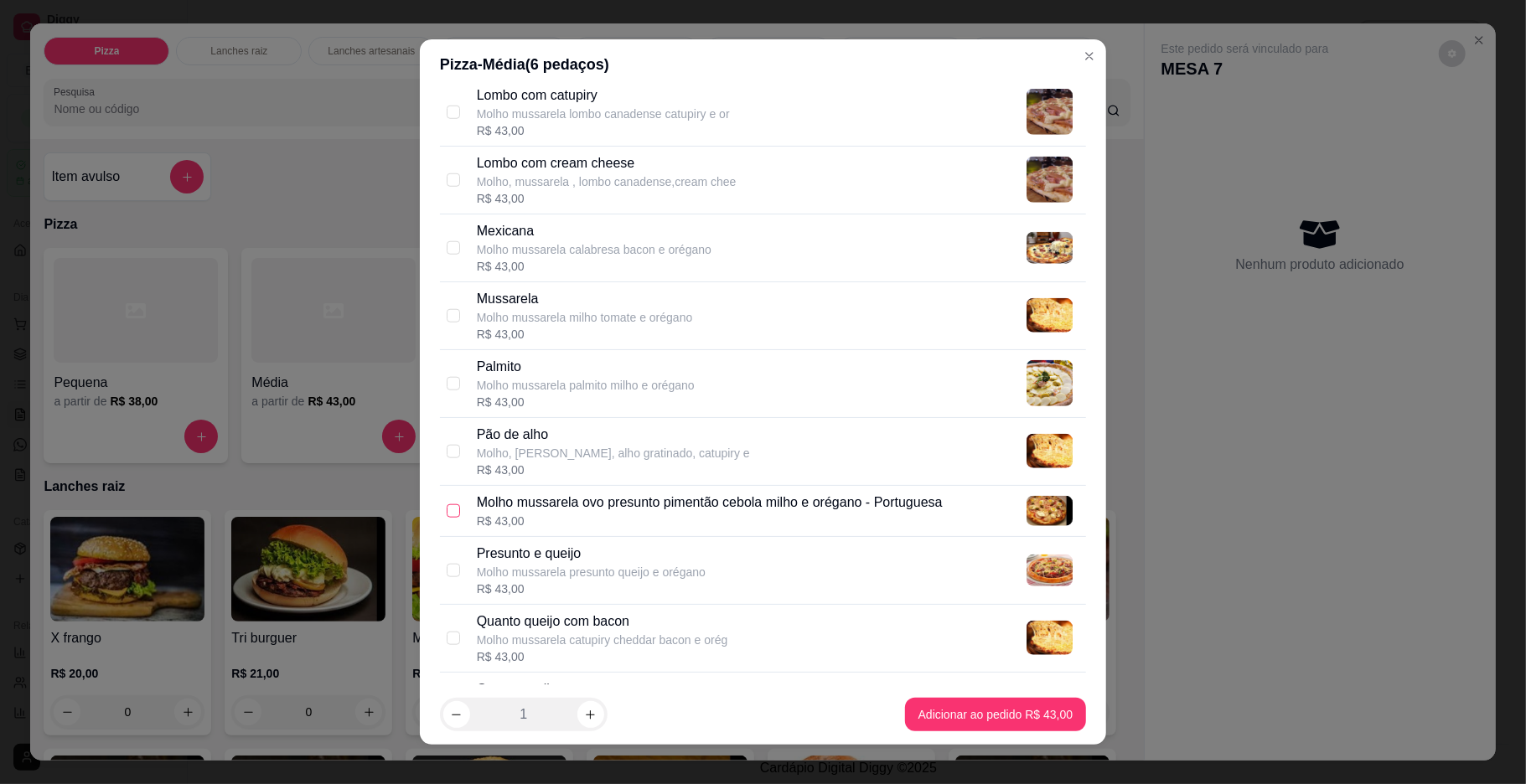
click at [450, 517] on input "checkbox" at bounding box center [453, 511] width 13 height 13
checkbox input "true"
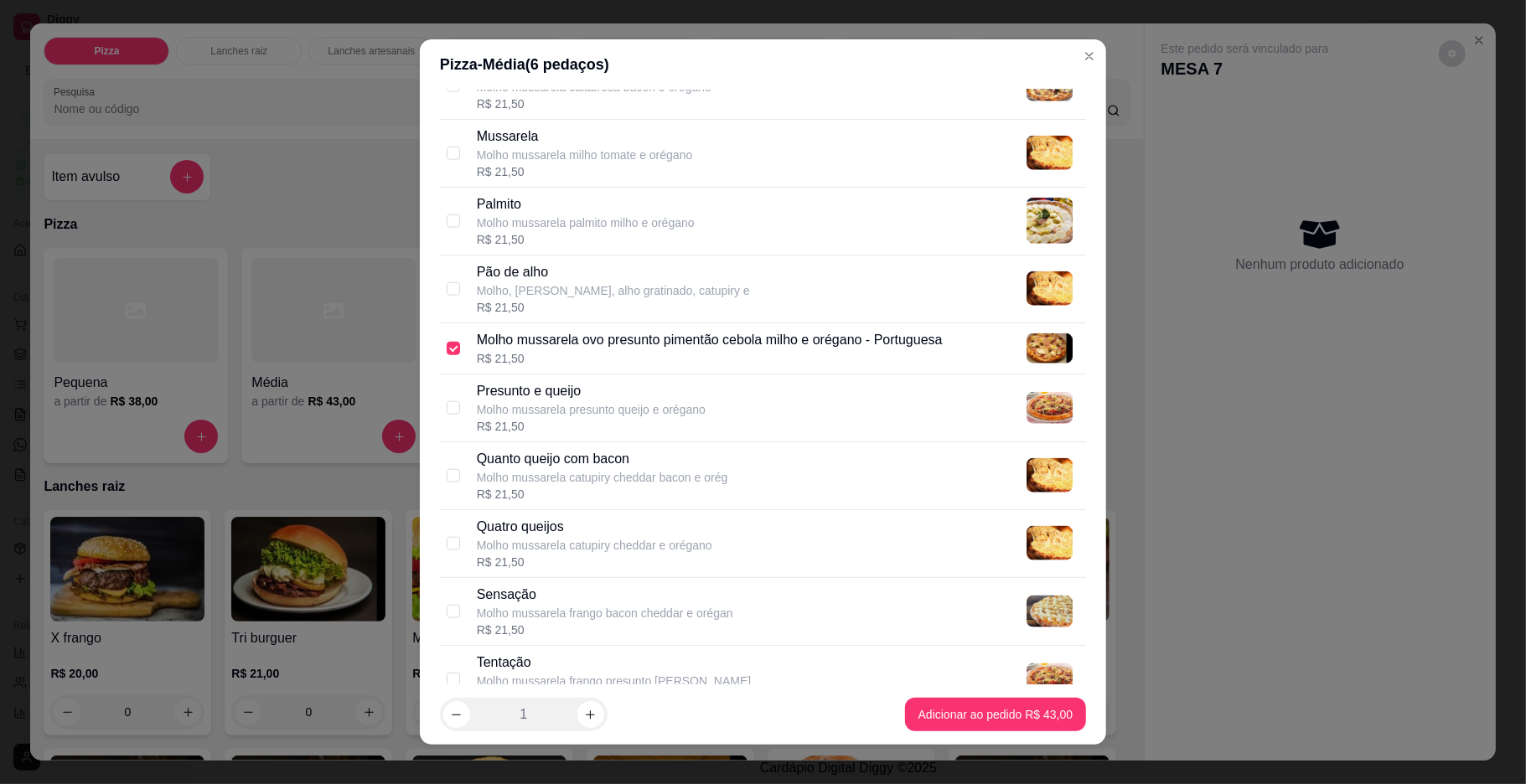
scroll to position [1924, 0]
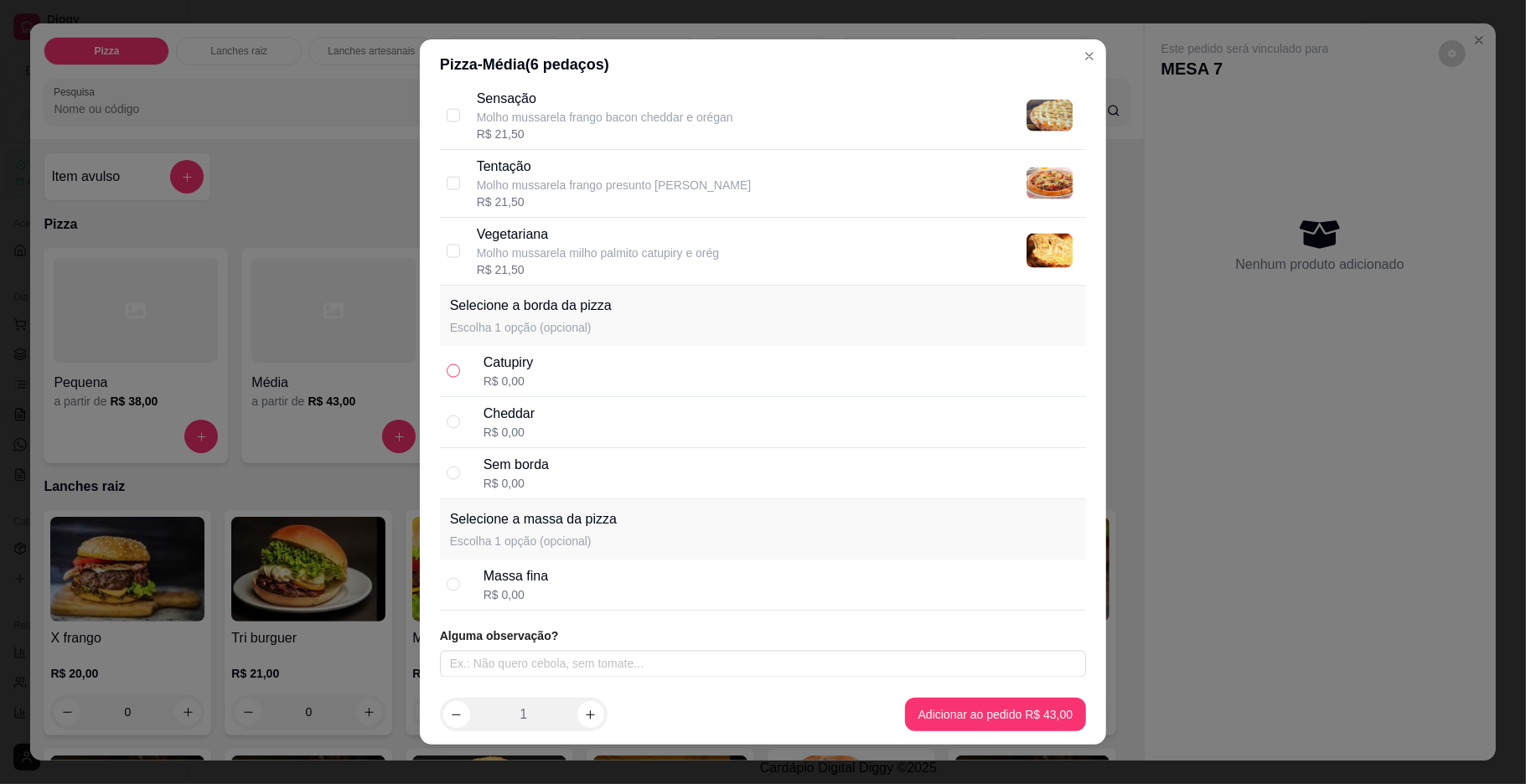
click at [451, 370] on input "radio" at bounding box center [453, 371] width 13 height 13
radio input "true"
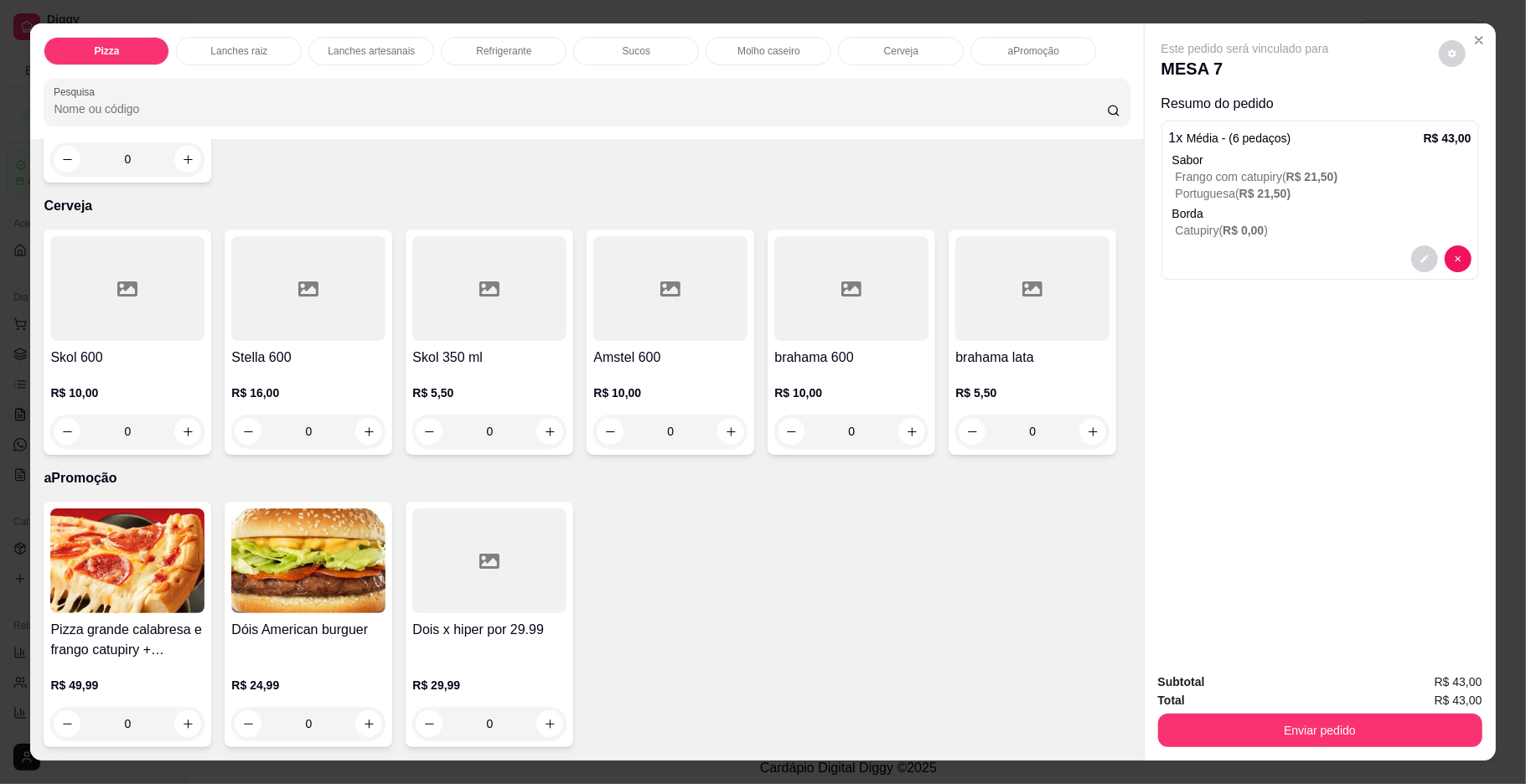
scroll to position [2984, 0]
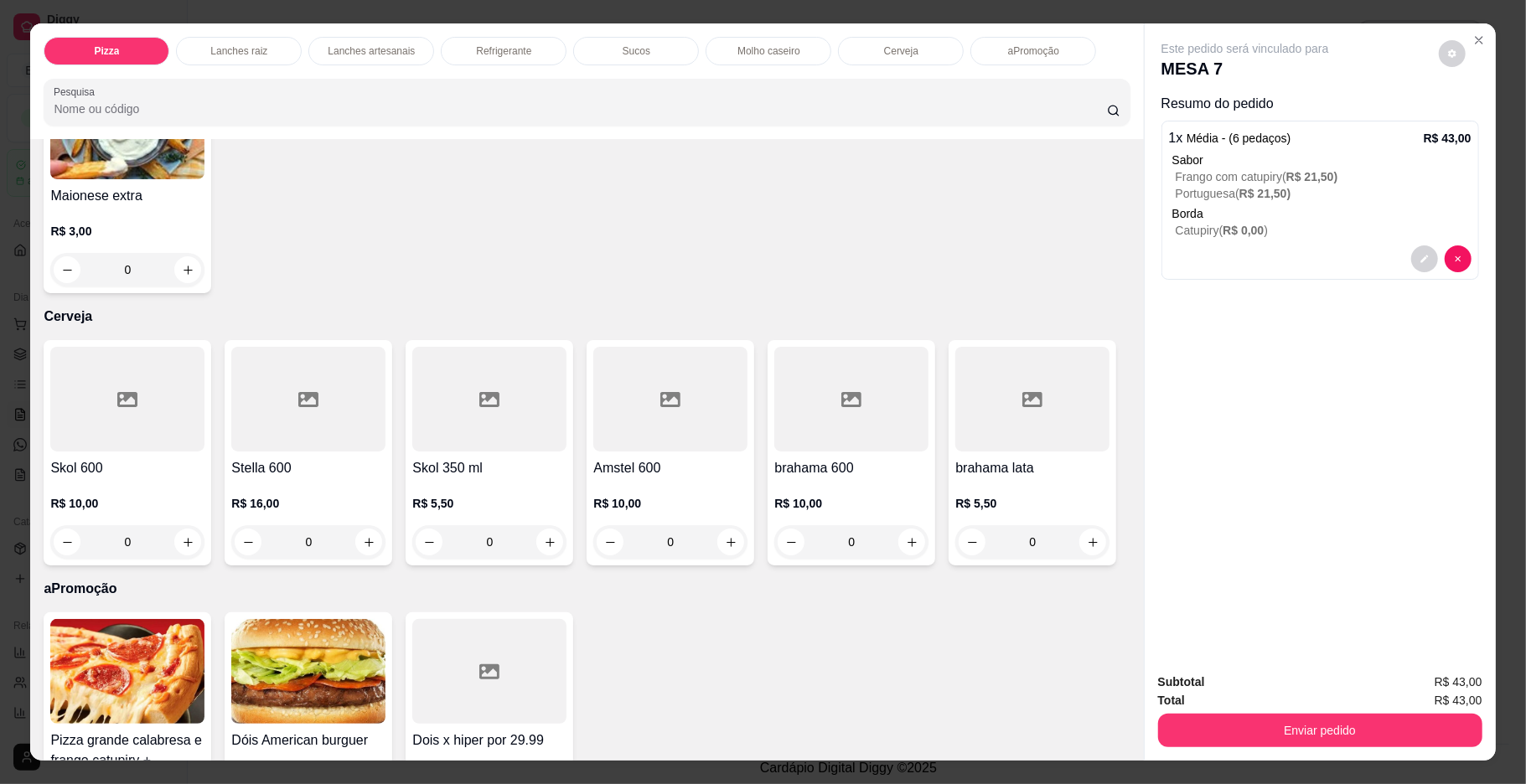
type input "1"
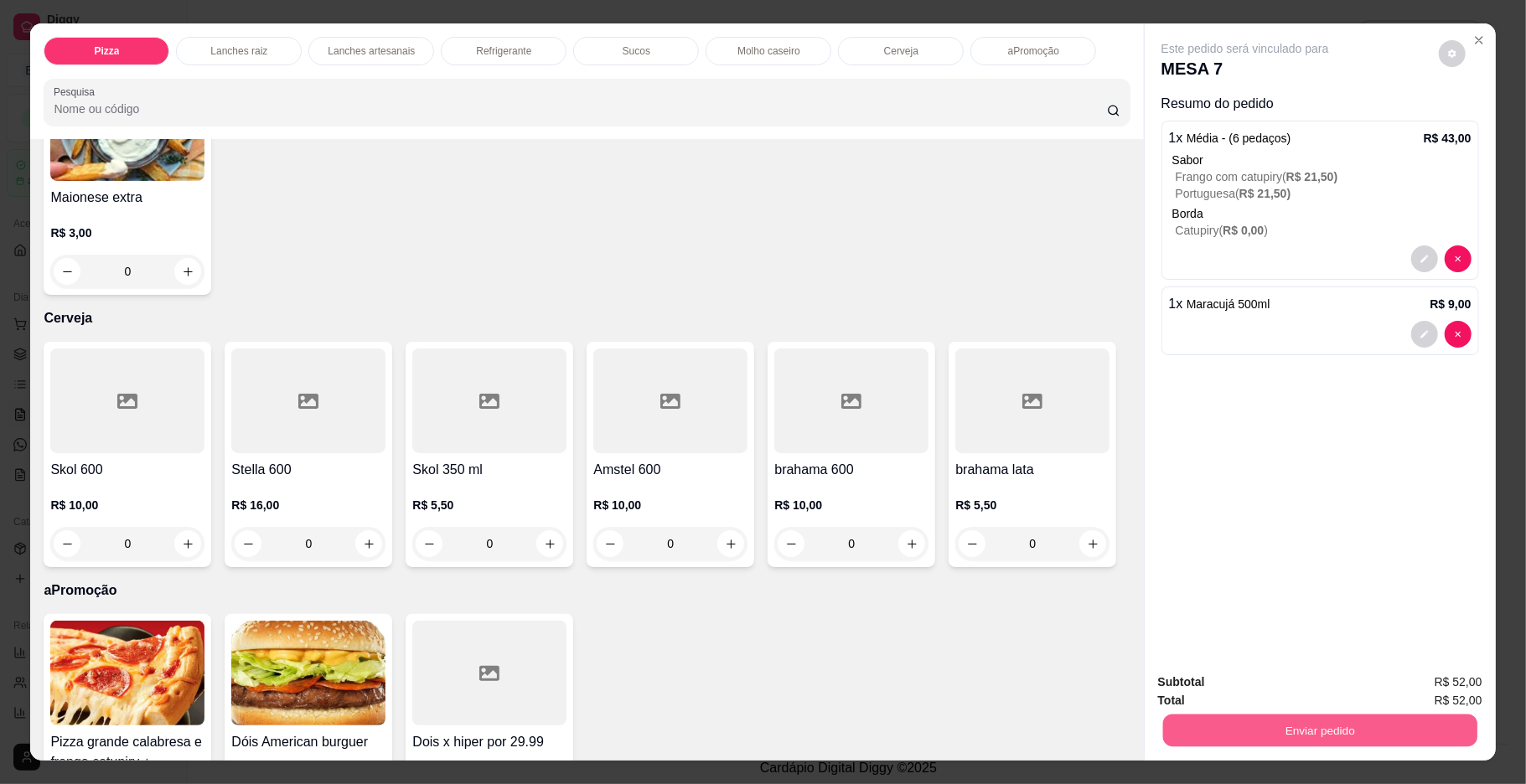
click at [1207, 728] on button "Enviar pedido" at bounding box center [1319, 731] width 315 height 32
click at [1210, 678] on button "Não registrar e enviar pedido" at bounding box center [1263, 689] width 174 height 32
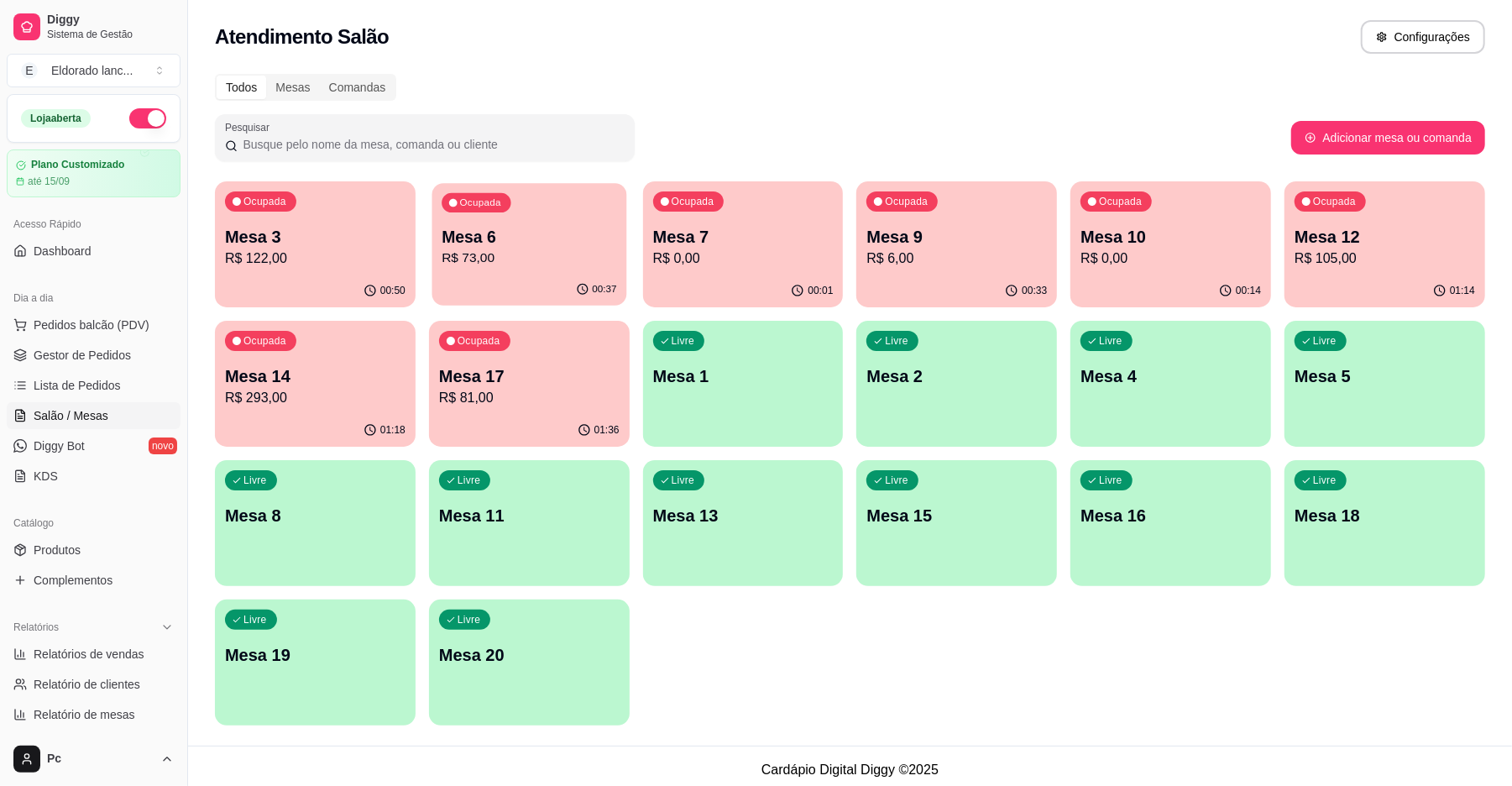
click at [576, 260] on p "R$ 73,00" at bounding box center [529, 258] width 175 height 19
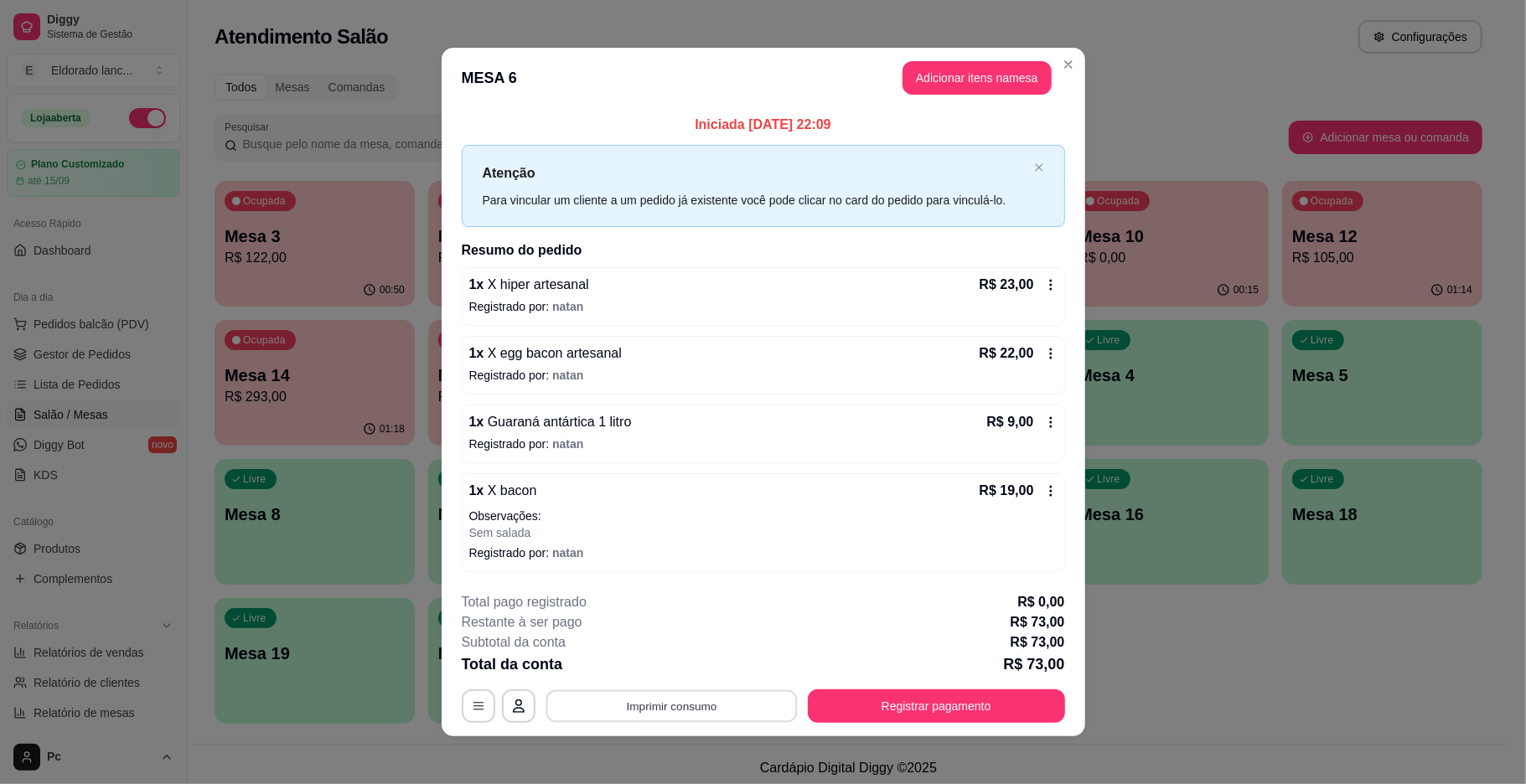
click at [657, 696] on button "Imprimir consumo" at bounding box center [671, 705] width 252 height 32
click at [658, 677] on button "IMPRESSORA" at bounding box center [668, 668] width 117 height 26
click at [935, 701] on button "Registrar pagamento" at bounding box center [937, 706] width 258 height 33
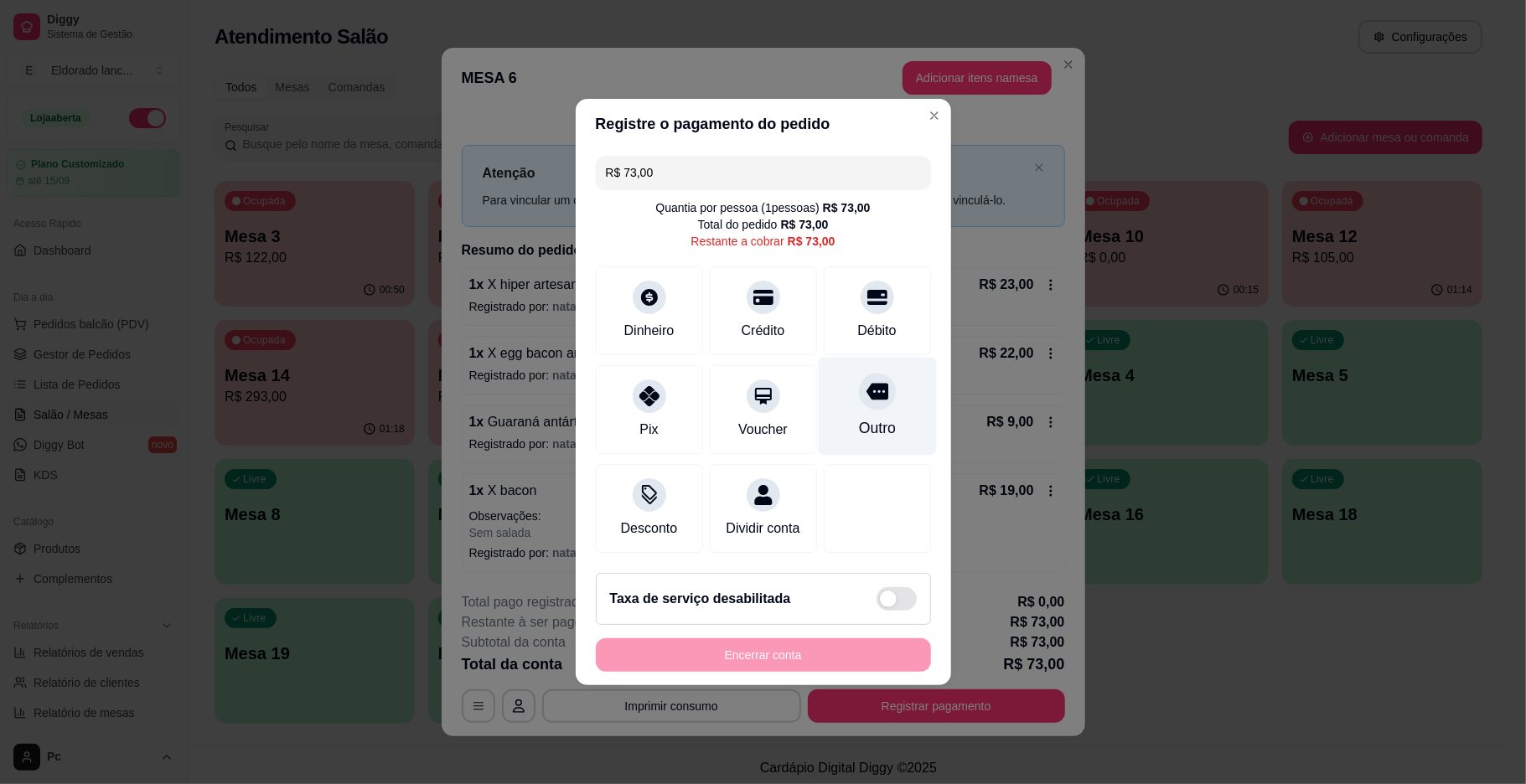
click at [855, 359] on div "Outro" at bounding box center [877, 406] width 118 height 98
click at [773, 672] on div "Encerrar conta" at bounding box center [763, 655] width 336 height 33
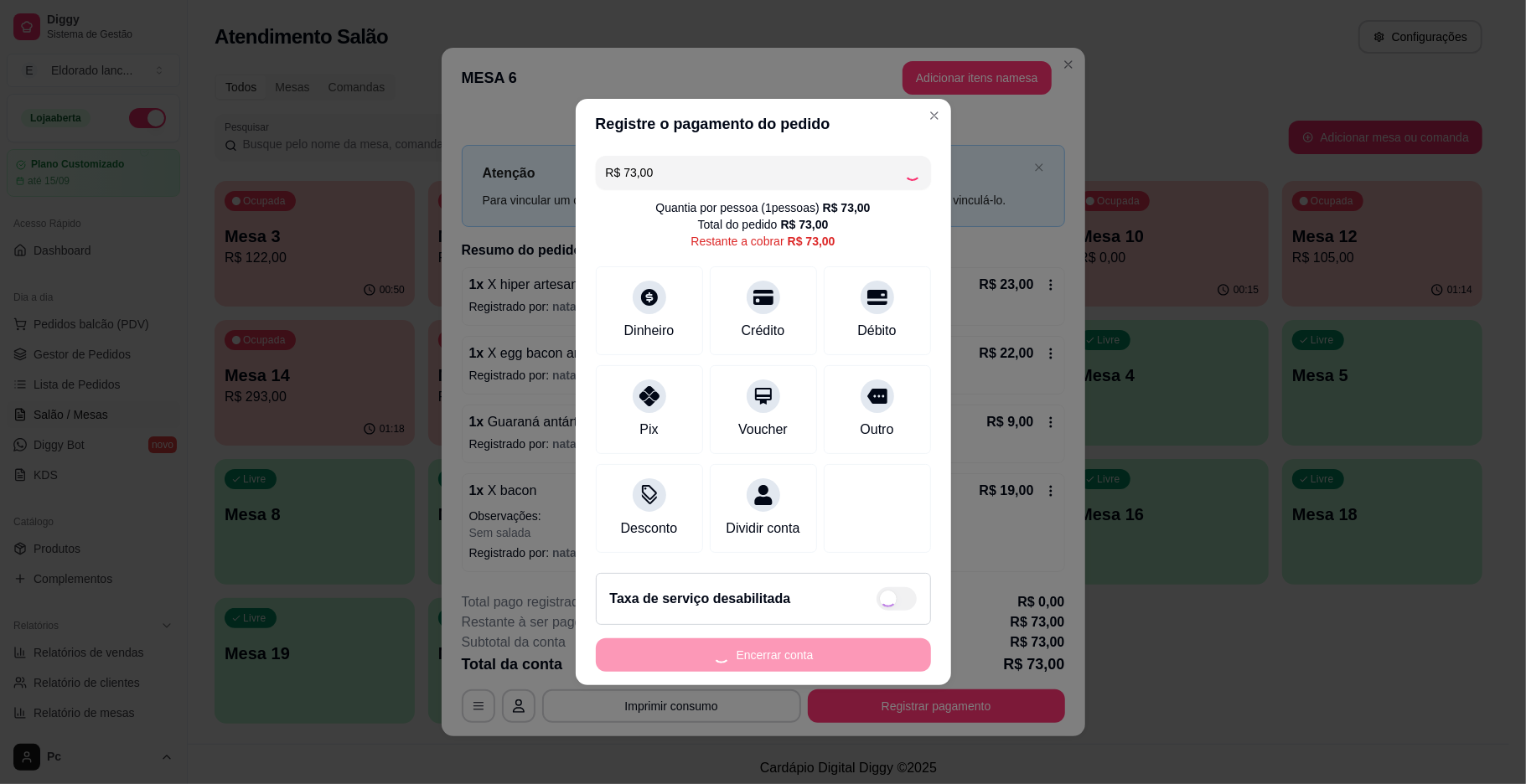
click at [773, 672] on div "Encerrar conta" at bounding box center [763, 655] width 336 height 33
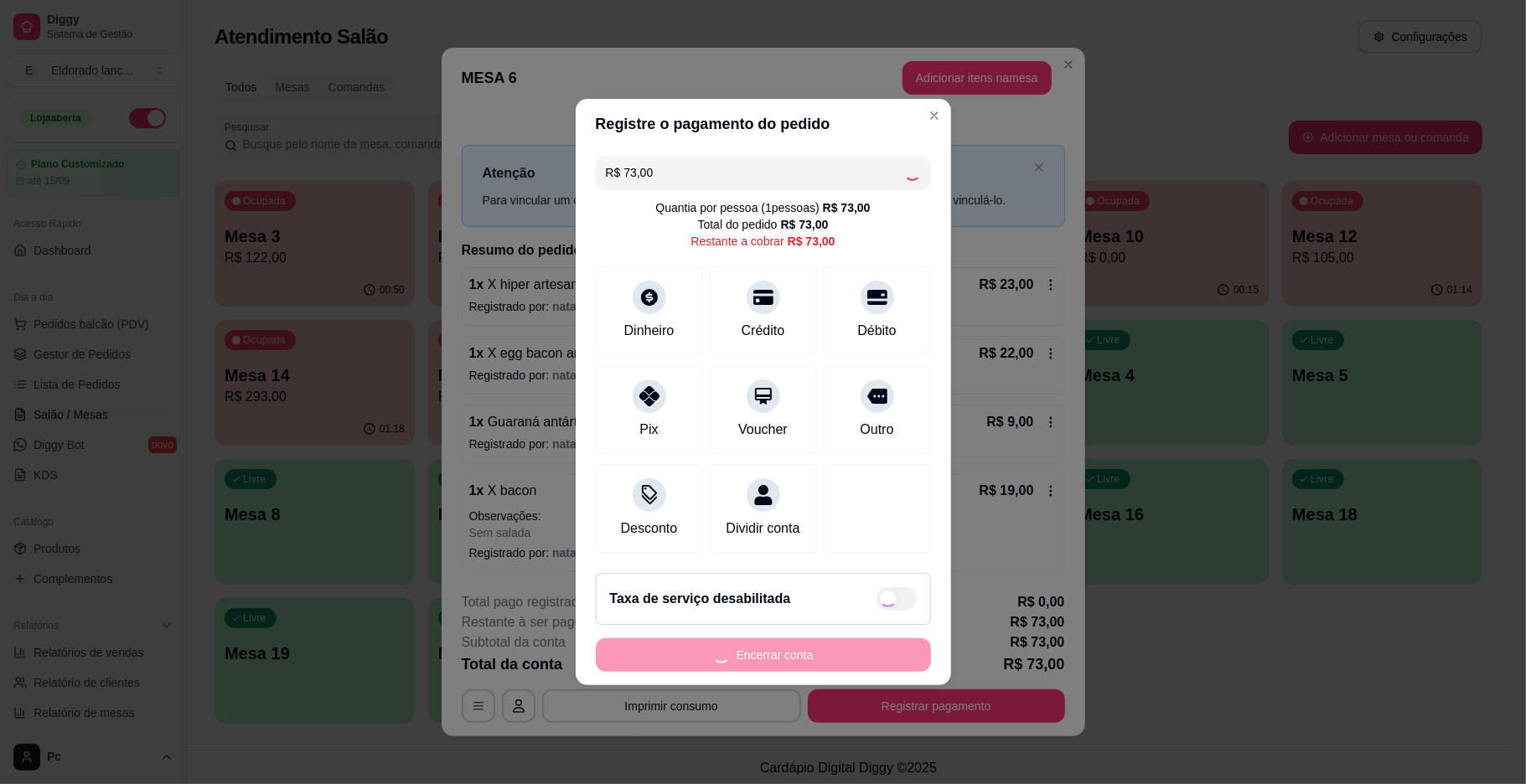
click at [773, 672] on div "Encerrar conta" at bounding box center [763, 655] width 336 height 33
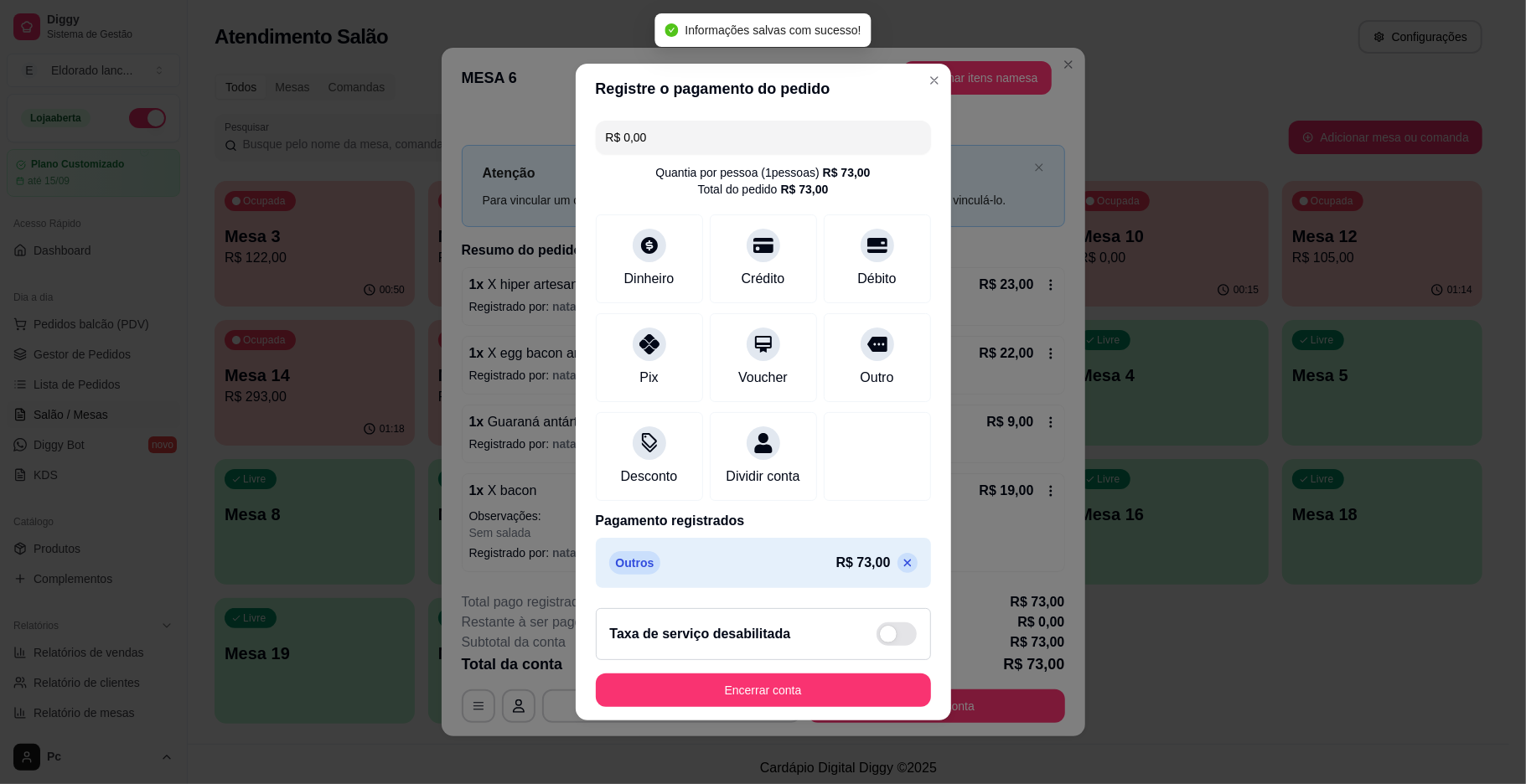
type input "R$ 0,00"
click at [773, 674] on footer "Taxa de serviço desabilitada Encerrar conta" at bounding box center [763, 657] width 375 height 125
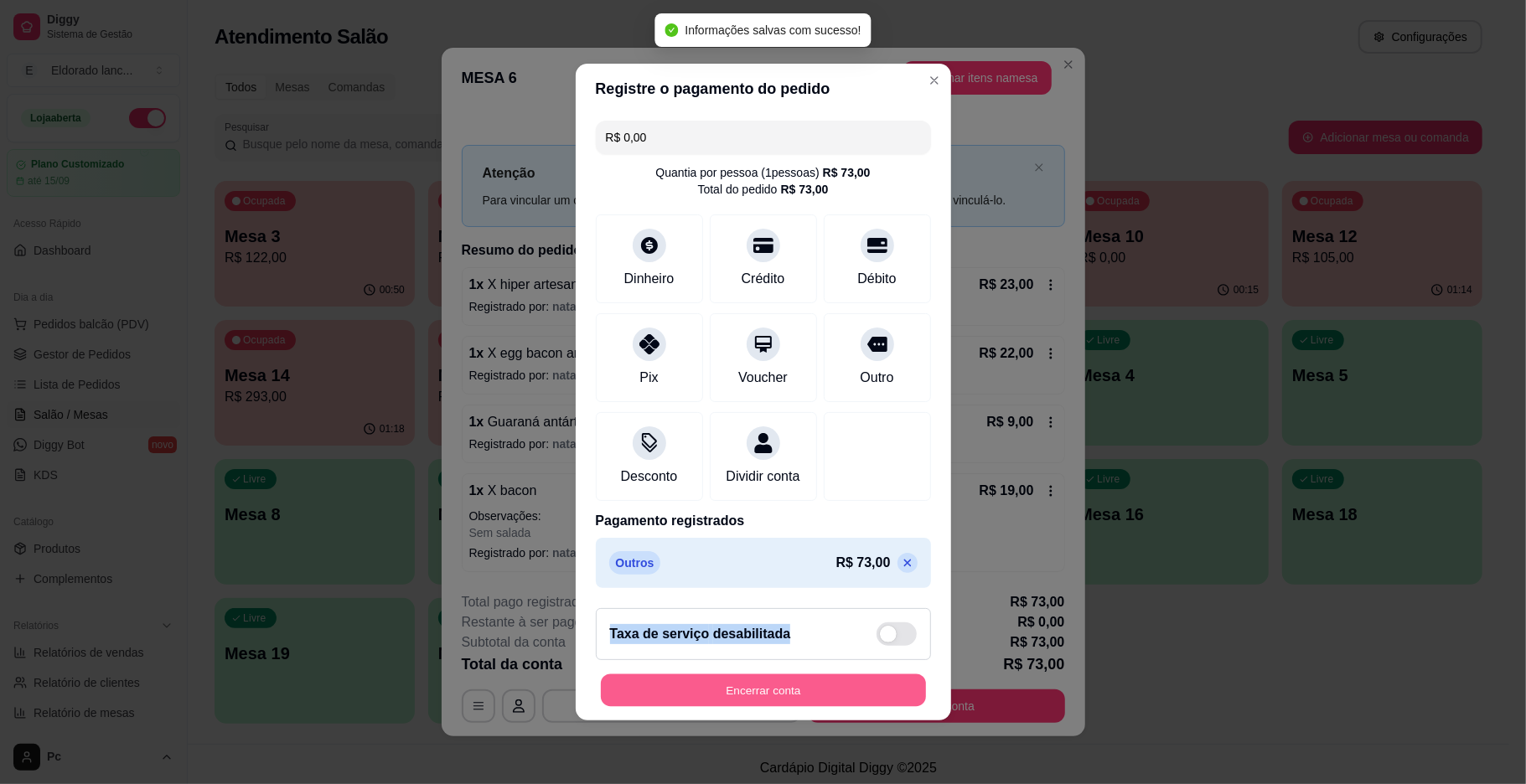
click at [778, 701] on button "Encerrar conta" at bounding box center [763, 690] width 325 height 32
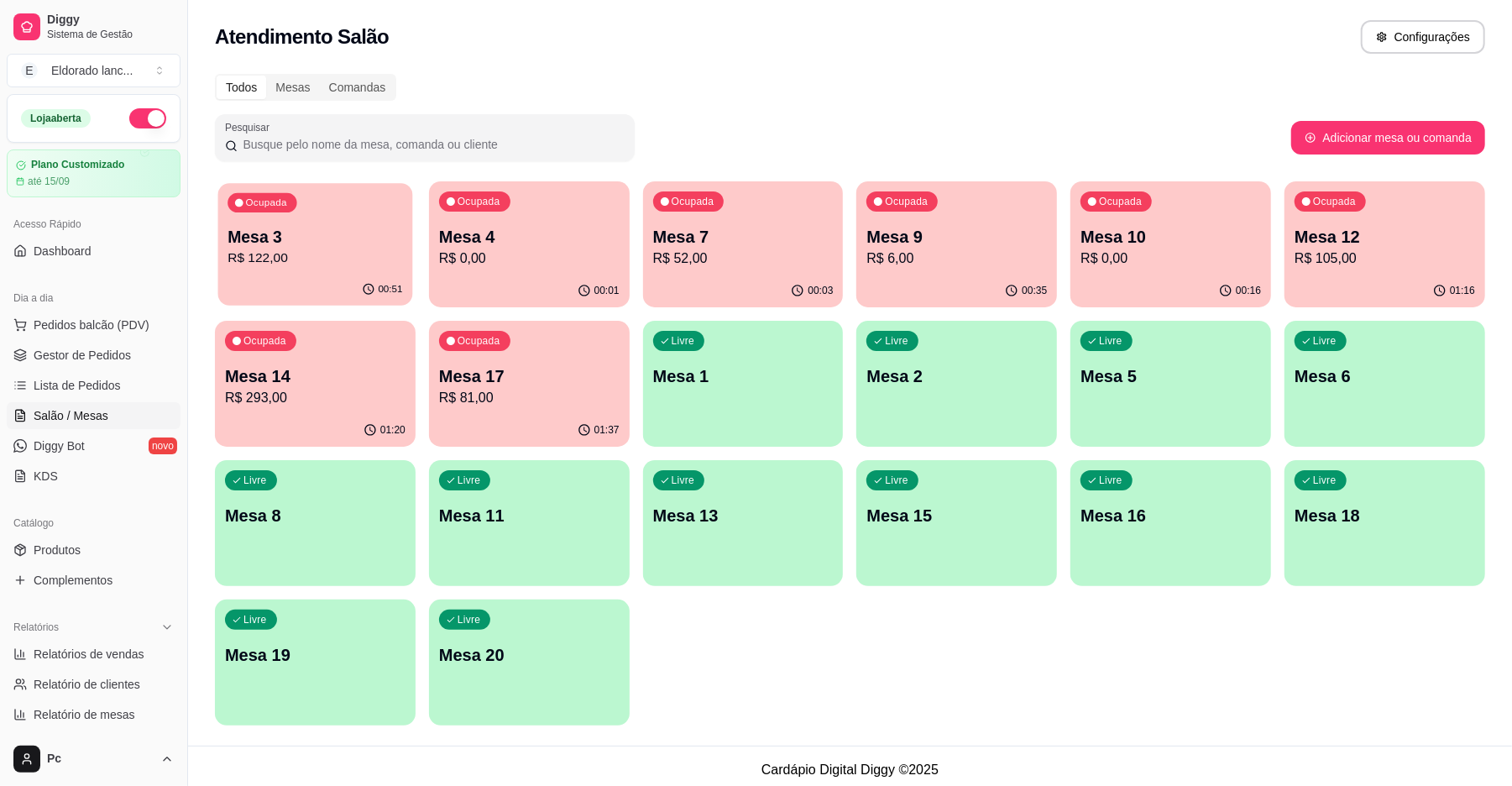
click at [339, 270] on div "Ocupada Mesa 3 R$ 122,00" at bounding box center [316, 227] width 195 height 90
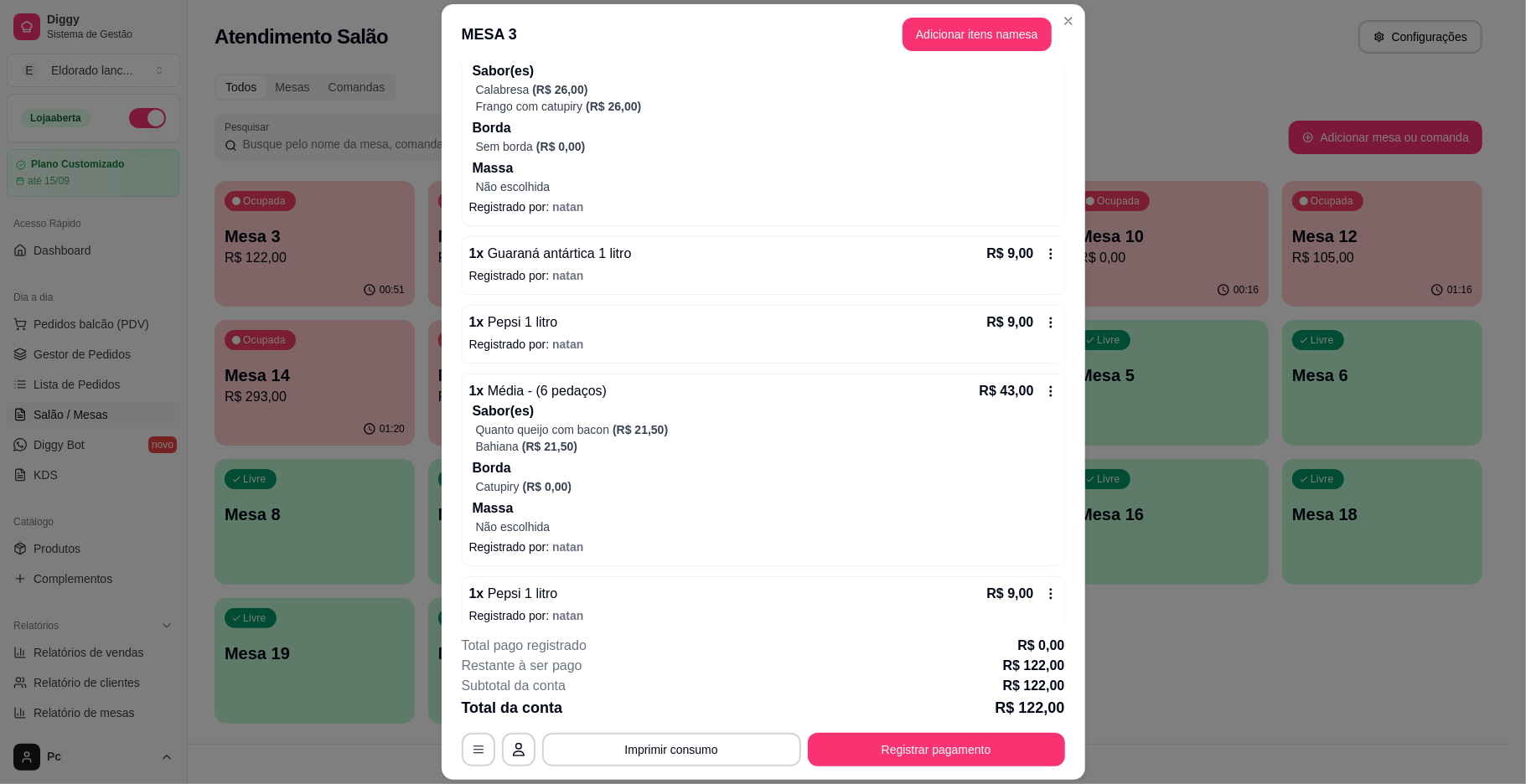
scroll to position [211, 0]
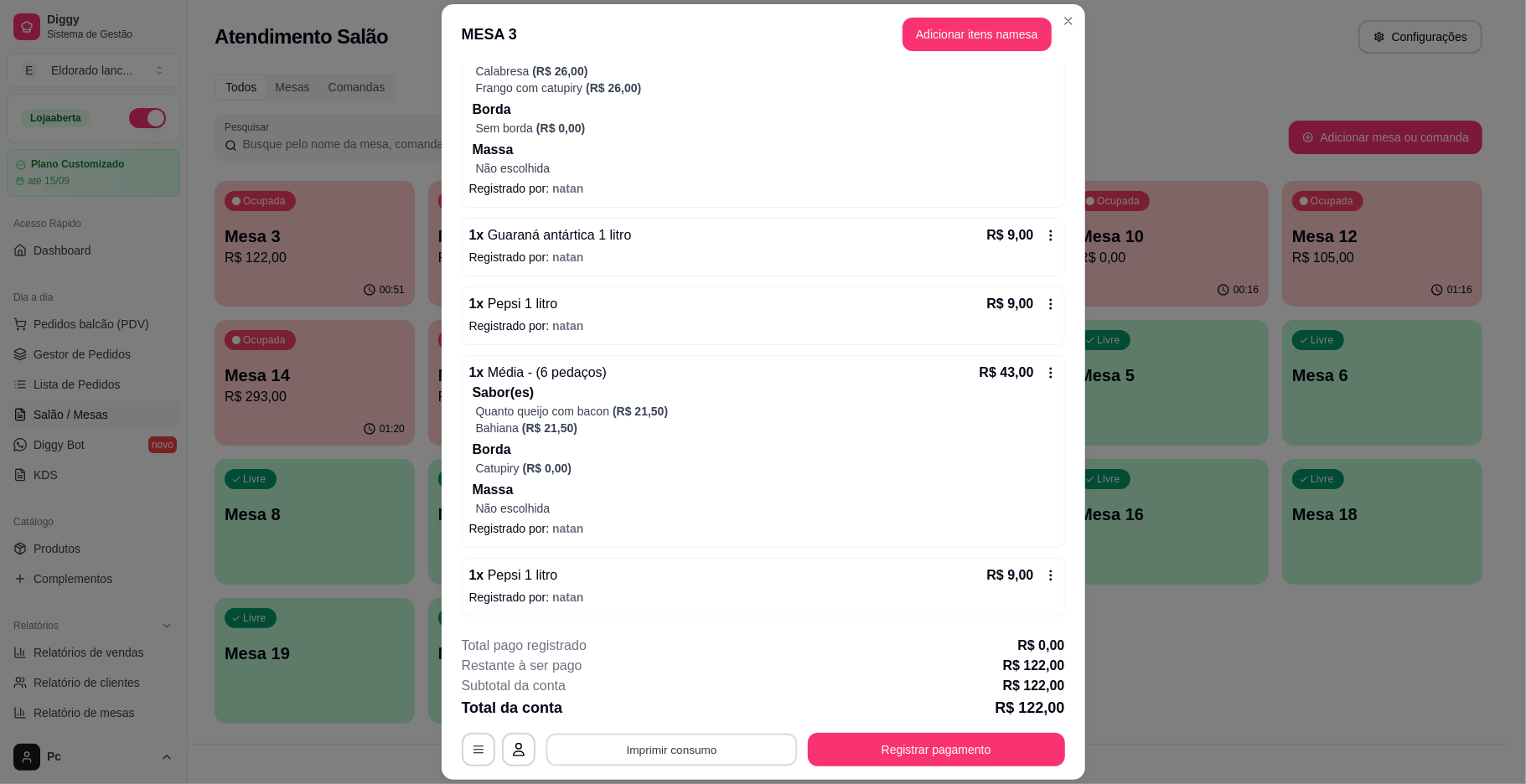
click at [735, 745] on button "Imprimir consumo" at bounding box center [671, 750] width 252 height 32
click at [674, 709] on button "IMPRESSORA" at bounding box center [668, 711] width 122 height 27
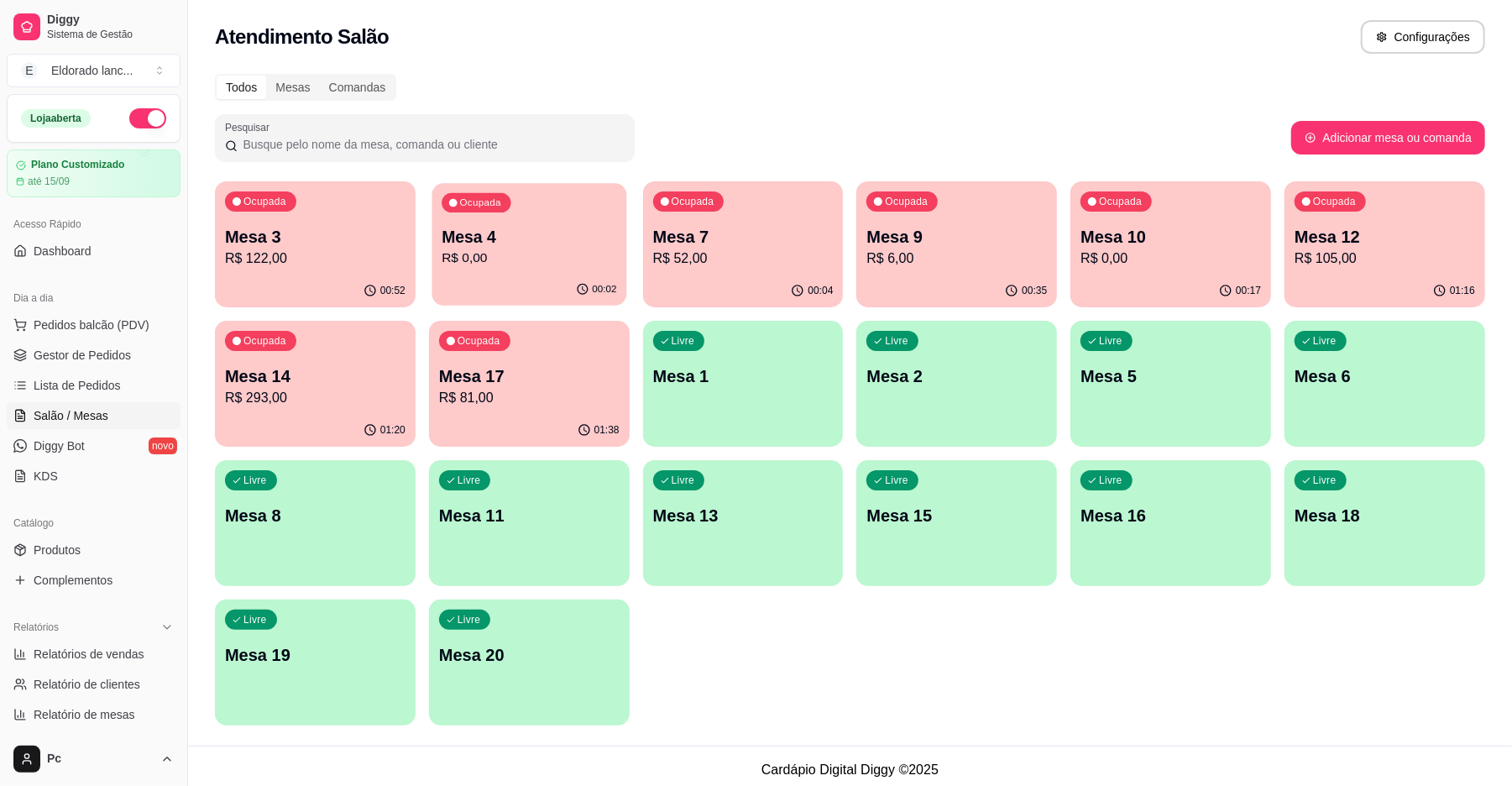
click at [549, 240] on p "Mesa 4" at bounding box center [529, 237] width 175 height 23
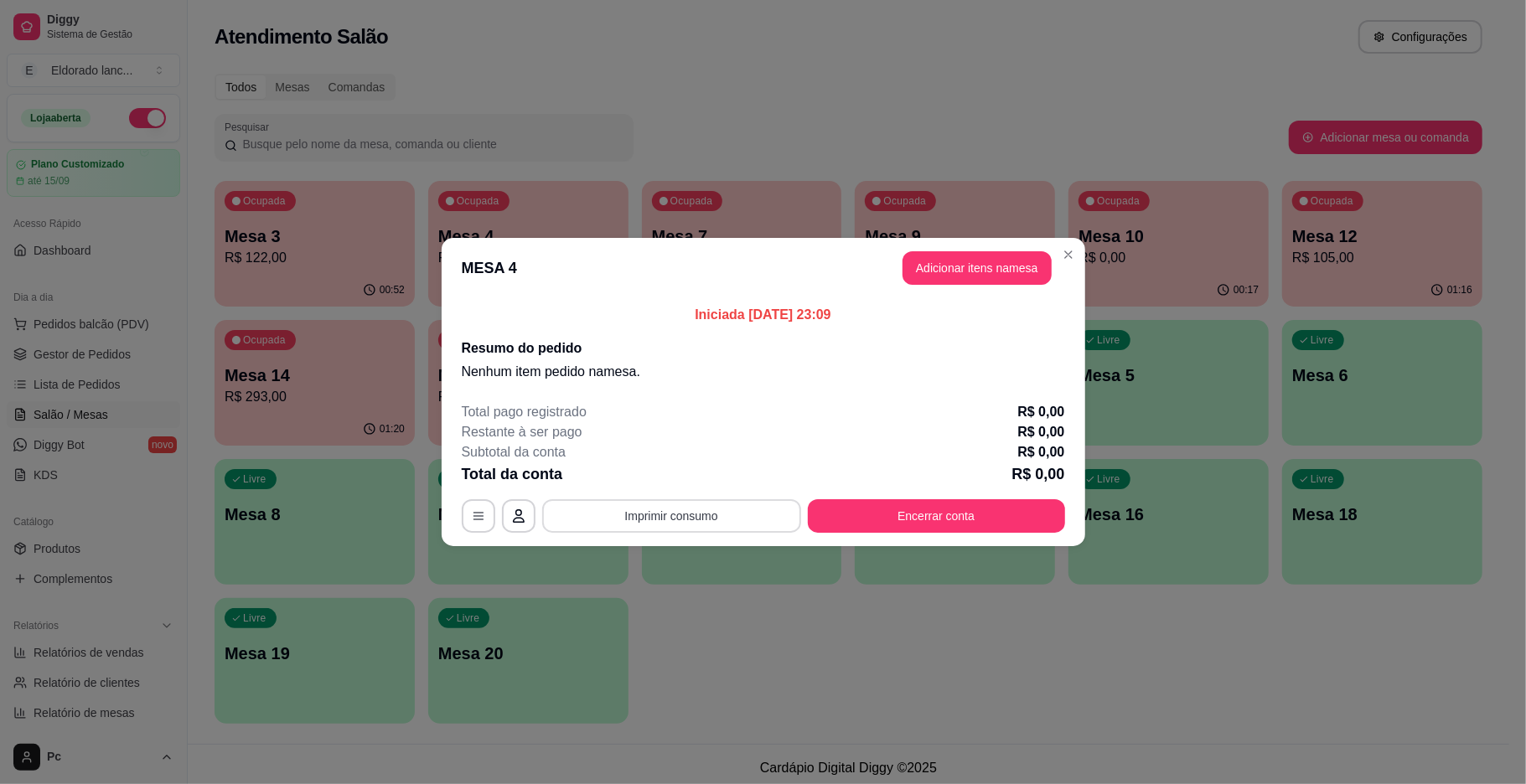
click at [685, 510] on button "Imprimir consumo" at bounding box center [672, 516] width 259 height 33
click at [1245, 511] on div "MESA 4 Adicionar itens na mesa Iniciada [DATE] 23:09 Resumo do pedido Nenhum it…" at bounding box center [763, 392] width 1526 height 784
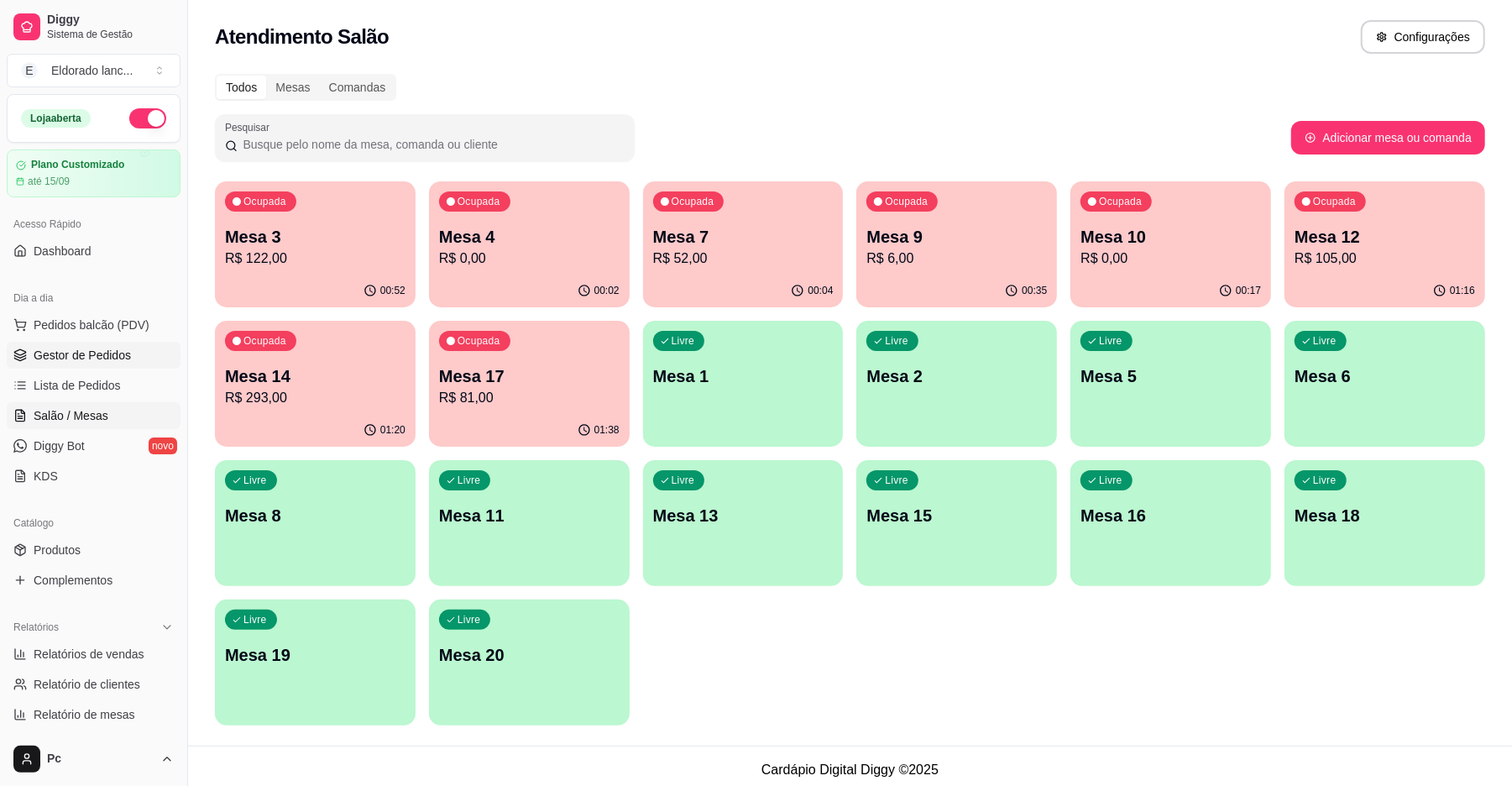
click at [81, 361] on span "Gestor de Pedidos" at bounding box center [82, 355] width 97 height 17
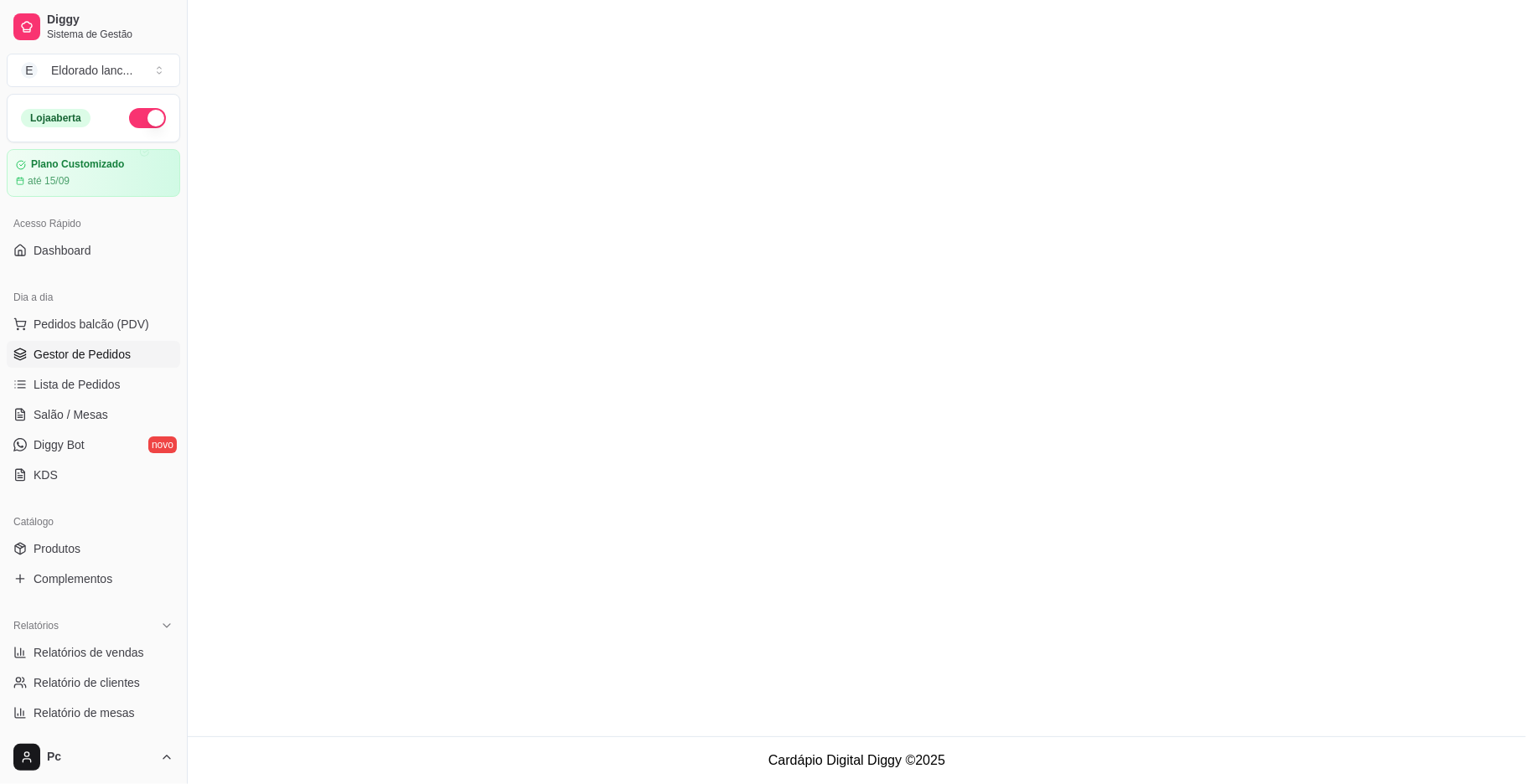
click at [103, 358] on span "Gestor de Pedidos" at bounding box center [82, 354] width 97 height 17
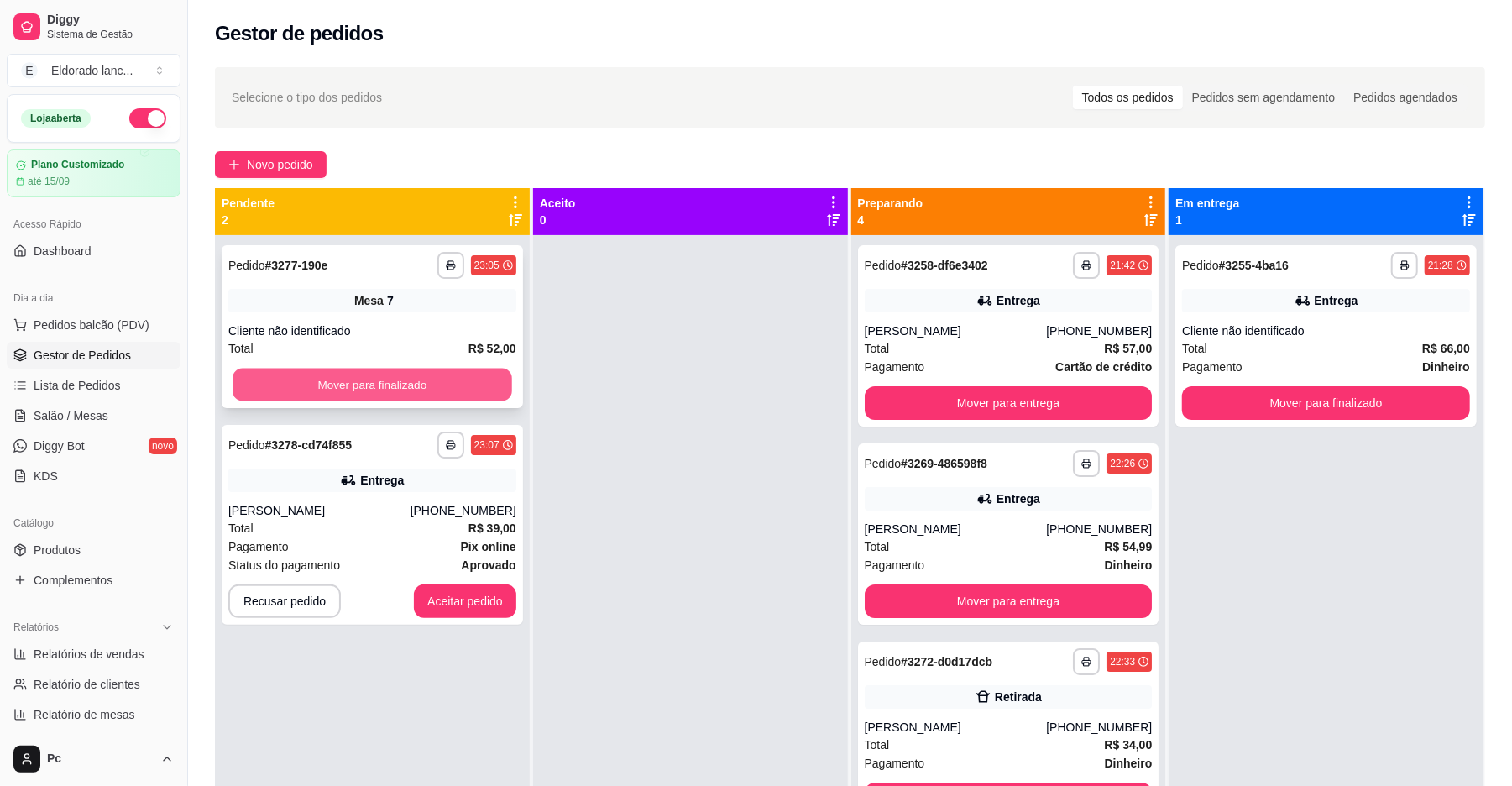
click at [410, 378] on button "Mover para finalizado" at bounding box center [372, 385] width 279 height 32
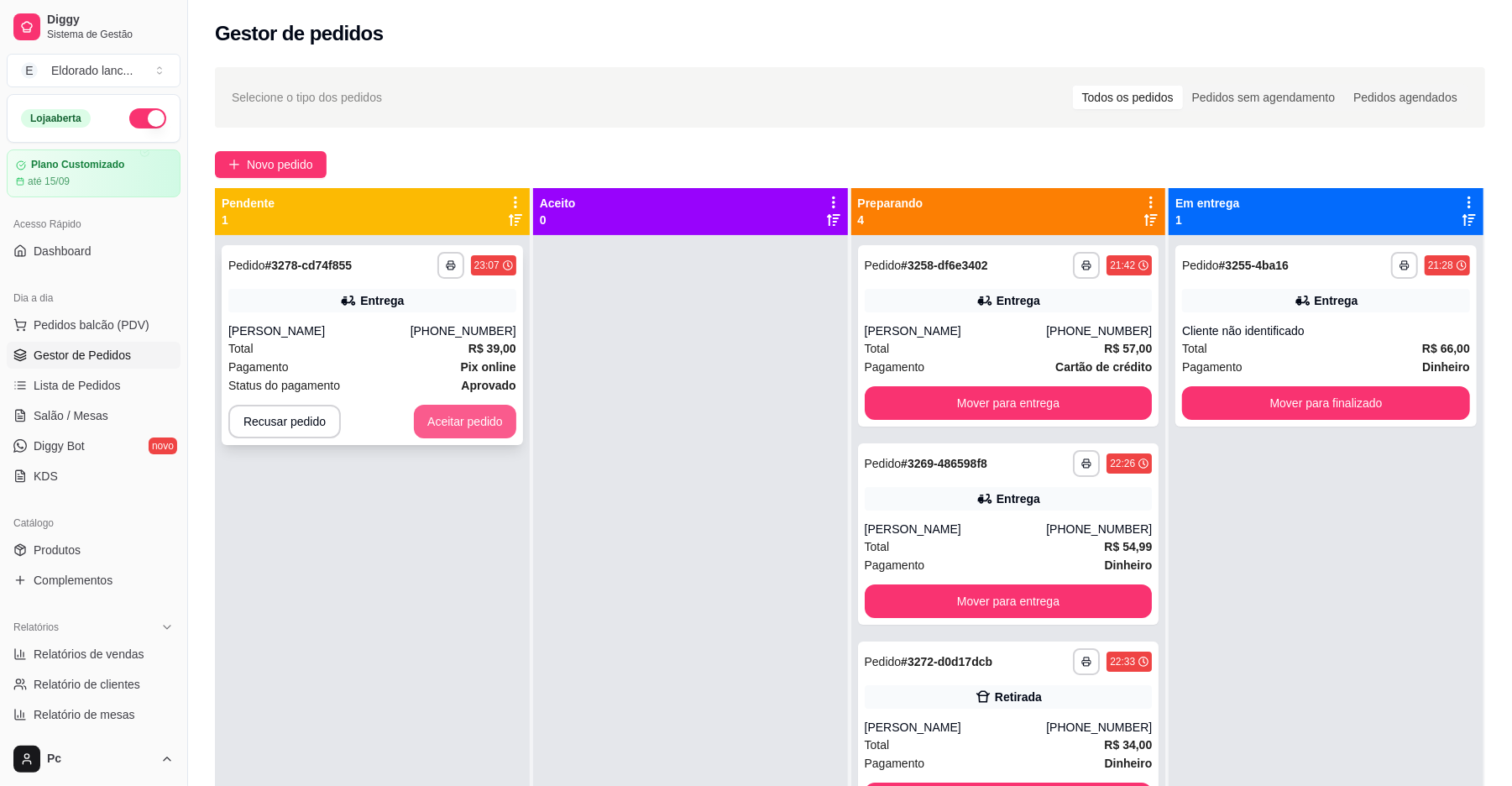
click at [454, 416] on button "Aceitar pedido" at bounding box center [464, 422] width 103 height 33
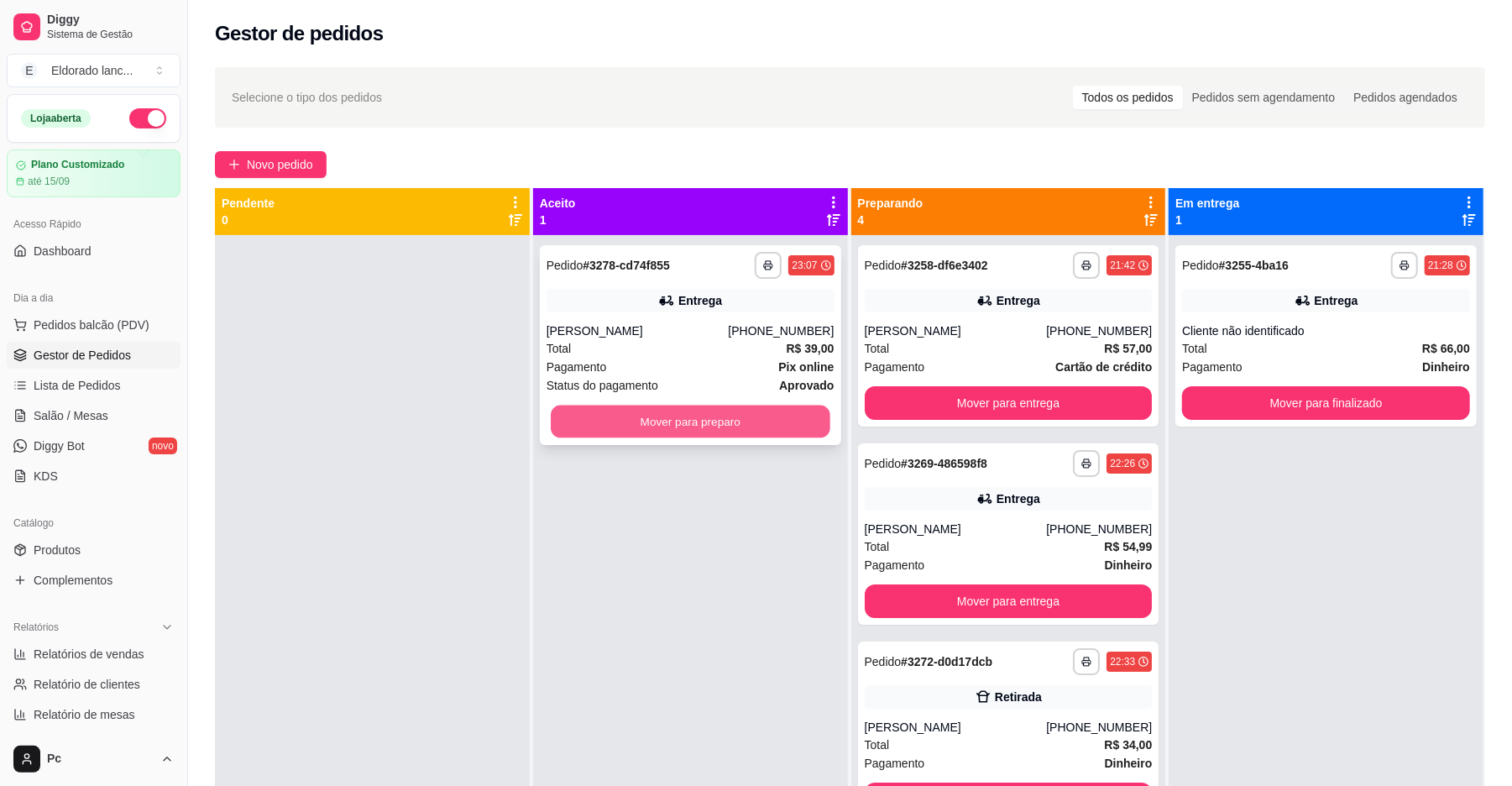
click at [562, 414] on button "Mover para preparo" at bounding box center [690, 422] width 279 height 32
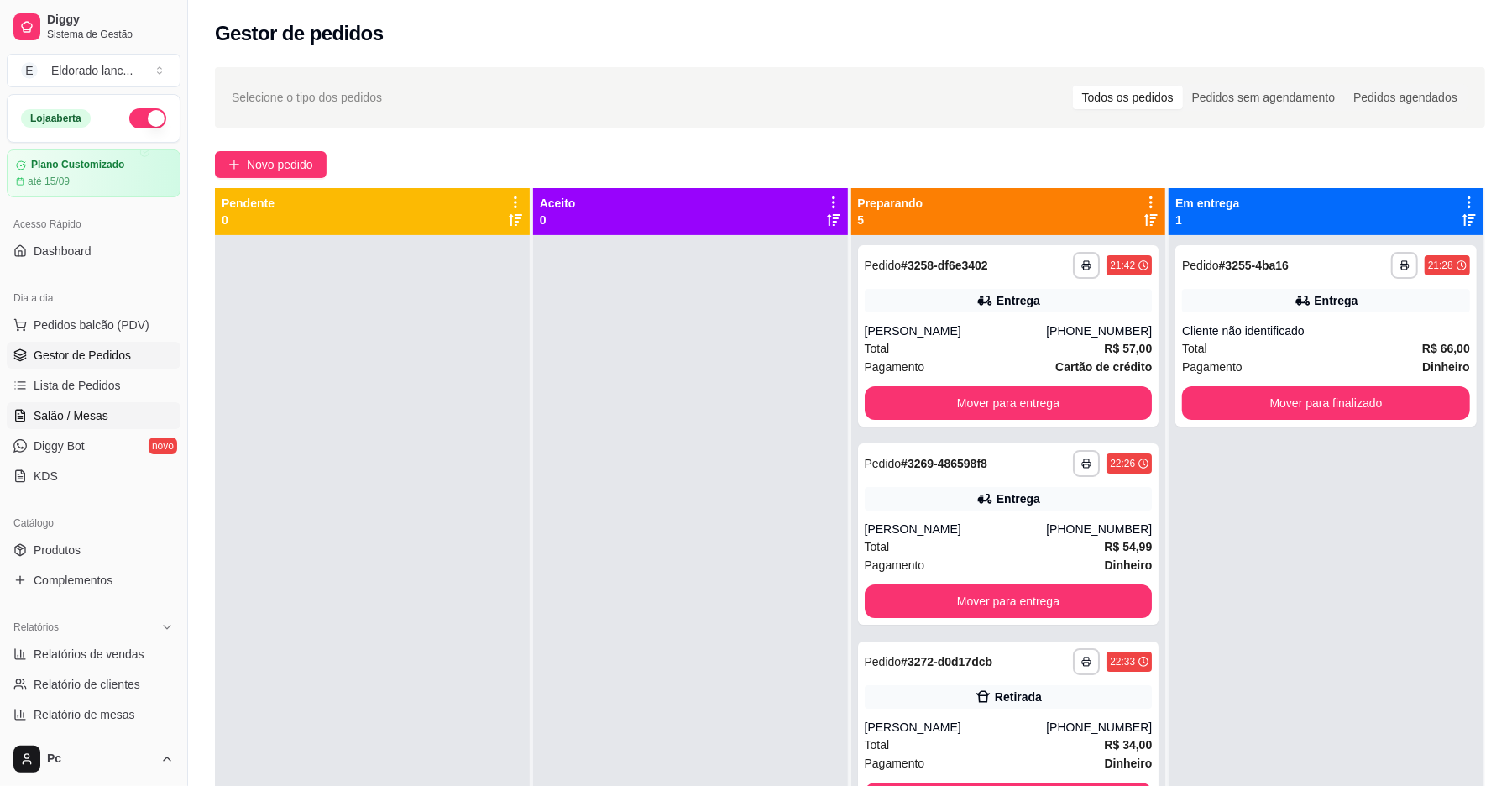
click at [68, 404] on link "Salão / Mesas" at bounding box center [94, 415] width 174 height 27
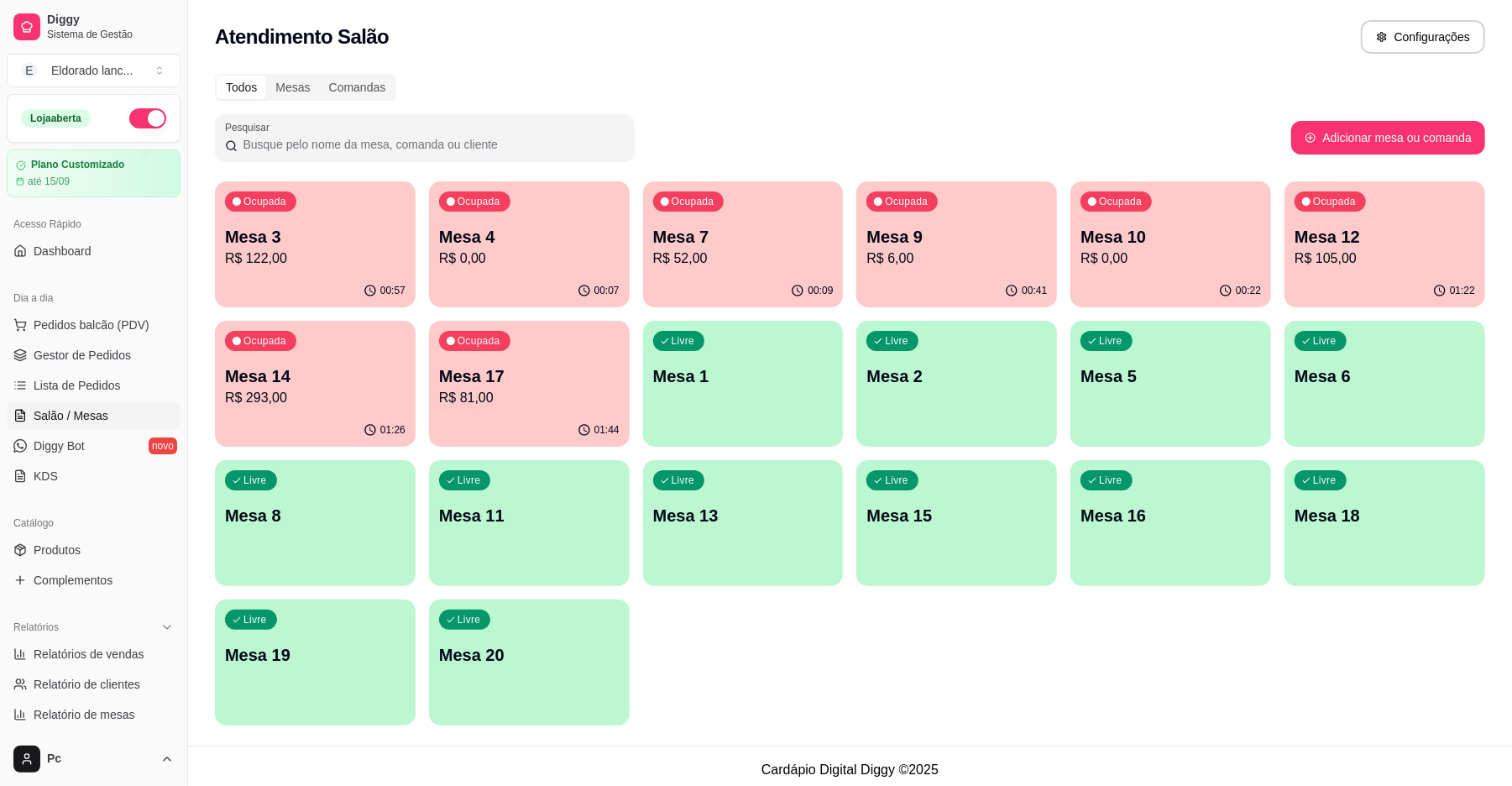
click at [341, 259] on p "R$ 122,00" at bounding box center [315, 258] width 181 height 20
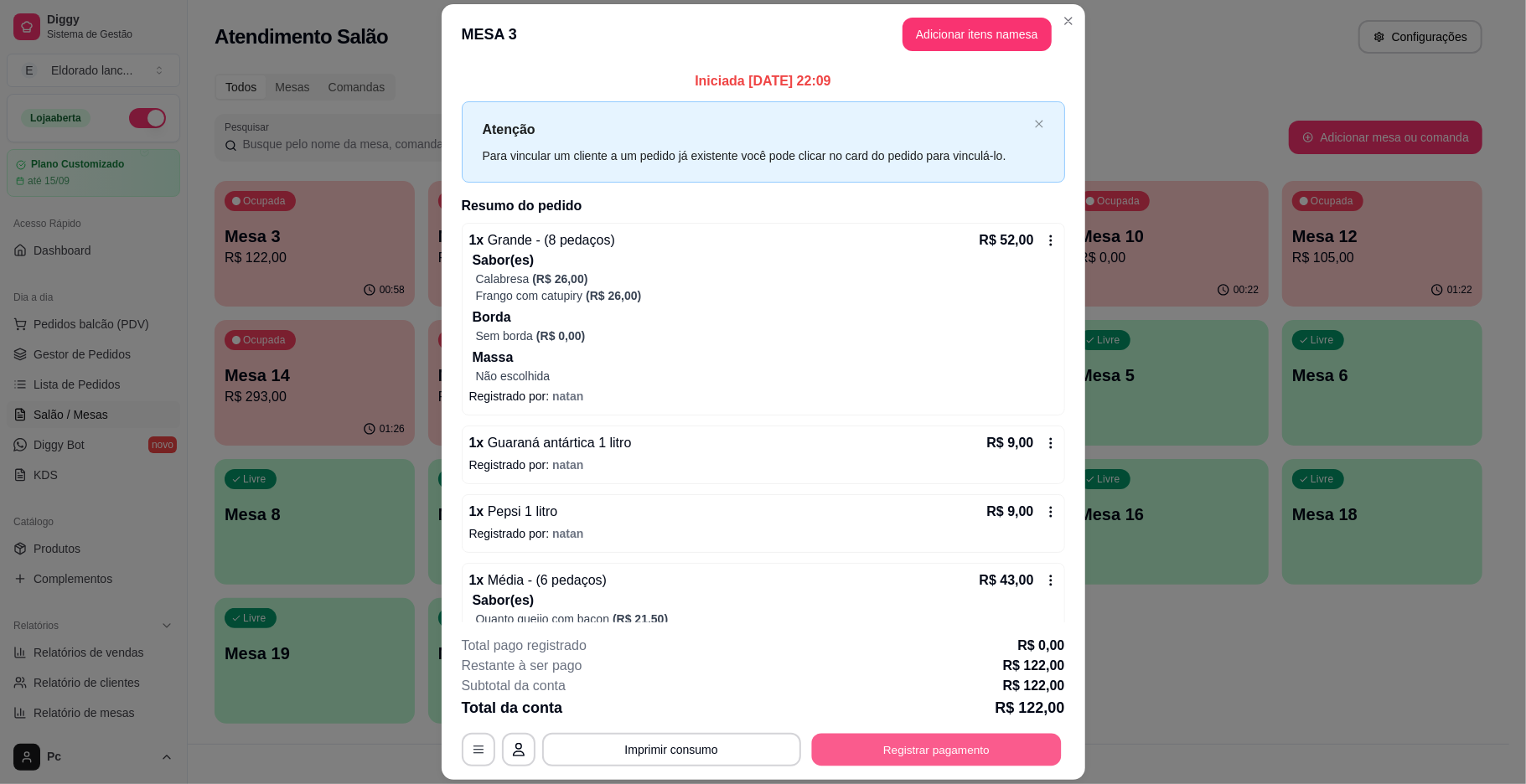
click at [846, 751] on button "Registrar pagamento" at bounding box center [936, 750] width 250 height 32
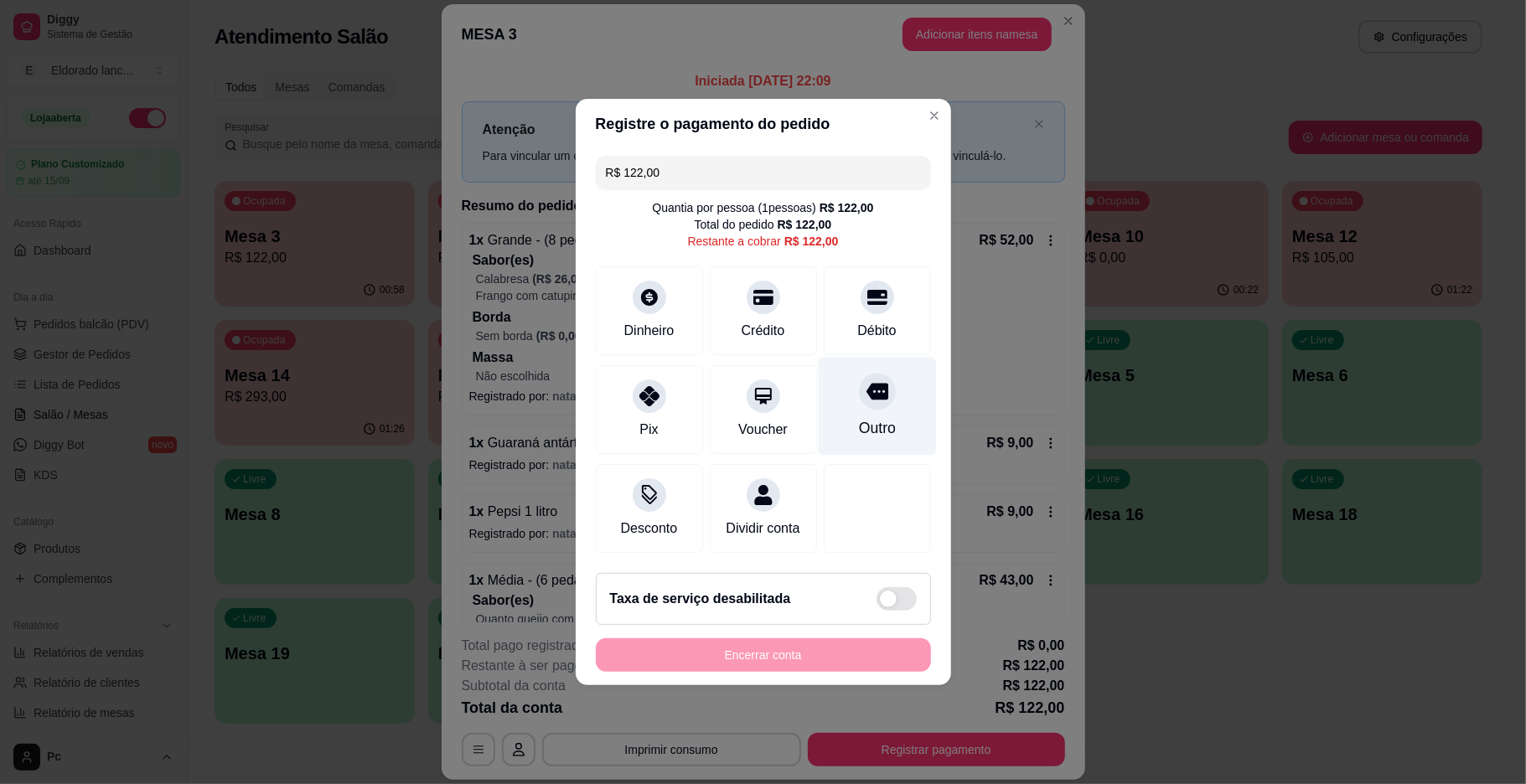
click at [866, 387] on icon at bounding box center [877, 391] width 22 height 22
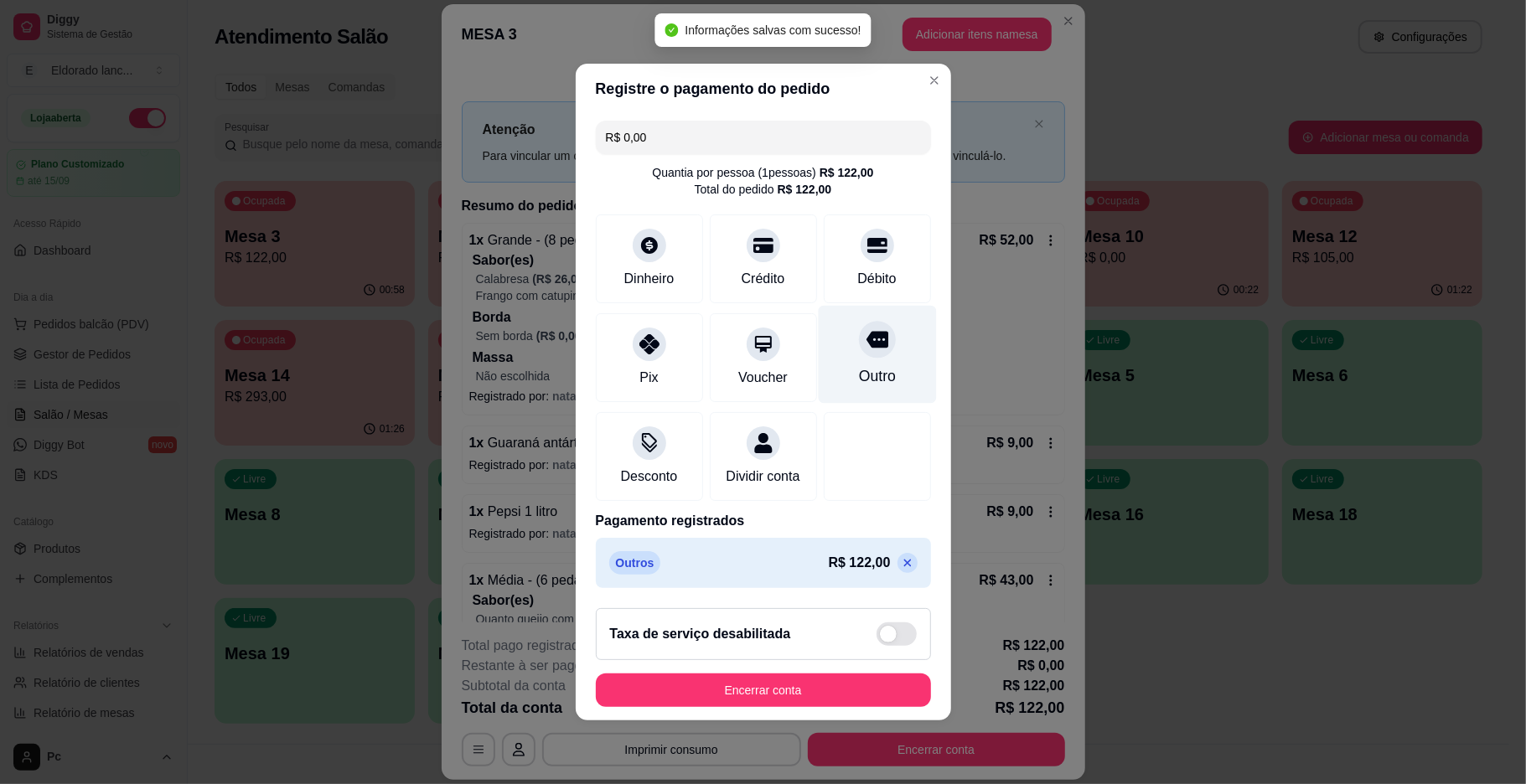
type input "R$ 0,00"
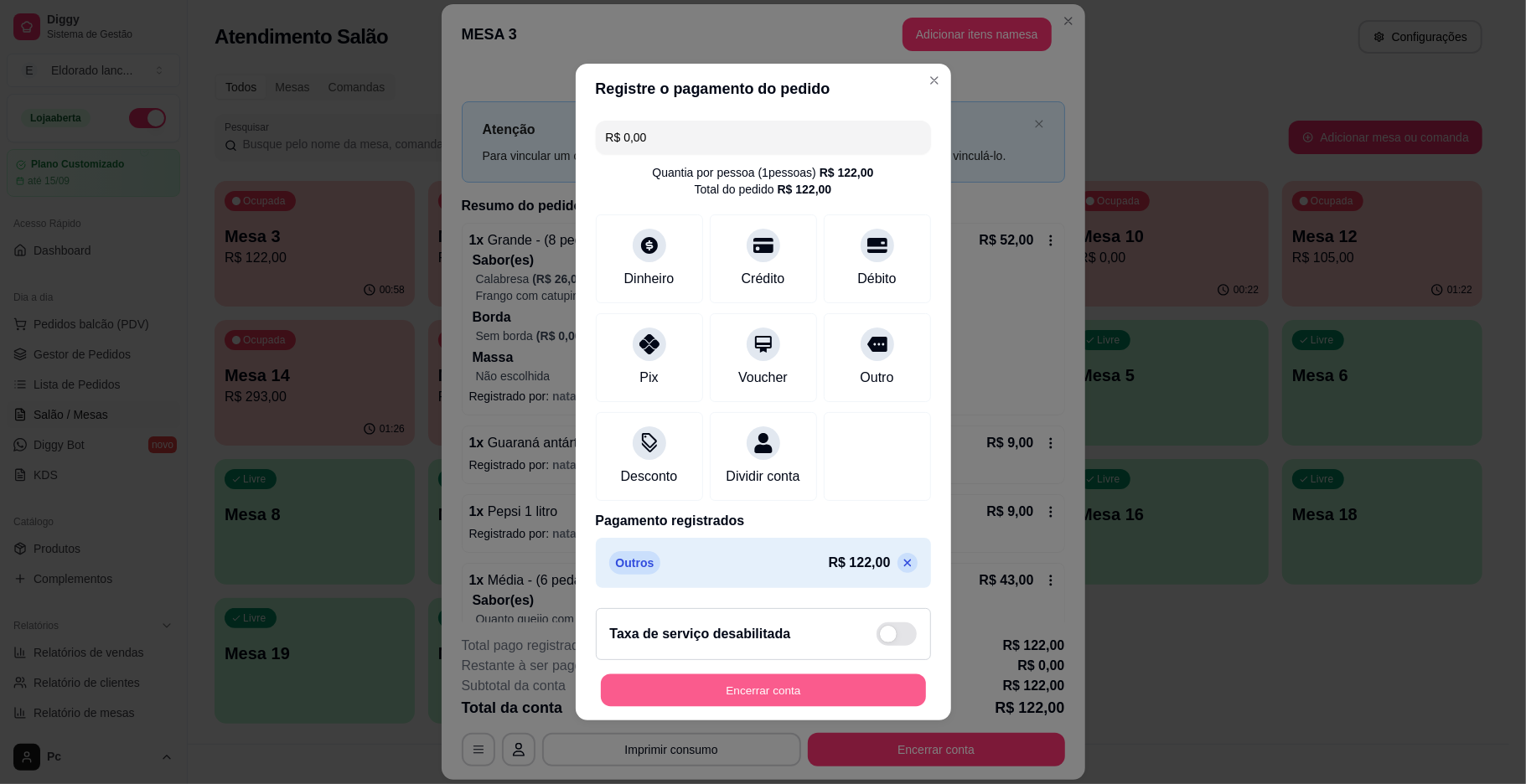
click at [694, 699] on button "Encerrar conta" at bounding box center [763, 690] width 325 height 32
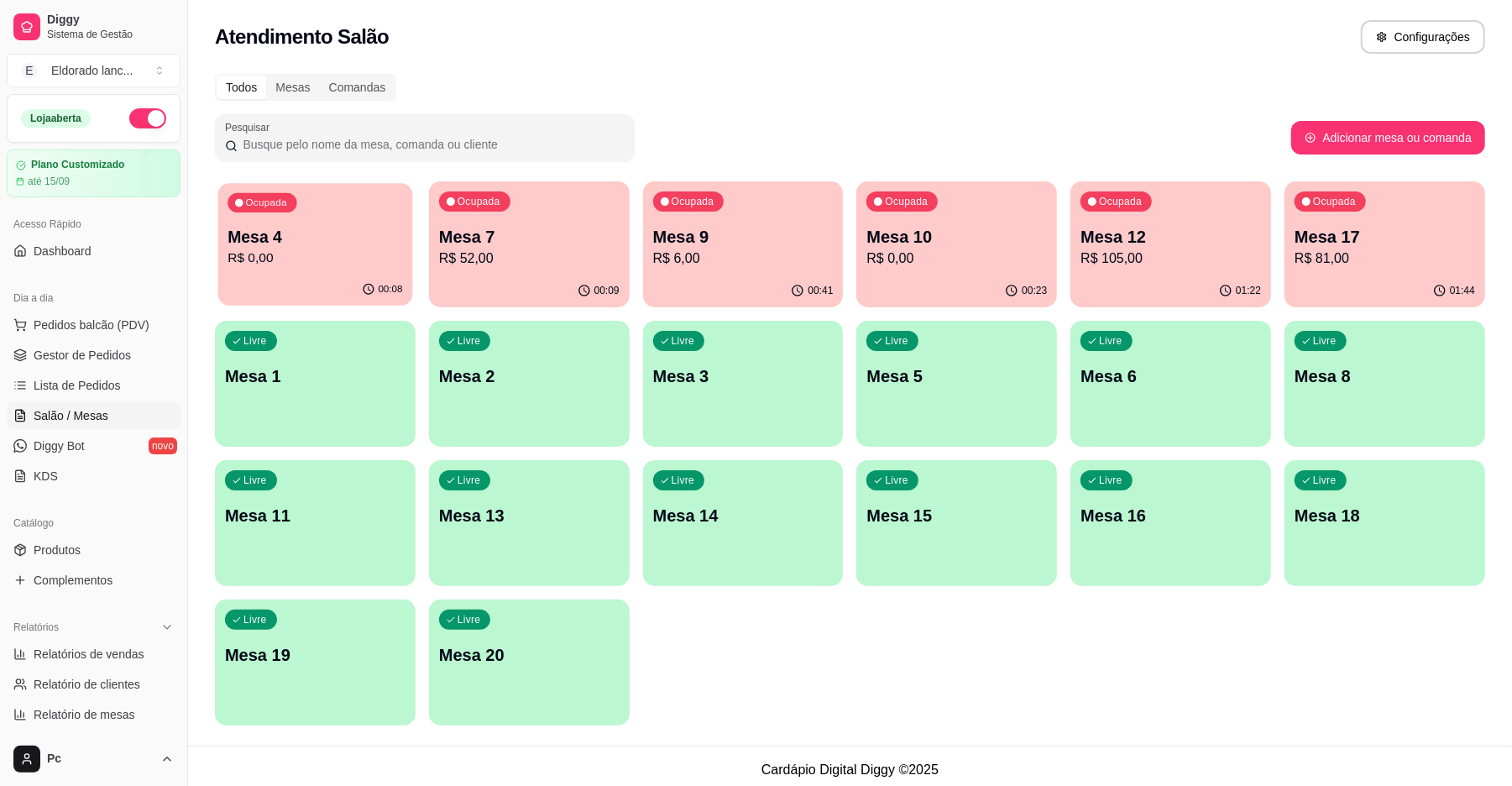
click at [316, 290] on div "00:08" at bounding box center [316, 290] width 195 height 32
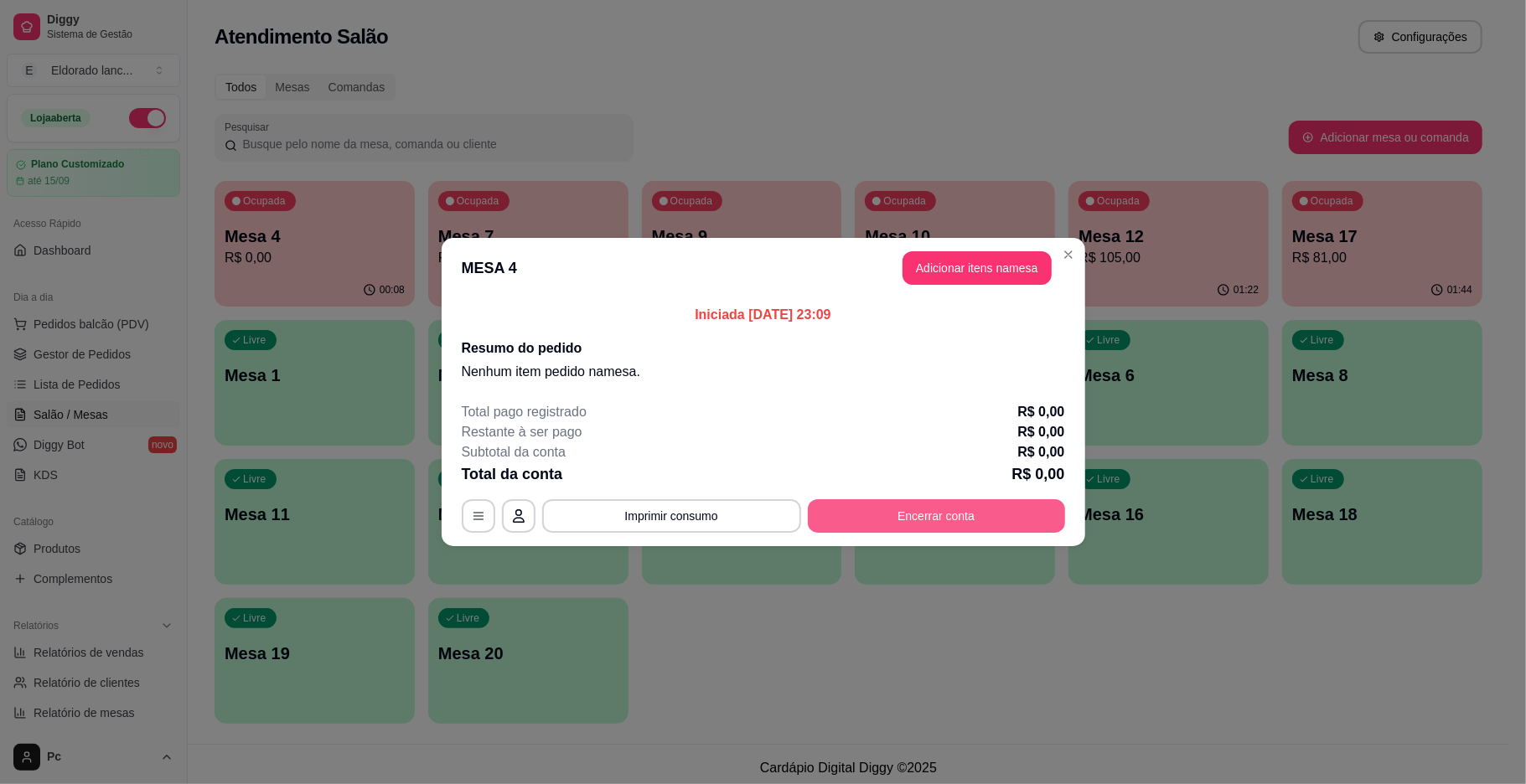
click at [875, 527] on button "Encerrar conta" at bounding box center [937, 516] width 258 height 33
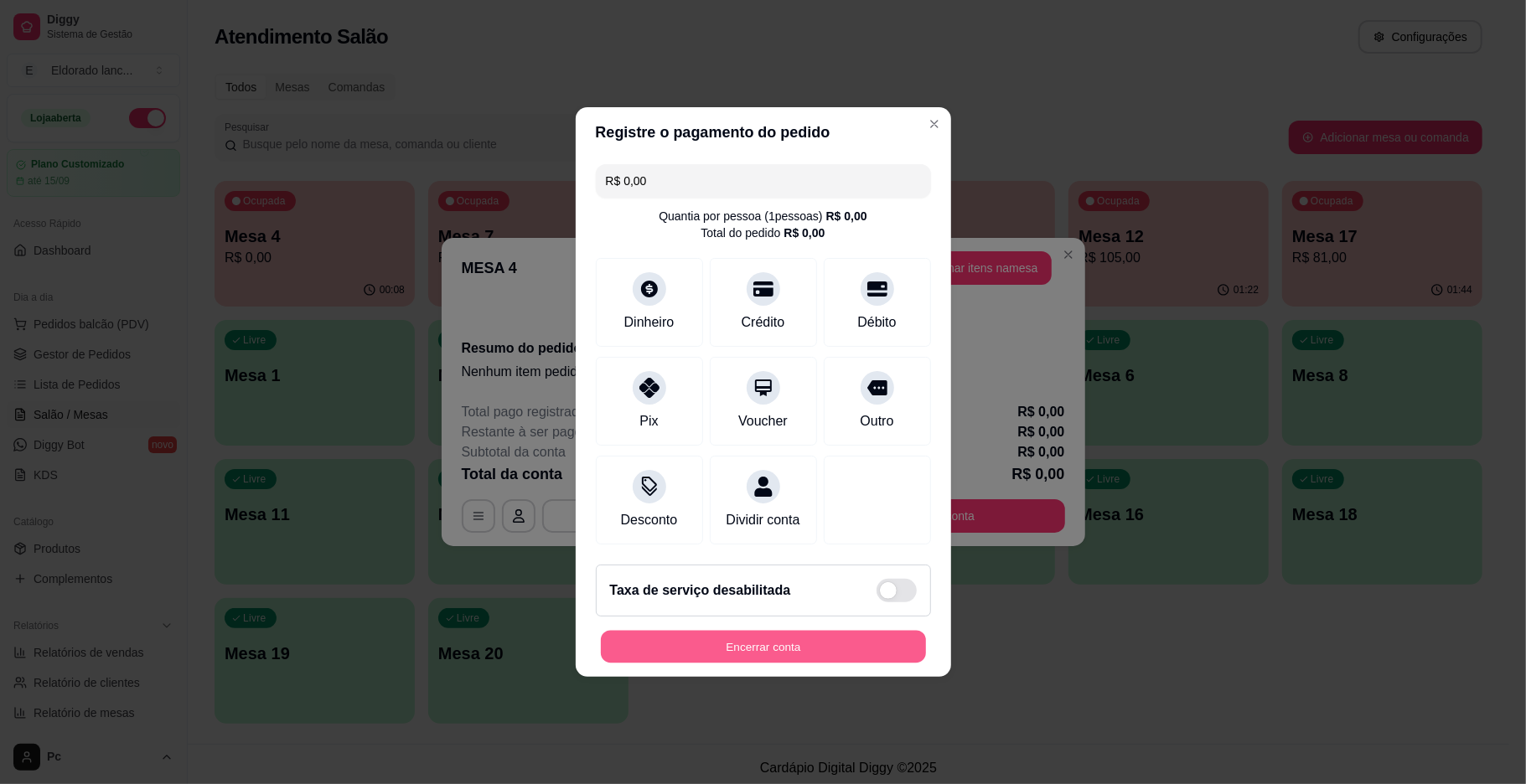
click at [748, 663] on button "Encerrar conta" at bounding box center [763, 646] width 325 height 32
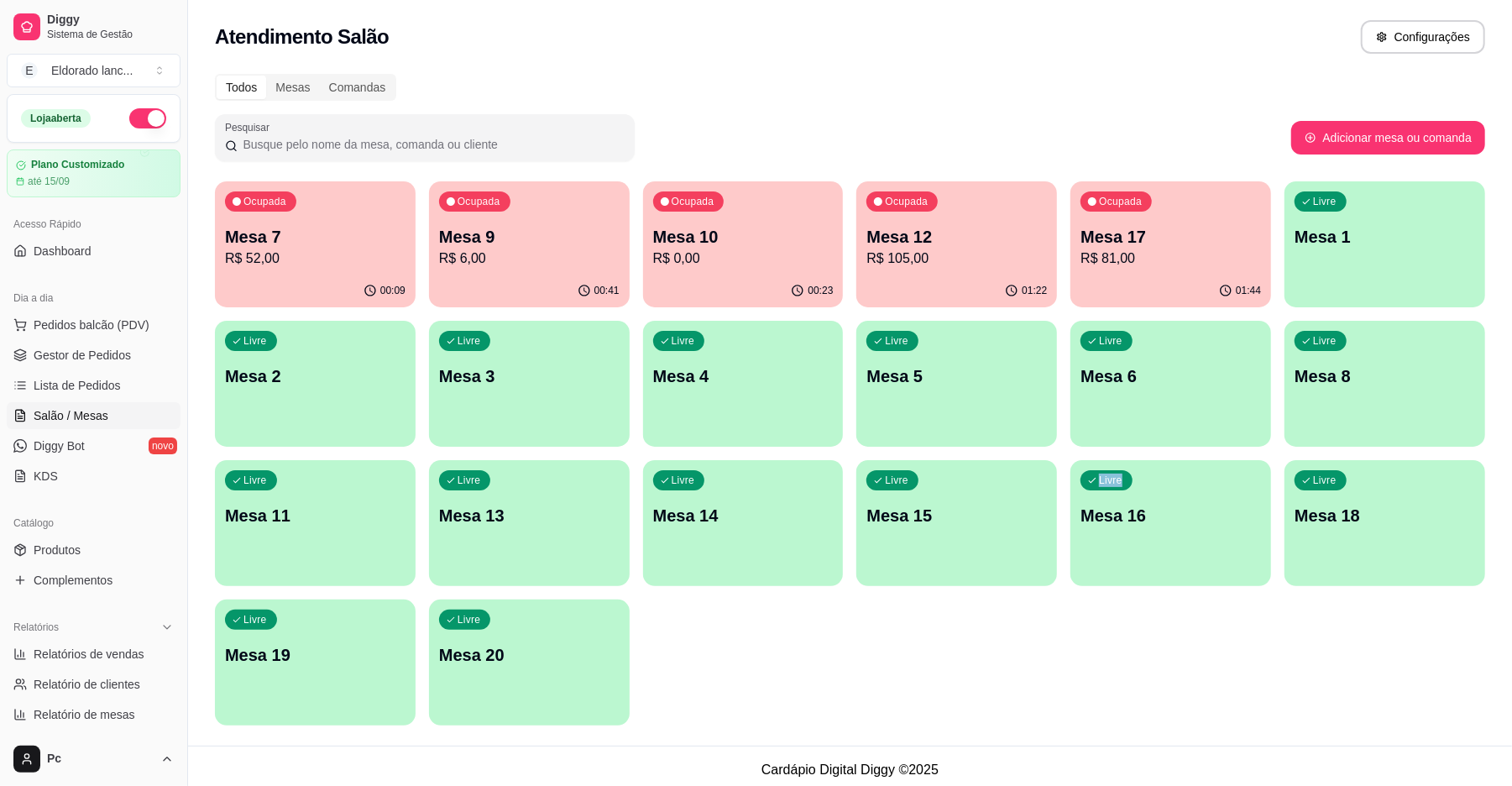
click at [1062, 677] on div "Ocupada Mesa 7 R$ 52,00 00:09 Ocupada Mesa 9 R$ 6,00 00:41 Ocupada Mesa 10 R$ 0…" at bounding box center [850, 454] width 1271 height 544
click at [521, 257] on p "R$ 6,00" at bounding box center [529, 258] width 181 height 20
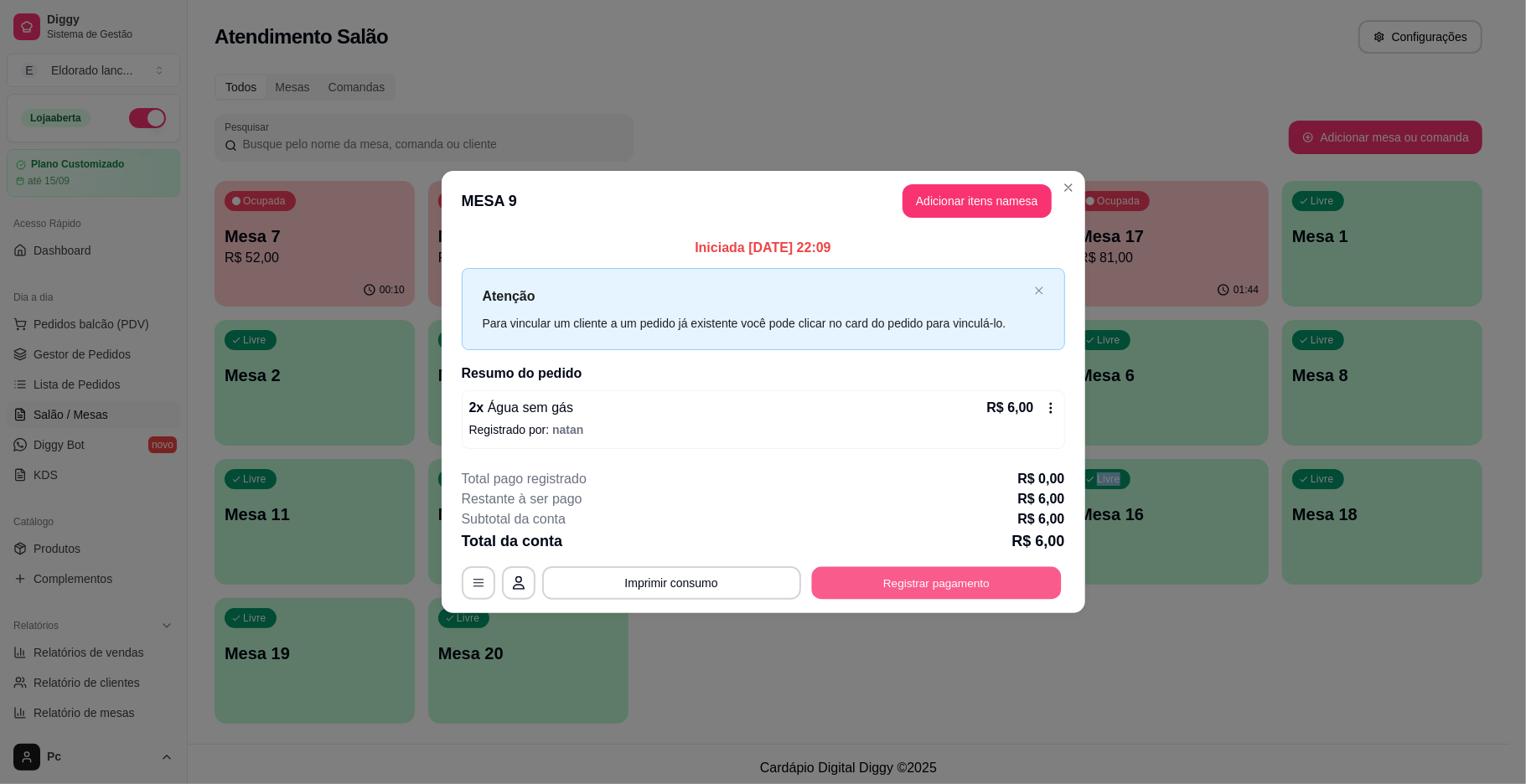
click at [848, 575] on button "Registrar pagamento" at bounding box center [936, 582] width 250 height 32
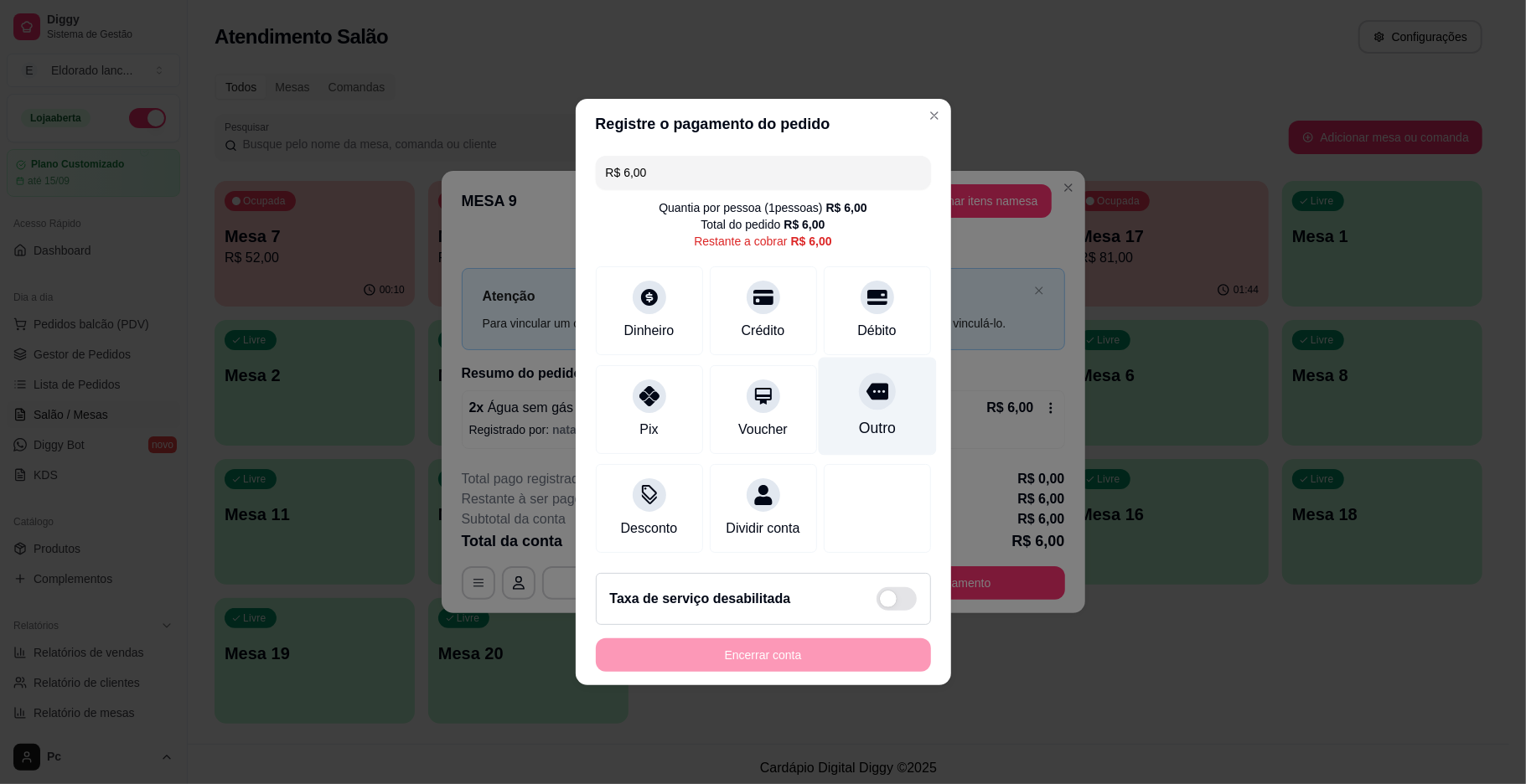
click at [862, 393] on div at bounding box center [877, 392] width 37 height 37
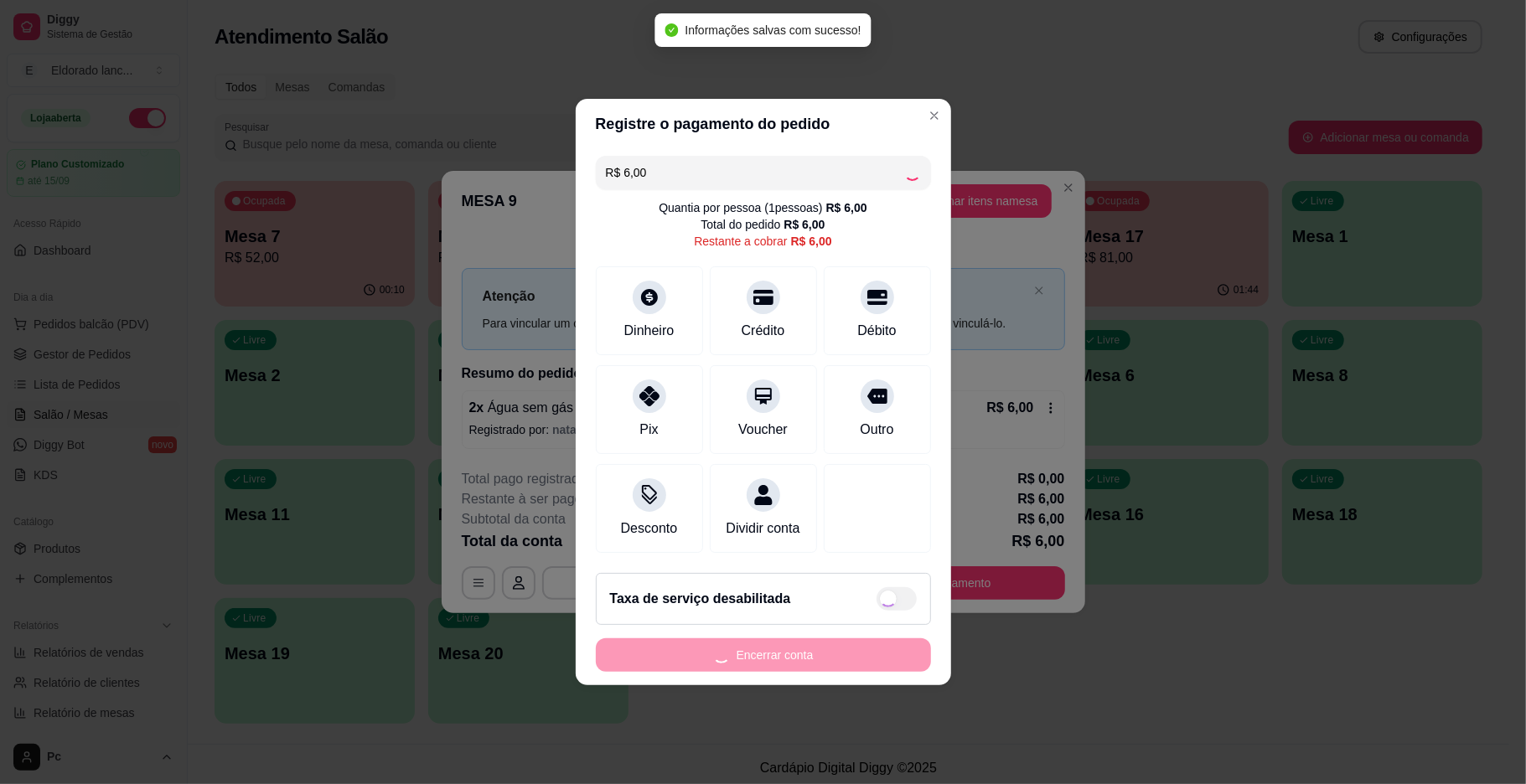
type input "R$ 0,00"
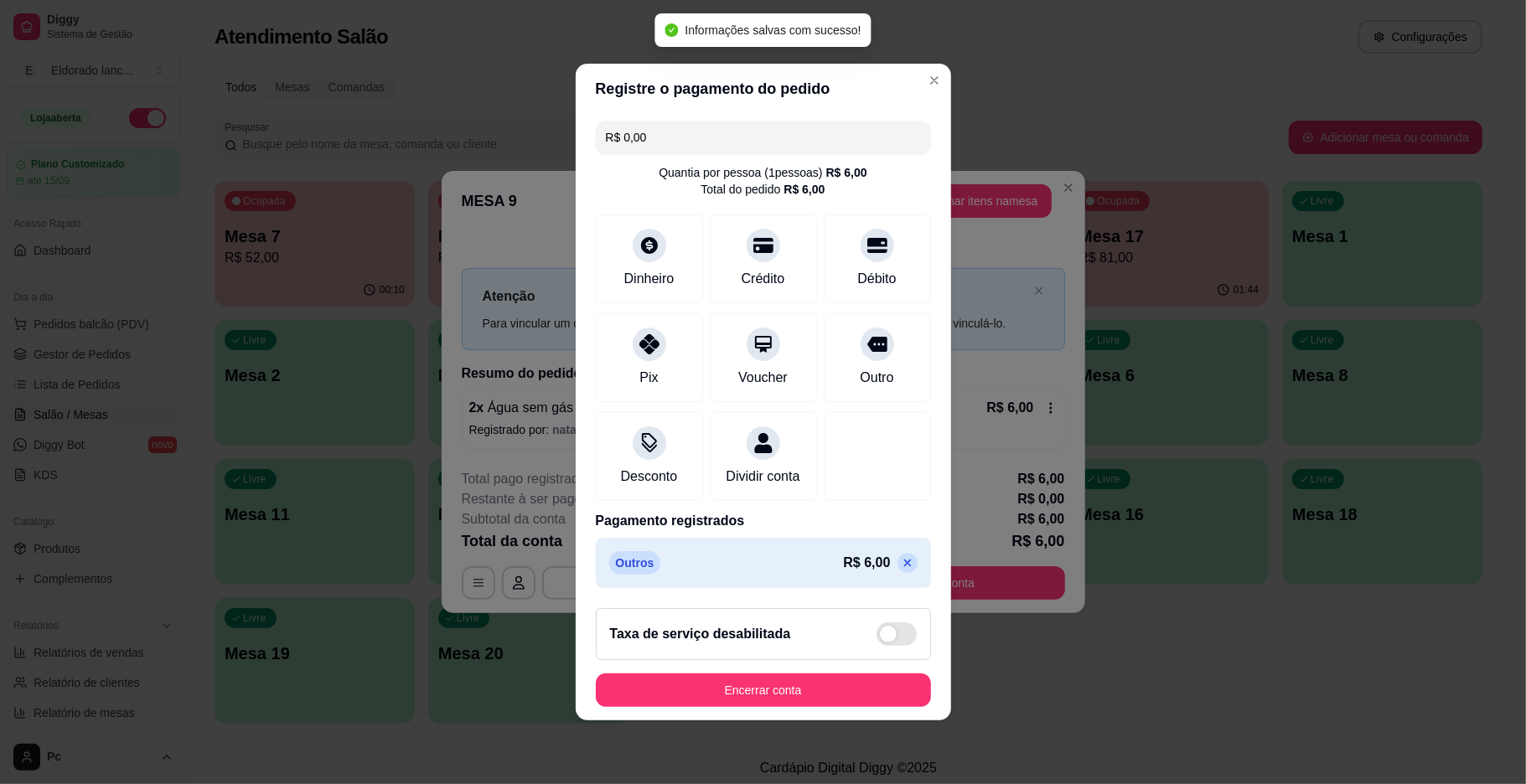
click at [806, 659] on div "Taxa de serviço desabilitada" at bounding box center [763, 633] width 336 height 52
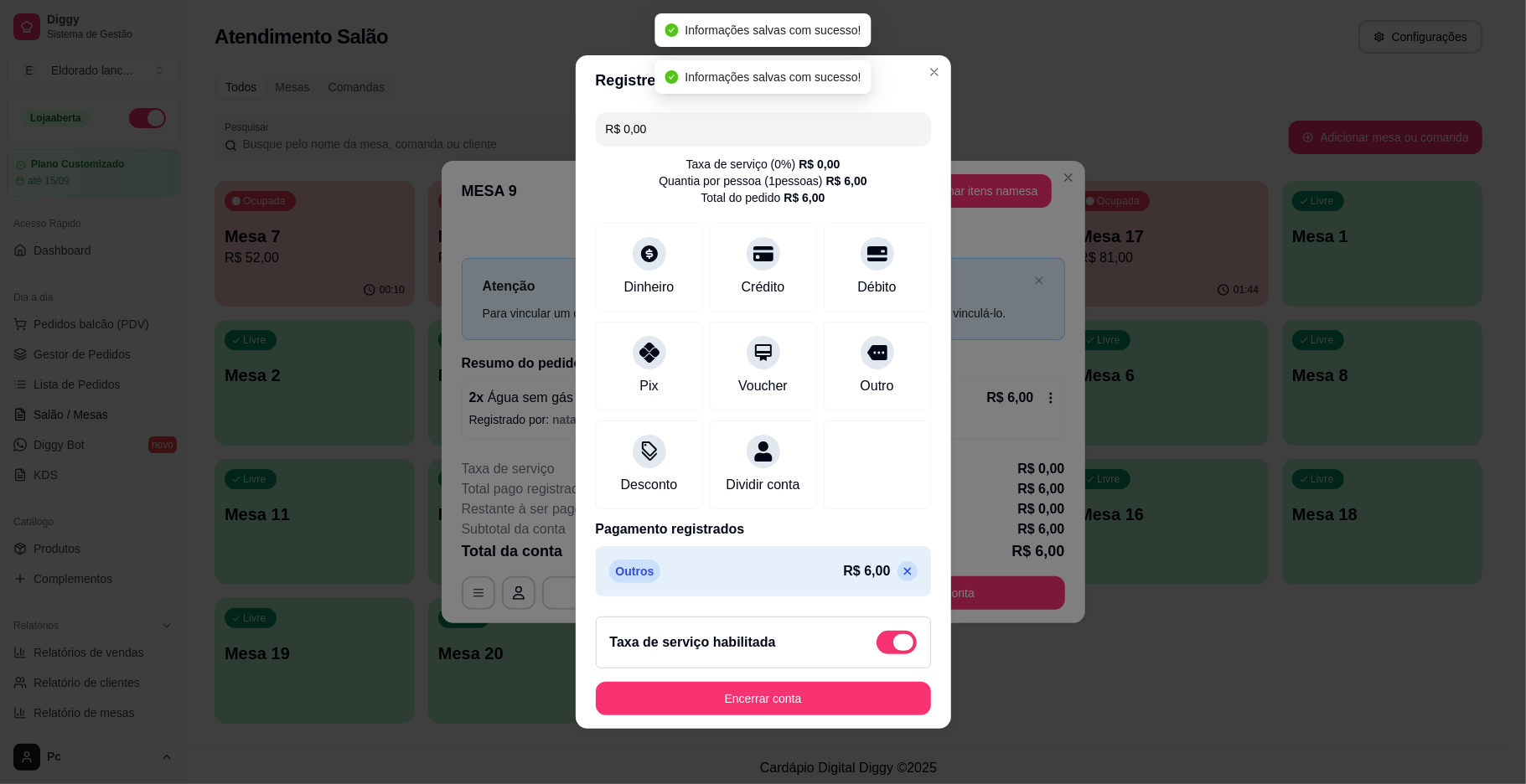
click at [877, 643] on span at bounding box center [897, 642] width 40 height 24
click at [876, 646] on input "checkbox" at bounding box center [881, 651] width 11 height 11
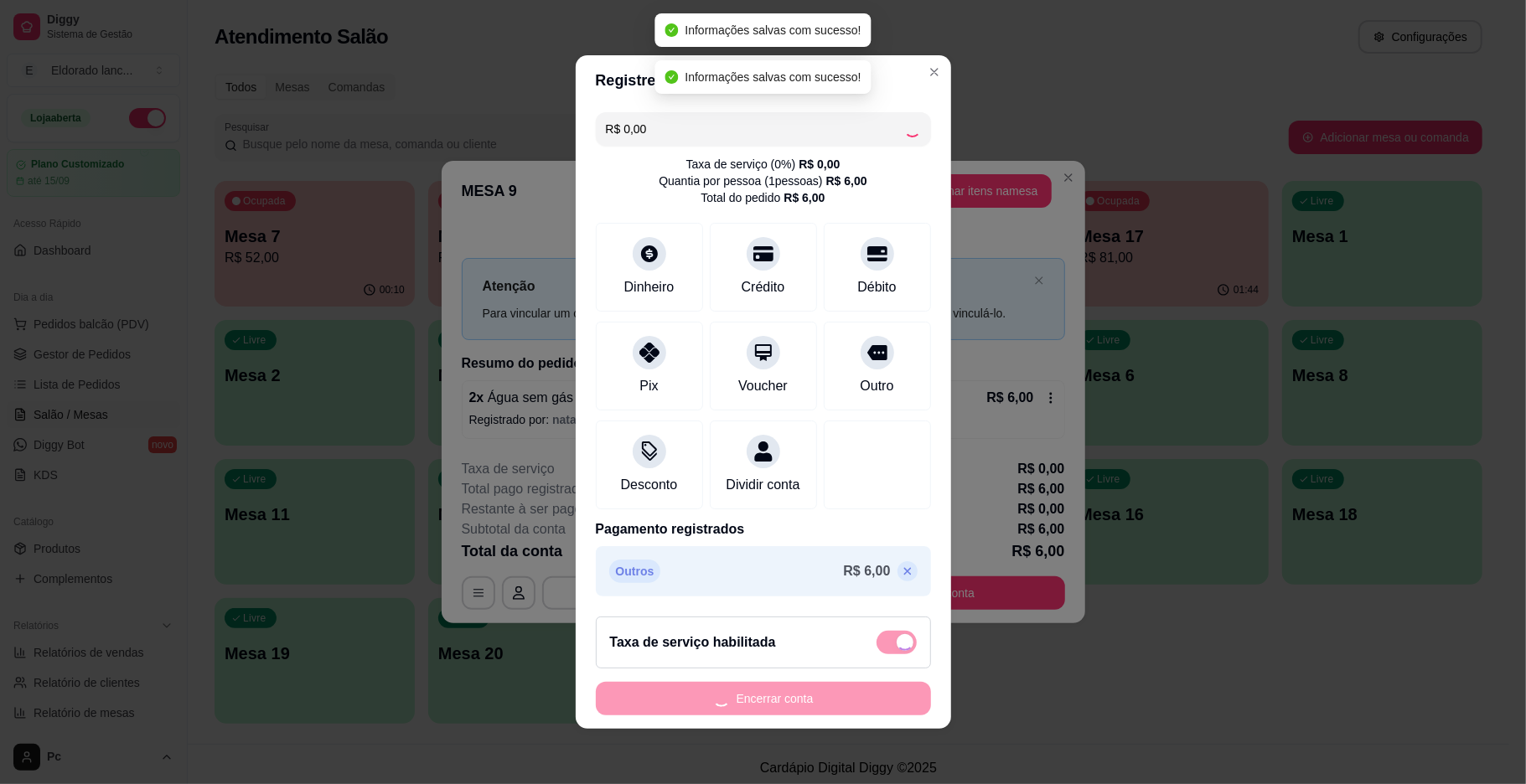
checkbox input "false"
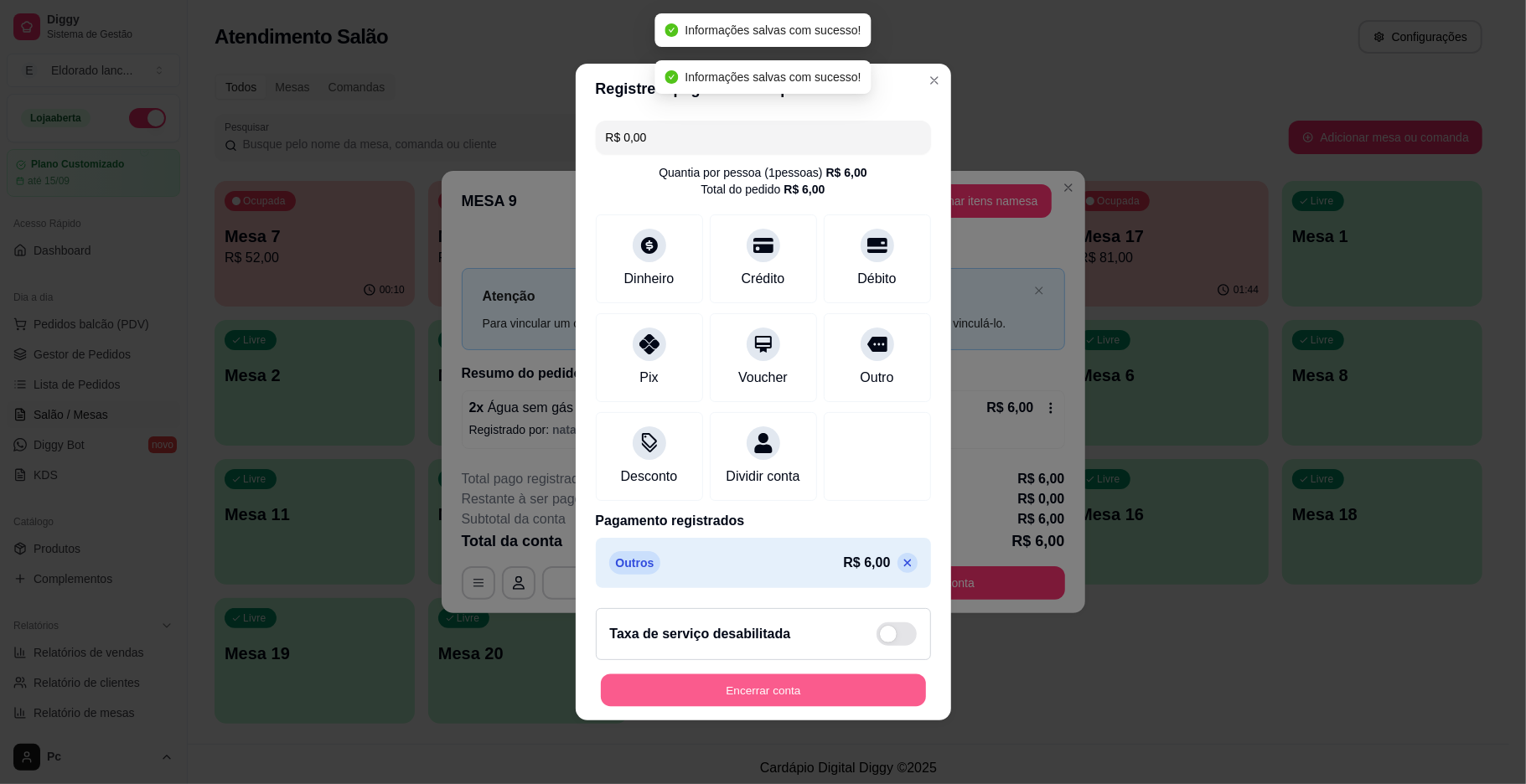
click at [802, 707] on button "Encerrar conta" at bounding box center [763, 690] width 325 height 32
click at [802, 707] on div "Encerrar conta" at bounding box center [763, 690] width 336 height 33
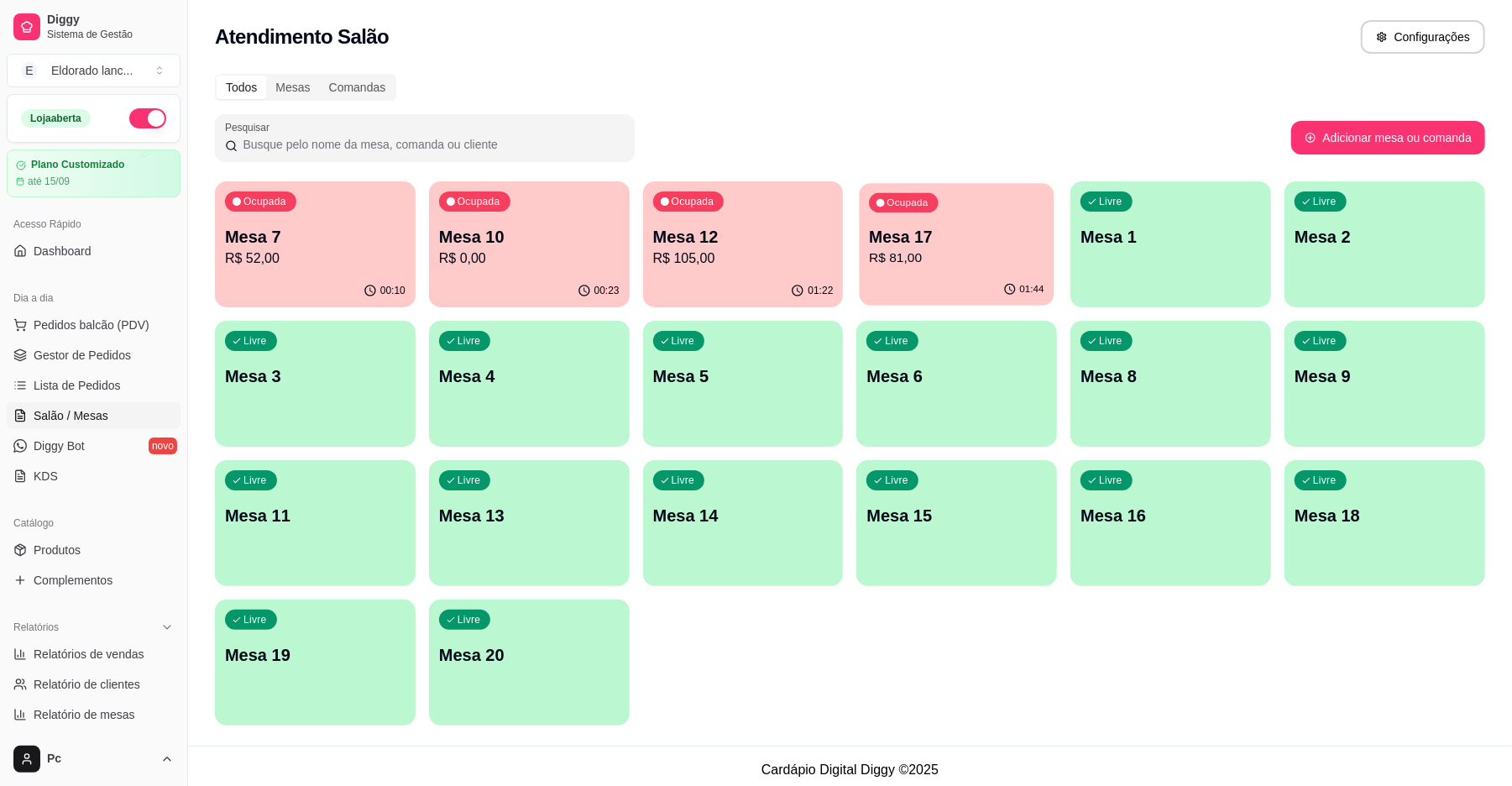
click at [934, 229] on p "Mesa 17" at bounding box center [957, 237] width 175 height 23
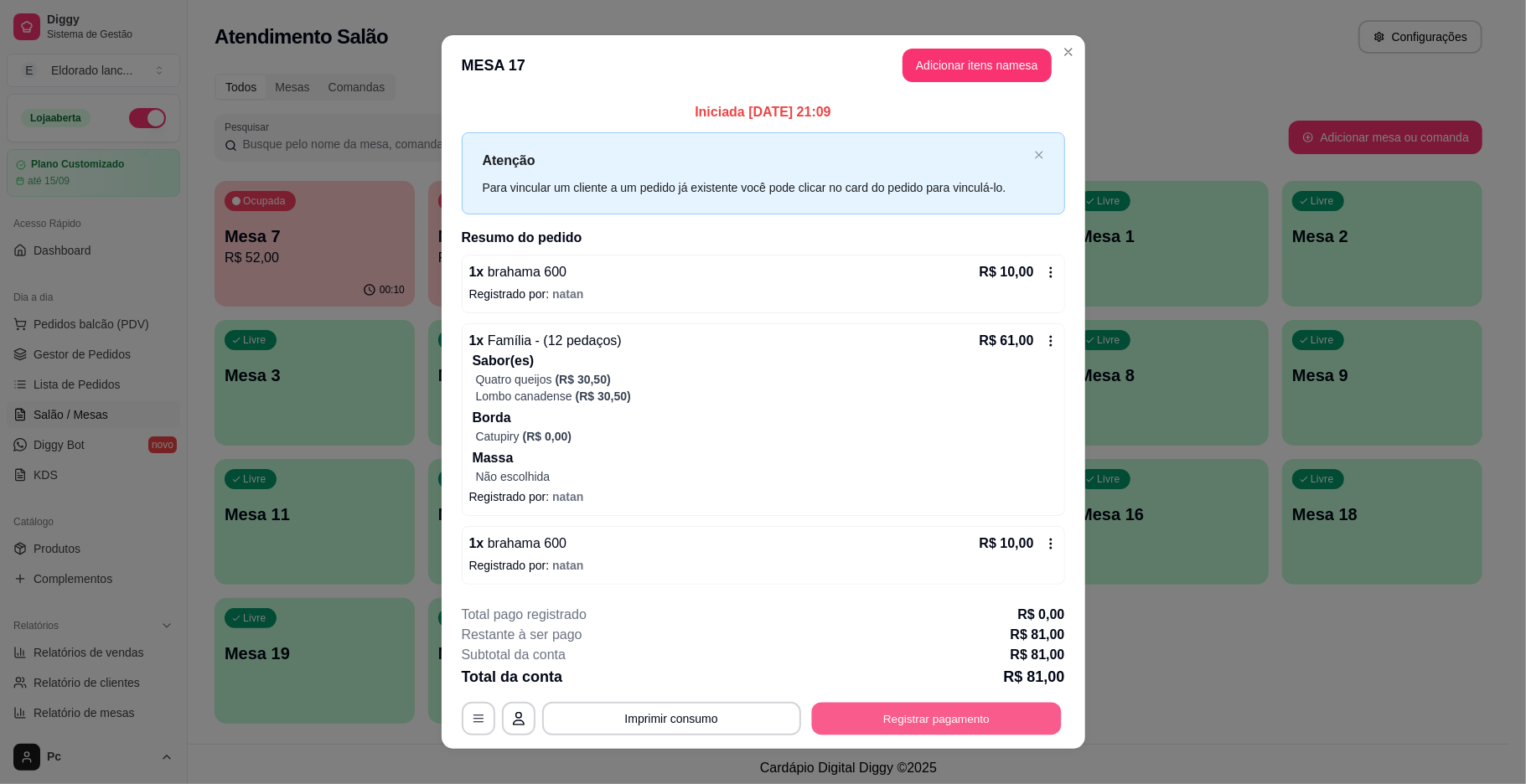
click at [849, 715] on button "Registrar pagamento" at bounding box center [936, 717] width 250 height 32
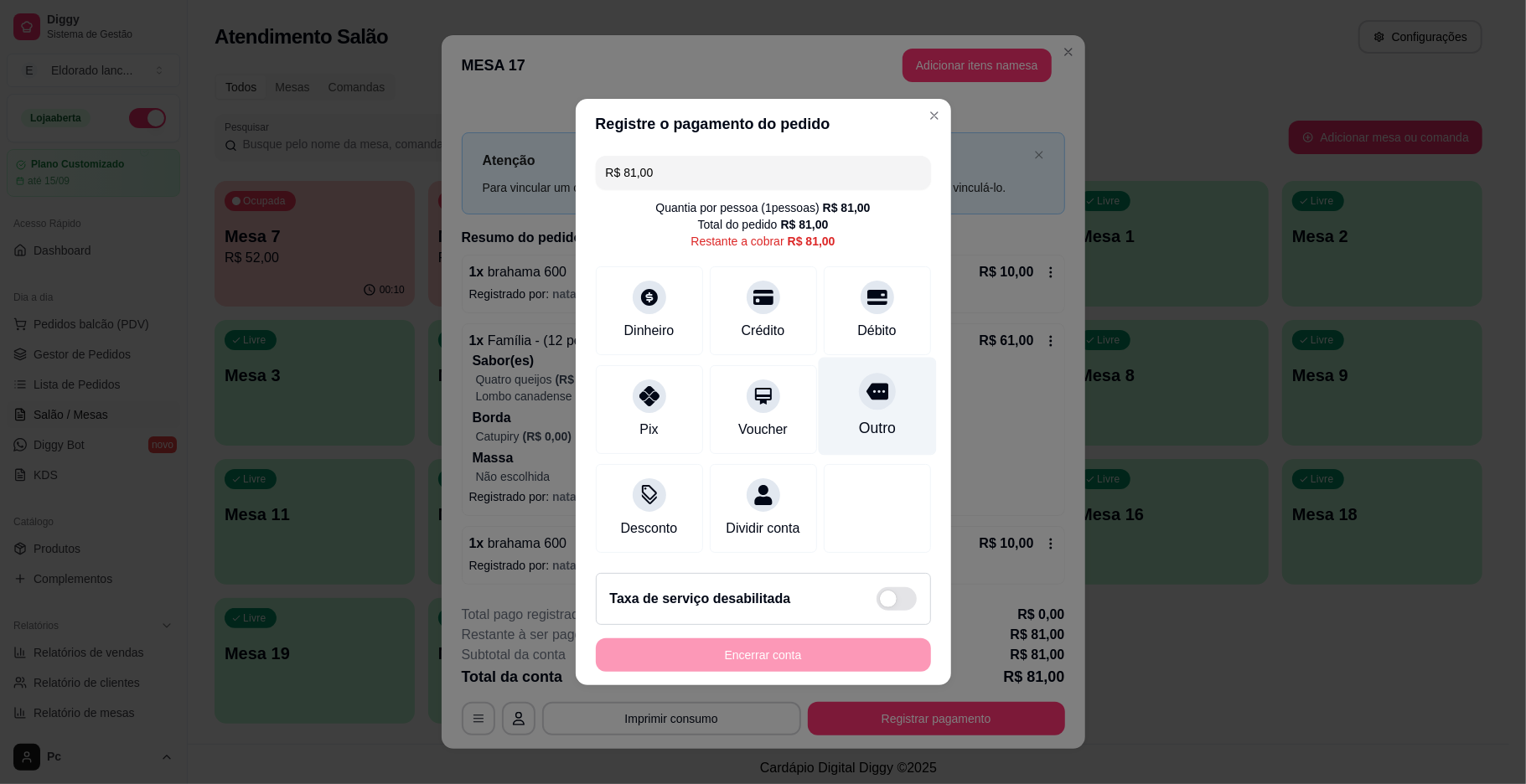
click at [835, 415] on div "Outro" at bounding box center [877, 406] width 118 height 98
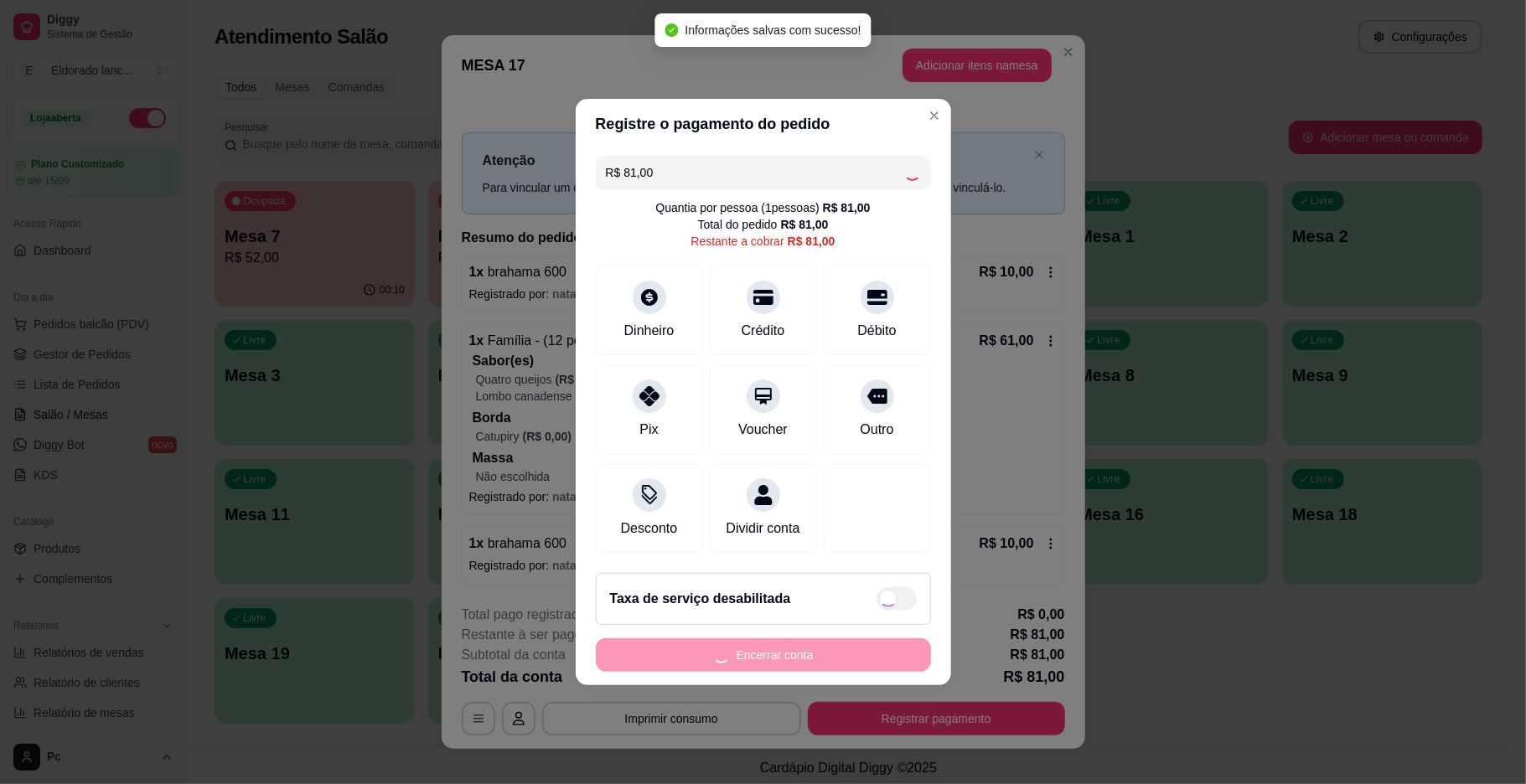
type input "R$ 0,00"
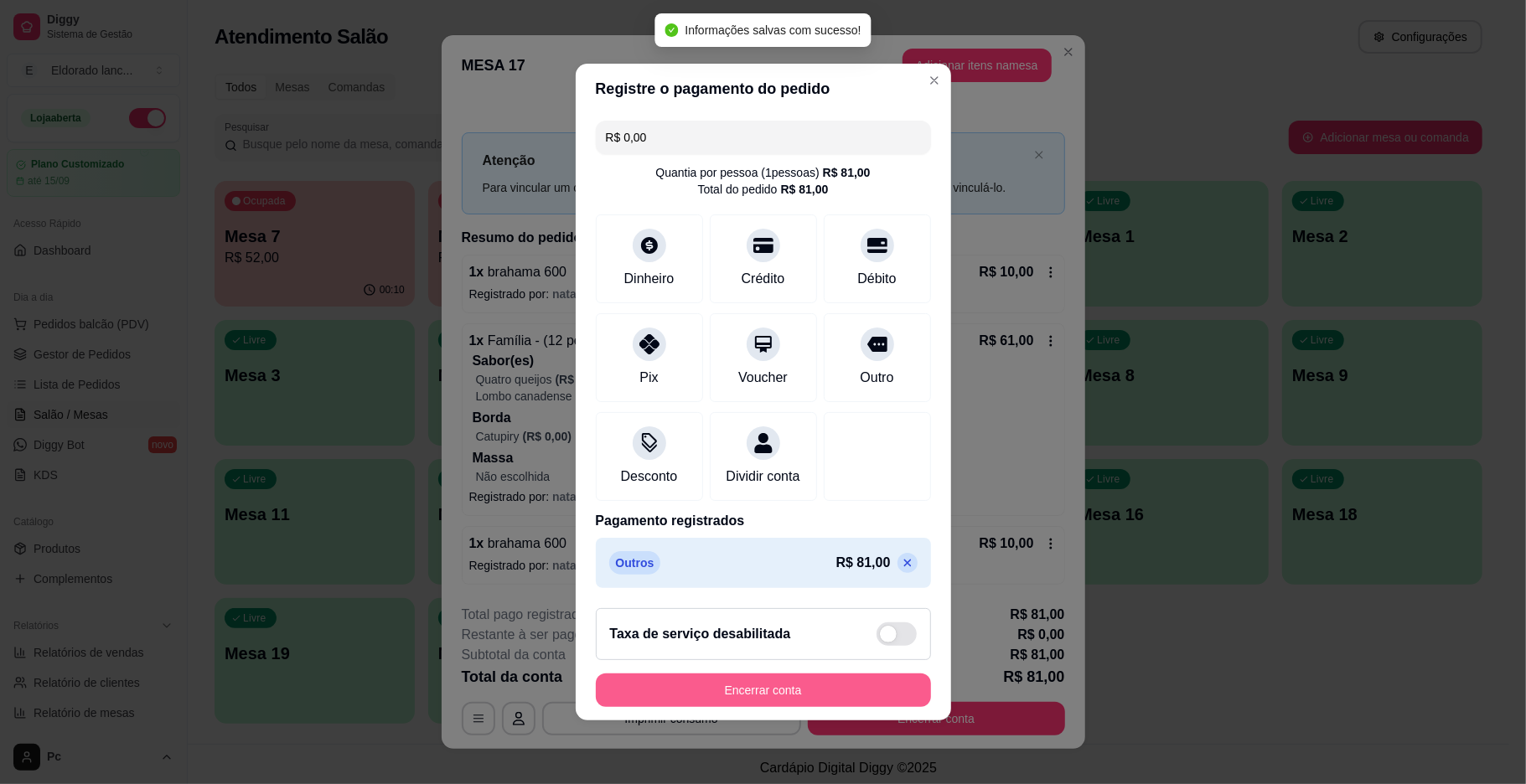
click at [736, 684] on button "Encerrar conta" at bounding box center [763, 690] width 336 height 33
click at [876, 707] on button "Encerrar conta" at bounding box center [763, 690] width 336 height 33
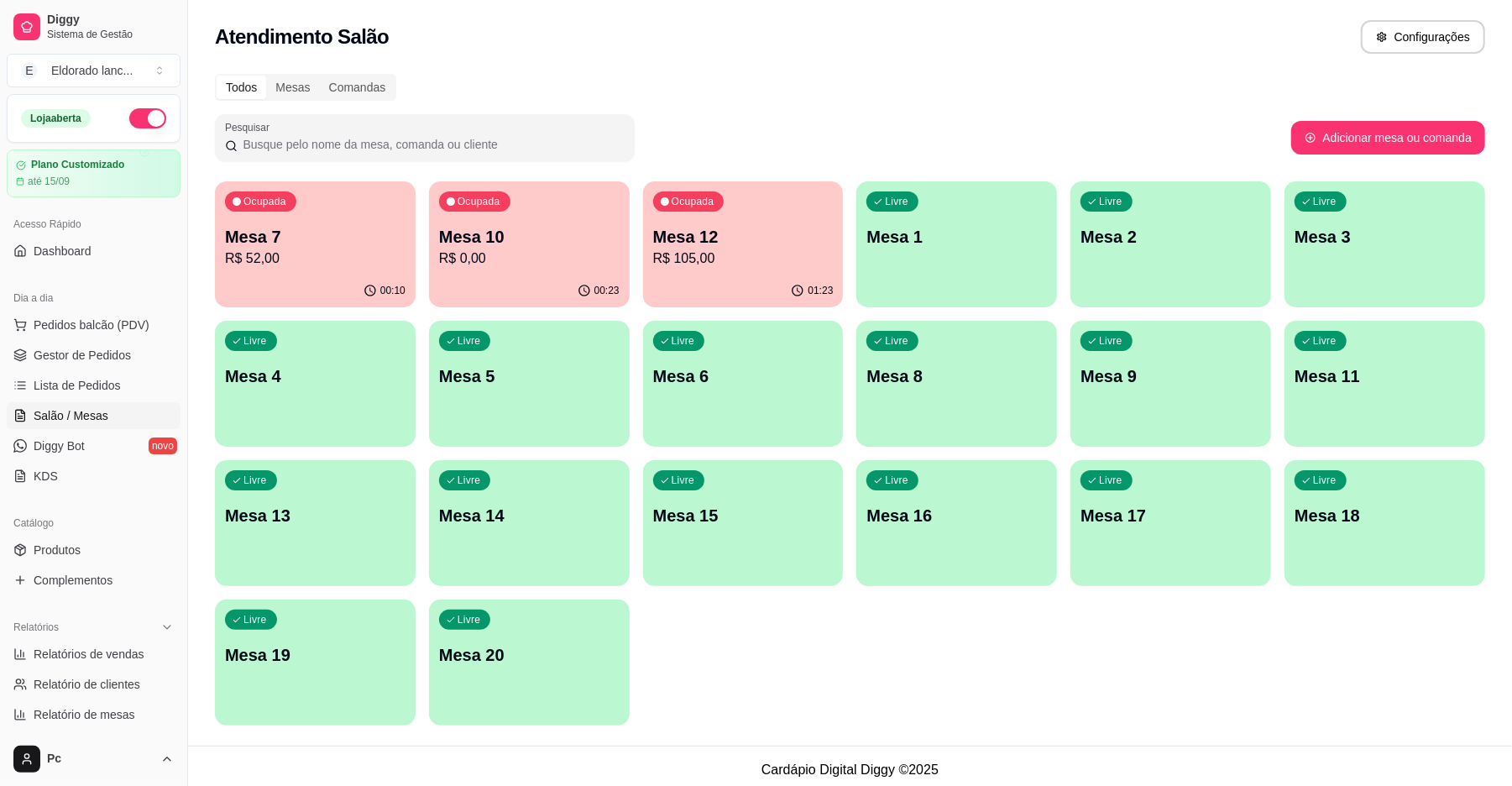
click at [571, 262] on p "R$ 0,00" at bounding box center [529, 258] width 181 height 20
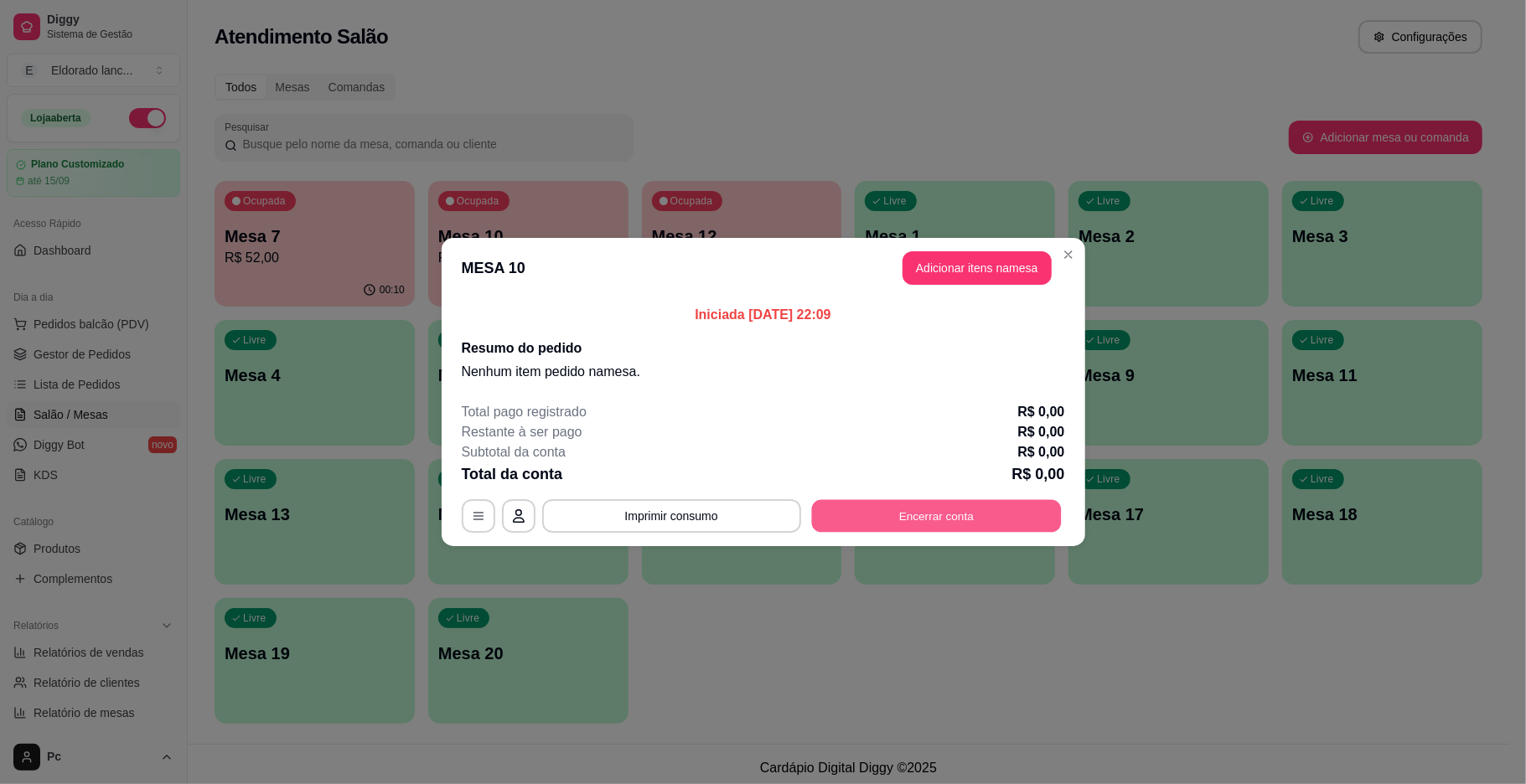
click at [893, 505] on button "Encerrar conta" at bounding box center [936, 516] width 250 height 32
click at [926, 509] on button "Encerrar conta" at bounding box center [937, 516] width 258 height 33
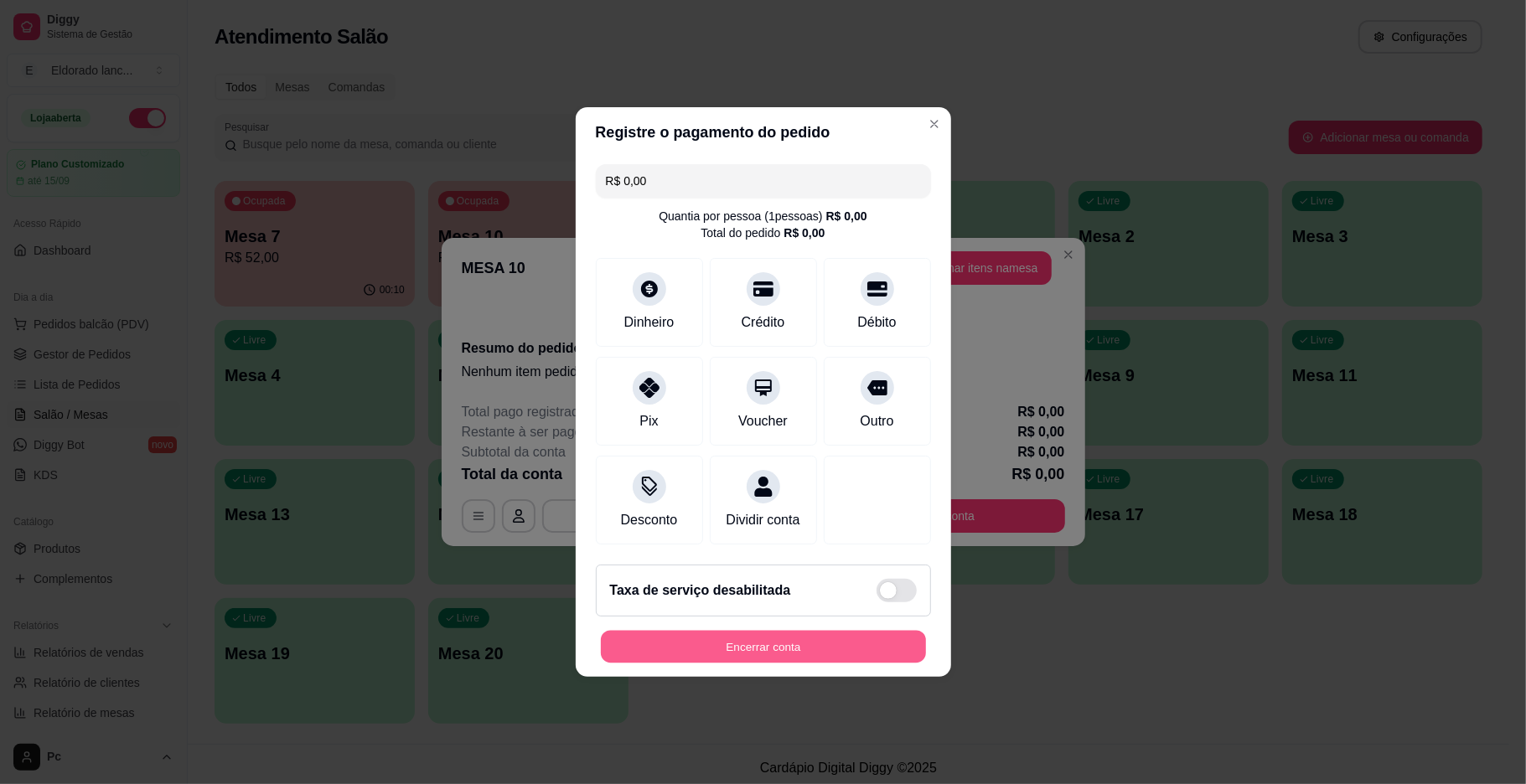
click at [735, 657] on button "Encerrar conta" at bounding box center [763, 646] width 325 height 32
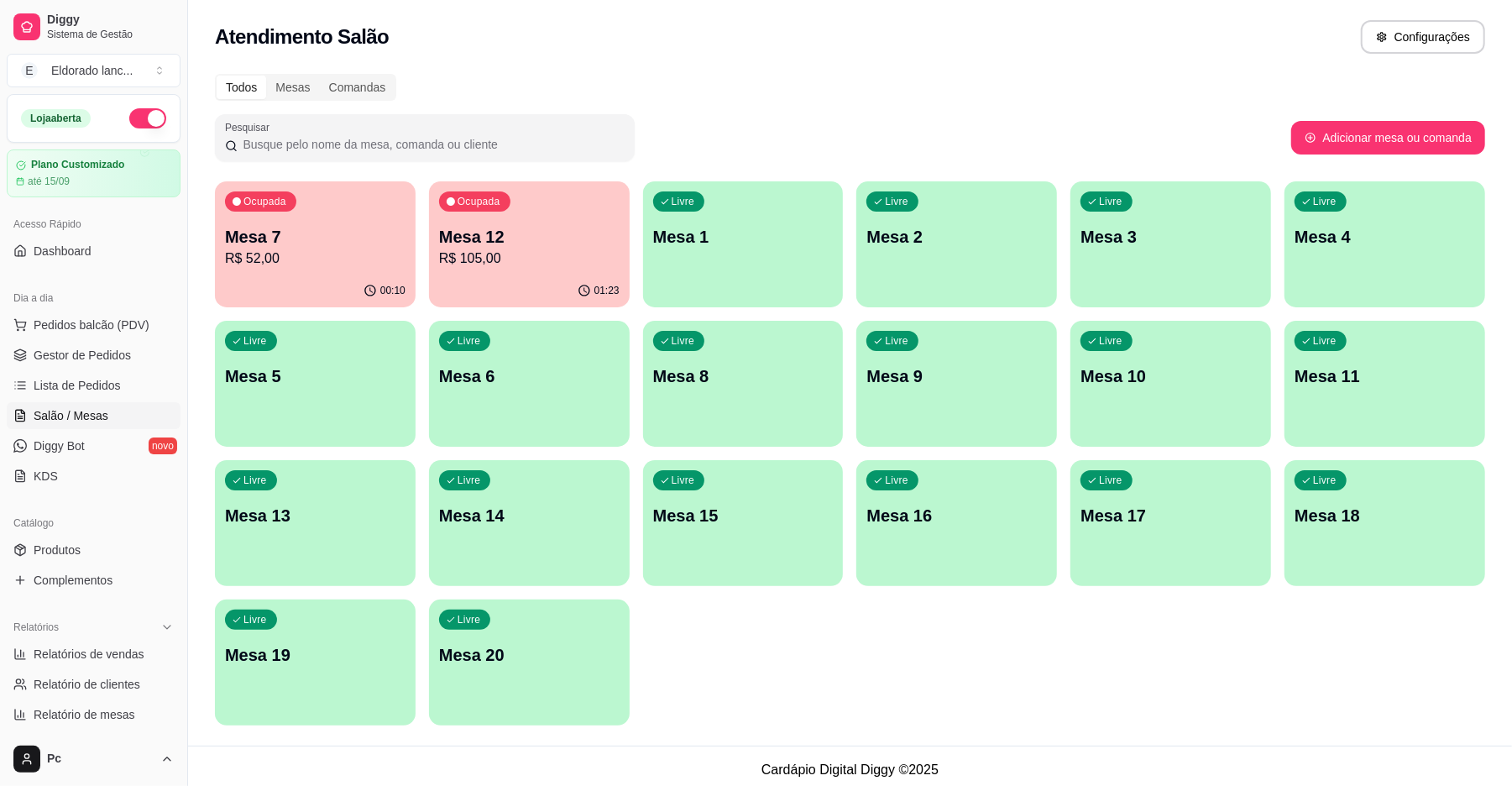
click at [682, 276] on div "Livre Mesa 1" at bounding box center [744, 234] width 201 height 105
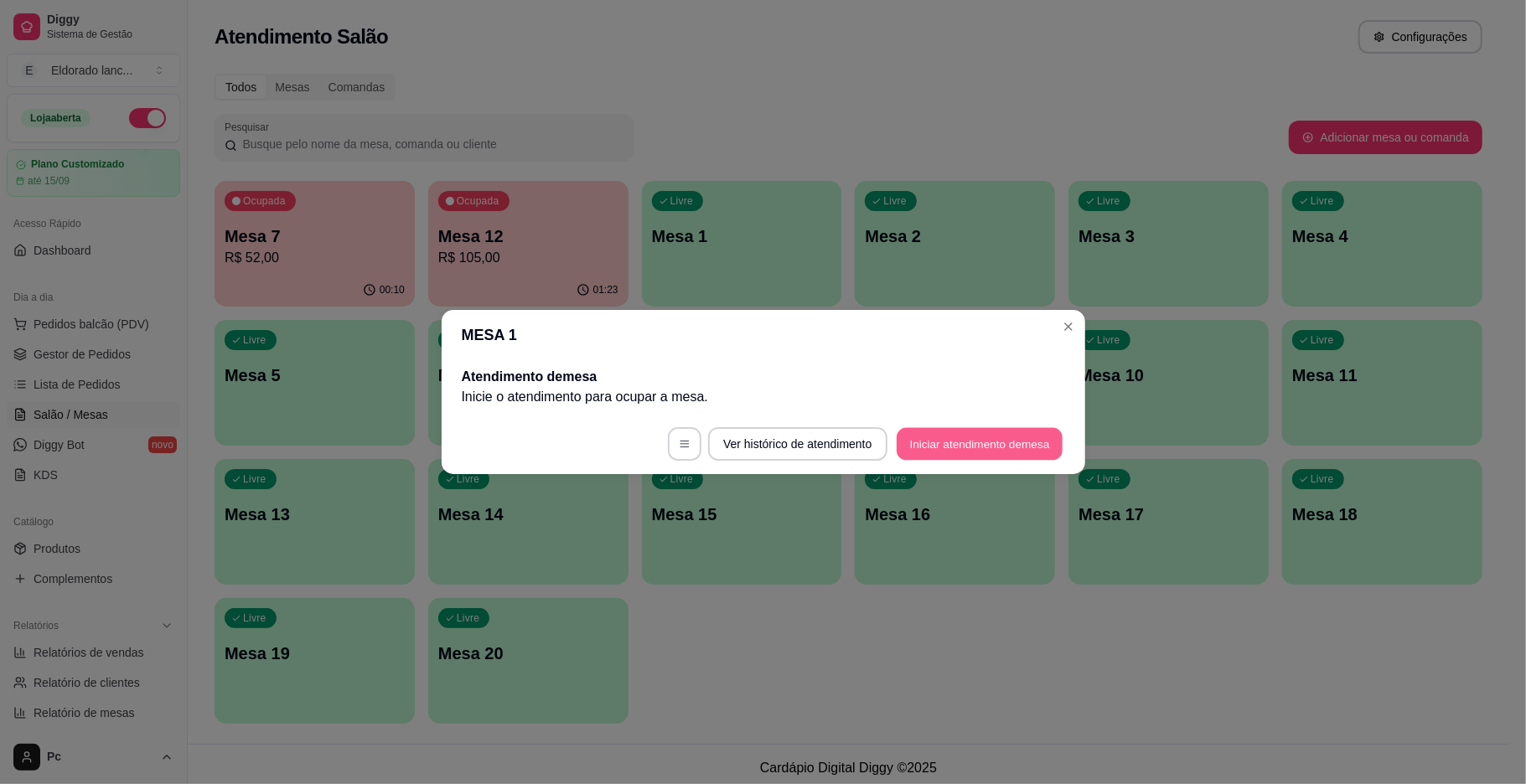
click at [940, 444] on button "Iniciar atendimento de mesa" at bounding box center [979, 444] width 166 height 32
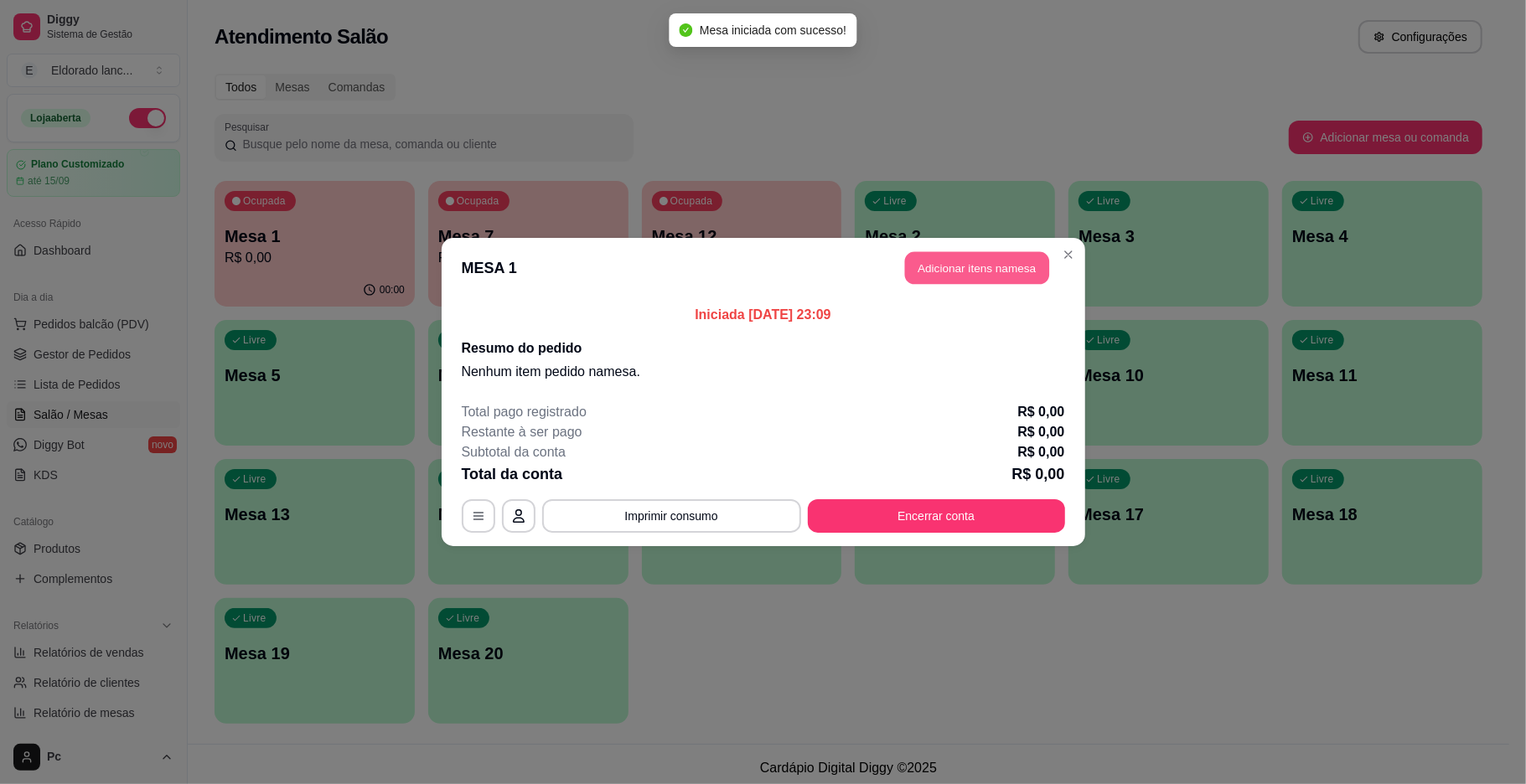
click at [1000, 258] on button "Adicionar itens na mesa" at bounding box center [977, 268] width 144 height 32
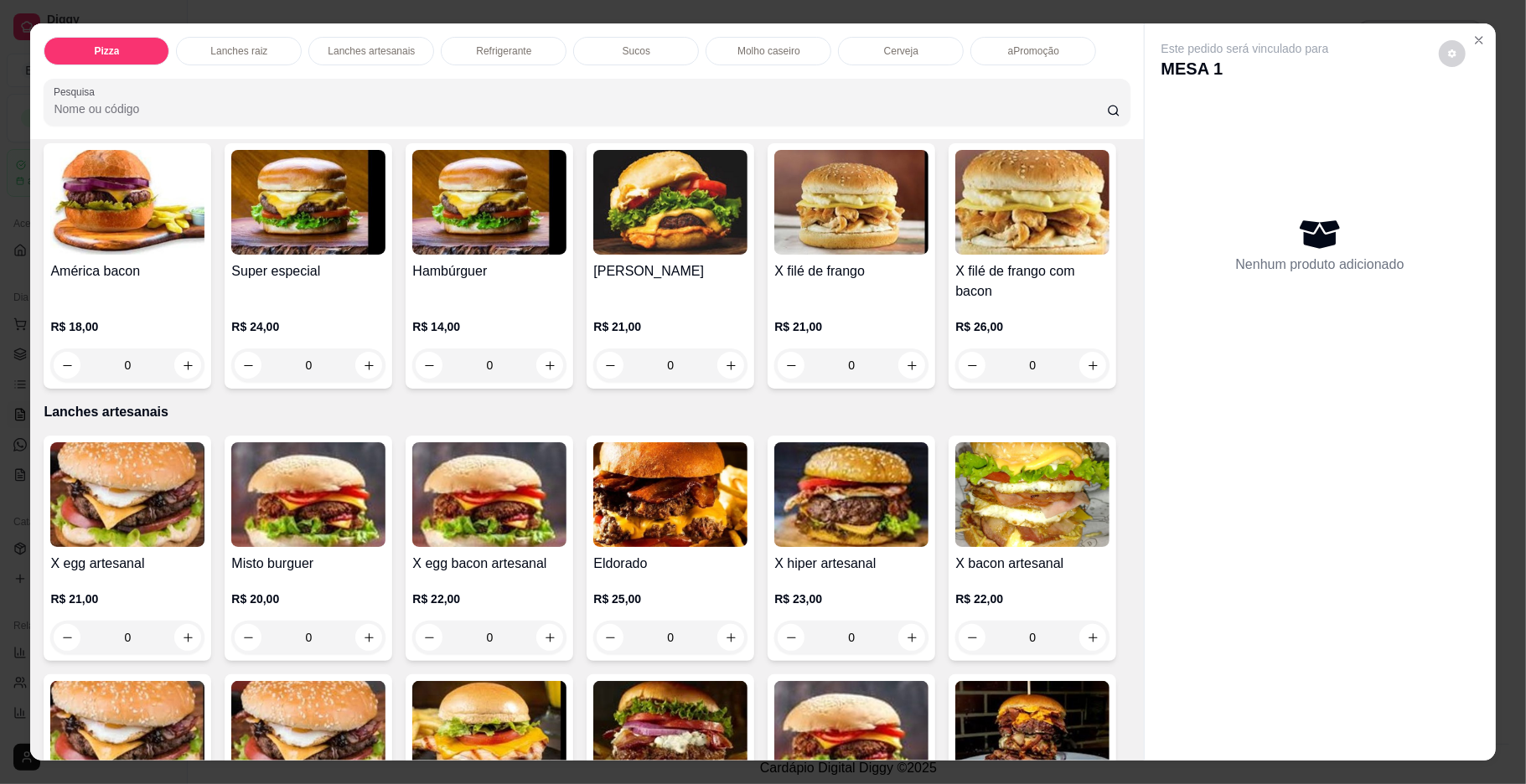
scroll to position [1228, 0]
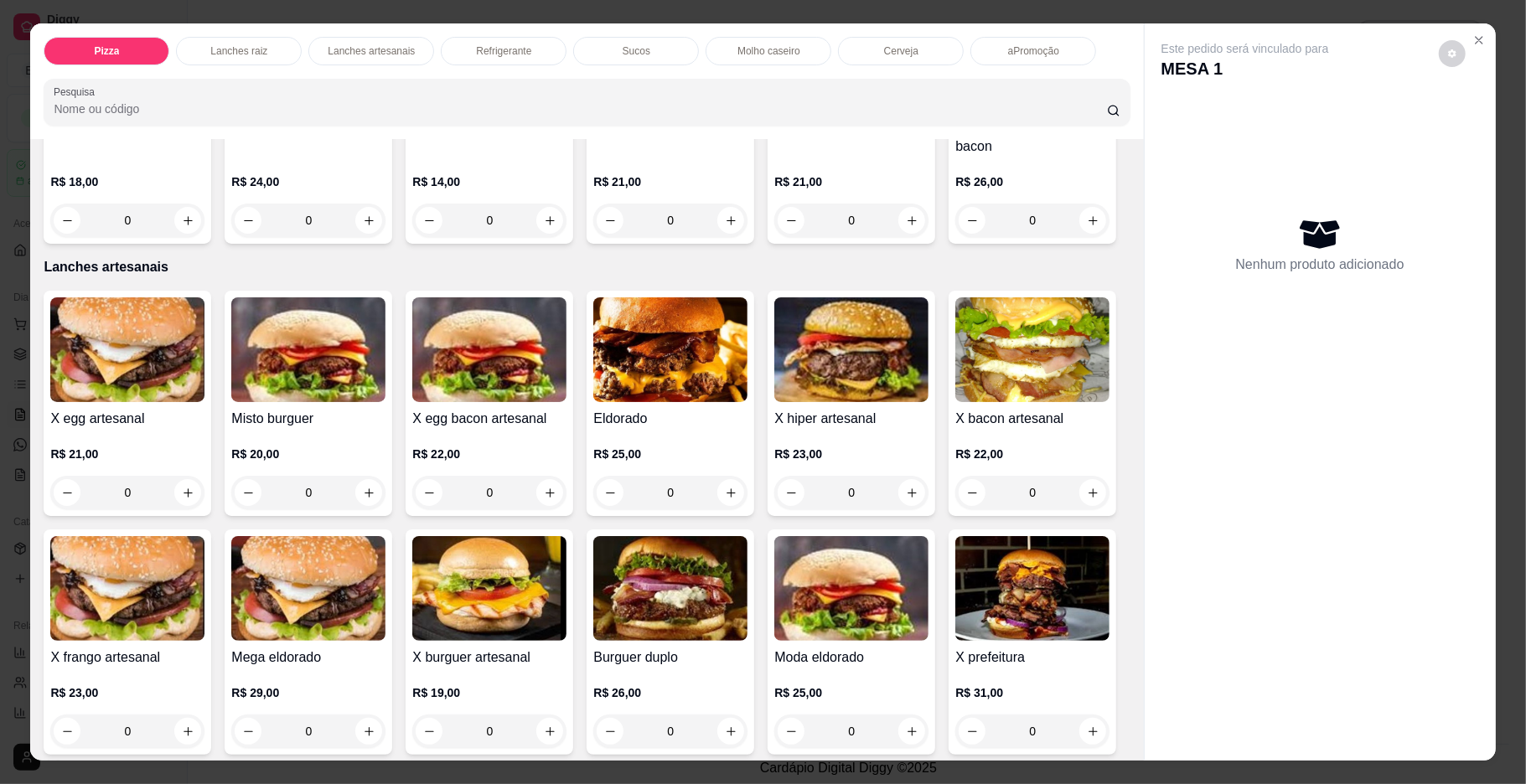
drag, startPoint x: 1115, startPoint y: 378, endPoint x: 1126, endPoint y: 374, distance: 11.7
click at [1126, 374] on div "Item avulso Pizza Pequena a partir de R$ 38,00 Média a partir de R$ 43,00 Grand…" at bounding box center [586, 450] width 1113 height 622
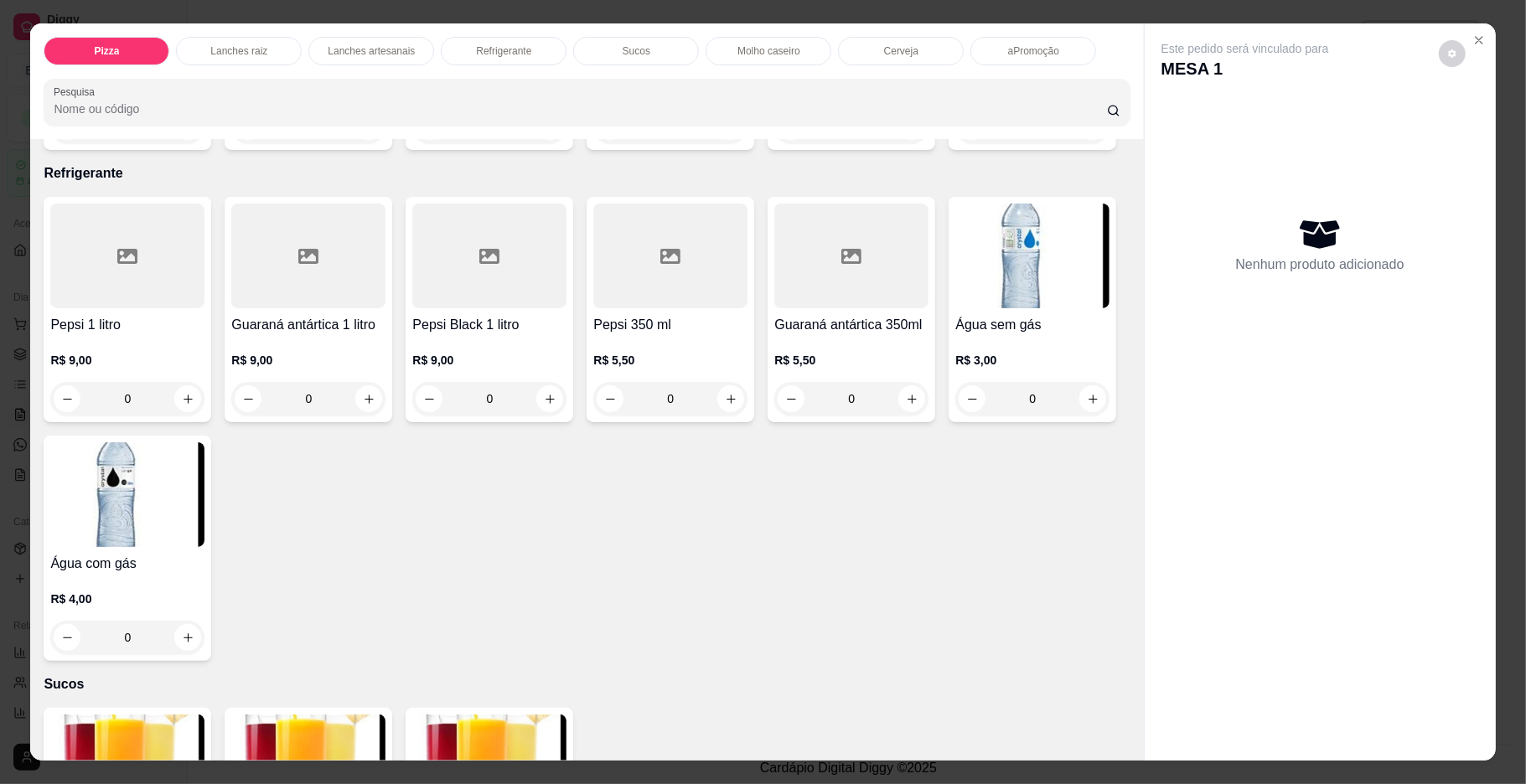
scroll to position [2430, 0]
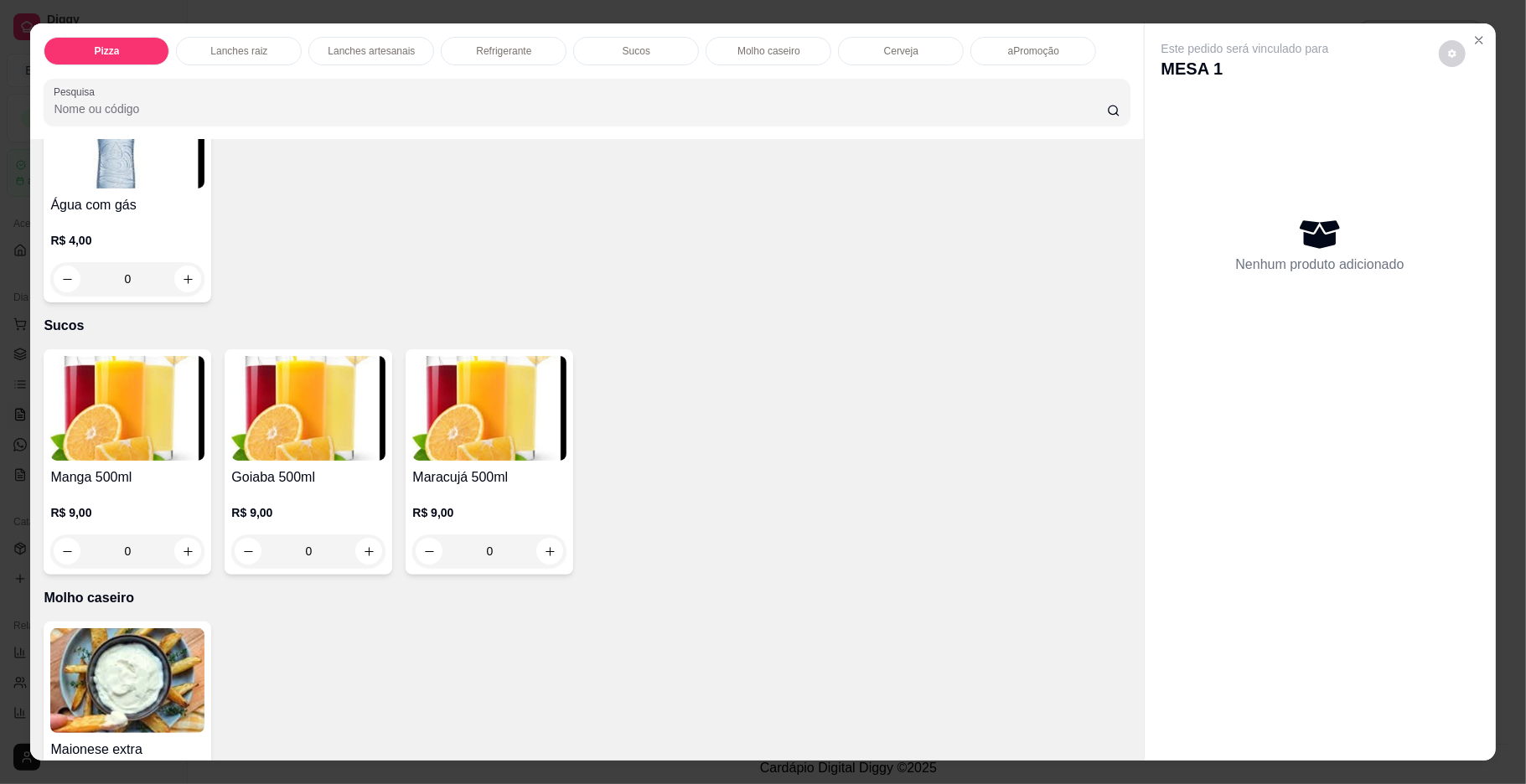
click at [182, 47] on icon "increase-product-quantity" at bounding box center [188, 40] width 12 height 12
type input "1"
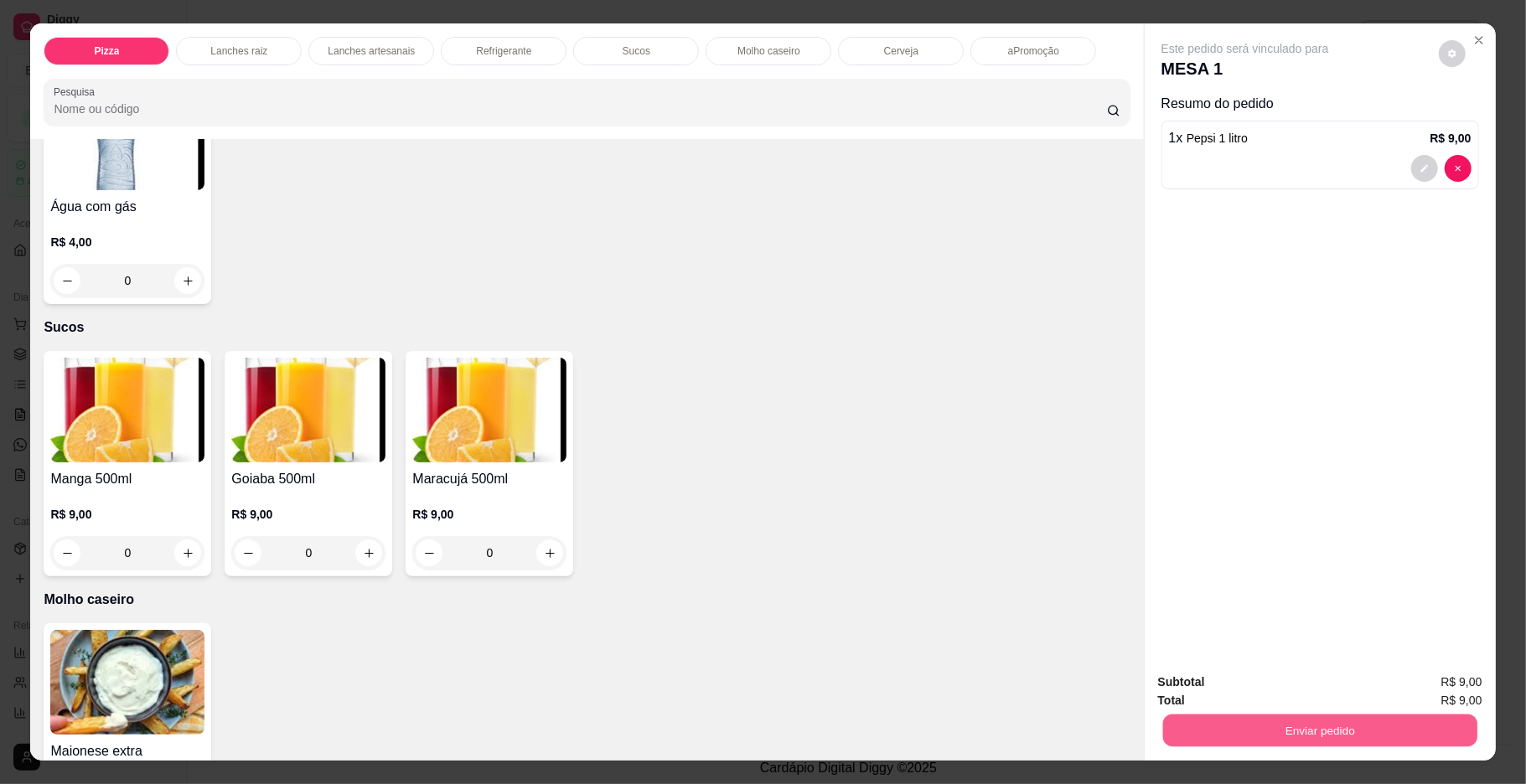
click at [1198, 729] on button "Enviar pedido" at bounding box center [1319, 731] width 315 height 32
click at [1209, 677] on button "Não registrar e enviar pedido" at bounding box center [1263, 689] width 169 height 31
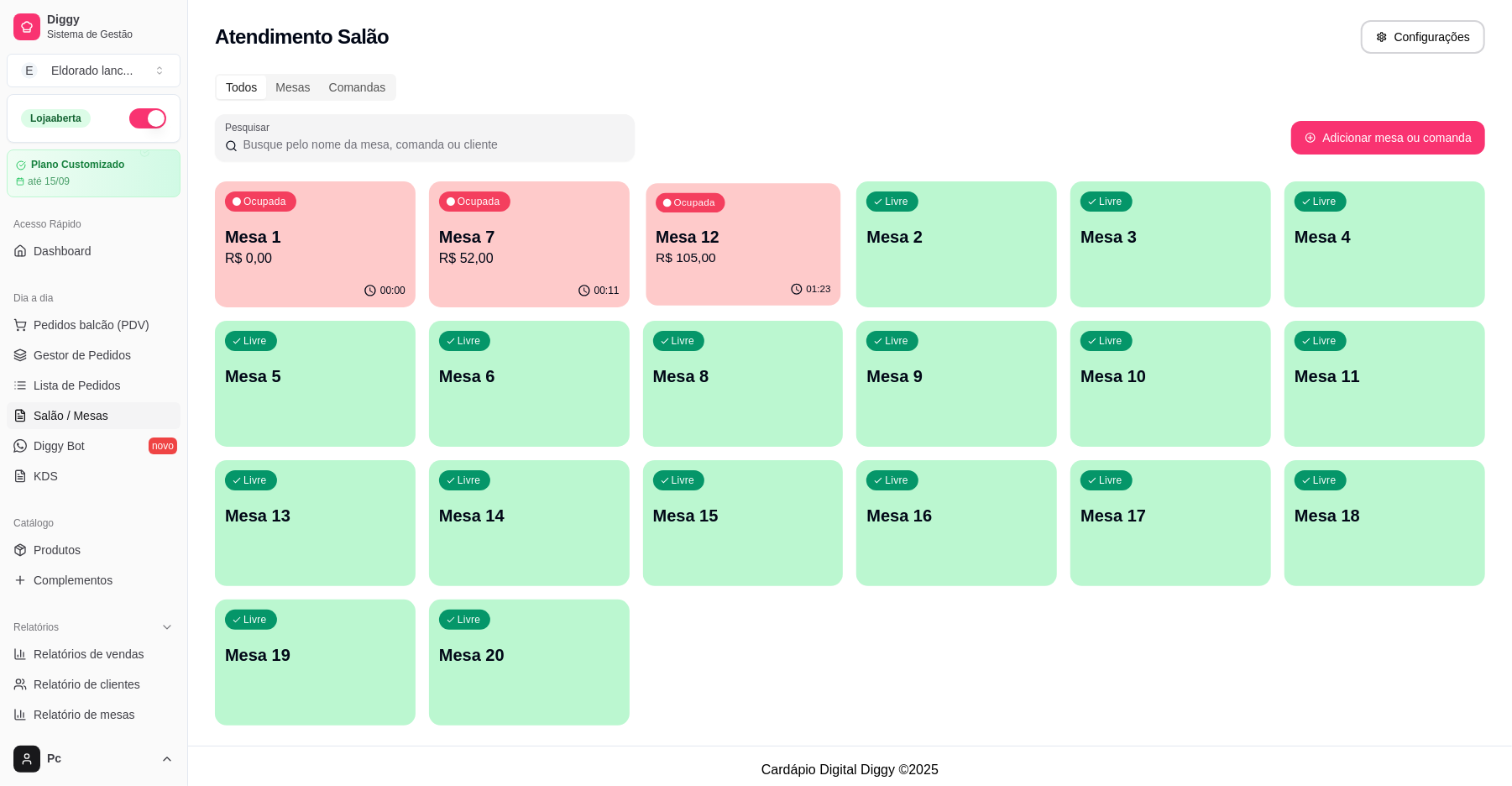
click at [767, 205] on div "Ocupada Mesa 12 R$ 105,00" at bounding box center [743, 227] width 195 height 90
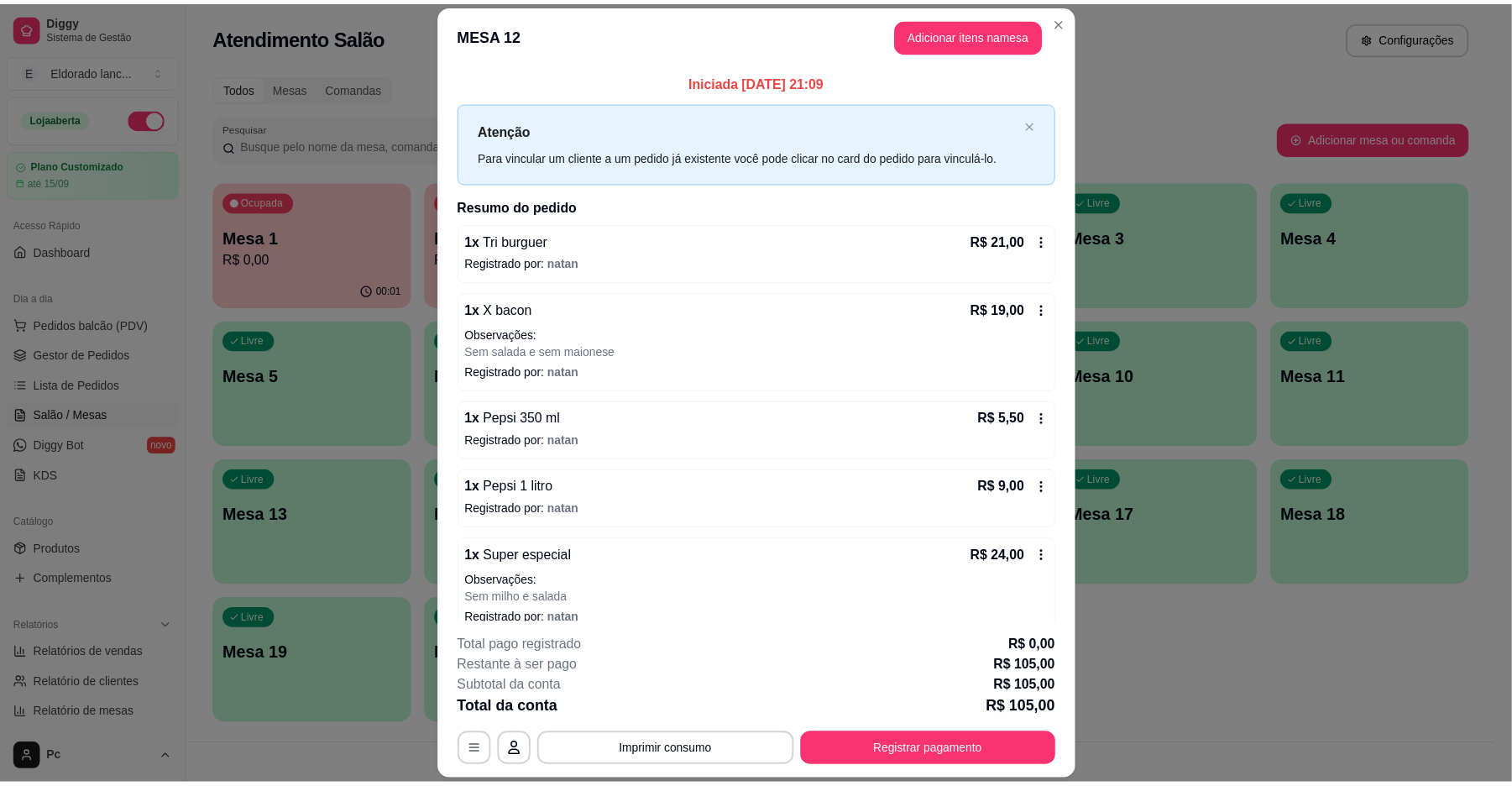
scroll to position [162, 0]
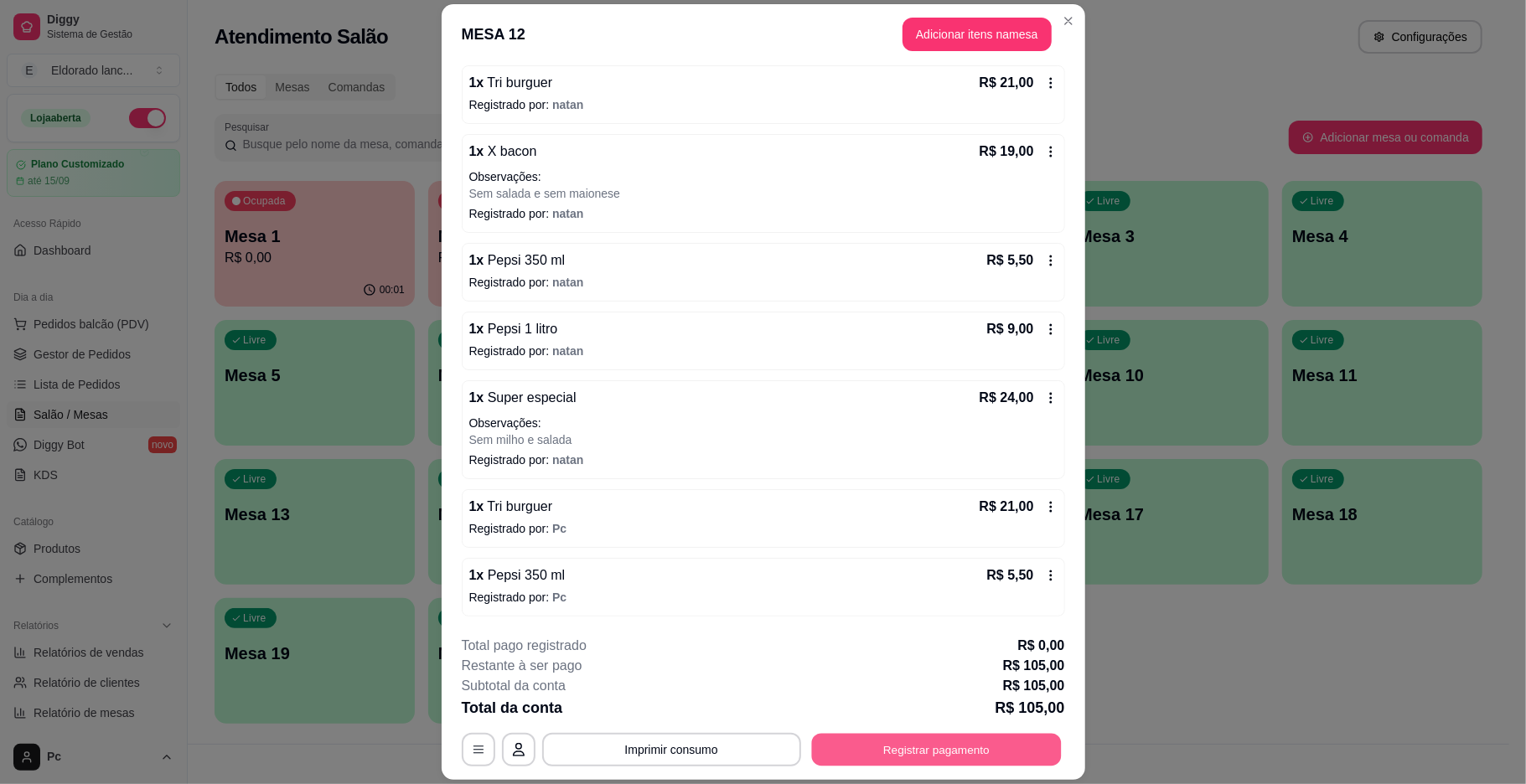
click at [960, 744] on button "Registrar pagamento" at bounding box center [936, 750] width 250 height 32
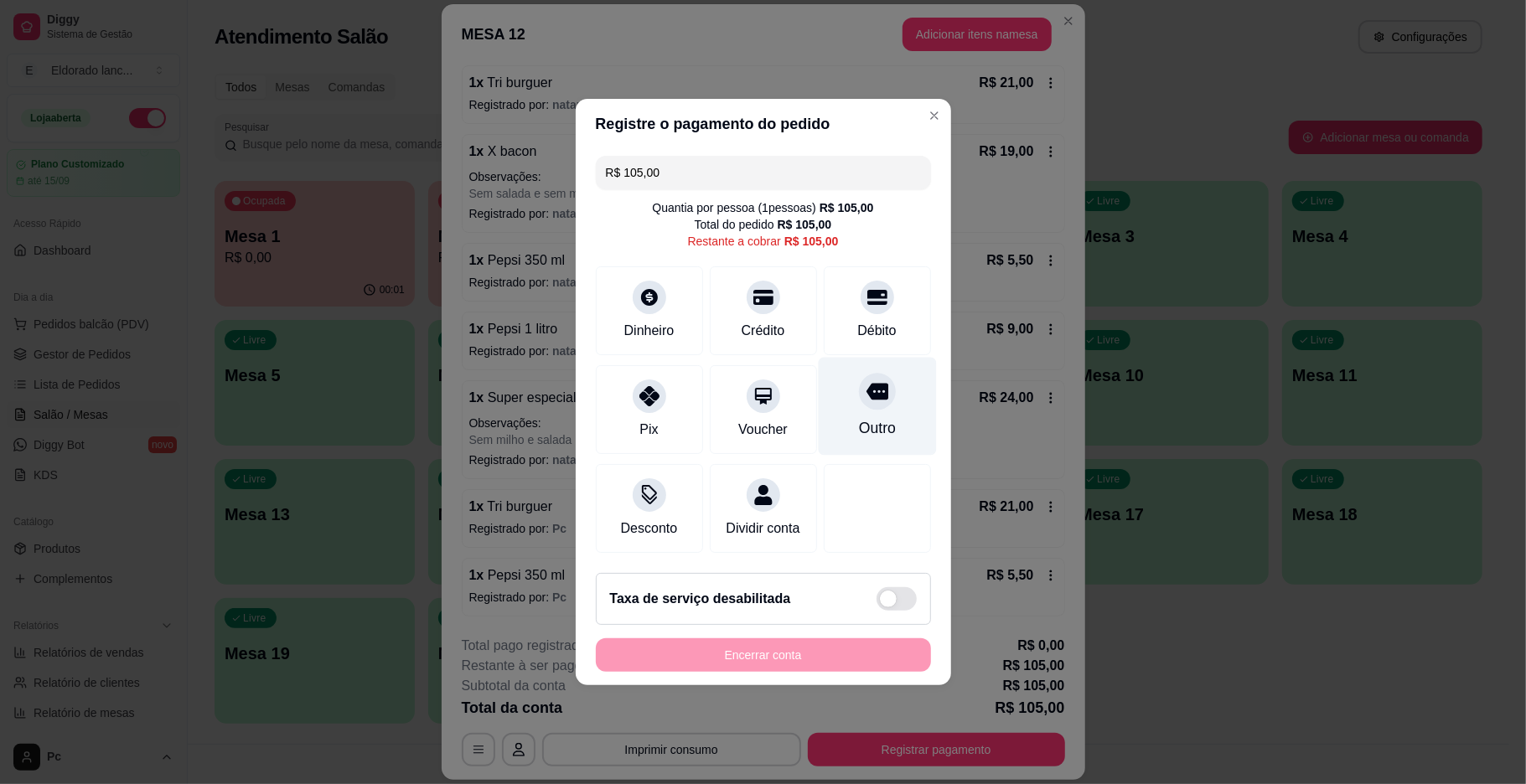
click at [818, 416] on div "Outro" at bounding box center [877, 406] width 118 height 98
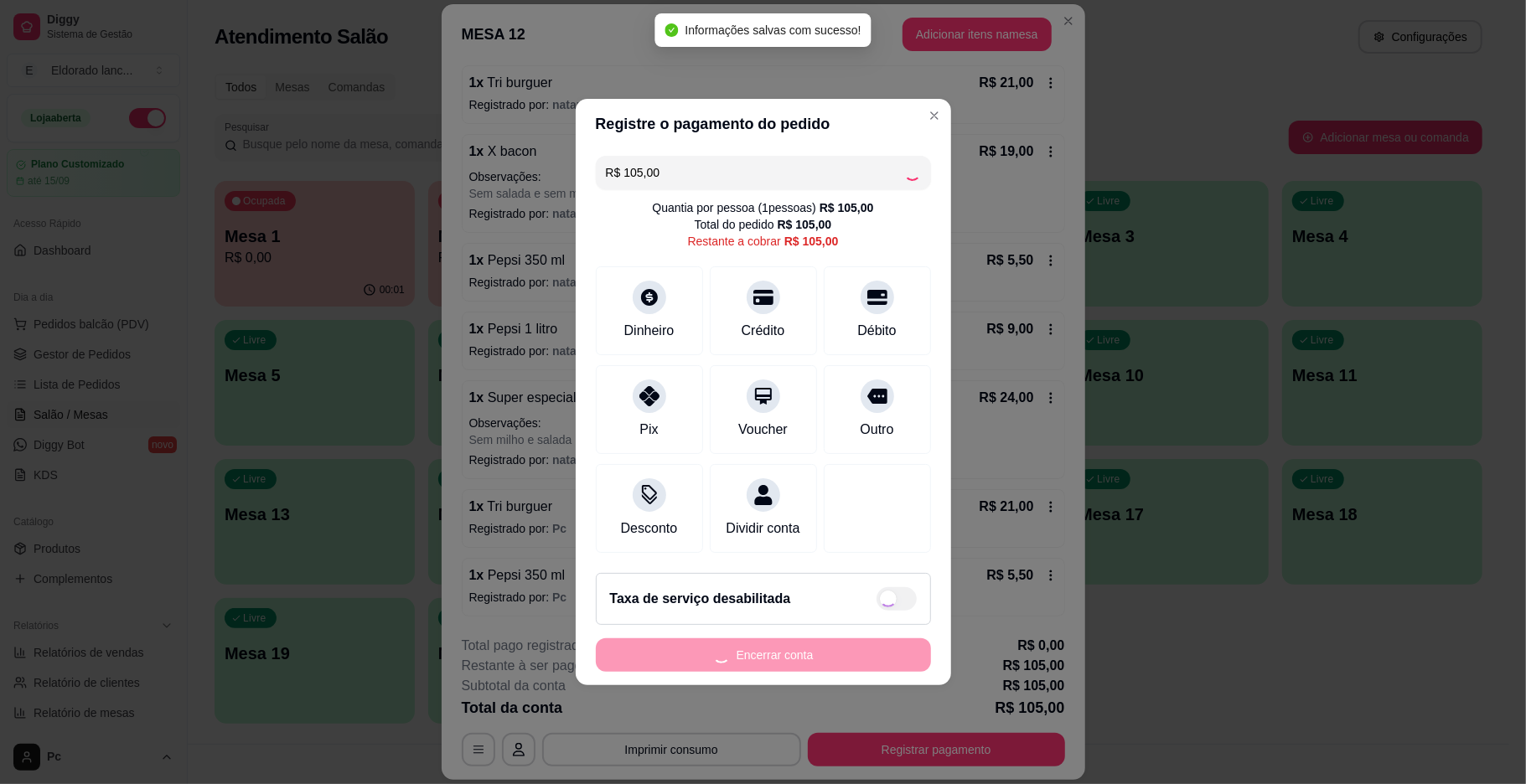
type input "R$ 0,00"
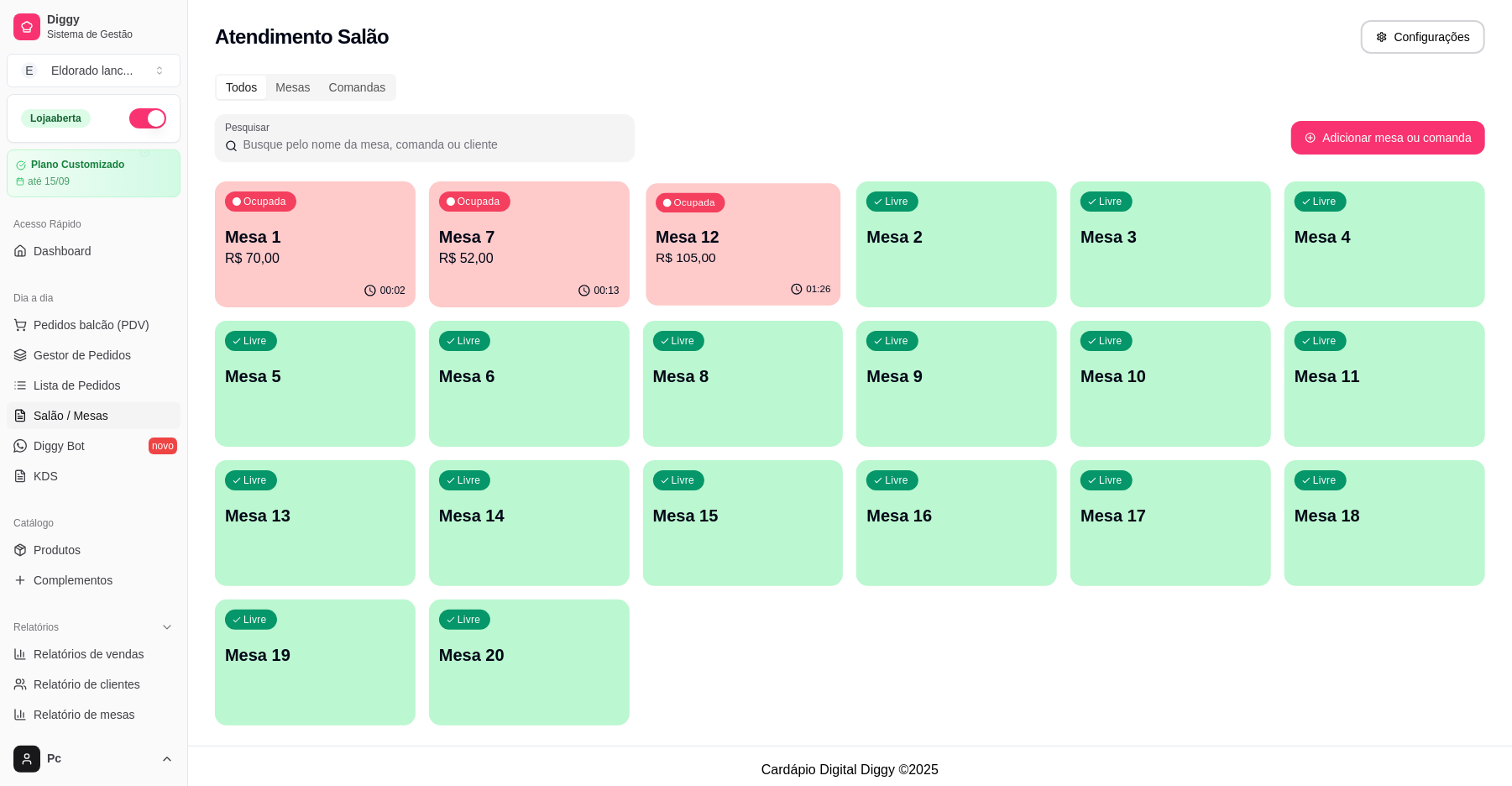
click at [753, 277] on div "01:26" at bounding box center [743, 290] width 195 height 32
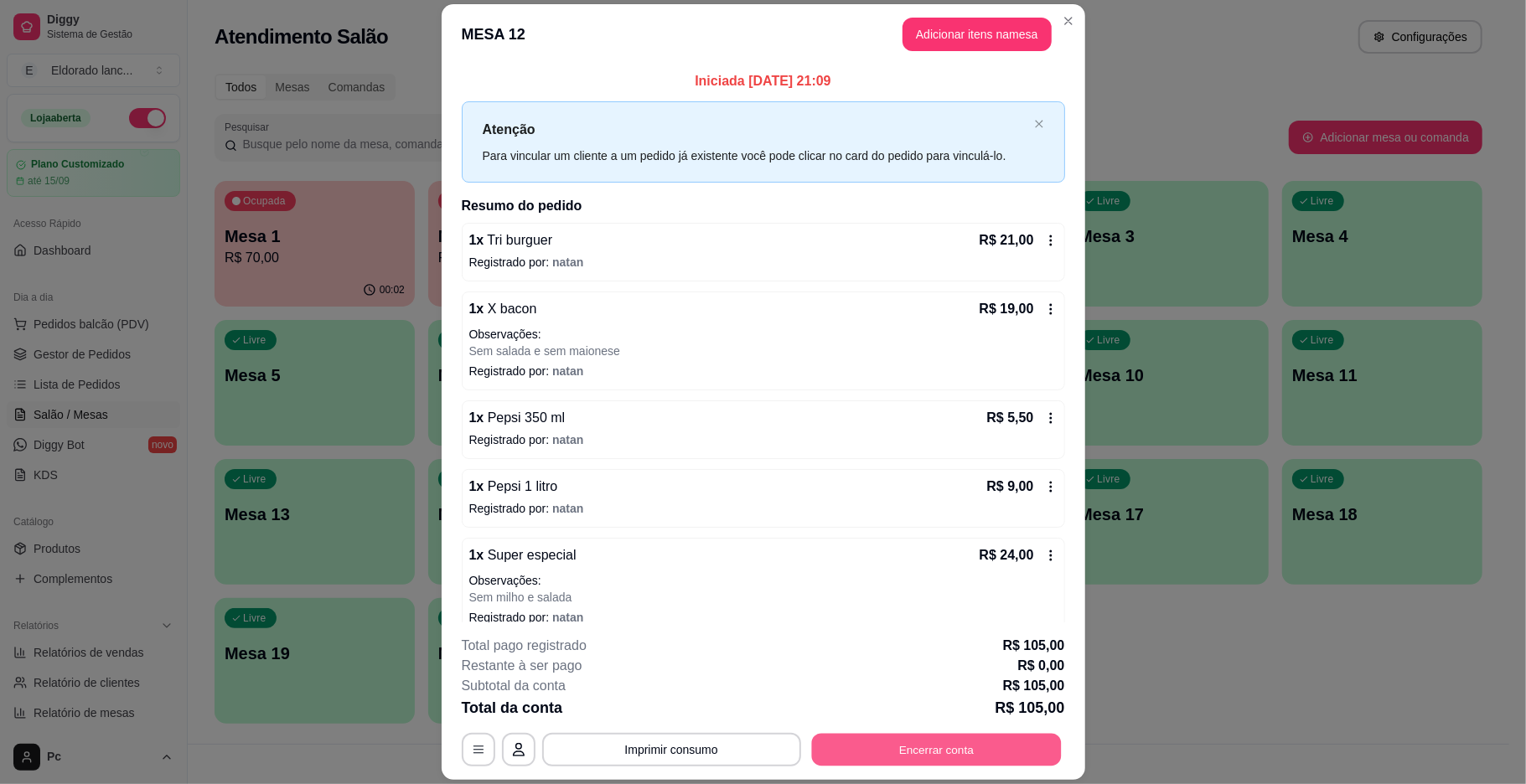
click at [872, 756] on button "Encerrar conta" at bounding box center [936, 750] width 250 height 32
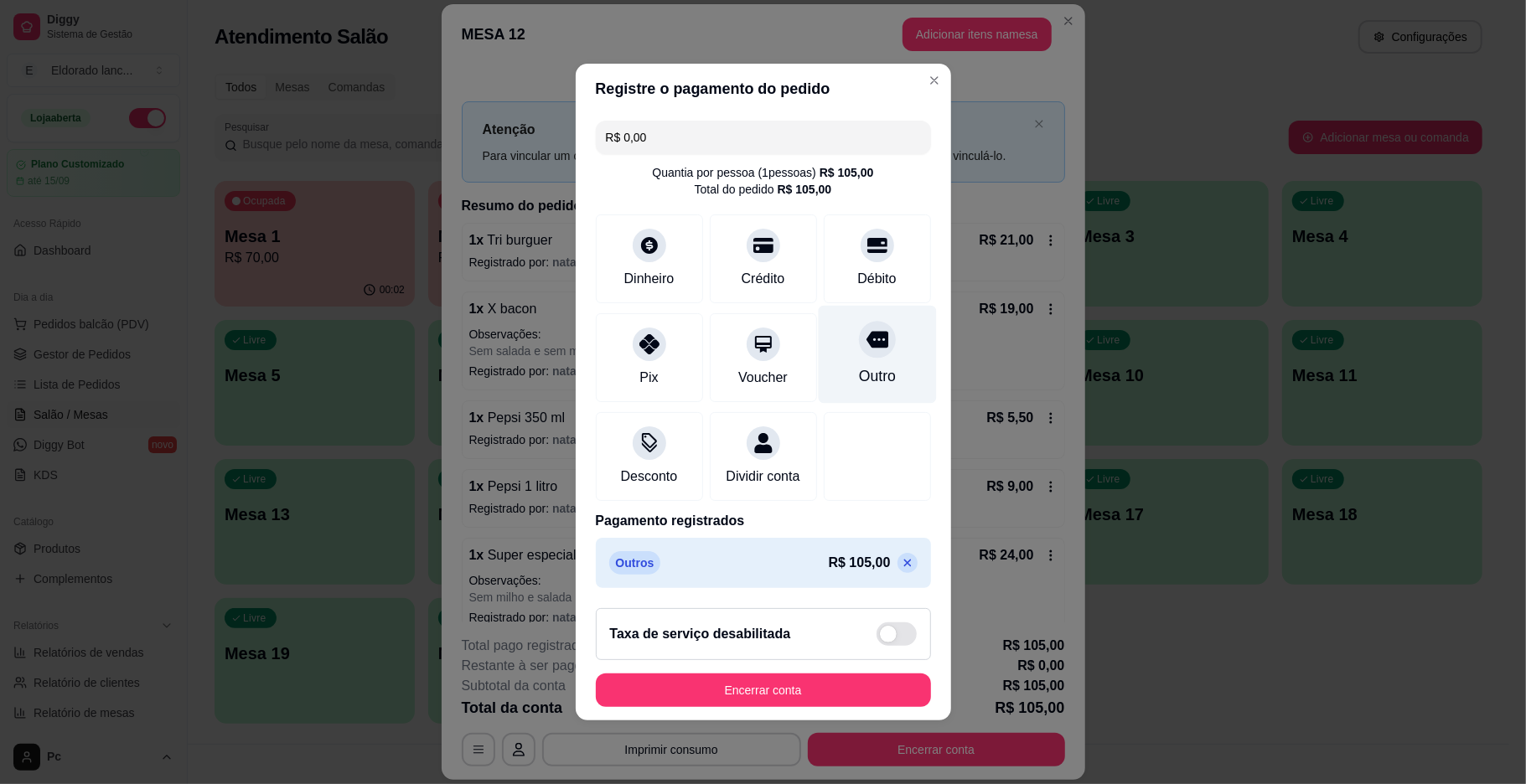
click at [843, 346] on div "Outro" at bounding box center [877, 355] width 118 height 98
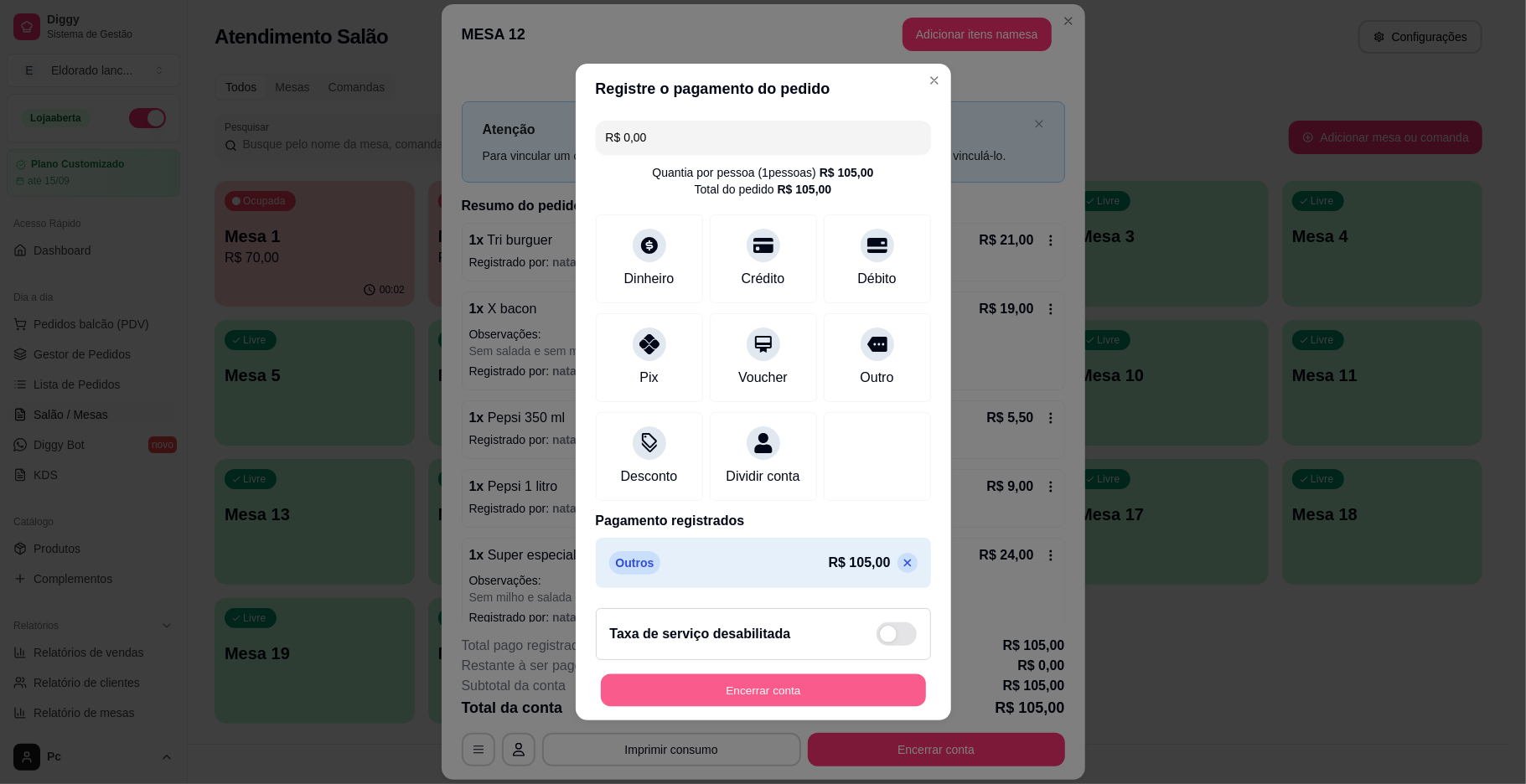
click at [773, 696] on button "Encerrar conta" at bounding box center [763, 690] width 325 height 32
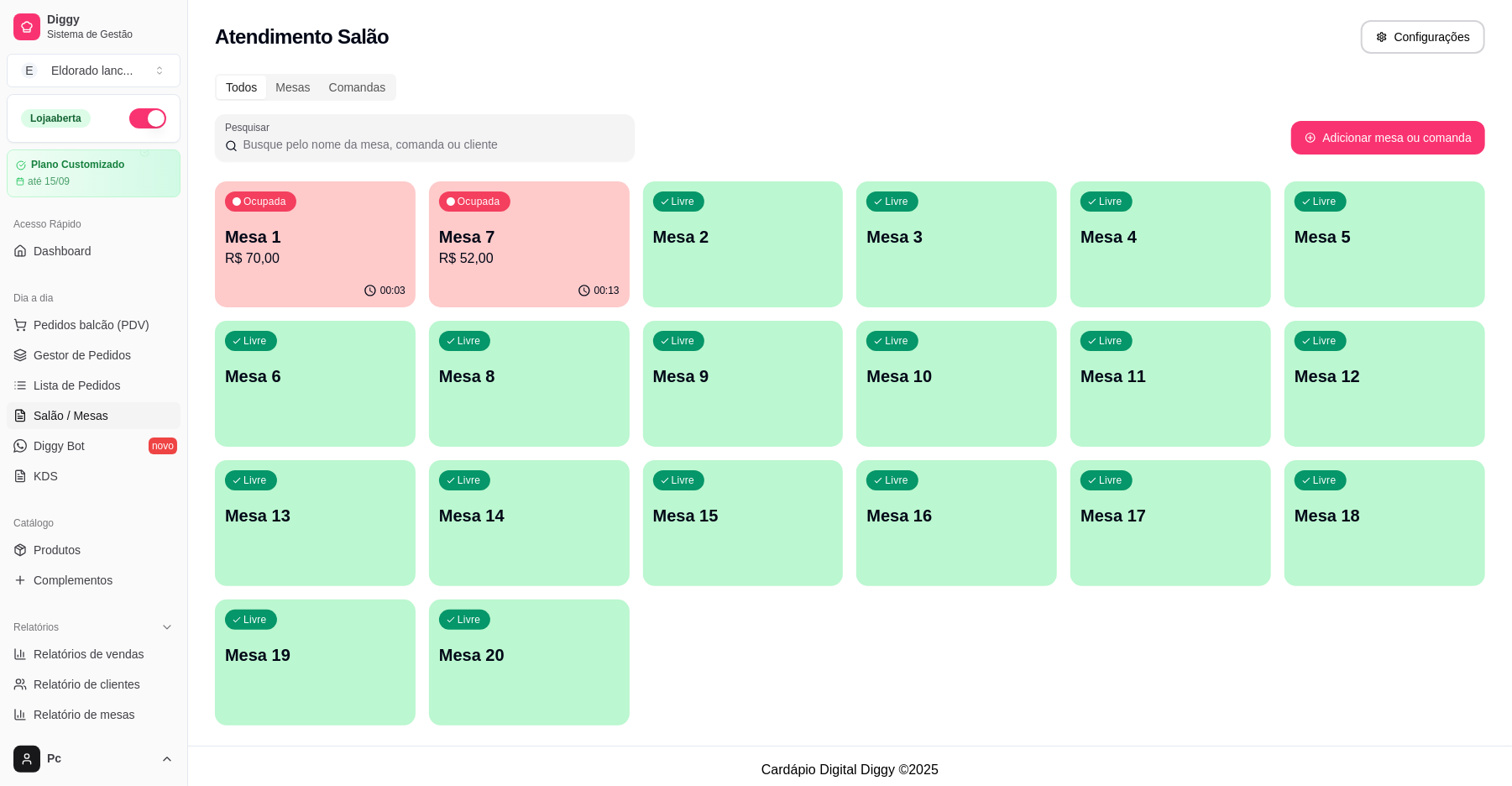
click at [263, 213] on div "Ocupada Mesa 1 R$ 70,00" at bounding box center [315, 228] width 201 height 93
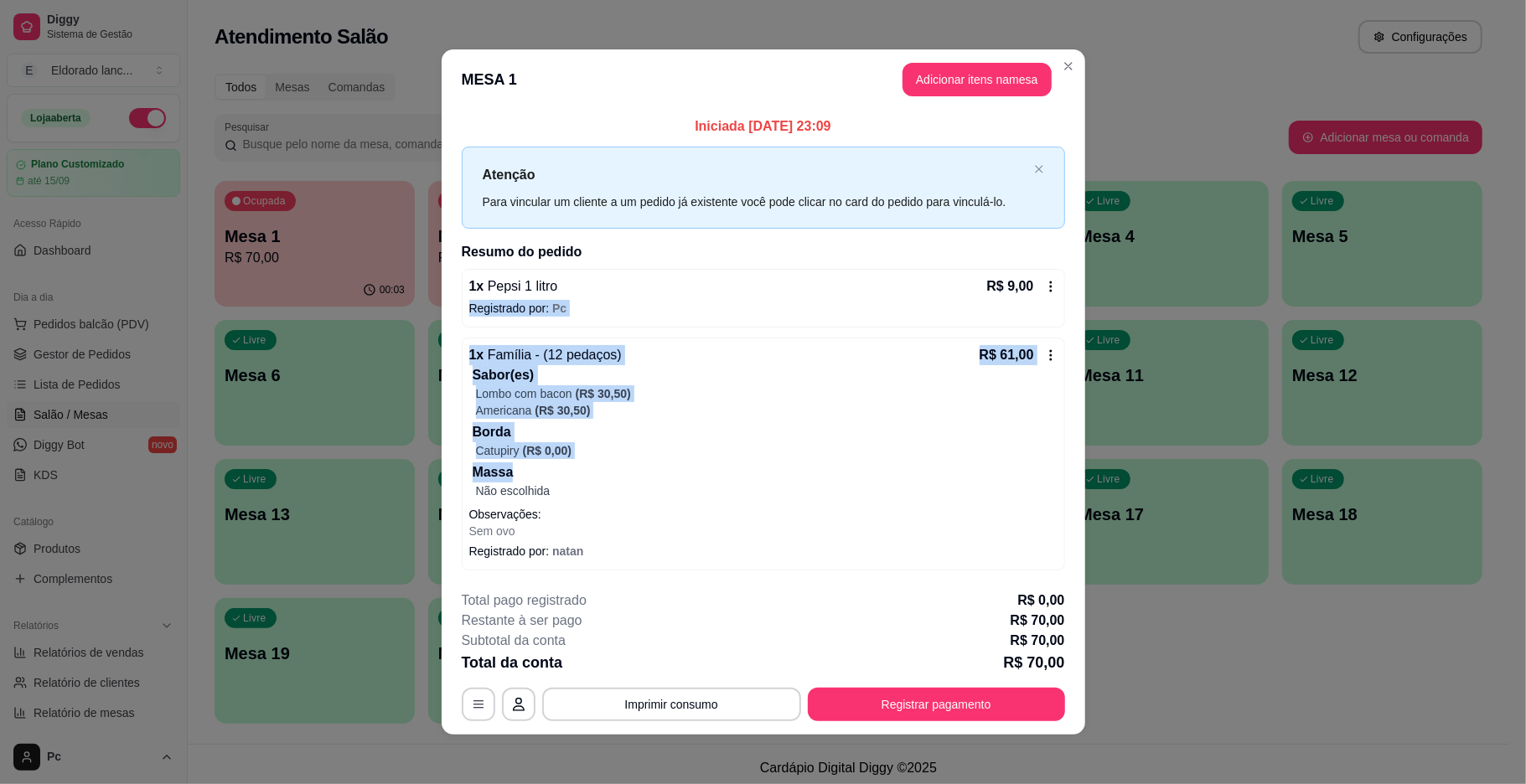
drag, startPoint x: 1058, startPoint y: 293, endPoint x: 1065, endPoint y: 470, distance: 177.1
click at [1065, 470] on div "Iniciada [DATE] 23:09 Atenção Para vincular um cliente a um pedido já existente…" at bounding box center [763, 343] width 643 height 467
click at [1065, 456] on div "Iniciada [DATE] 23:09 Atenção Para vincular um cliente a um pedido já existente…" at bounding box center [763, 343] width 643 height 467
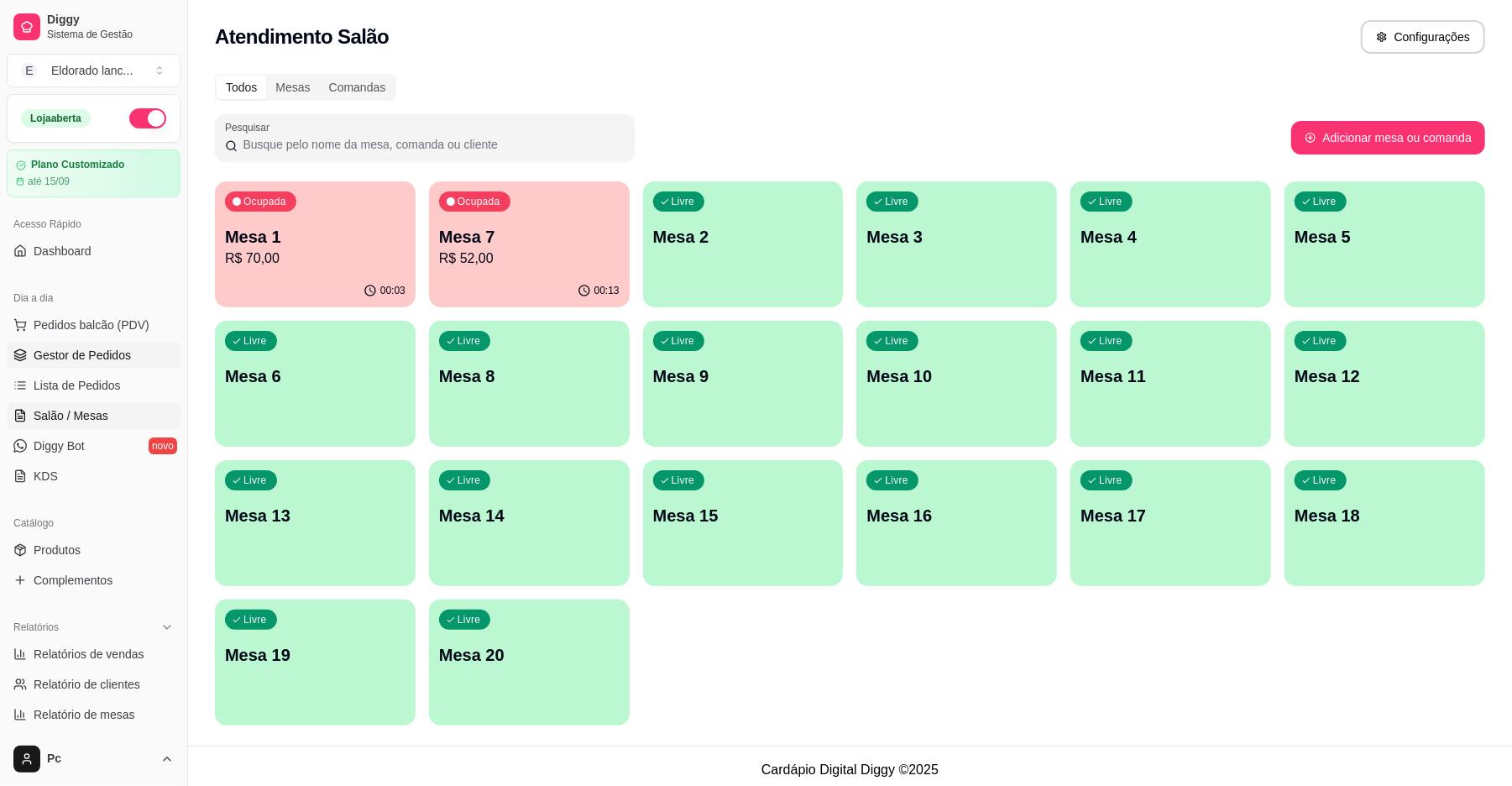
click at [126, 357] on span "Gestor de Pedidos" at bounding box center [82, 355] width 97 height 17
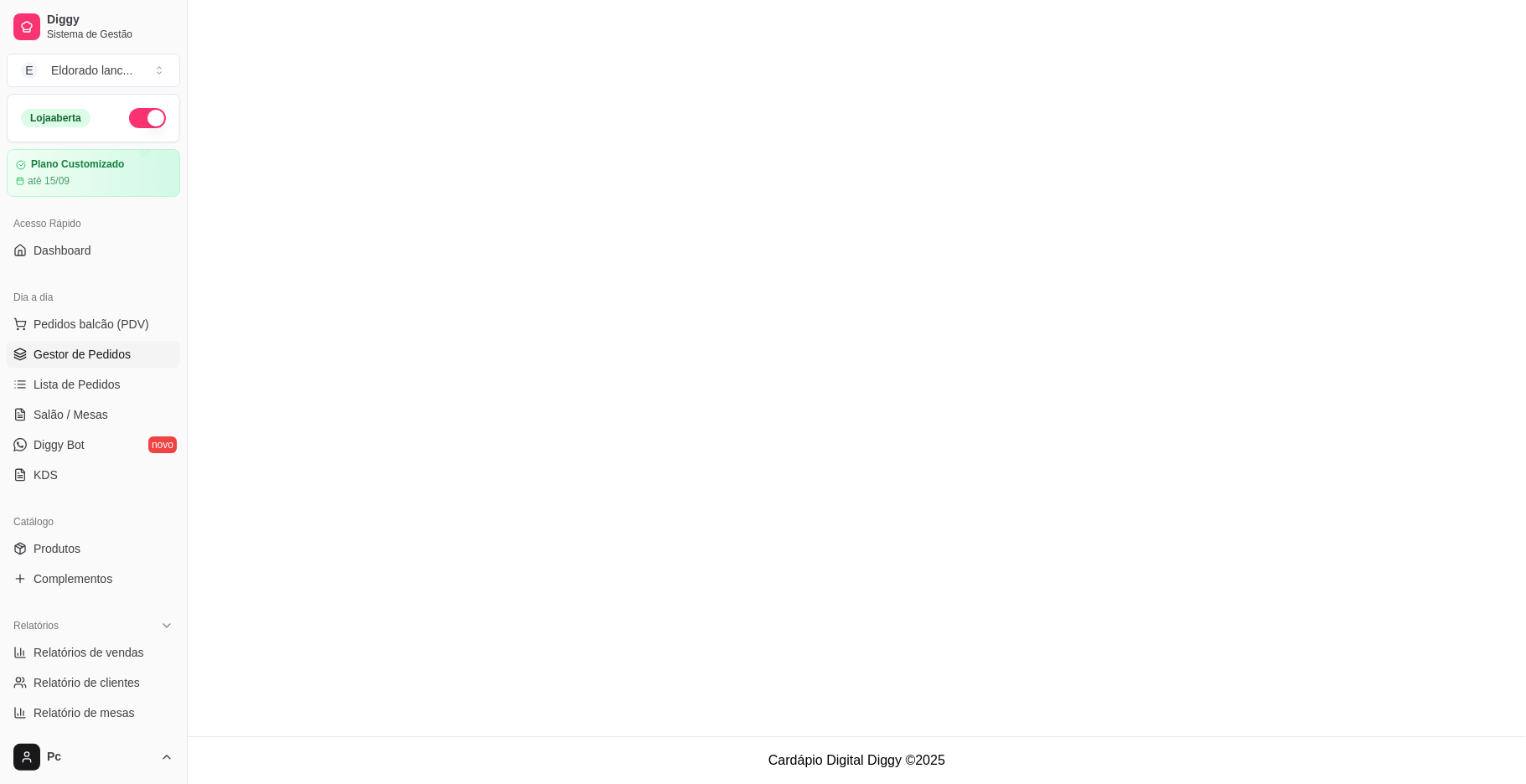
click at [110, 354] on span "Gestor de Pedidos" at bounding box center [82, 354] width 97 height 17
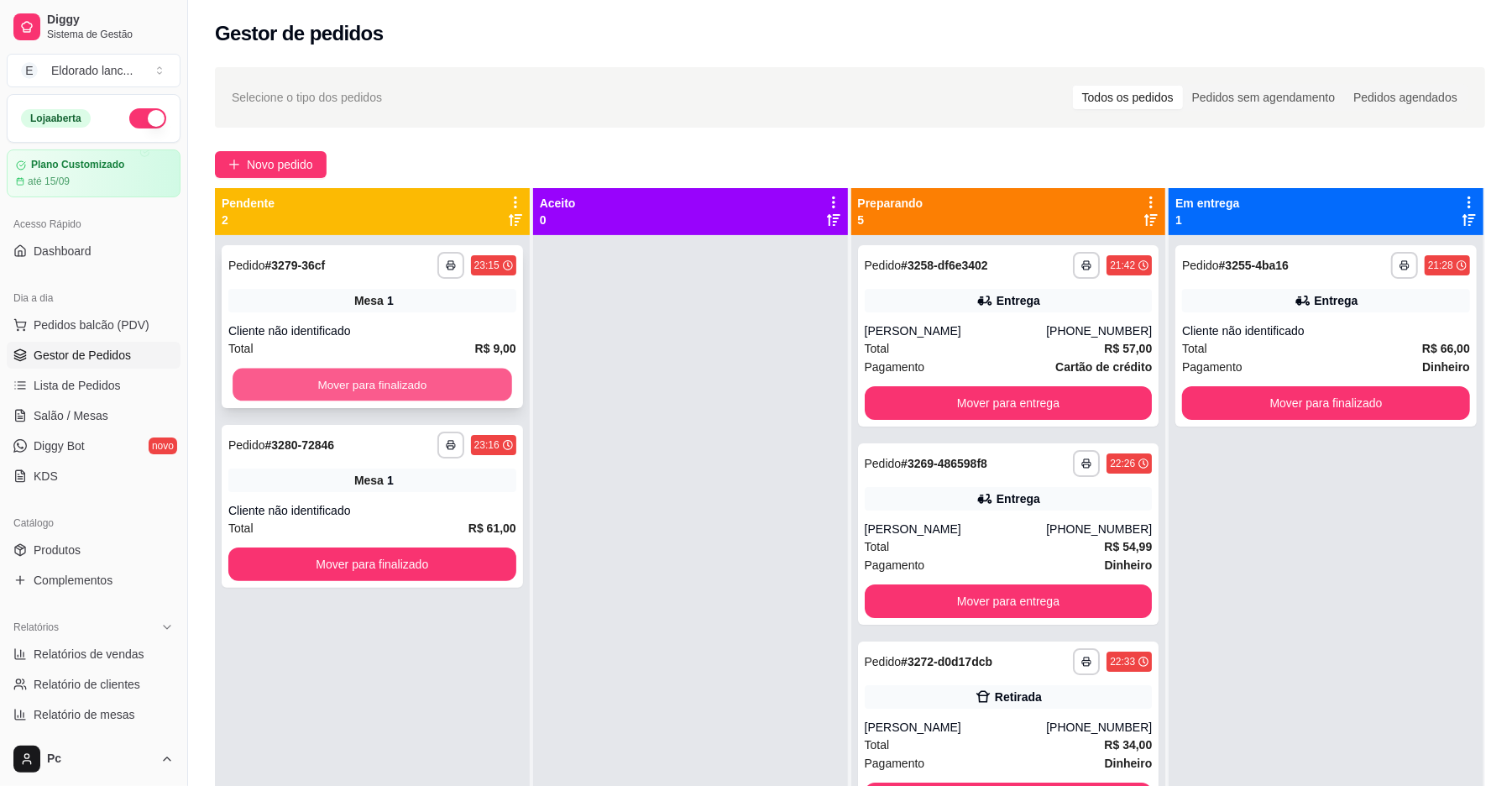
click at [286, 381] on button "Mover para finalizado" at bounding box center [372, 385] width 279 height 32
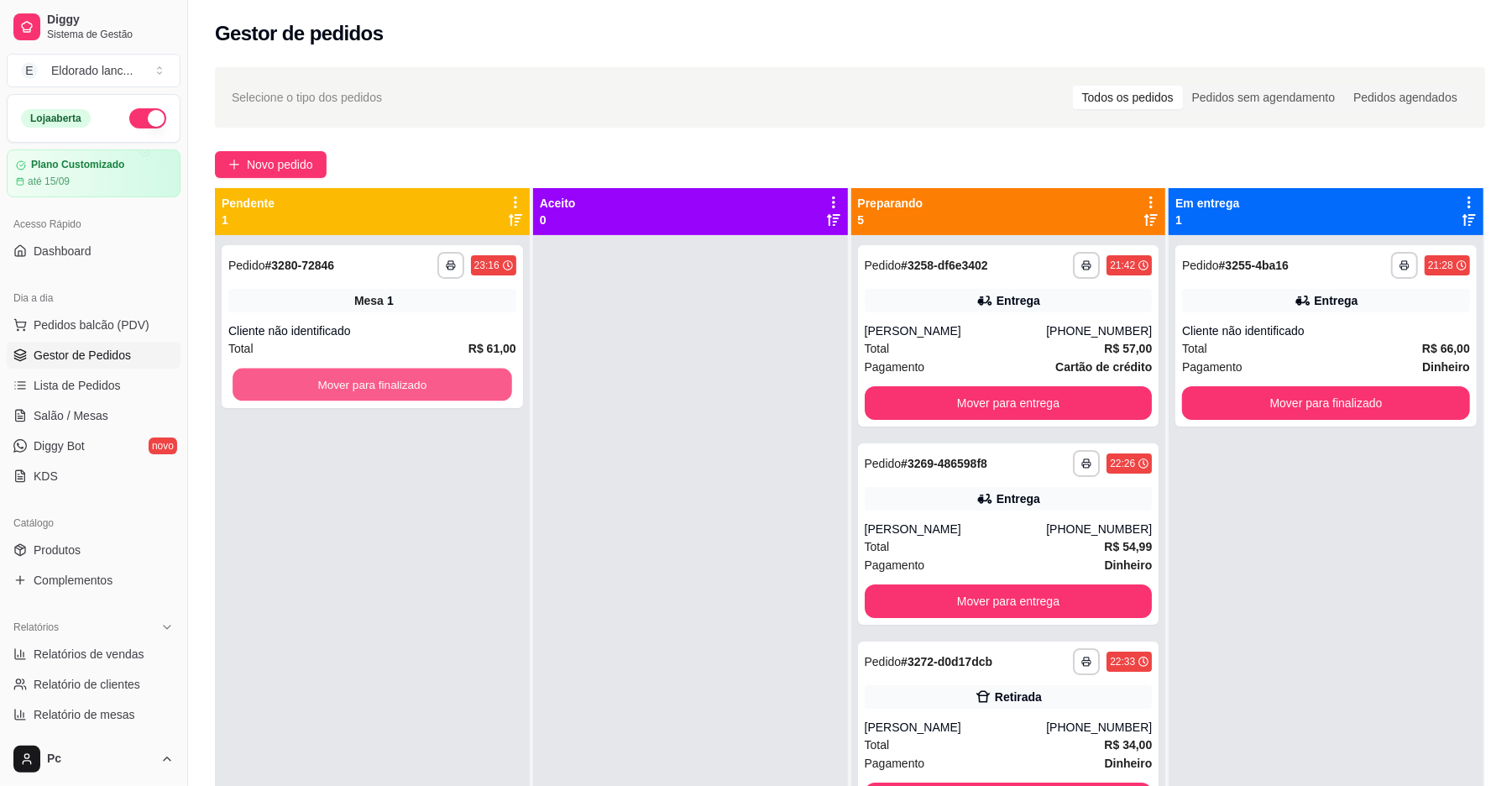
click at [286, 381] on button "Mover para finalizado" at bounding box center [372, 385] width 279 height 32
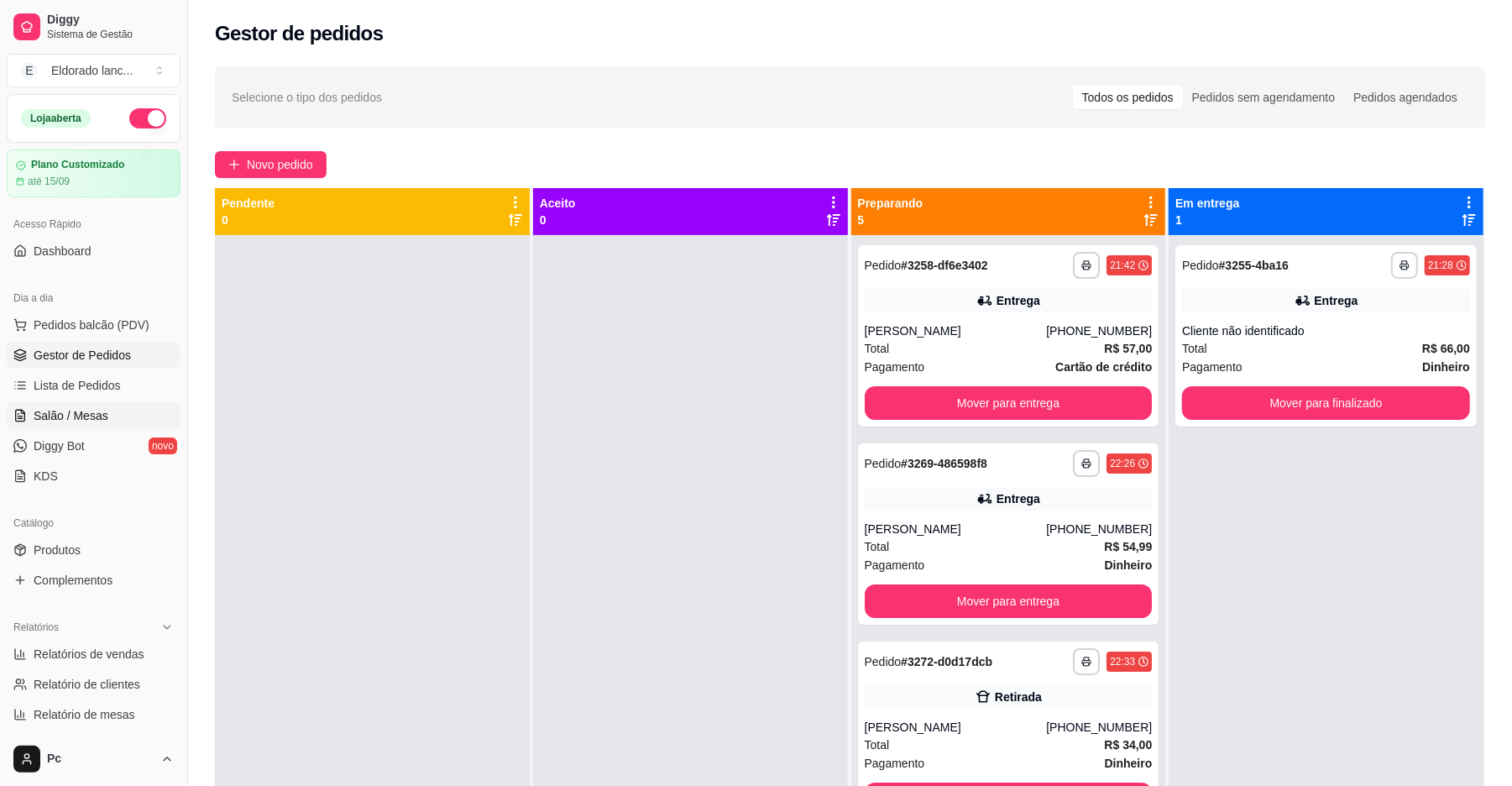
click at [81, 428] on link "Salão / Mesas" at bounding box center [94, 415] width 174 height 27
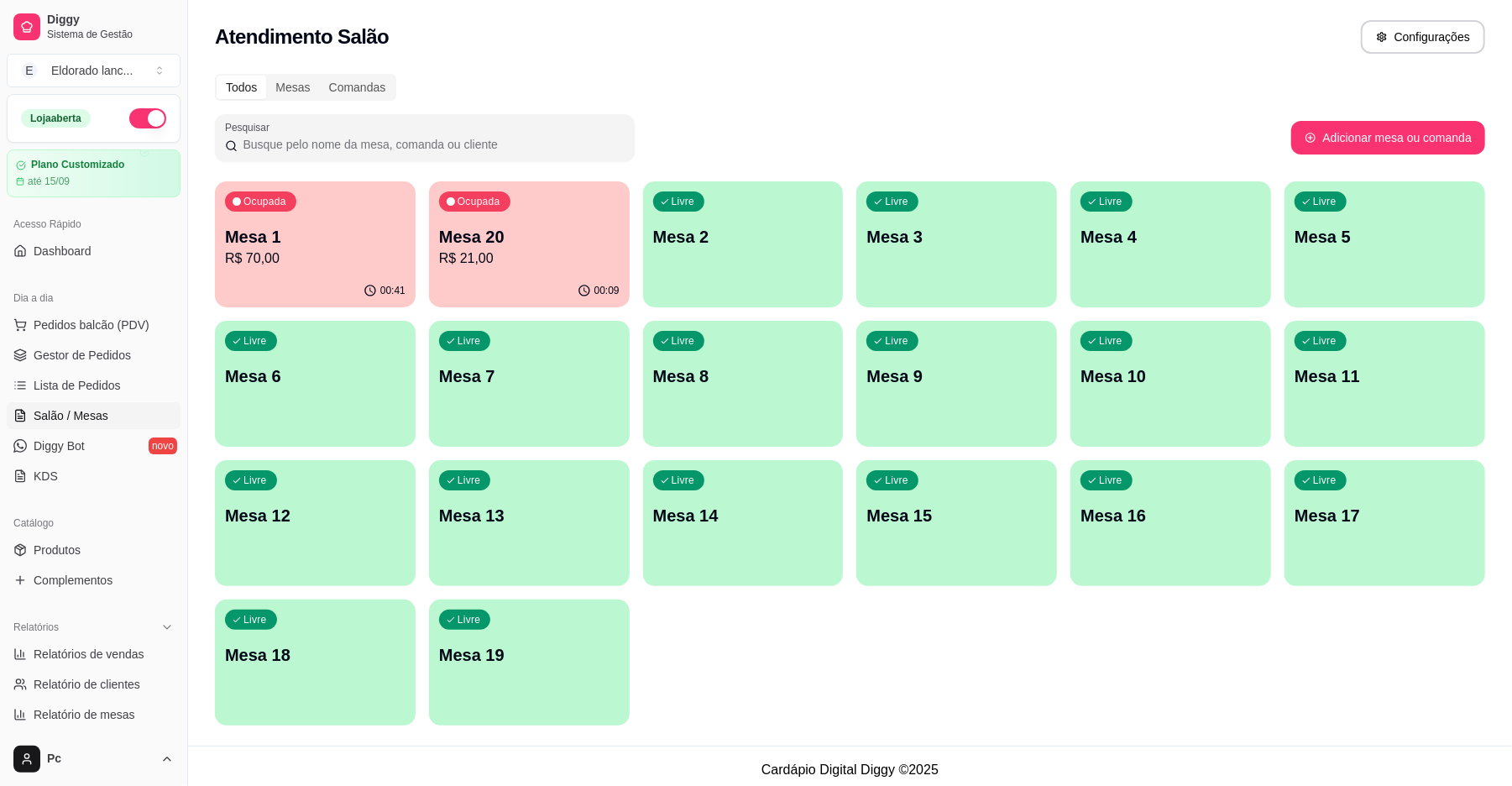
click at [356, 241] on p "Mesa 1" at bounding box center [315, 236] width 181 height 24
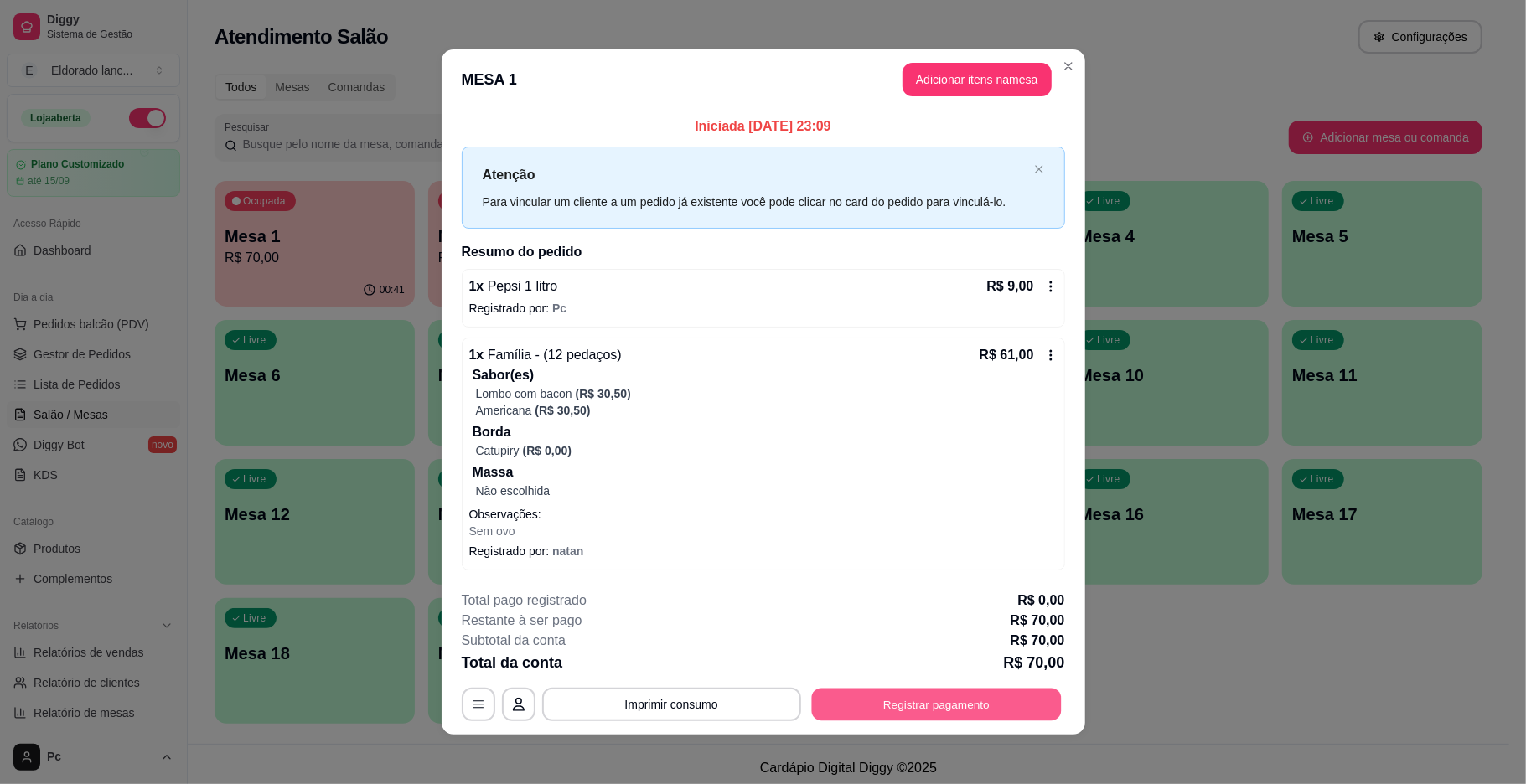
click at [999, 711] on button "Registrar pagamento" at bounding box center [936, 703] width 250 height 32
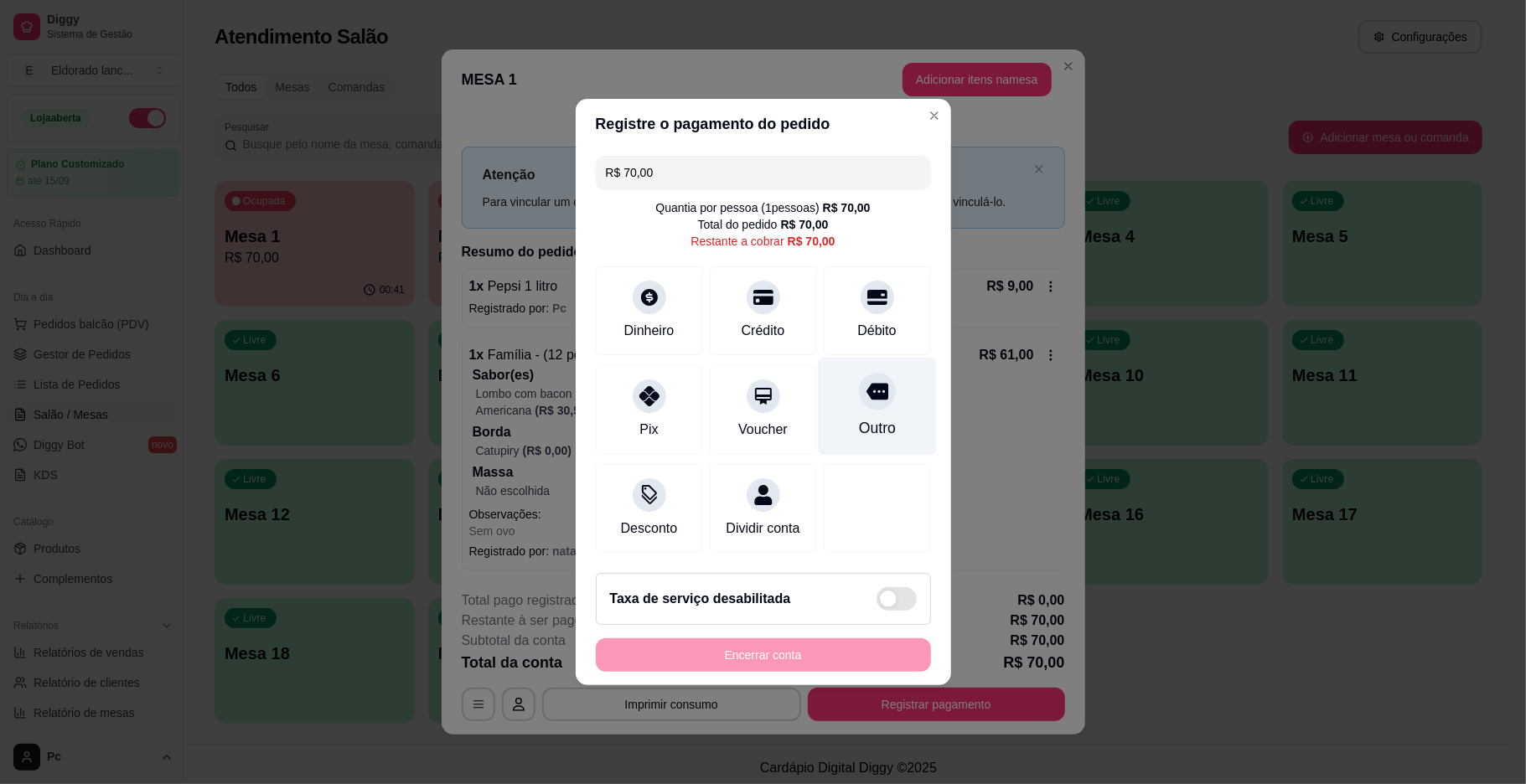
click at [906, 420] on div "Outro" at bounding box center [877, 406] width 118 height 98
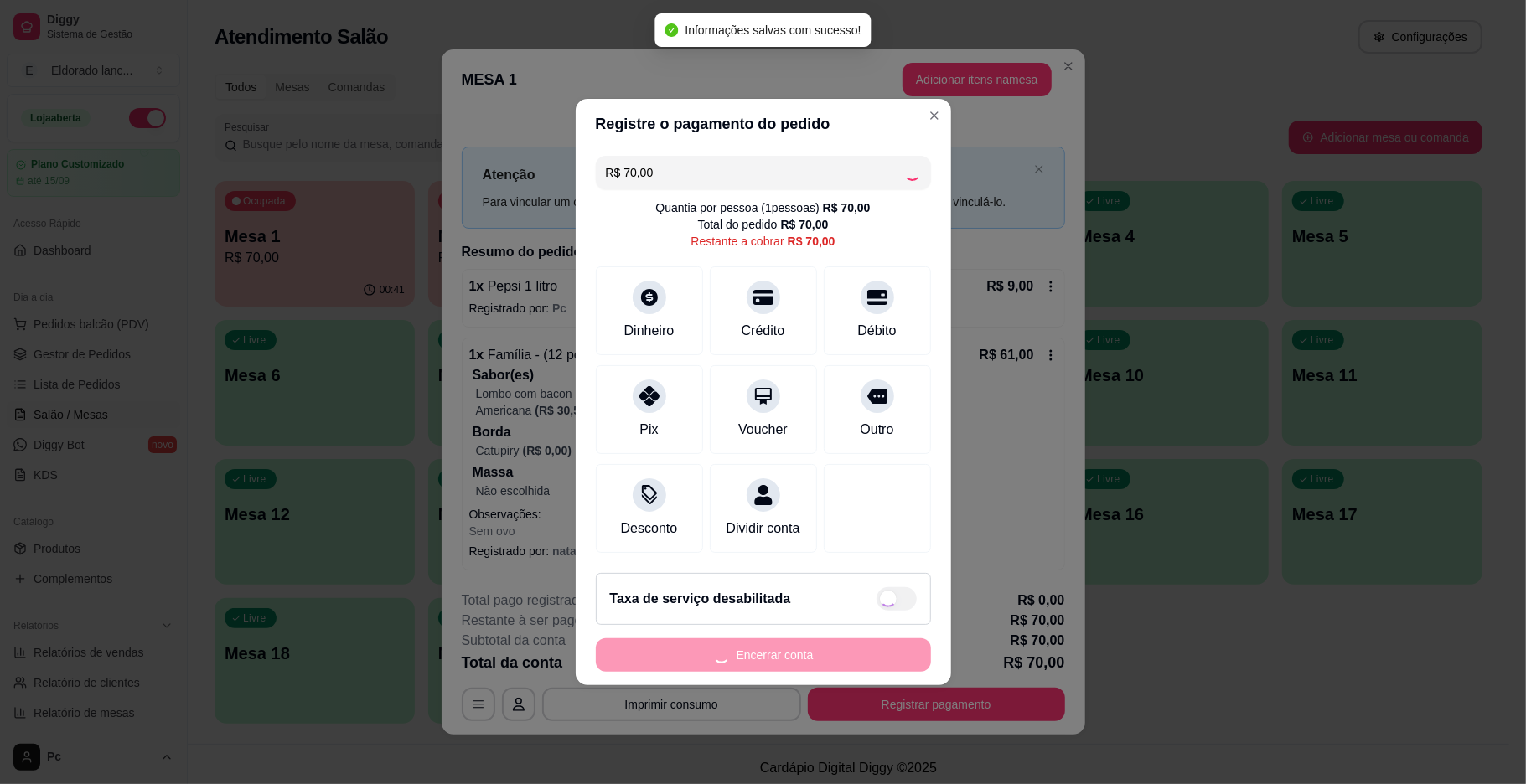
type input "R$ 0,00"
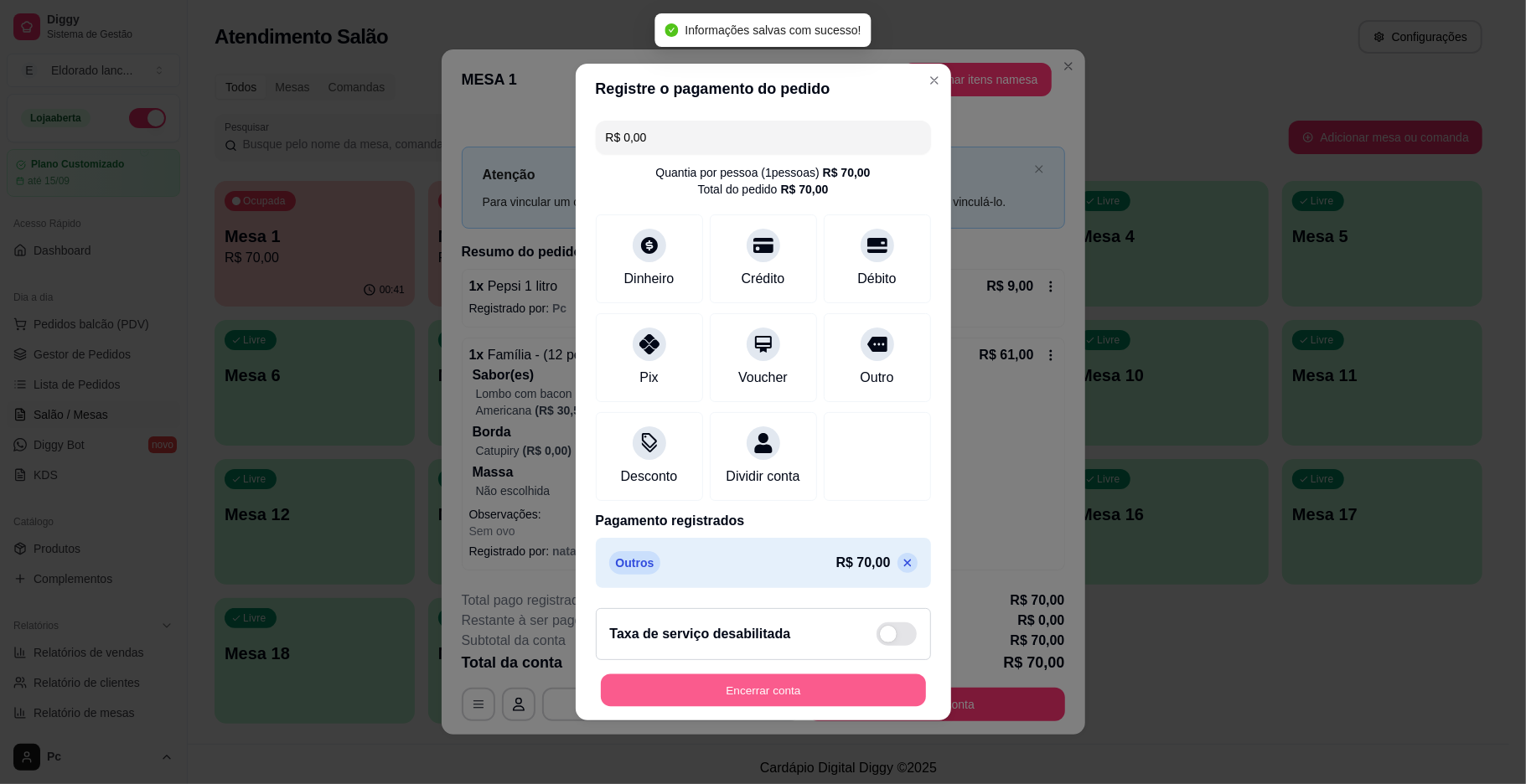
click at [726, 707] on button "Encerrar conta" at bounding box center [763, 690] width 325 height 32
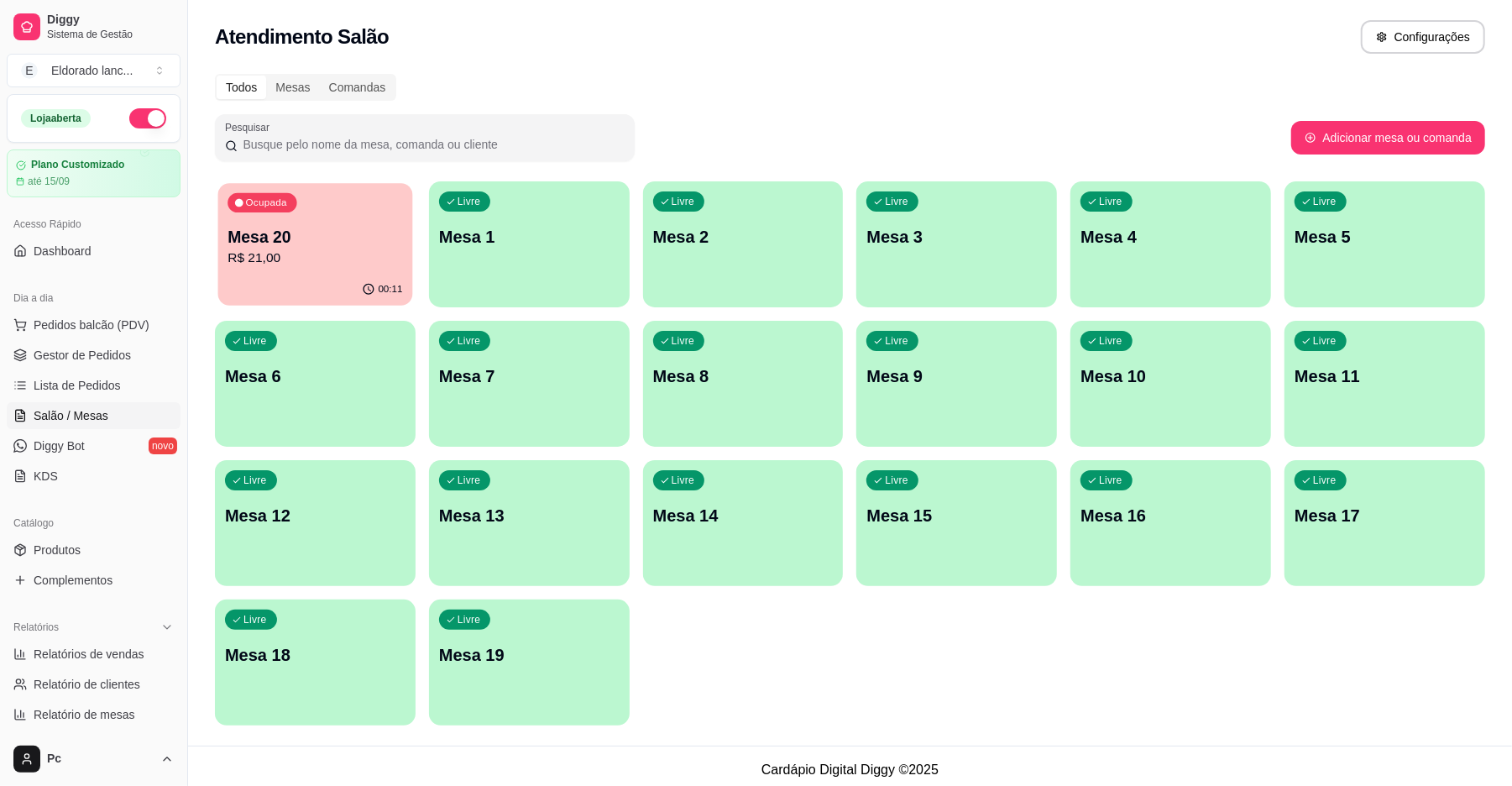
click at [393, 234] on p "Mesa 20" at bounding box center [314, 237] width 175 height 23
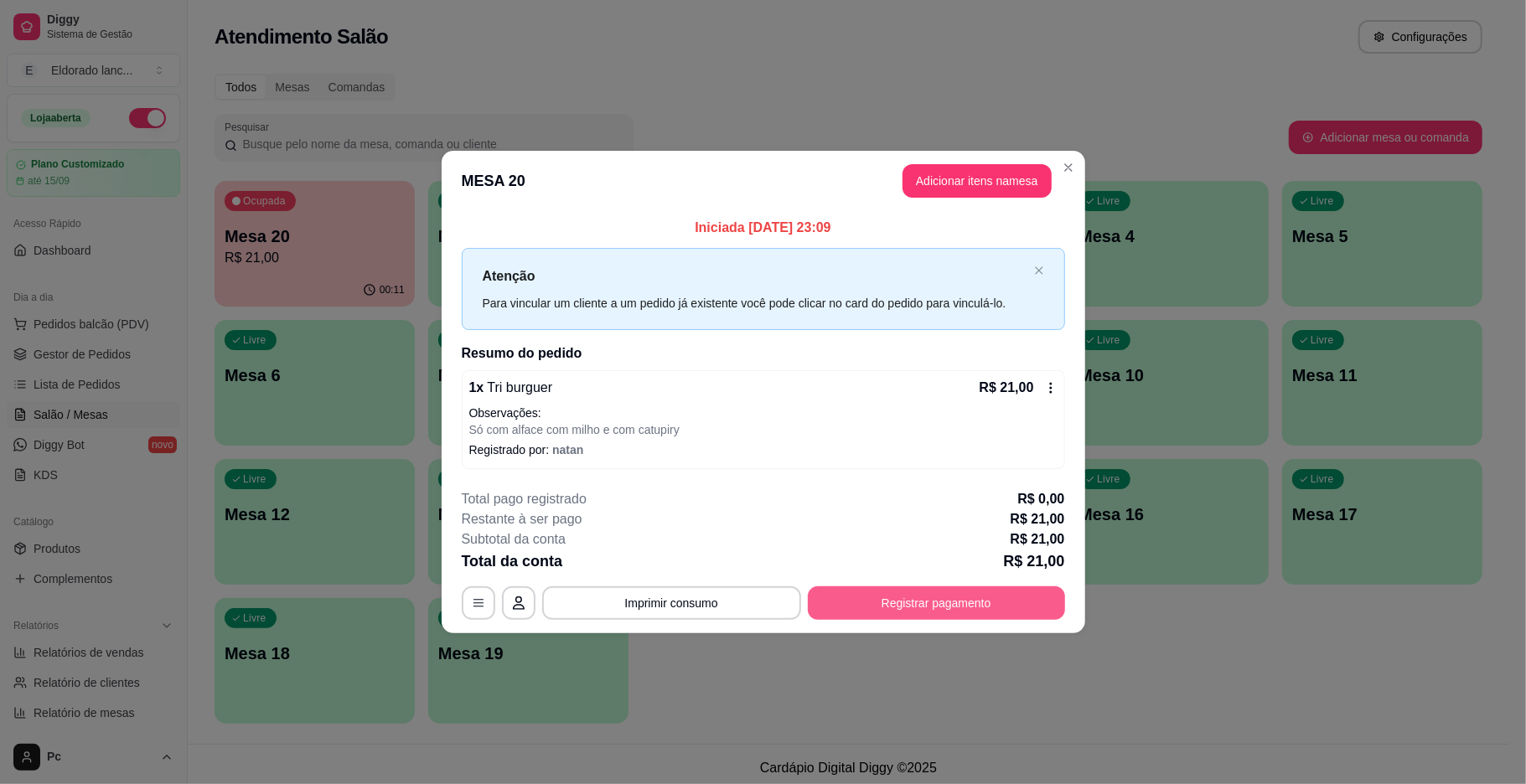
click at [893, 597] on button "Registrar pagamento" at bounding box center [937, 603] width 258 height 33
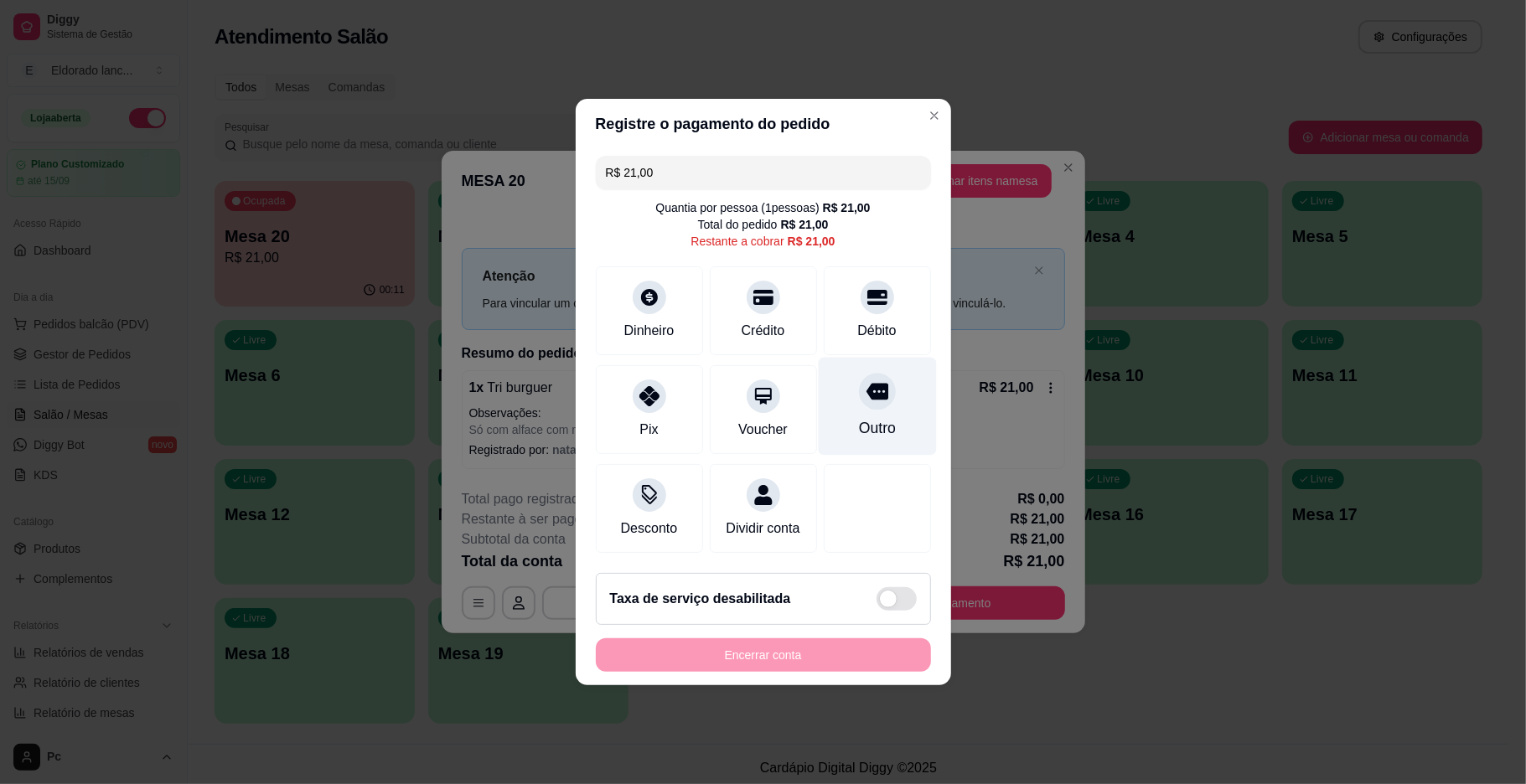
click at [858, 420] on div "Outro" at bounding box center [877, 427] width 37 height 22
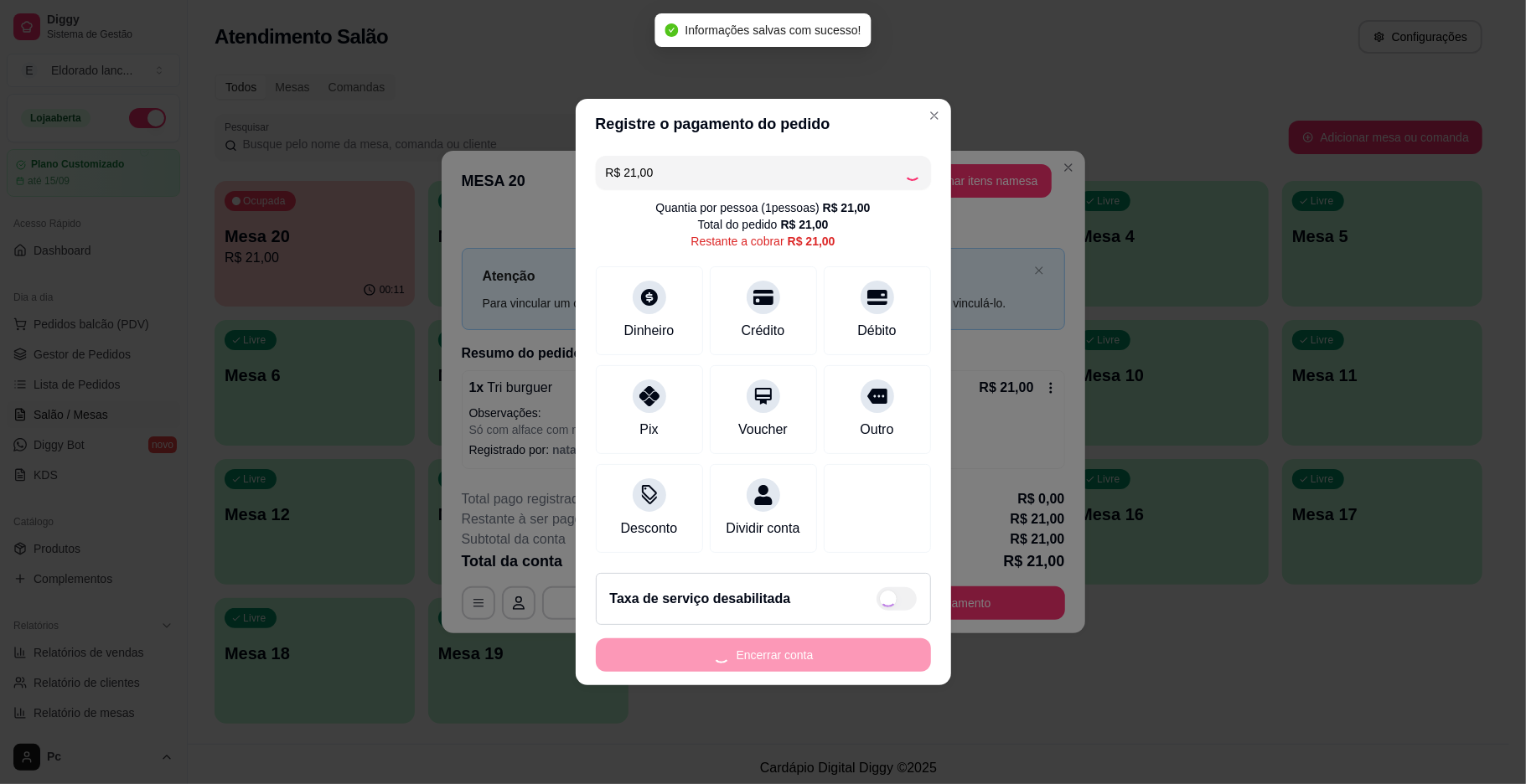
type input "R$ 0,00"
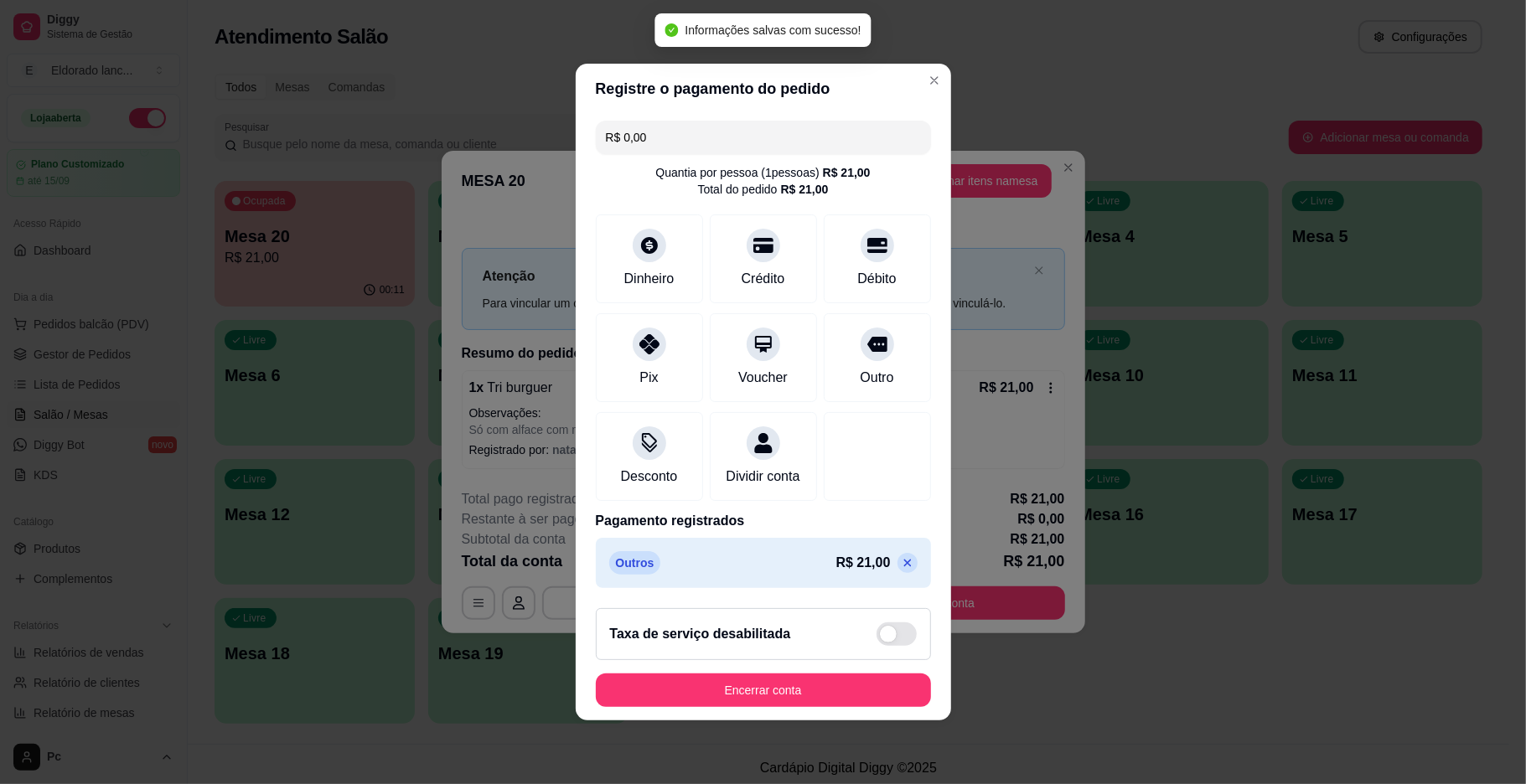
click at [835, 671] on footer "Taxa de serviço desabilitada Encerrar conta" at bounding box center [763, 657] width 375 height 125
click at [821, 703] on button "Encerrar conta" at bounding box center [763, 690] width 325 height 32
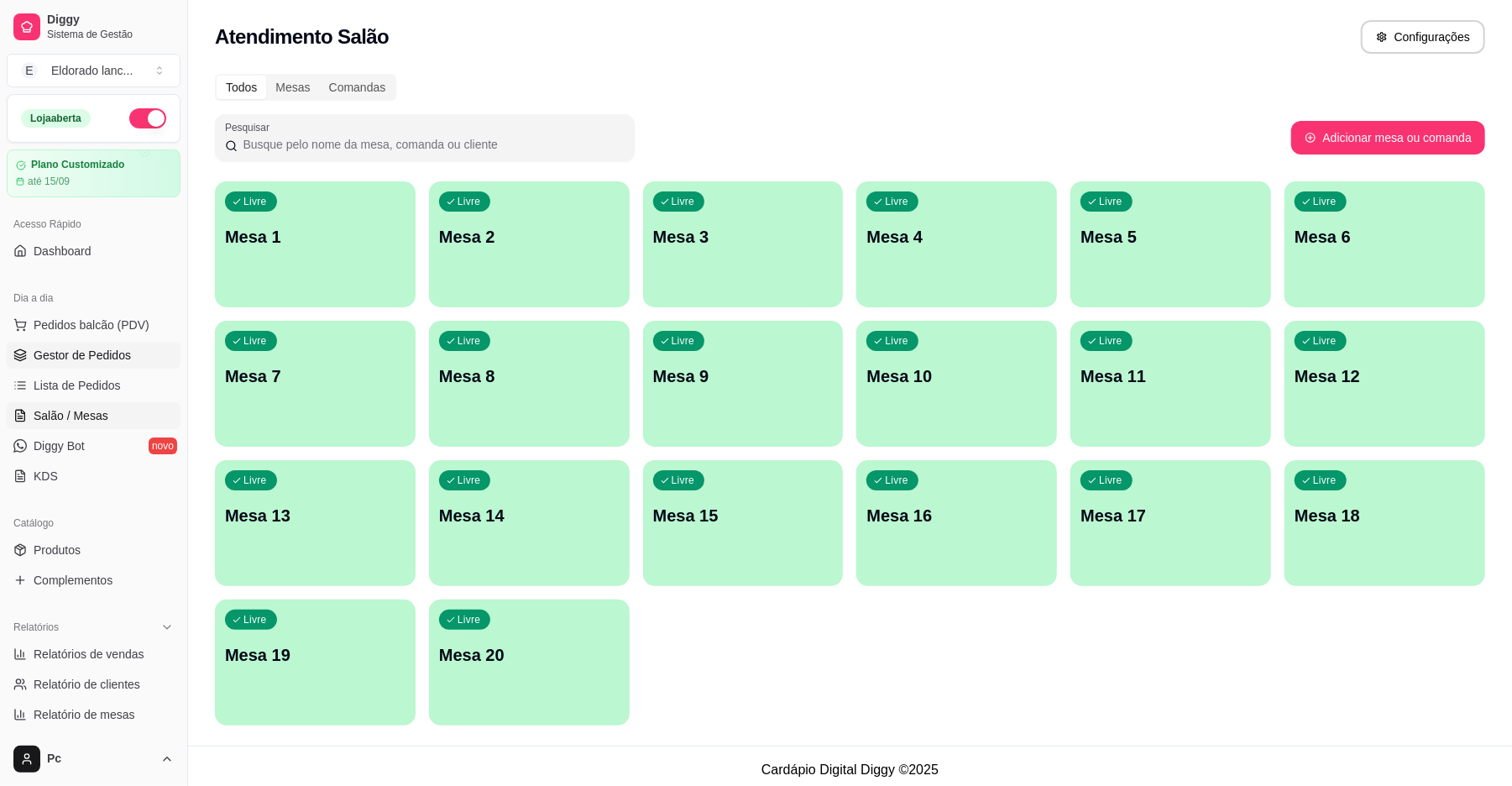
click at [116, 367] on link "Gestor de Pedidos" at bounding box center [94, 355] width 174 height 27
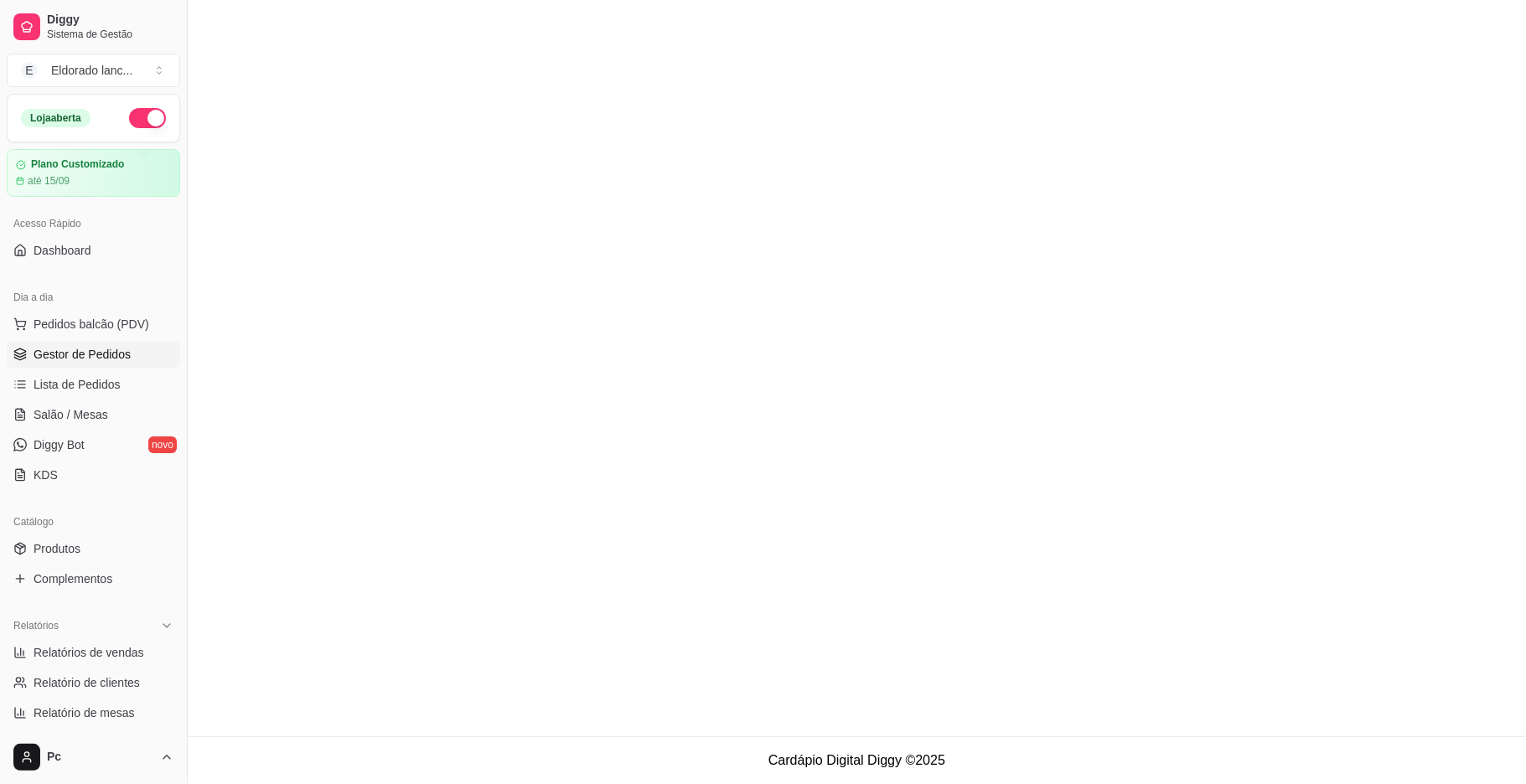
click at [115, 358] on span "Gestor de Pedidos" at bounding box center [82, 354] width 97 height 17
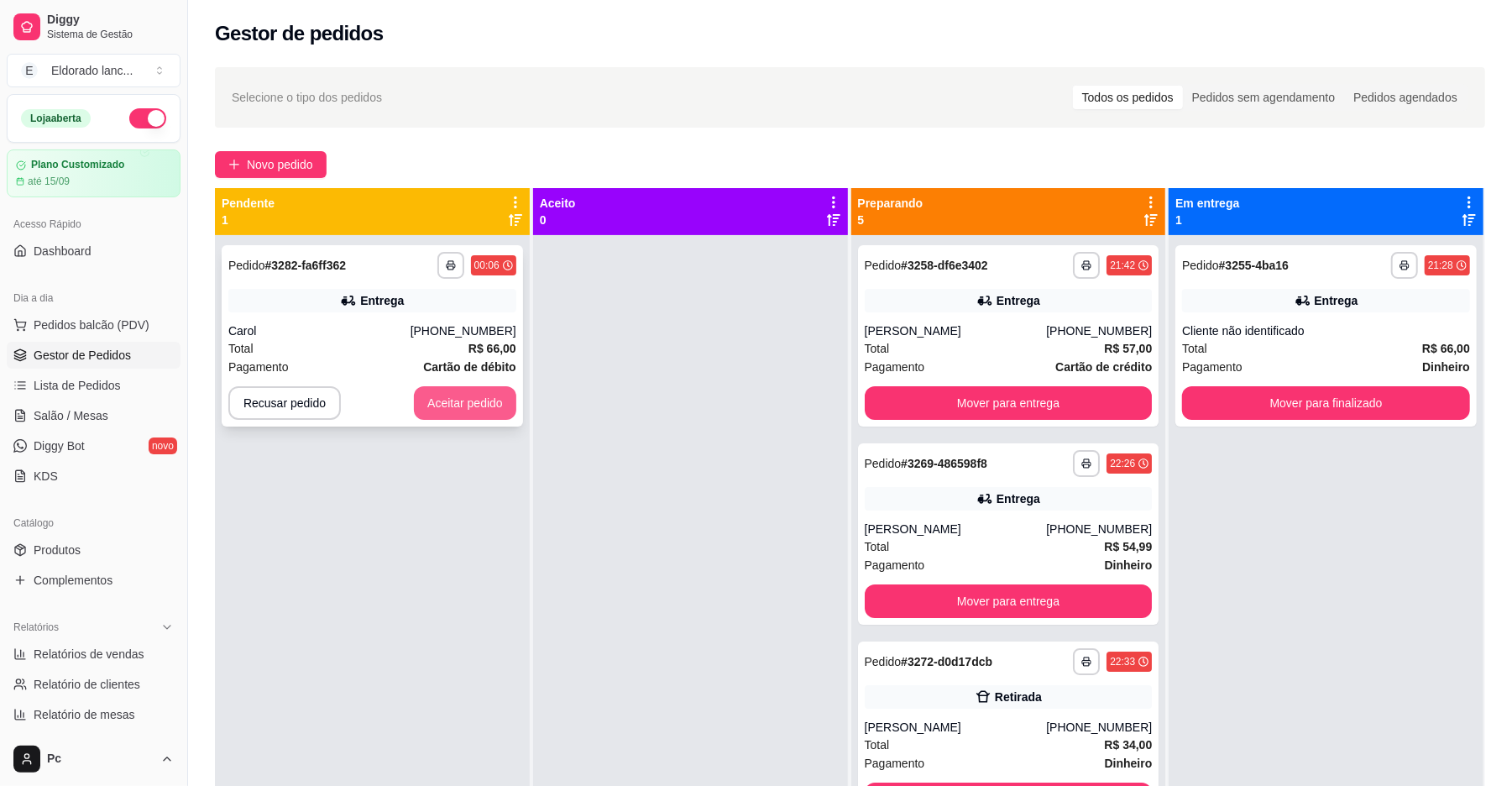
click at [452, 407] on button "Aceitar pedido" at bounding box center [464, 403] width 103 height 33
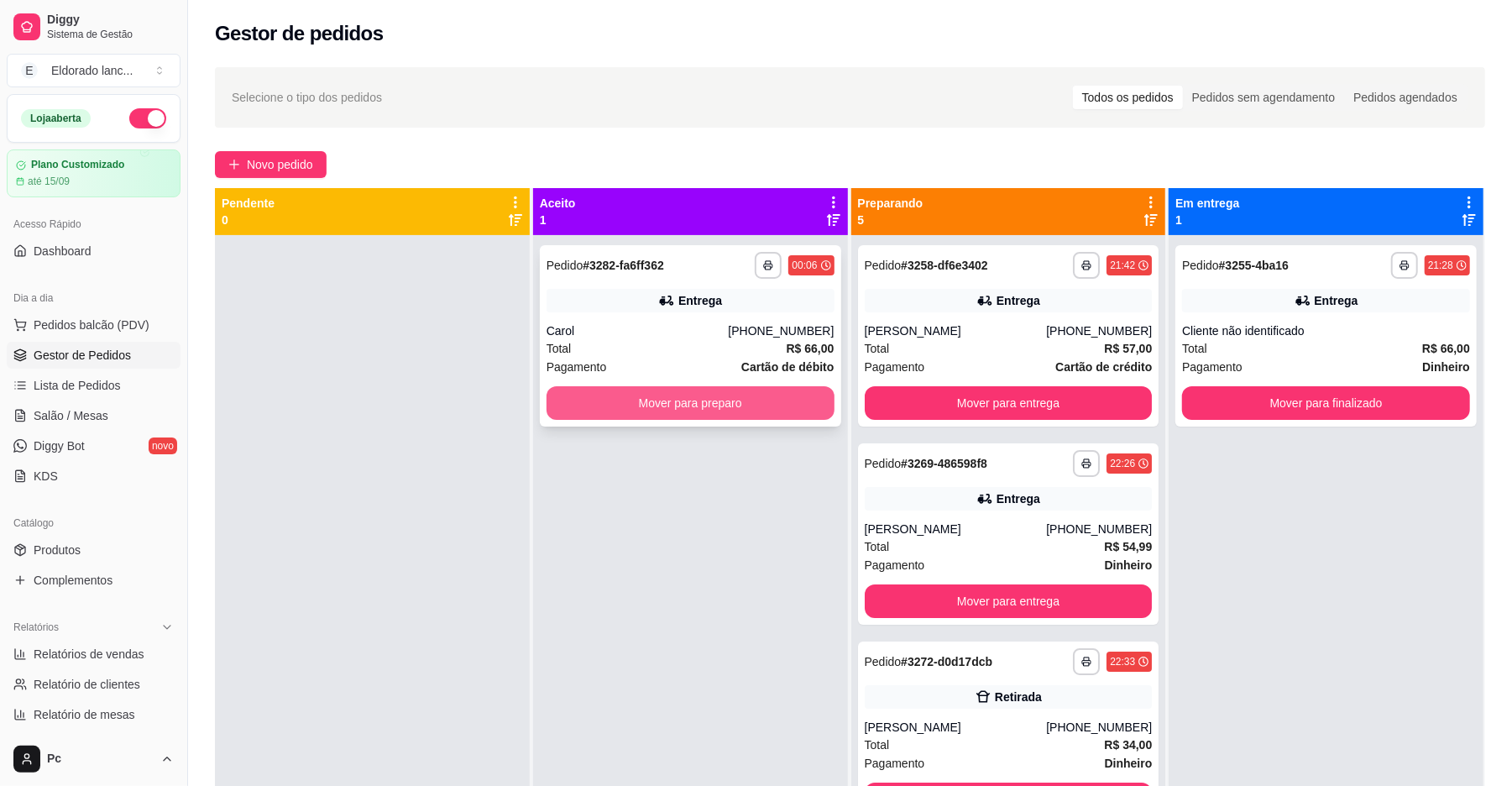
click at [619, 405] on button "Mover para preparo" at bounding box center [691, 403] width 288 height 33
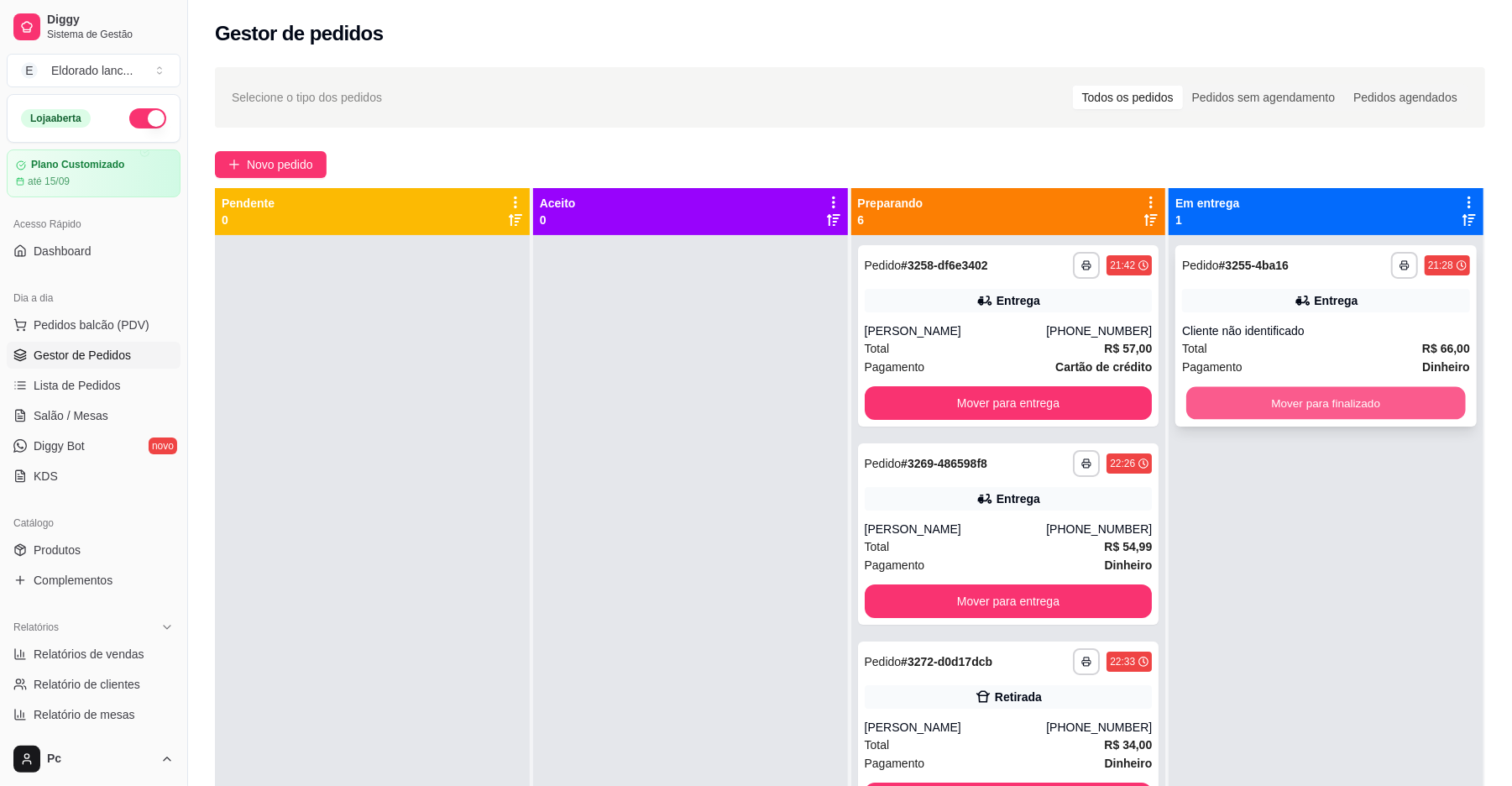
click at [1266, 405] on button "Mover para finalizado" at bounding box center [1326, 403] width 279 height 32
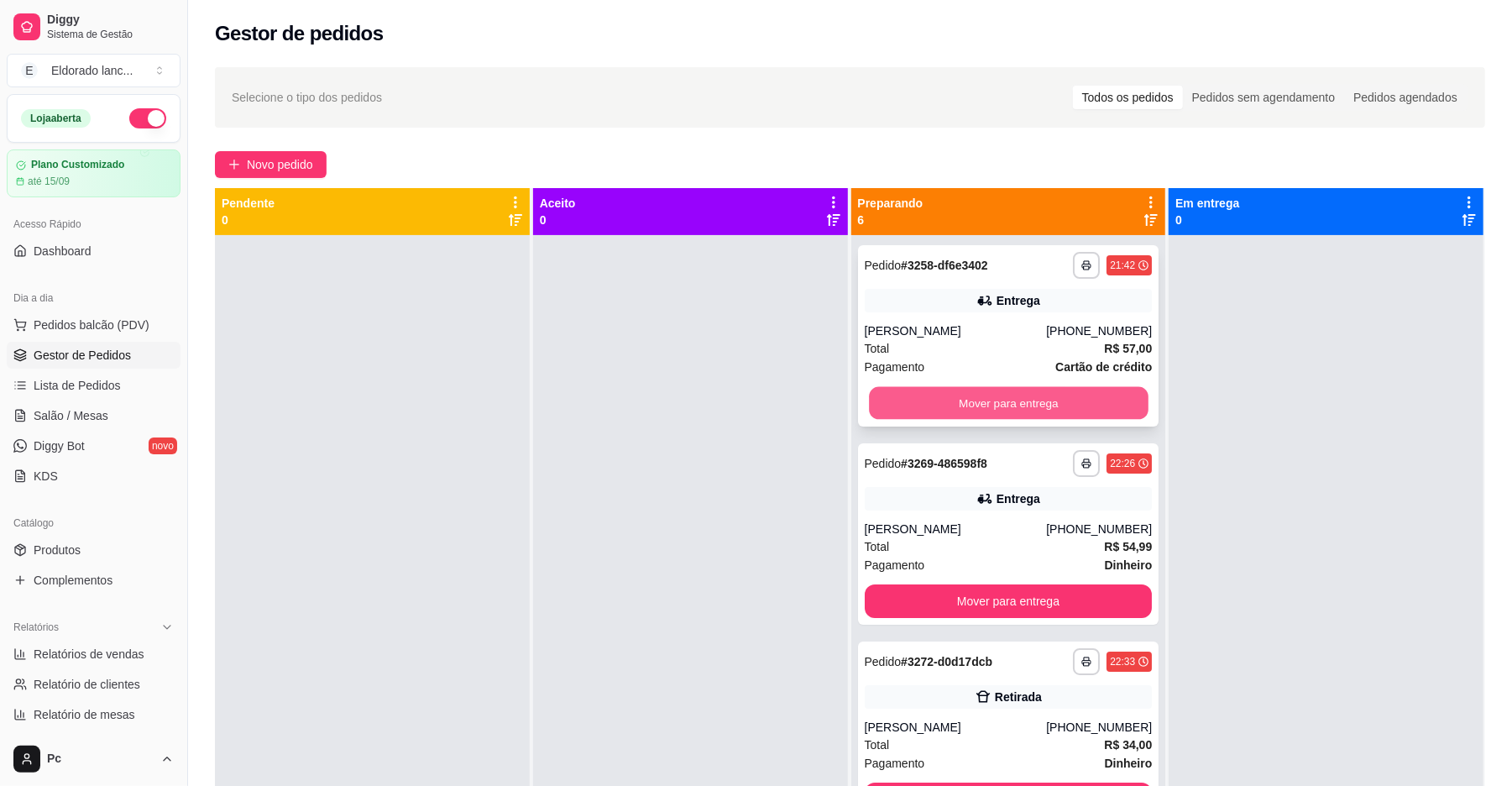
click at [1086, 397] on button "Mover para entrega" at bounding box center [1009, 403] width 279 height 32
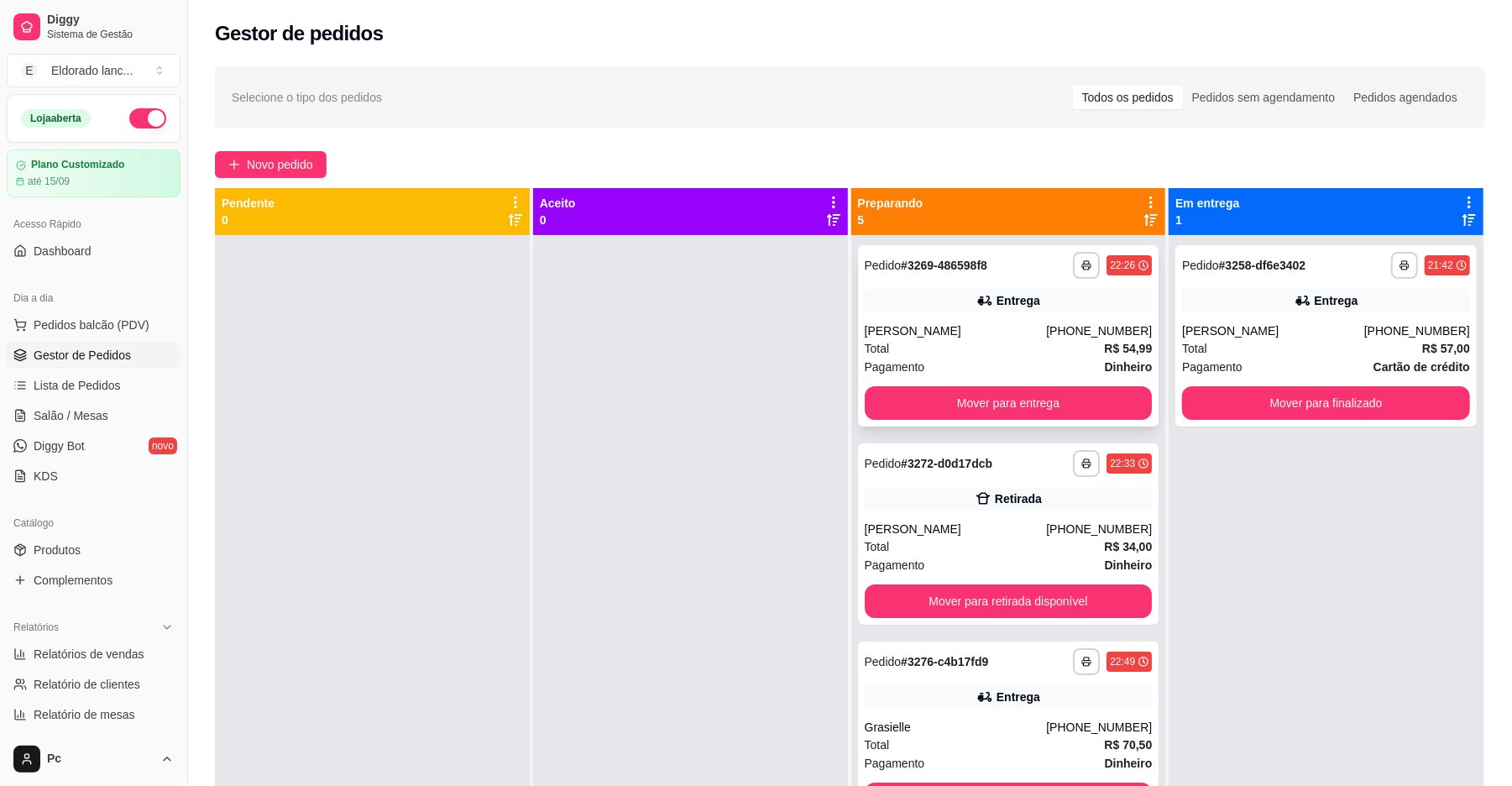
click at [1060, 357] on div "Pagamento Dinheiro" at bounding box center [1009, 366] width 288 height 18
click at [1062, 404] on button "Mover para entrega" at bounding box center [1009, 403] width 288 height 33
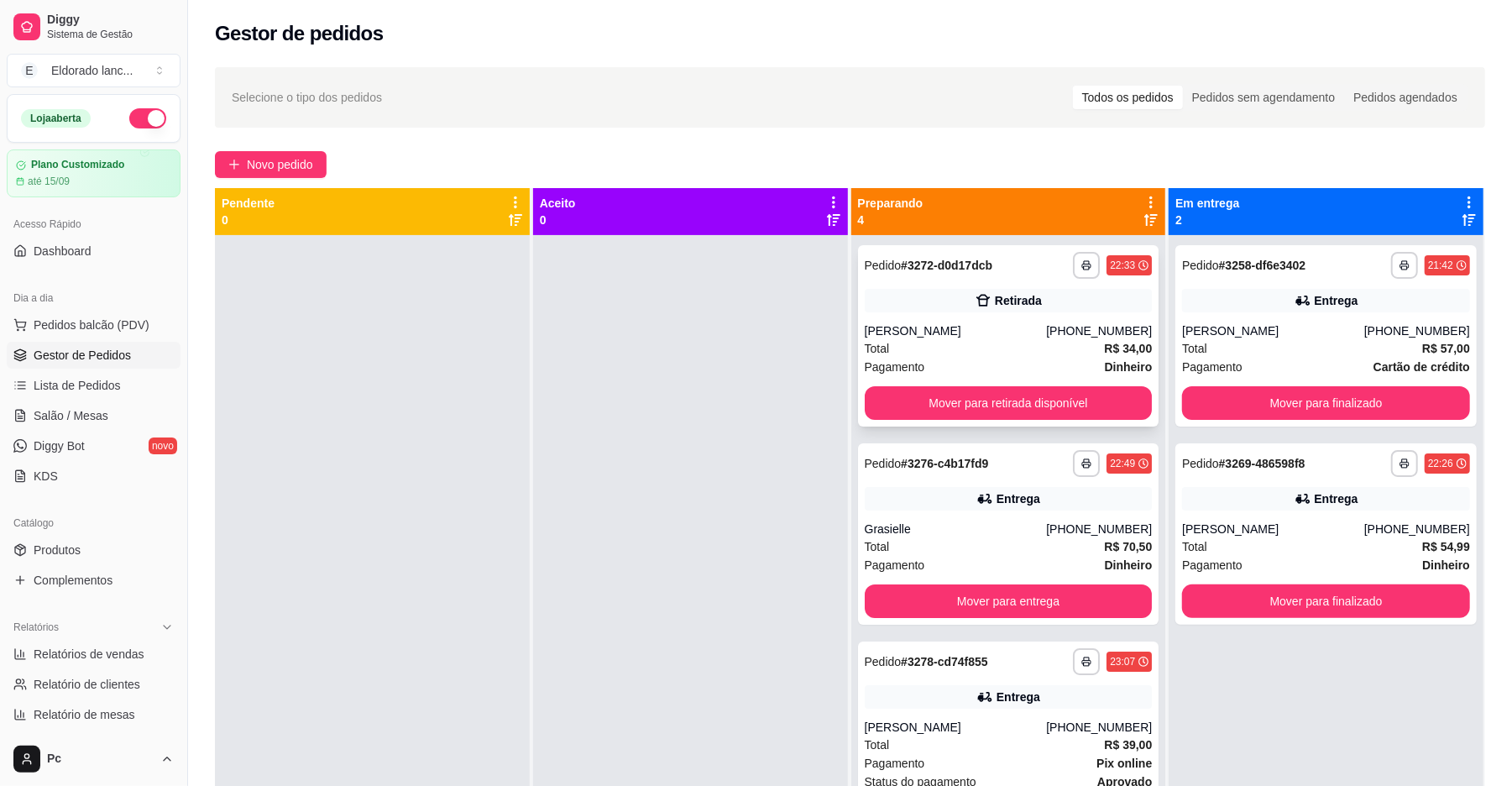
click at [1073, 374] on div "Pagamento Dinheiro" at bounding box center [1009, 366] width 288 height 18
click at [1065, 383] on div "**********" at bounding box center [1008, 335] width 301 height 182
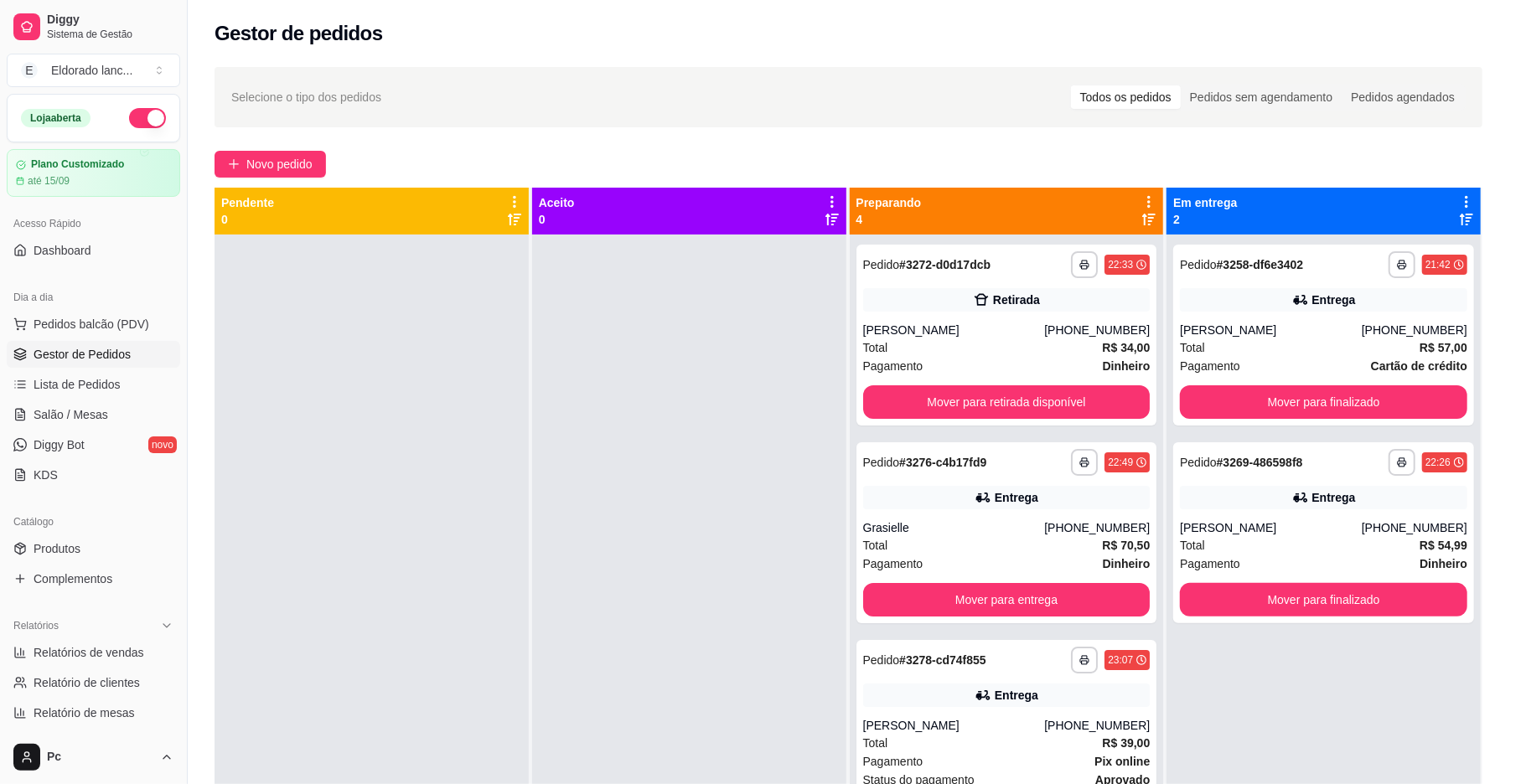
click at [1066, 391] on button "Mover para retirada disponível" at bounding box center [1007, 402] width 287 height 33
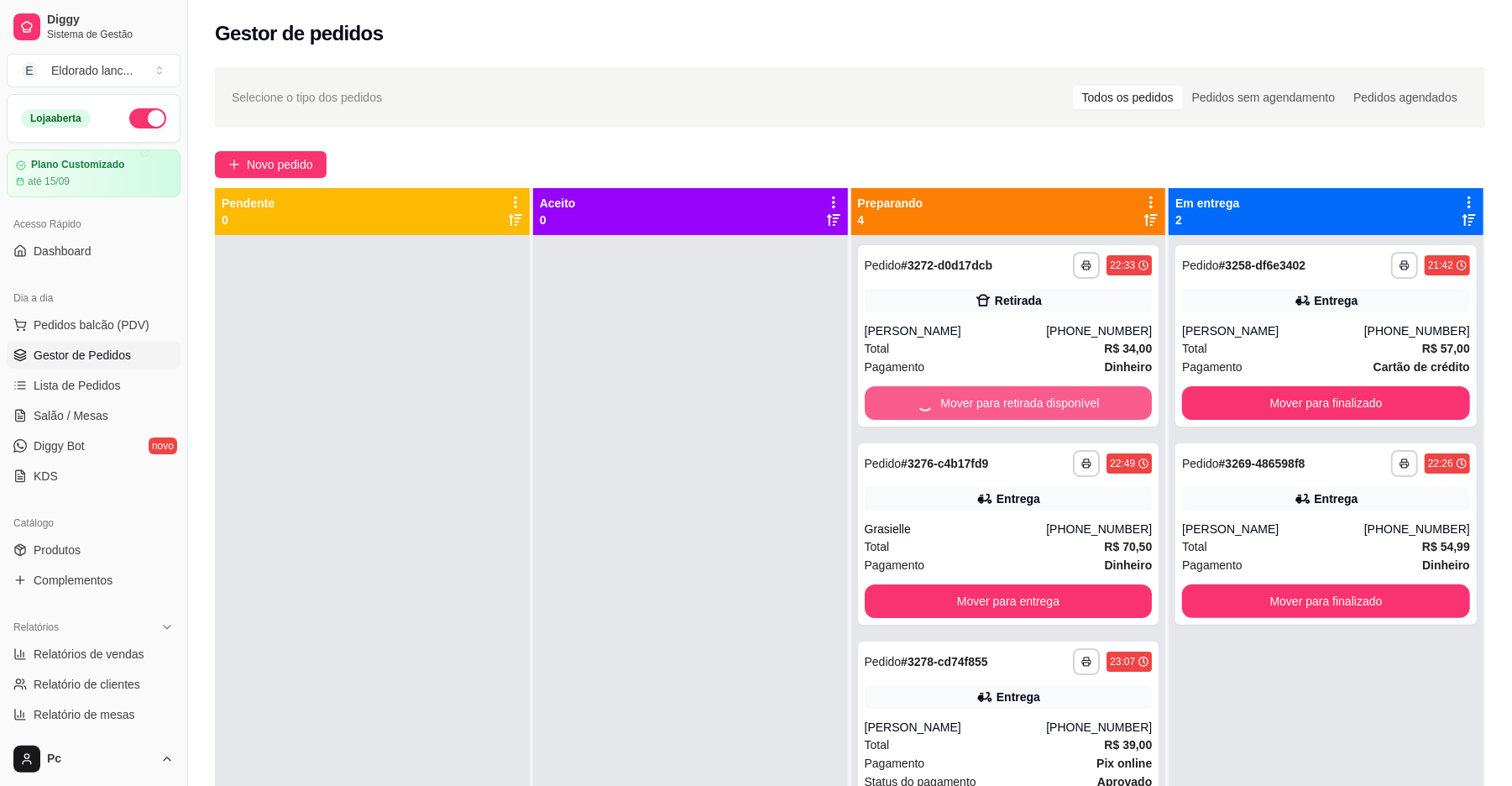
click at [1068, 392] on div "Mover para retirada disponível" at bounding box center [1009, 403] width 288 height 33
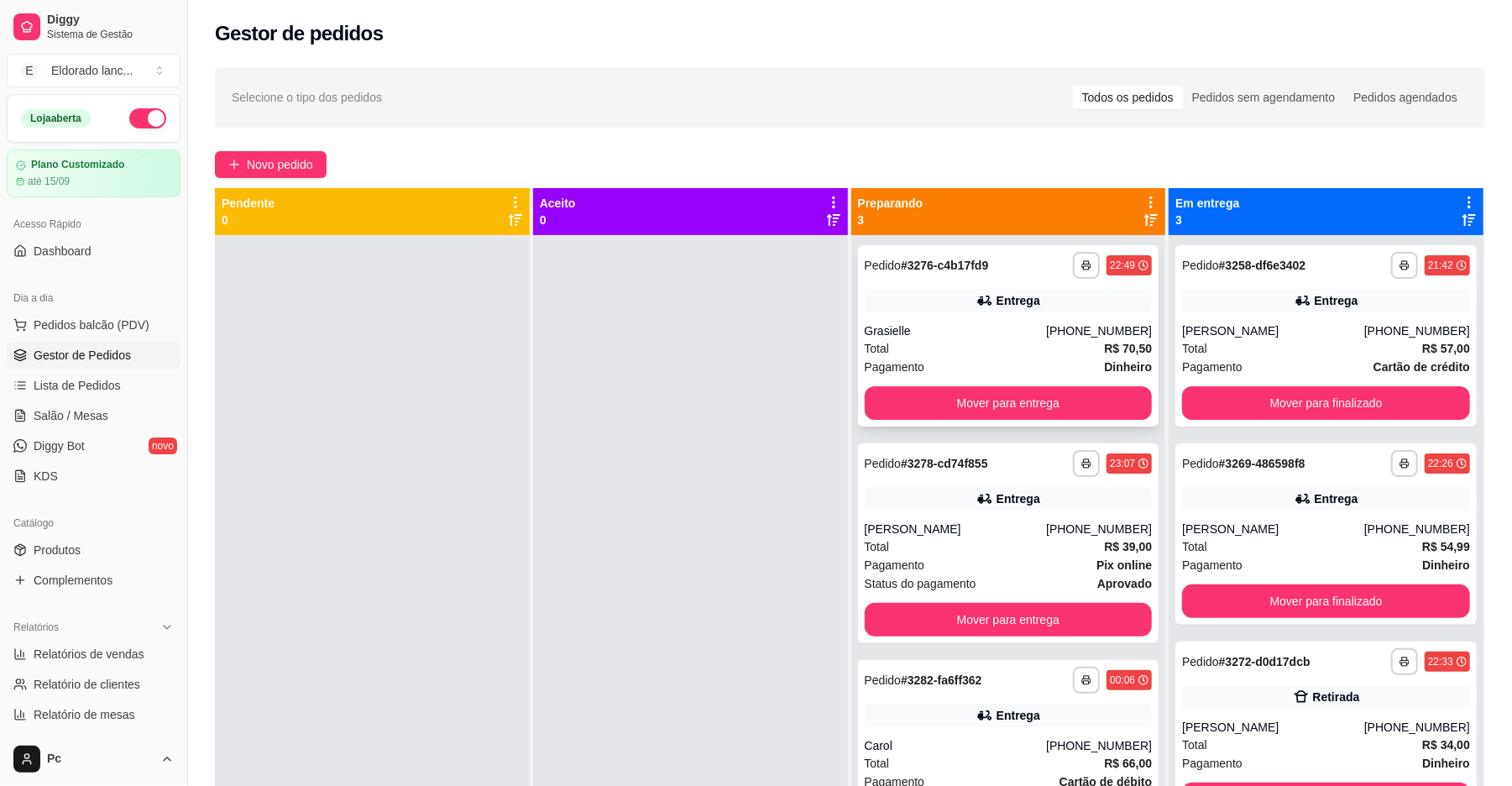
click at [1067, 364] on div "Pagamento Dinheiro" at bounding box center [1009, 366] width 288 height 18
click at [1065, 366] on div "Pagamento Dinheiro" at bounding box center [1009, 366] width 288 height 18
click at [1051, 410] on button "Mover para entrega" at bounding box center [1009, 403] width 288 height 33
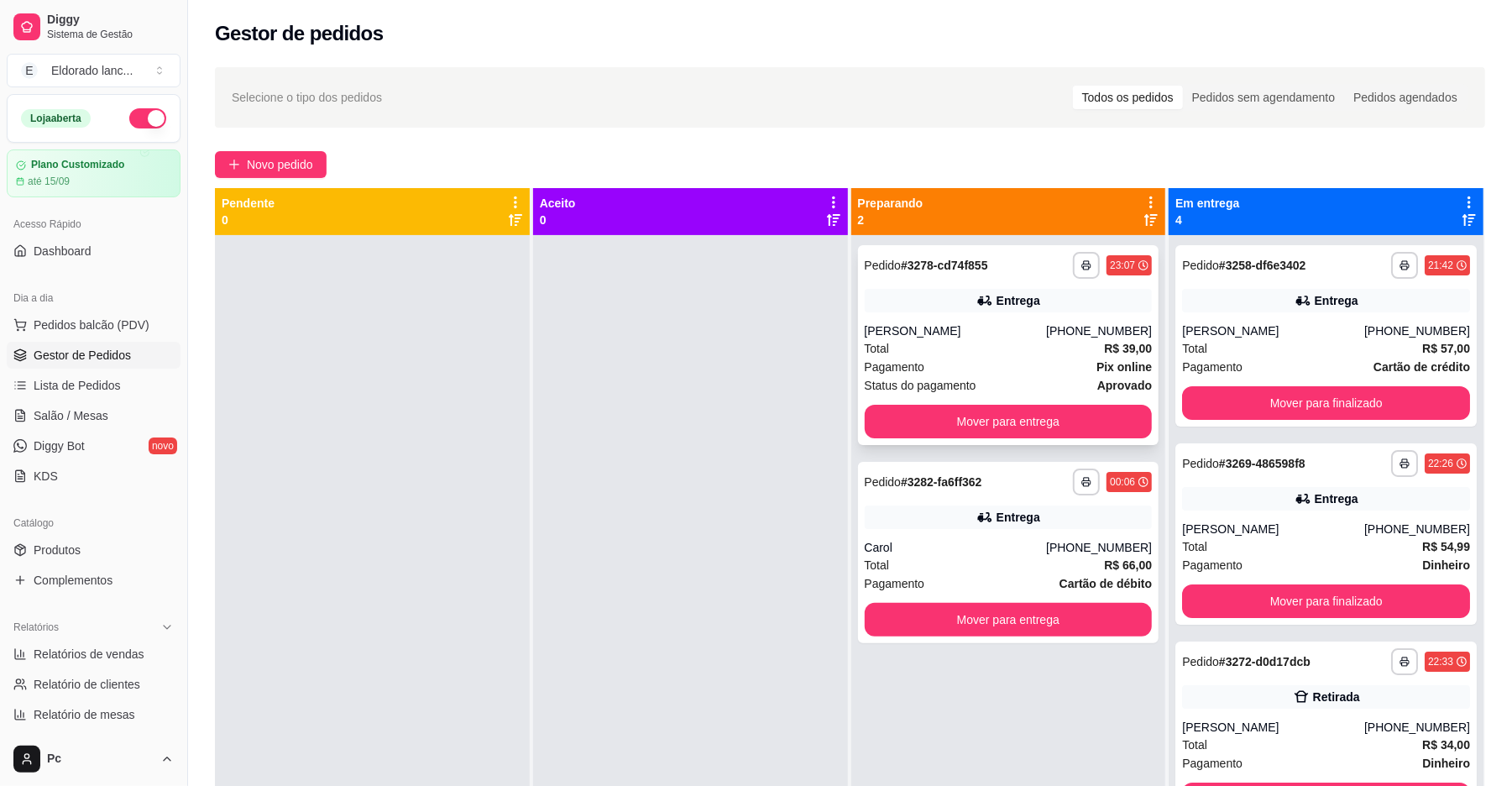
click at [1005, 340] on div "Total R$ 39,00" at bounding box center [1009, 348] width 288 height 18
click at [1060, 412] on button "Mover para entrega" at bounding box center [1009, 422] width 288 height 33
click at [1060, 414] on div "Mover para entrega" at bounding box center [1009, 422] width 288 height 33
click at [1059, 346] on div "Total R$ 39,00" at bounding box center [1009, 348] width 288 height 18
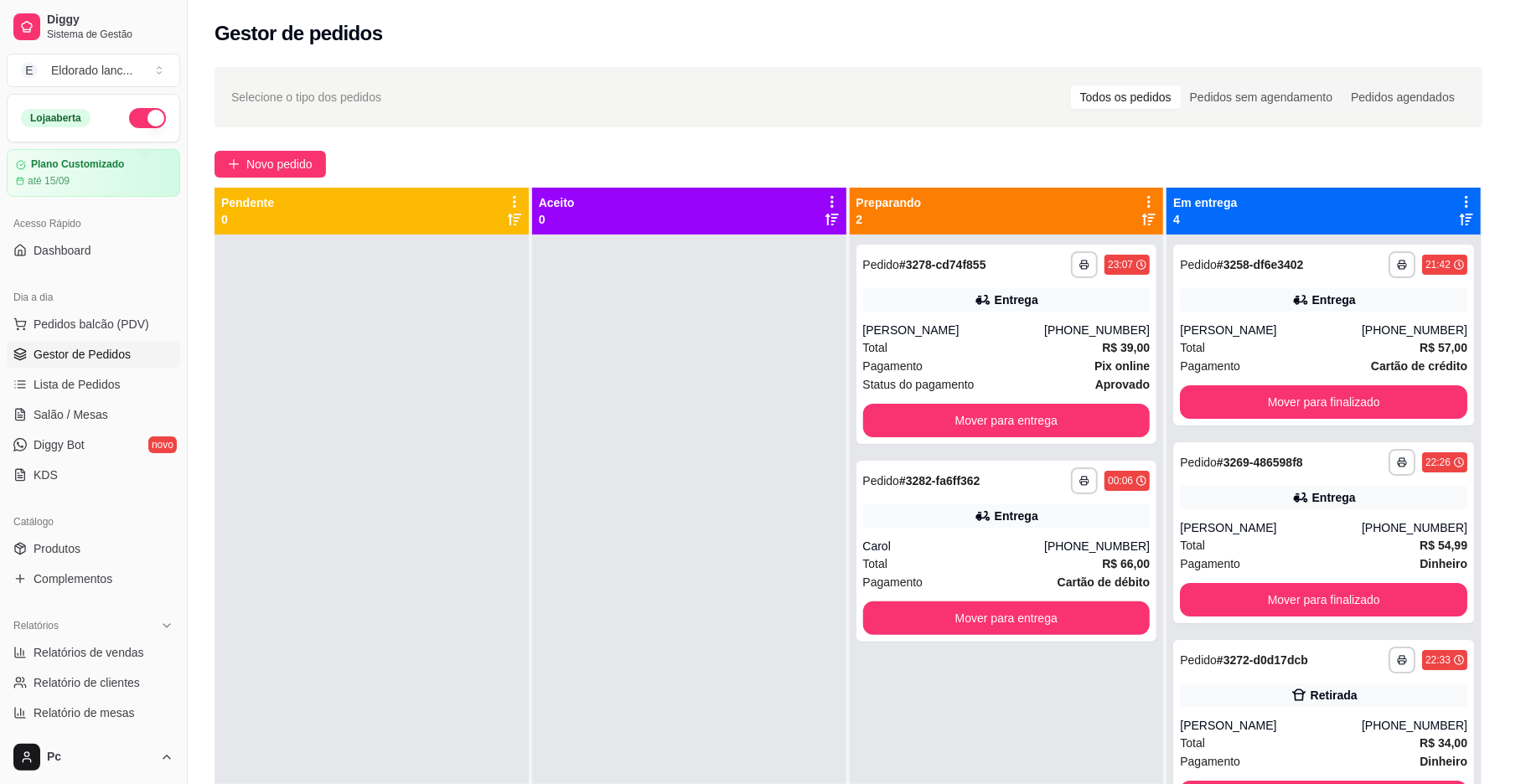
click at [1095, 359] on strong "Pix online" at bounding box center [1122, 365] width 55 height 13
click at [1093, 420] on button "Mover para entrega" at bounding box center [1007, 420] width 287 height 33
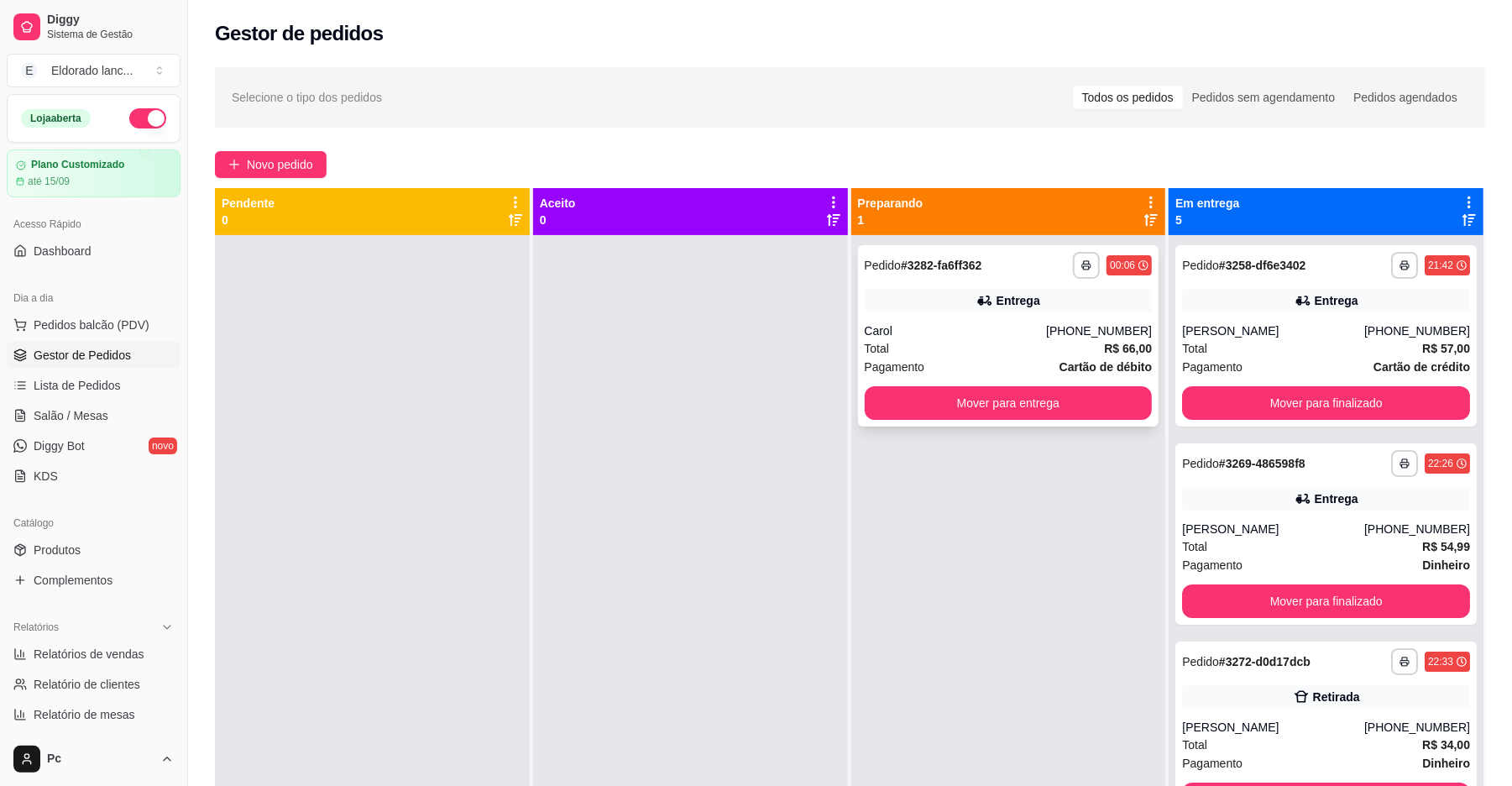
click at [1065, 360] on strong "Cartão de débito" at bounding box center [1105, 366] width 92 height 13
click at [1206, 411] on button "Mover para finalizado" at bounding box center [1327, 403] width 288 height 33
click at [1206, 407] on button "Mover para finalizado" at bounding box center [1327, 403] width 288 height 33
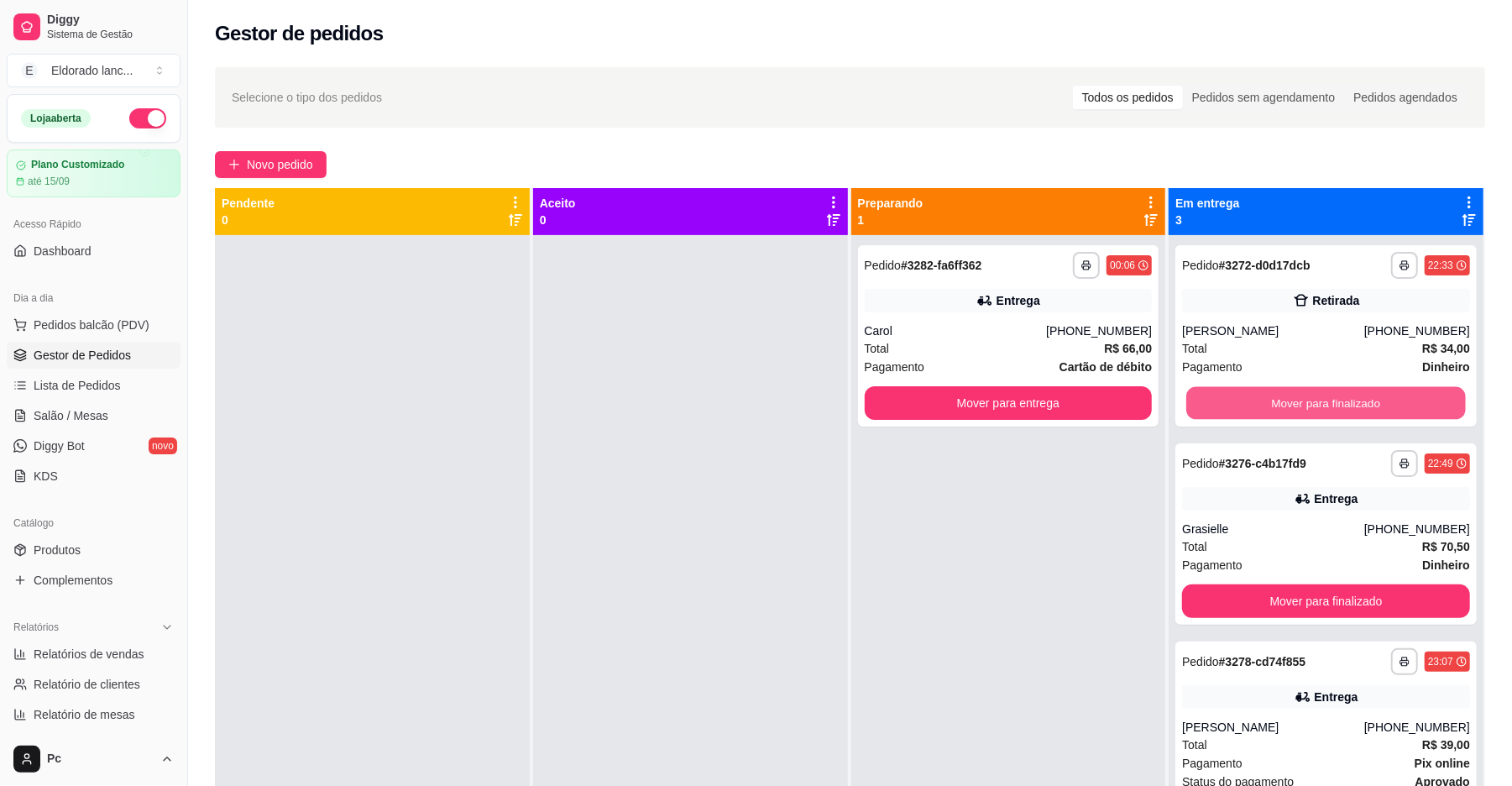
click at [1206, 407] on button "Mover para finalizado" at bounding box center [1326, 403] width 279 height 32
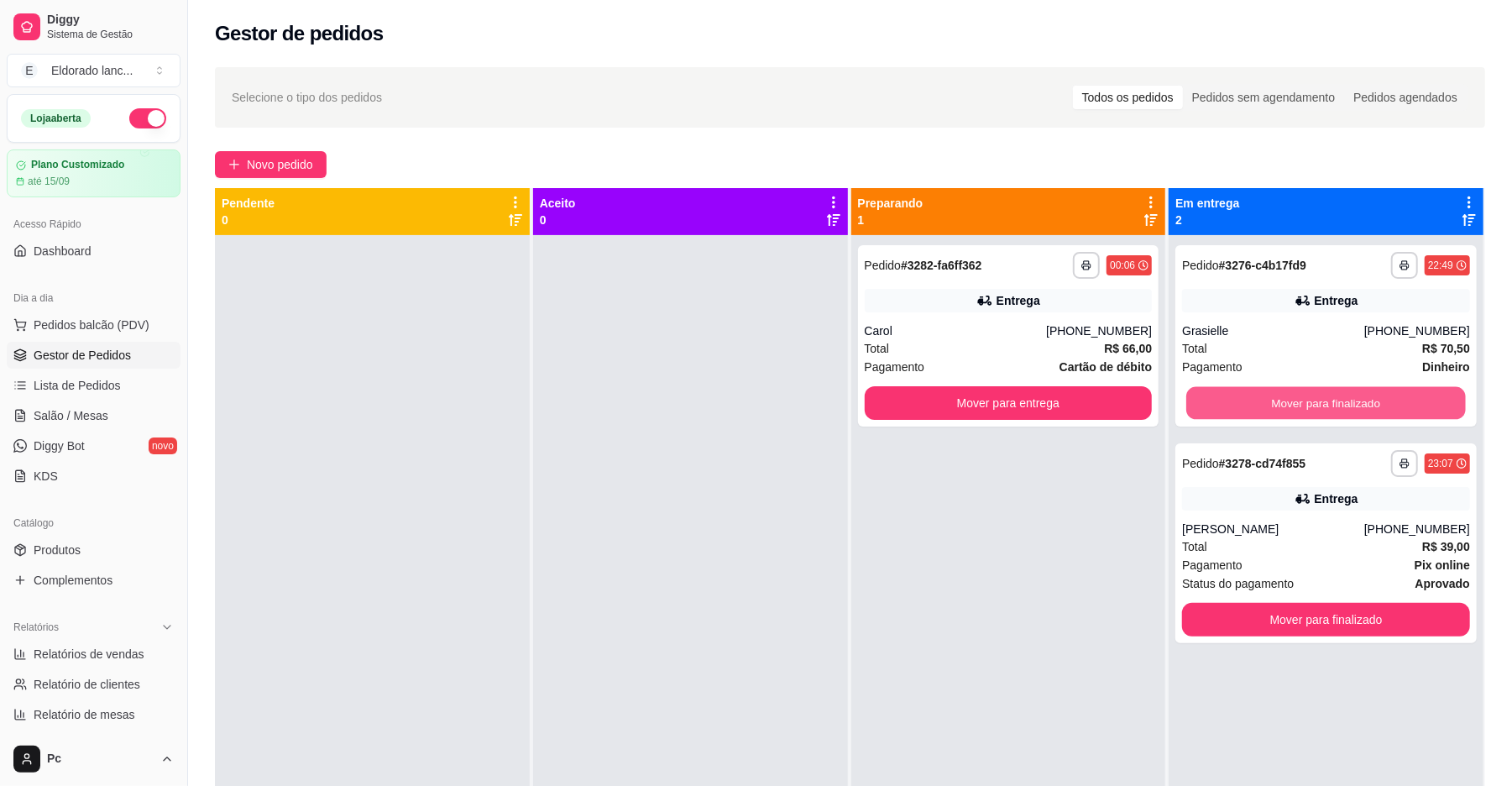
click at [1206, 407] on button "Mover para finalizado" at bounding box center [1326, 403] width 279 height 32
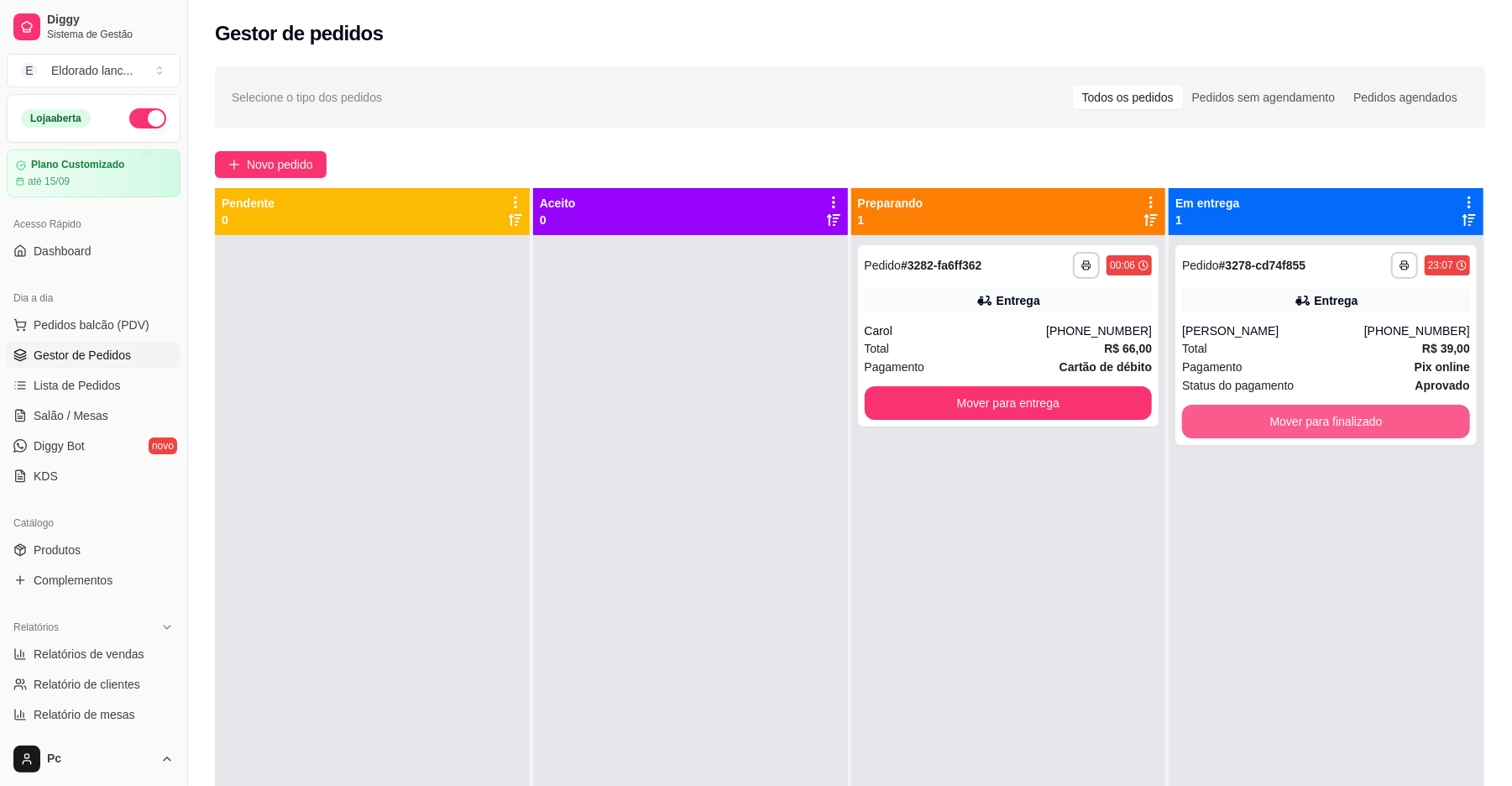
click at [1206, 407] on button "Mover para finalizado" at bounding box center [1327, 422] width 288 height 33
click at [1206, 407] on div "Mover para finalizado" at bounding box center [1327, 422] width 288 height 33
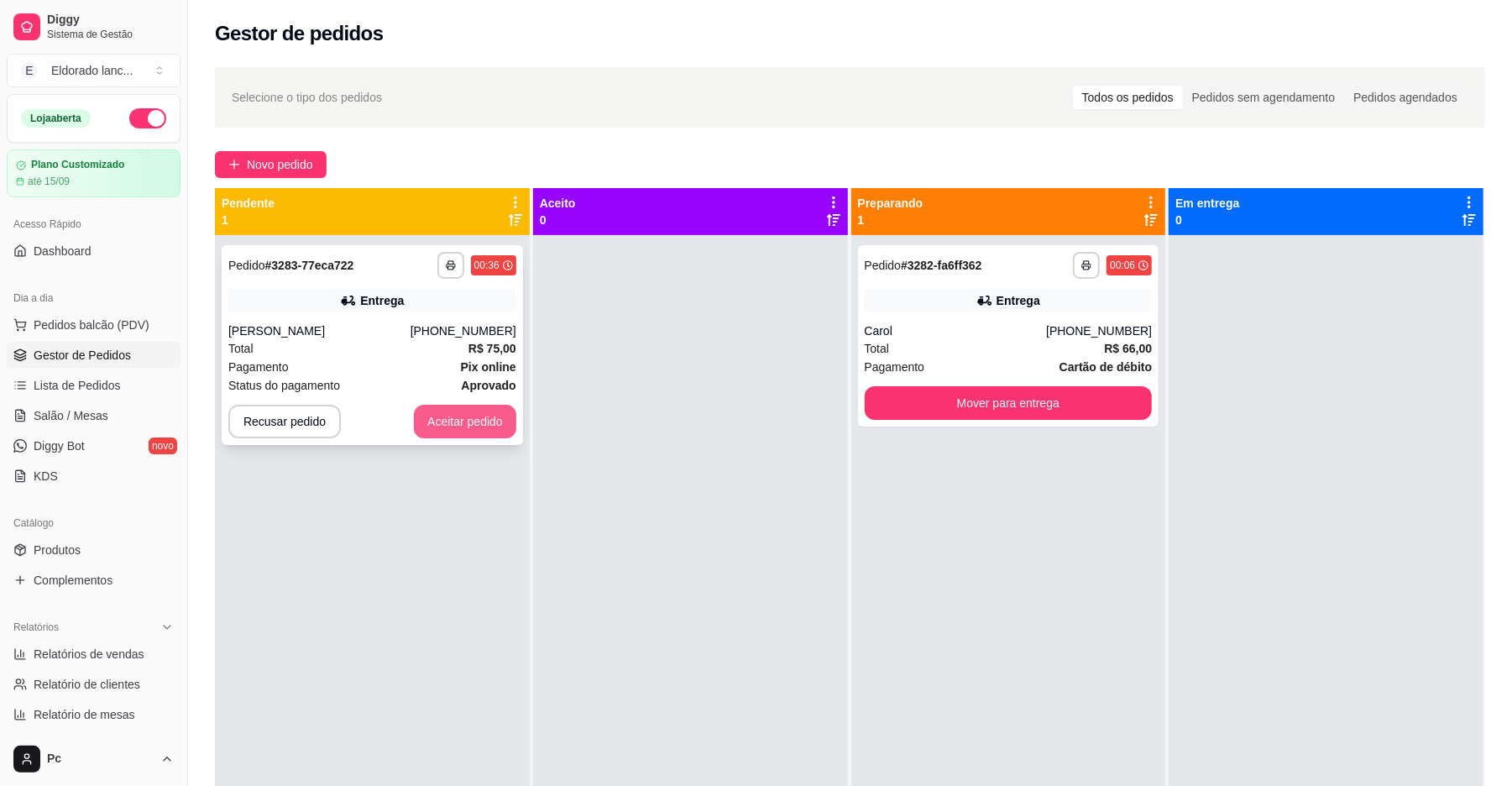
click at [427, 410] on button "Aceitar pedido" at bounding box center [464, 422] width 103 height 33
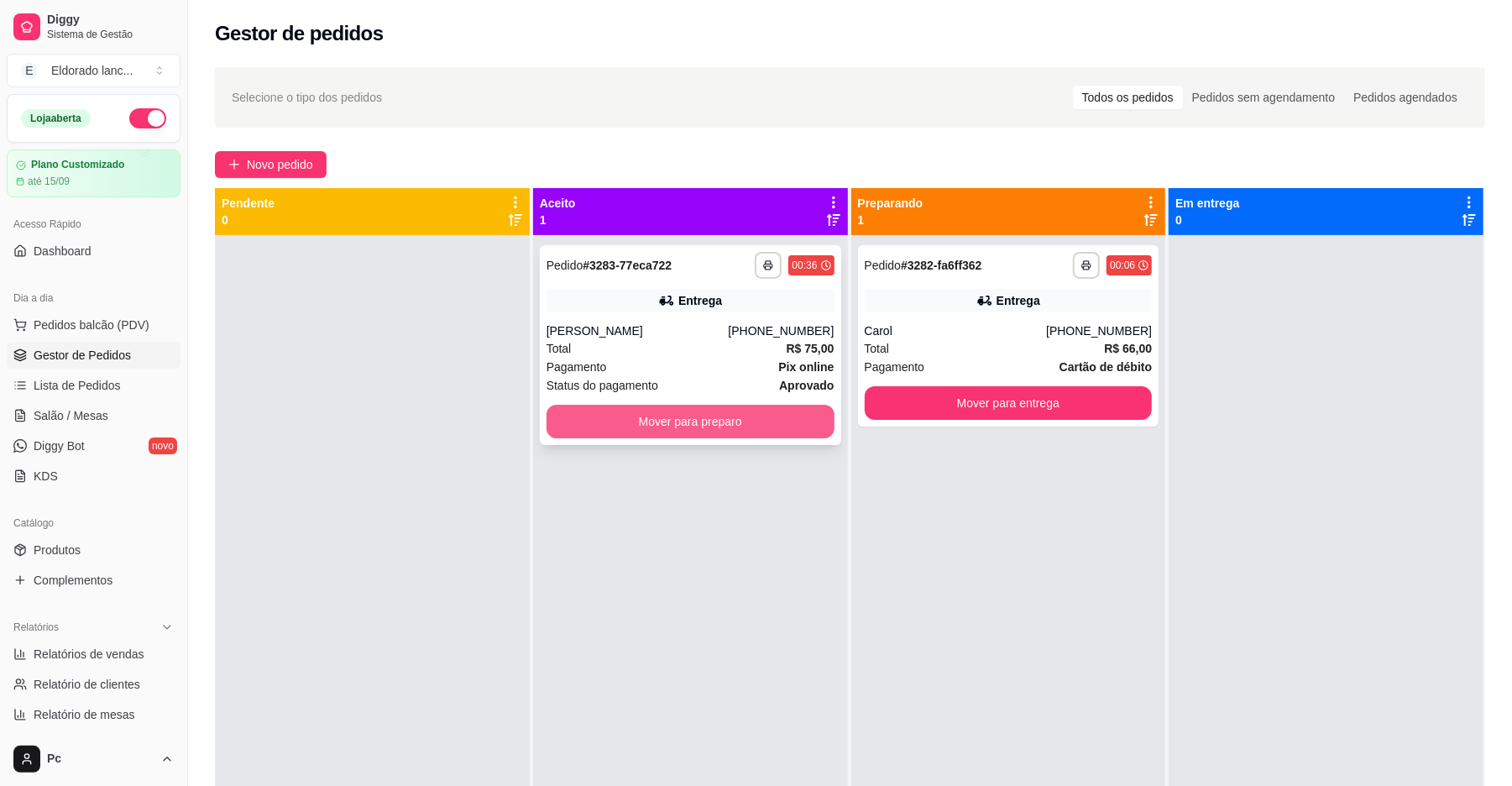
click at [722, 414] on button "Mover para preparo" at bounding box center [691, 422] width 288 height 33
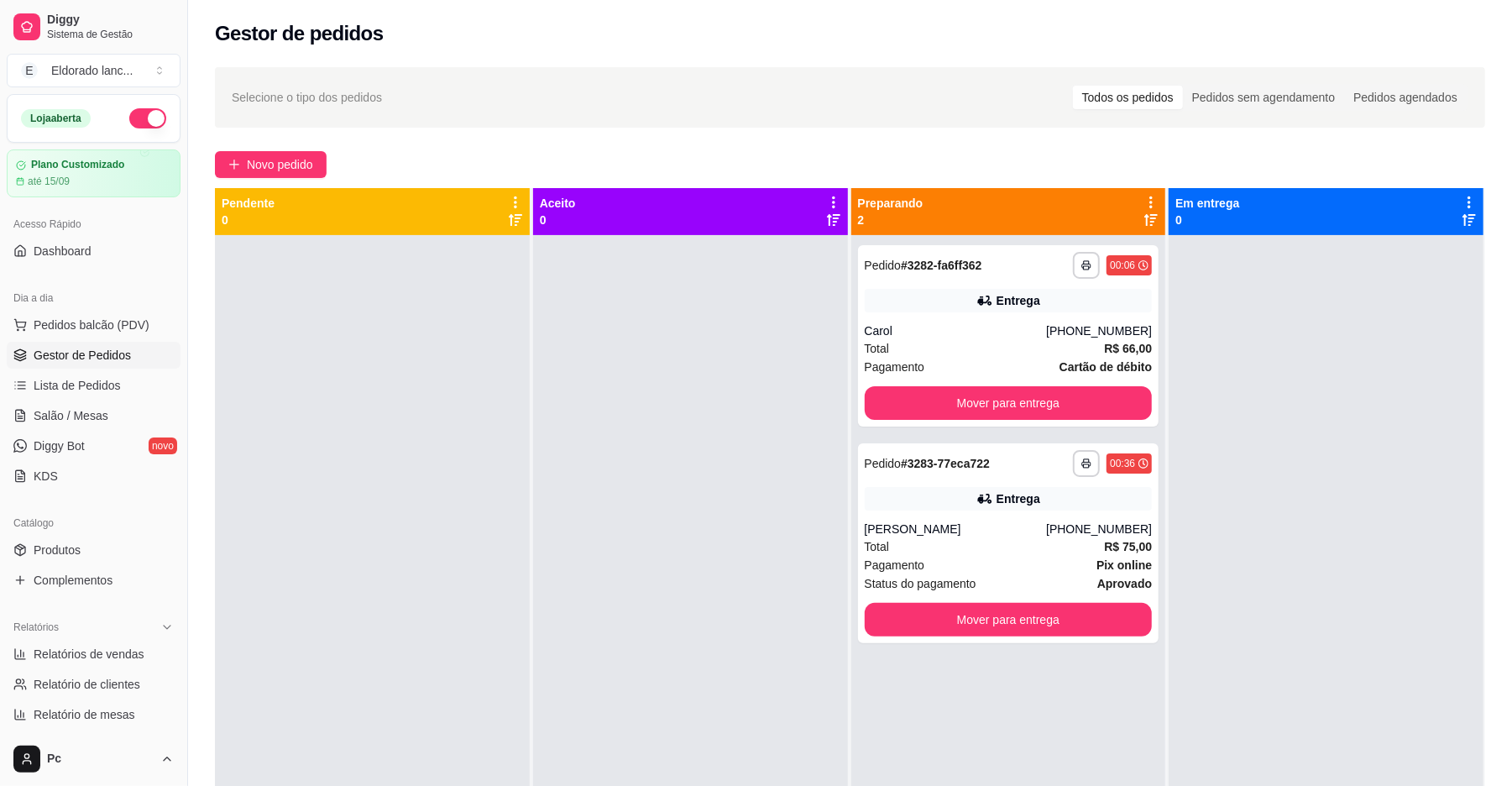
click at [534, 664] on div at bounding box center [690, 628] width 315 height 786
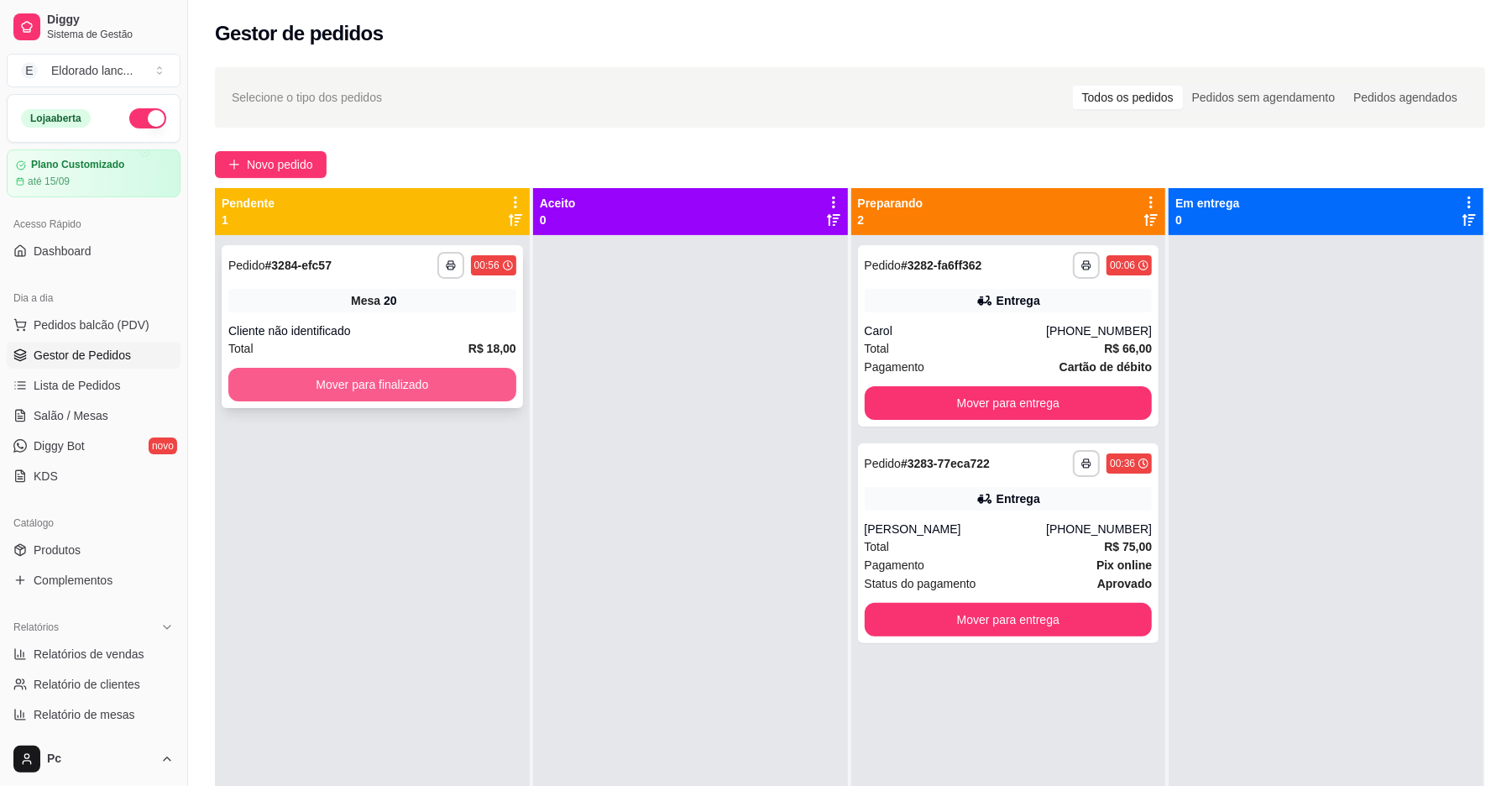
click at [437, 384] on button "Mover para finalizado" at bounding box center [372, 385] width 288 height 33
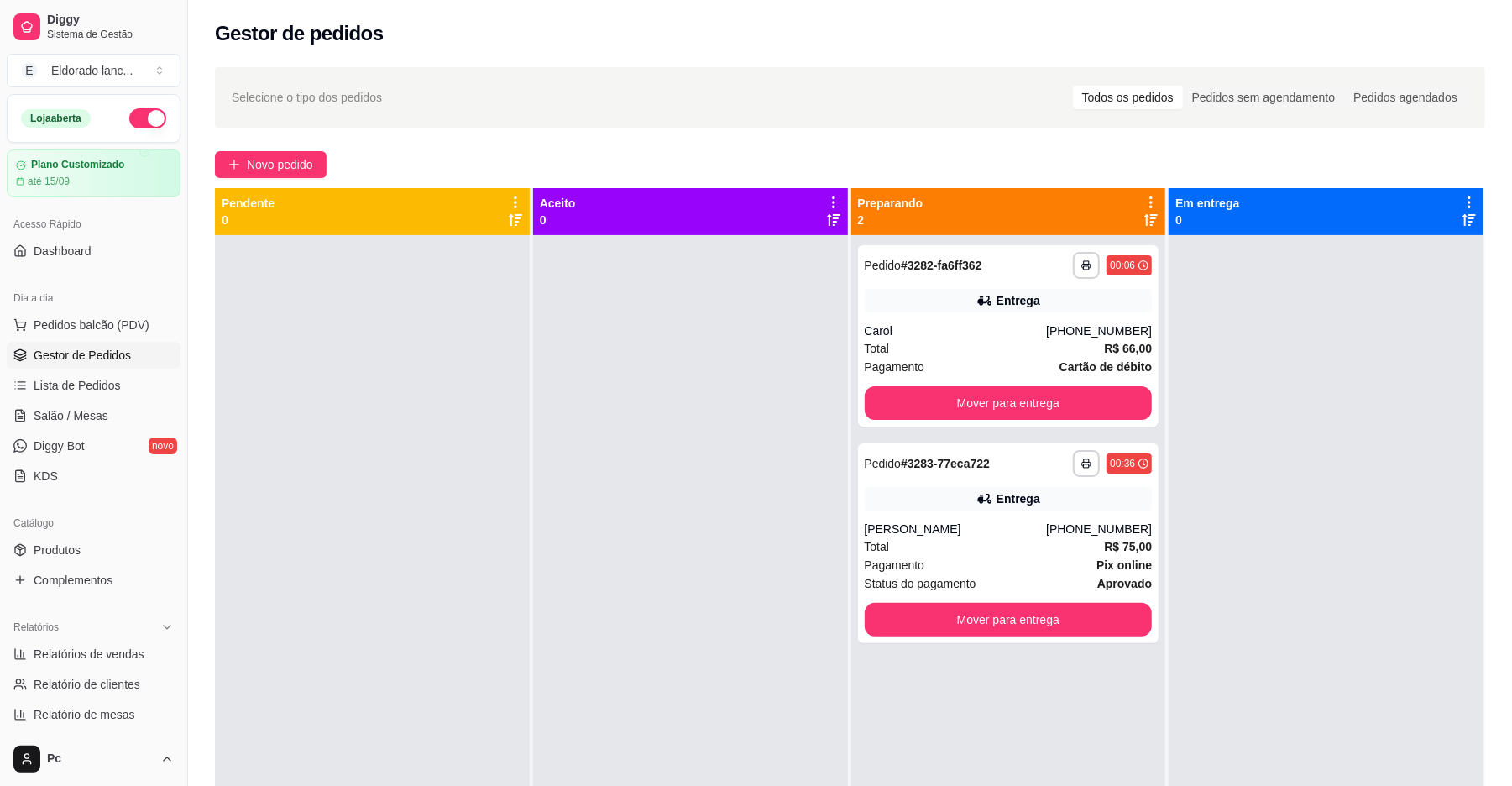
click at [132, 119] on button "button" at bounding box center [148, 118] width 37 height 20
click at [98, 415] on span "Salão / Mesas" at bounding box center [70, 415] width 75 height 17
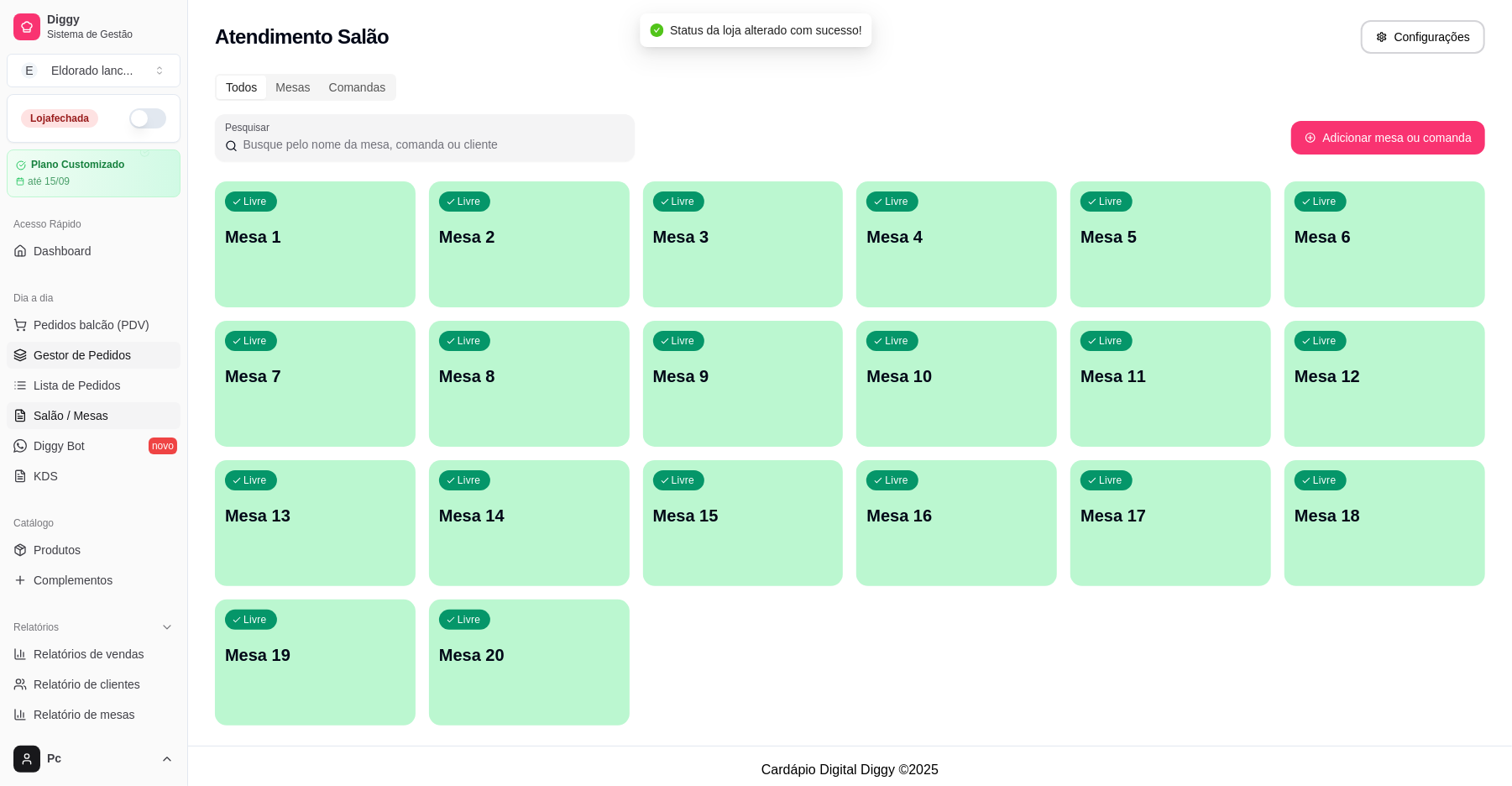
click at [61, 357] on span "Gestor de Pedidos" at bounding box center [82, 355] width 97 height 17
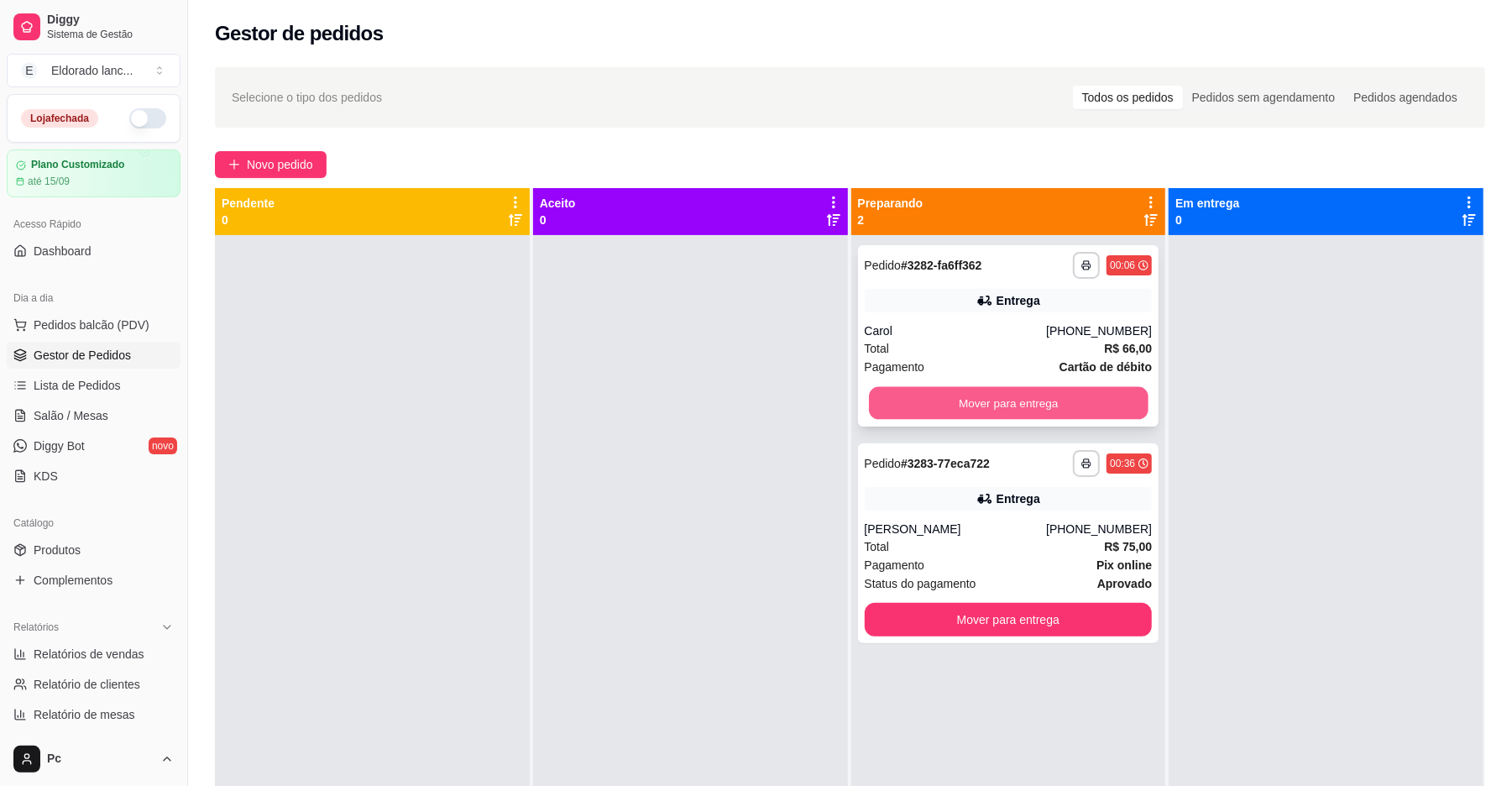
click at [905, 408] on button "Mover para entrega" at bounding box center [1009, 403] width 279 height 32
click at [905, 408] on div "Mover para entrega" at bounding box center [1009, 403] width 288 height 33
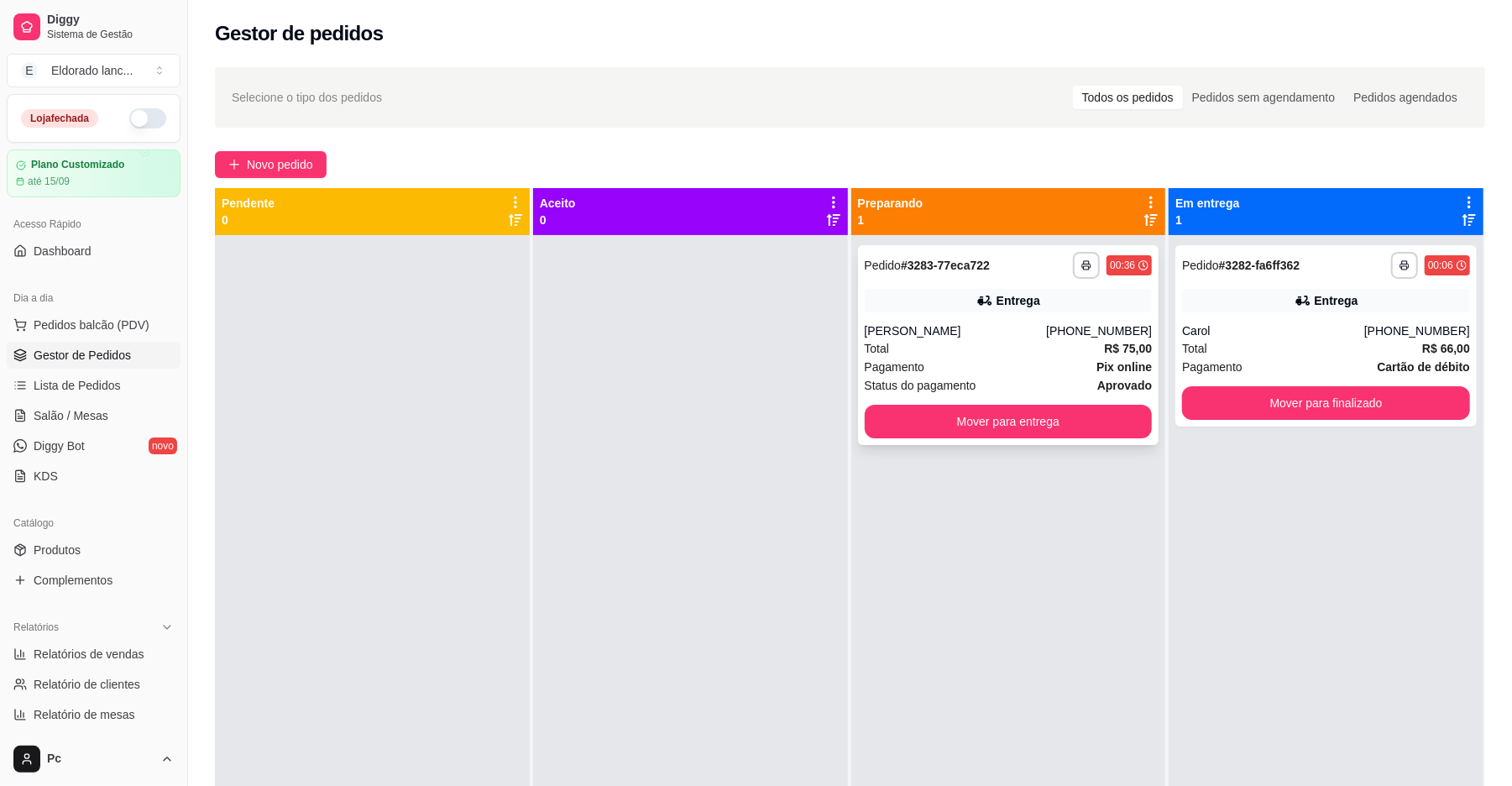
click at [1063, 435] on button "Mover para entrega" at bounding box center [1009, 422] width 288 height 33
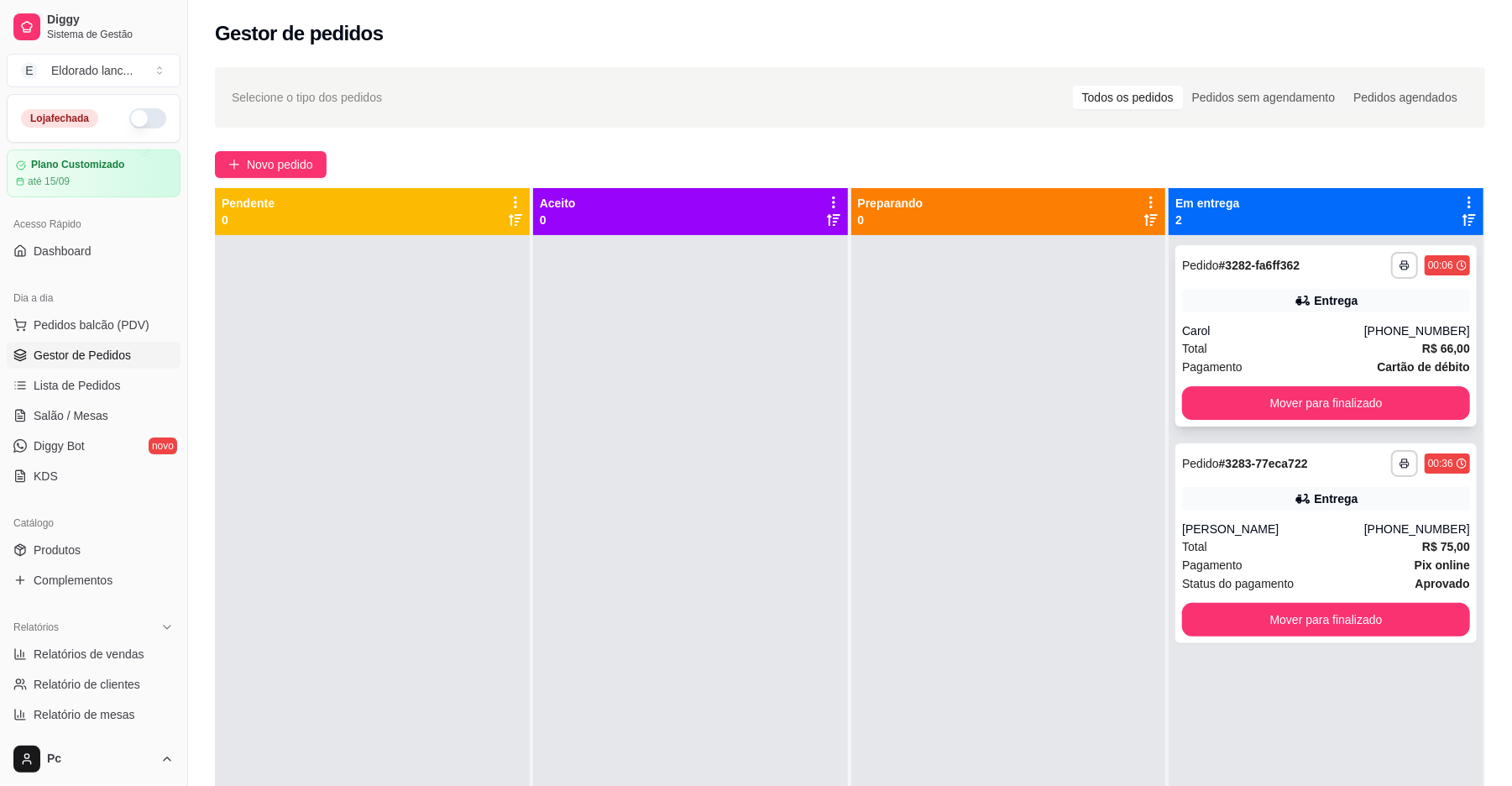
click at [1247, 385] on div "**********" at bounding box center [1326, 335] width 301 height 182
click at [1255, 404] on button "Mover para finalizado" at bounding box center [1326, 403] width 279 height 32
click at [1255, 404] on div "Mover para finalizado" at bounding box center [1327, 403] width 288 height 33
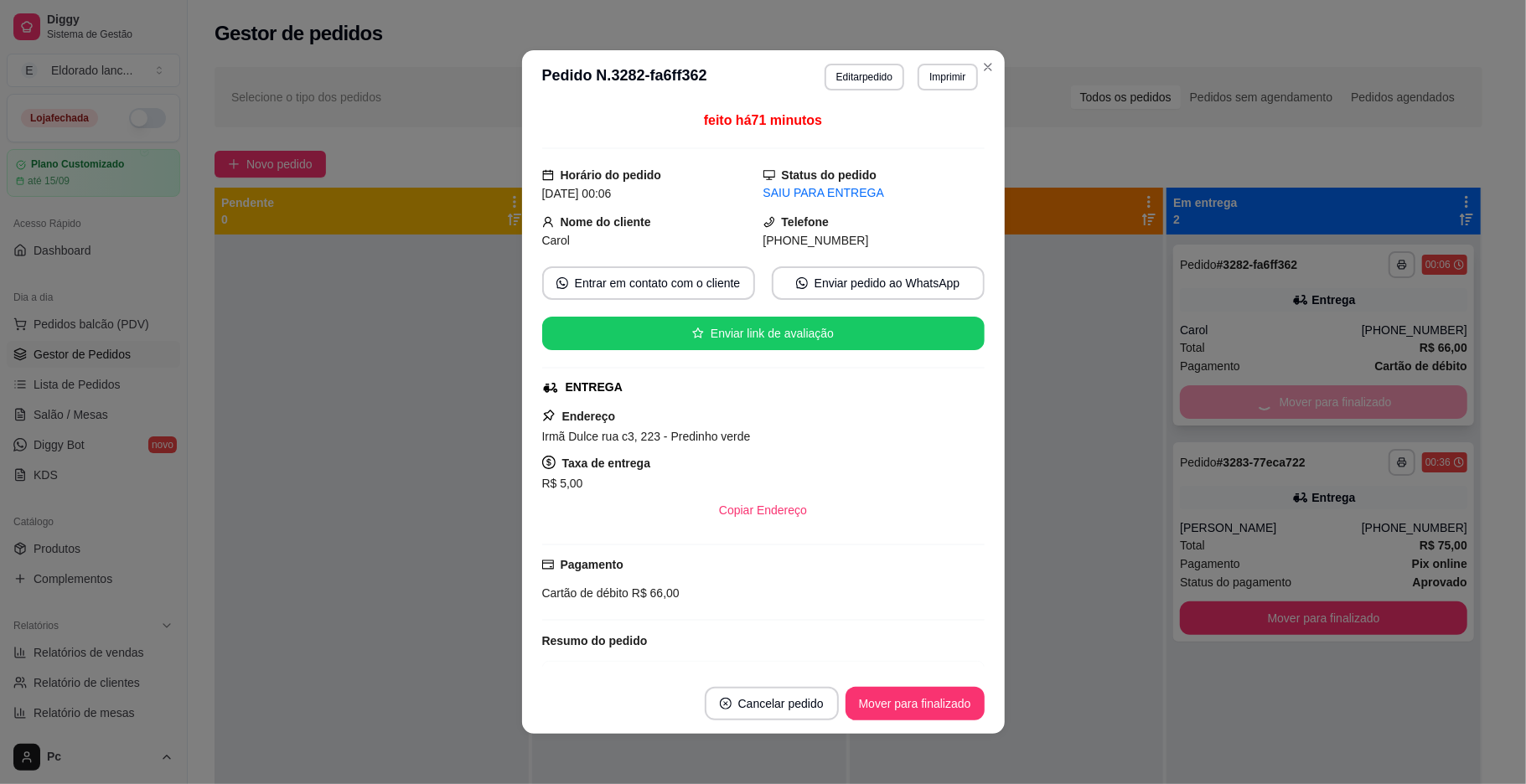
click at [1253, 403] on div "Mover para finalizado" at bounding box center [1324, 402] width 287 height 33
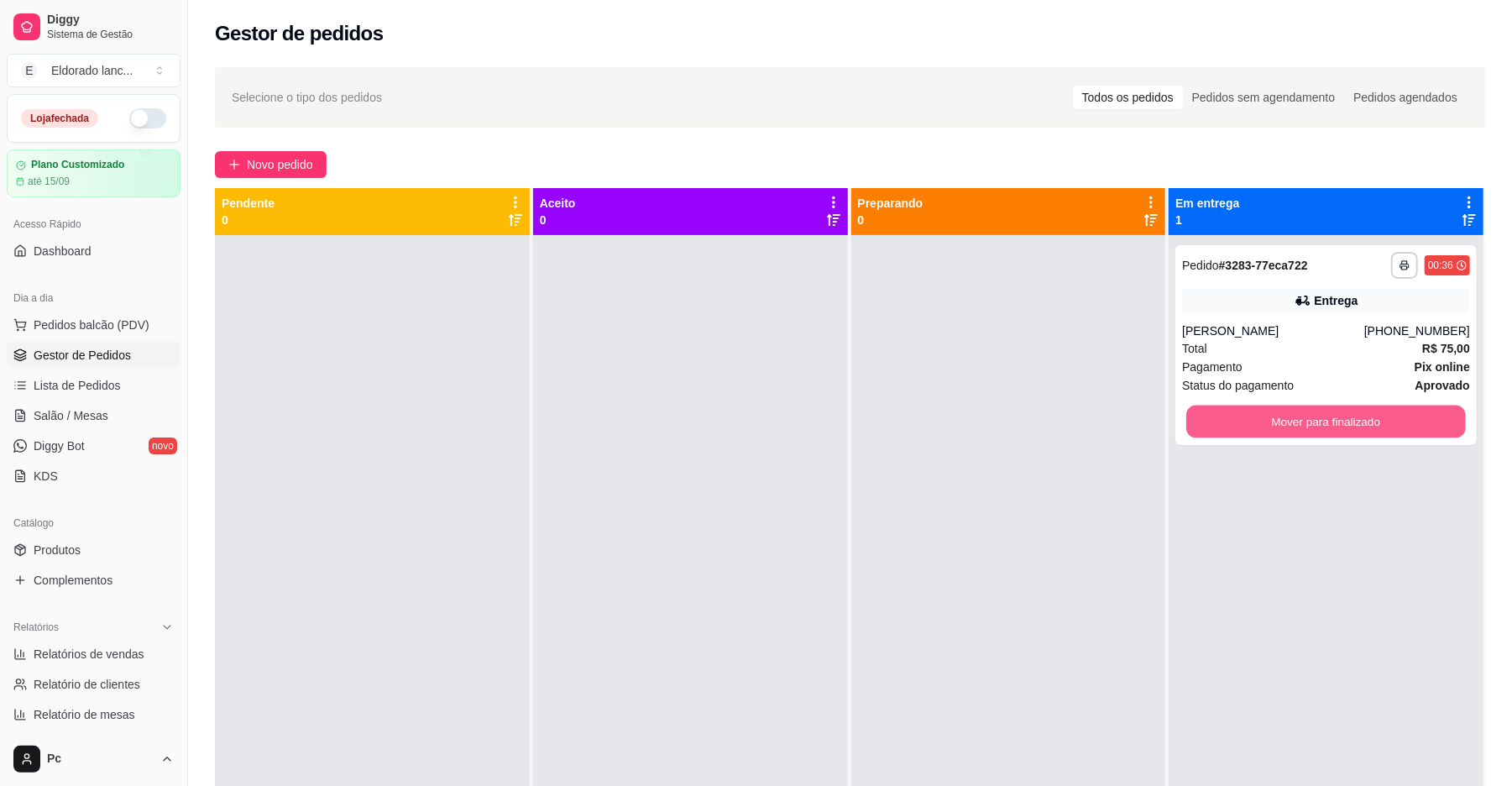
click at [1255, 405] on div "Mover para finalizado" at bounding box center [1327, 422] width 288 height 33
click at [1274, 433] on button "Mover para finalizado" at bounding box center [1326, 422] width 279 height 32
